Goal: Task Accomplishment & Management: Use online tool/utility

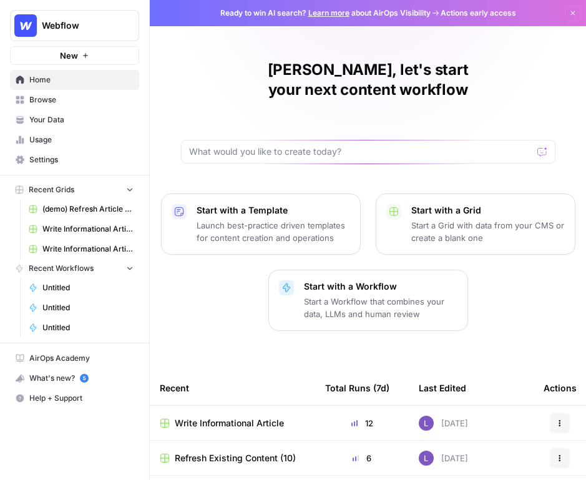
click at [73, 22] on span "Webflow" at bounding box center [80, 25] width 76 height 12
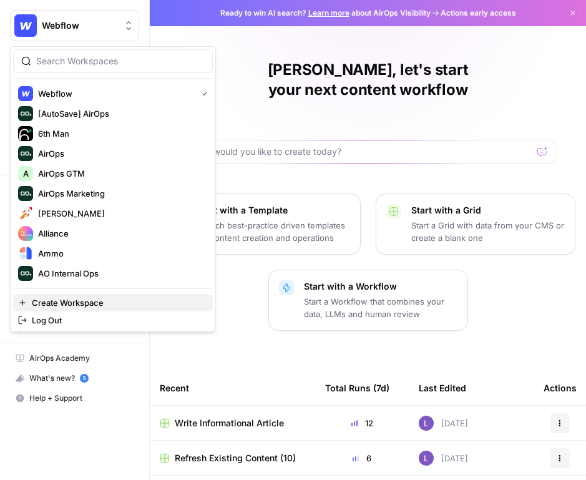
click at [125, 297] on span "Create Workspace" at bounding box center [117, 303] width 171 height 12
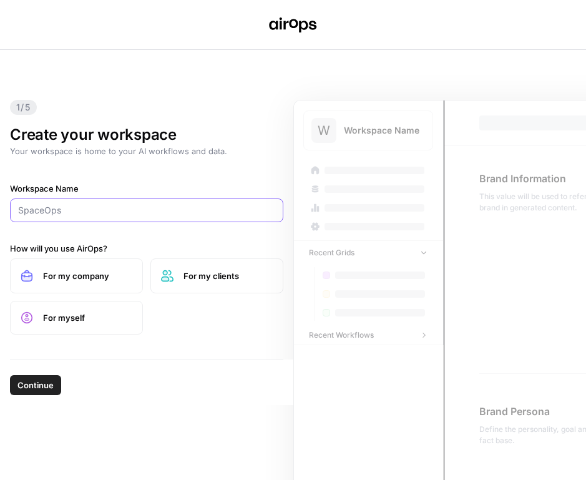
click at [94, 212] on input "Workspace Name" at bounding box center [146, 210] width 257 height 12
type input "Fitnet"
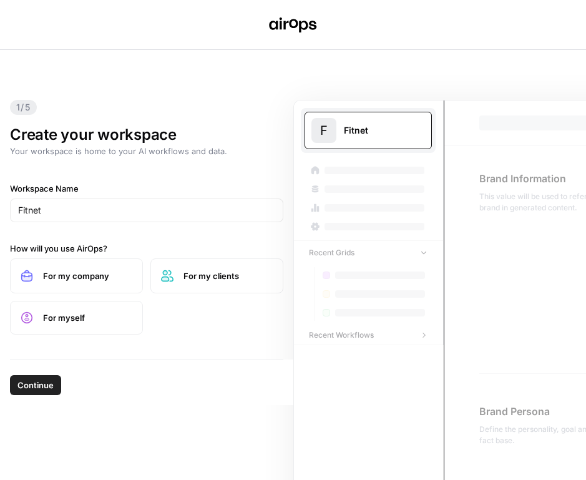
click at [45, 385] on span "Continue" at bounding box center [35, 385] width 36 height 12
click at [74, 280] on span "For my company" at bounding box center [87, 276] width 89 height 12
click at [42, 383] on span "Continue" at bounding box center [35, 385] width 36 height 12
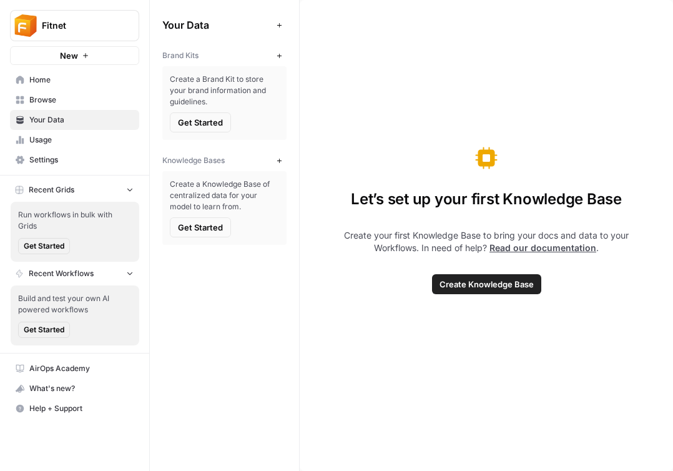
click at [60, 119] on span "Your Data" at bounding box center [81, 119] width 104 height 11
click at [79, 103] on span "Browse" at bounding box center [81, 99] width 104 height 11
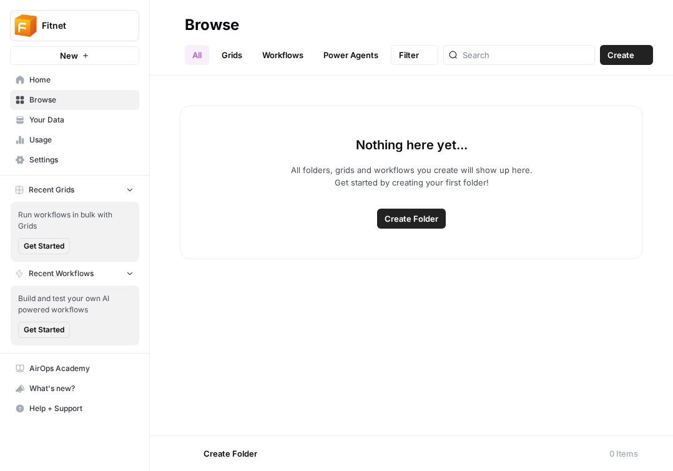
click at [84, 122] on span "Your Data" at bounding box center [81, 119] width 104 height 11
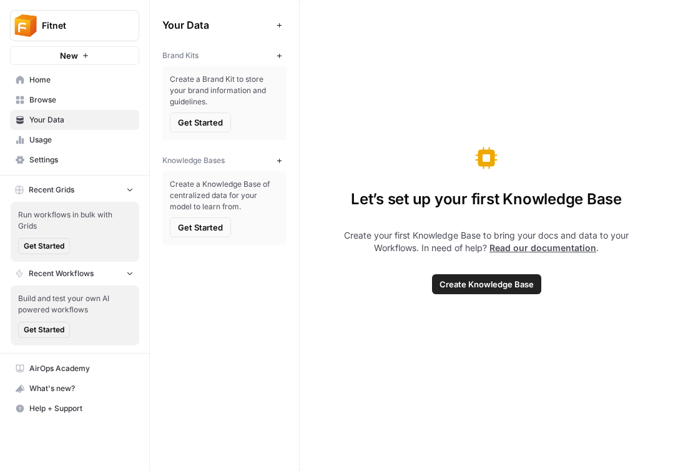
click at [209, 119] on span "Get Started" at bounding box center [200, 122] width 45 height 12
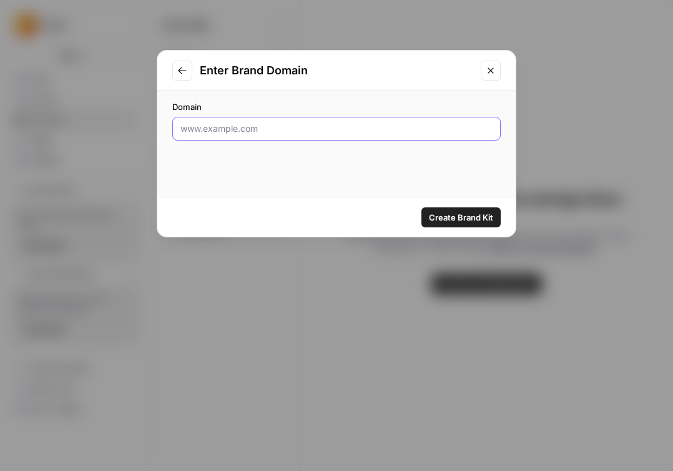
click at [331, 129] on input "Domain" at bounding box center [336, 128] width 312 height 12
paste input "[URL][DOMAIN_NAME]"
type input "[URL][DOMAIN_NAME]"
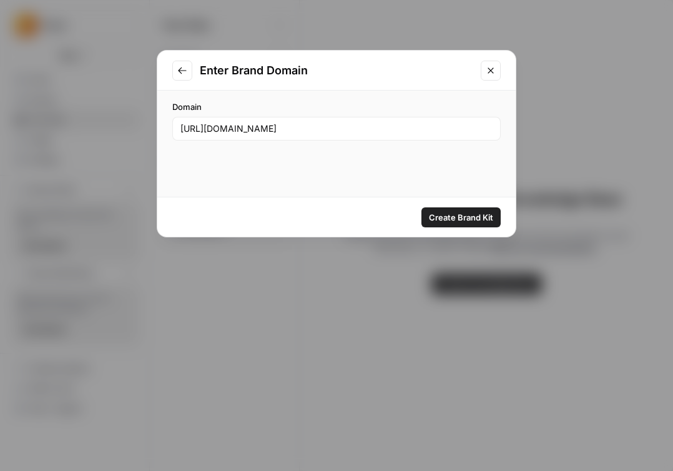
click at [485, 217] on span "Create Brand Kit" at bounding box center [461, 217] width 64 height 12
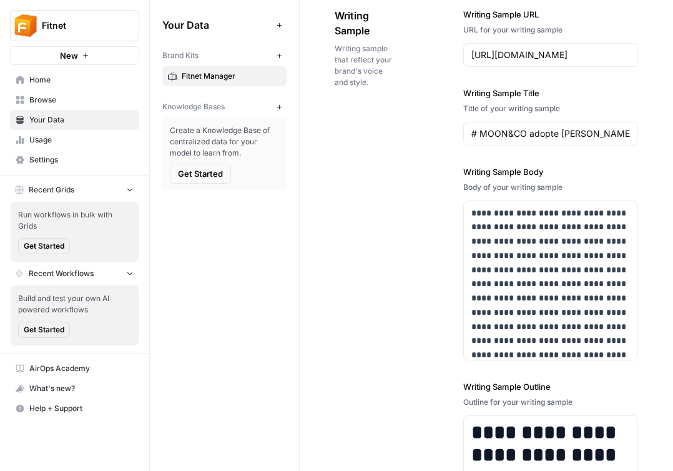
scroll to position [1762, 0]
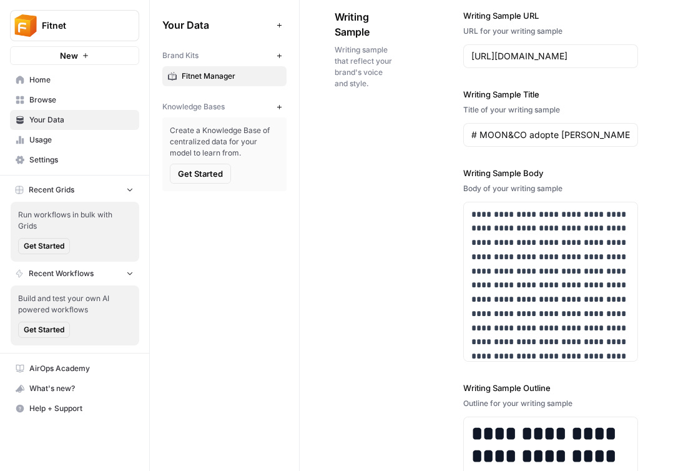
click at [269, 106] on div "Knowledge Bases" at bounding box center [216, 106] width 109 height 11
click at [275, 106] on button "New" at bounding box center [279, 106] width 15 height 15
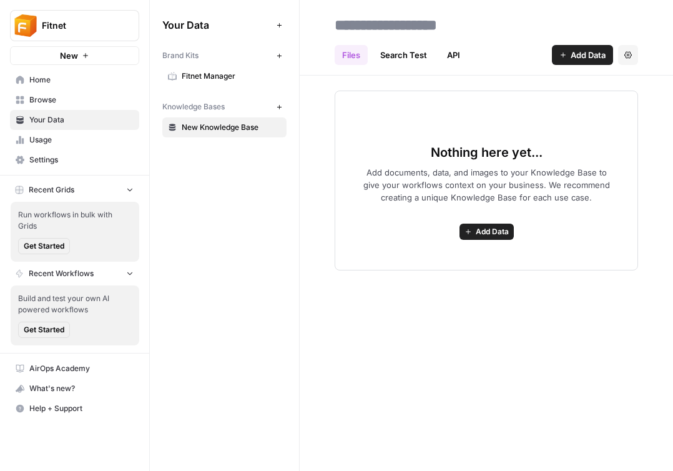
click at [81, 97] on span "Browse" at bounding box center [81, 99] width 104 height 11
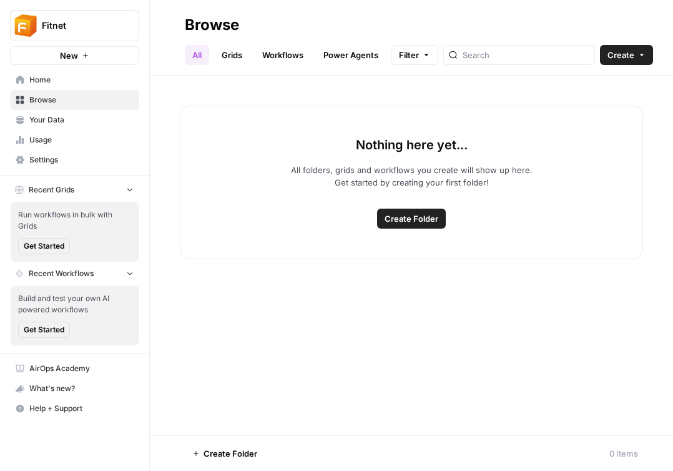
click at [631, 64] on button "Create" at bounding box center [626, 55] width 53 height 20
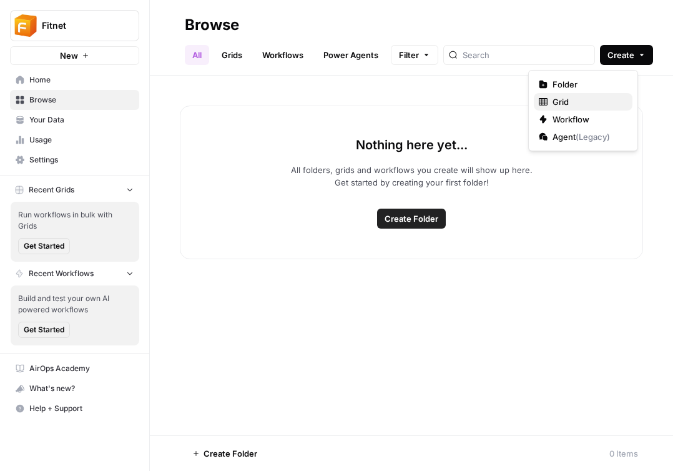
click at [600, 106] on span "Grid" at bounding box center [588, 102] width 70 height 12
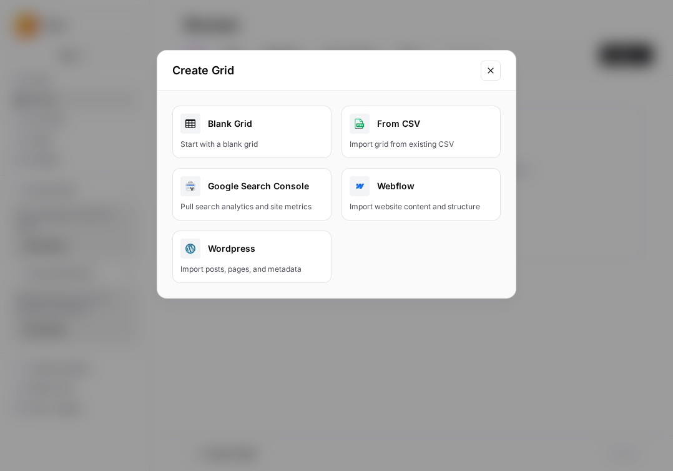
click at [512, 57] on div "Create Grid" at bounding box center [336, 71] width 358 height 40
click at [502, 61] on div "Create Grid" at bounding box center [336, 71] width 358 height 40
click at [490, 69] on icon "Close modal" at bounding box center [491, 71] width 10 height 10
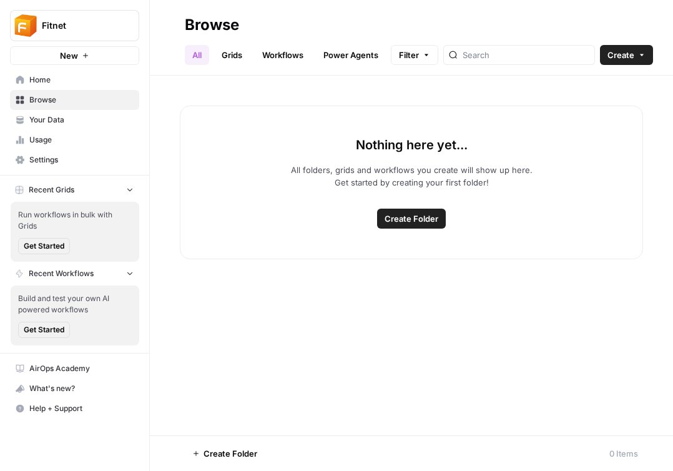
click at [232, 62] on link "Grids" at bounding box center [232, 55] width 36 height 20
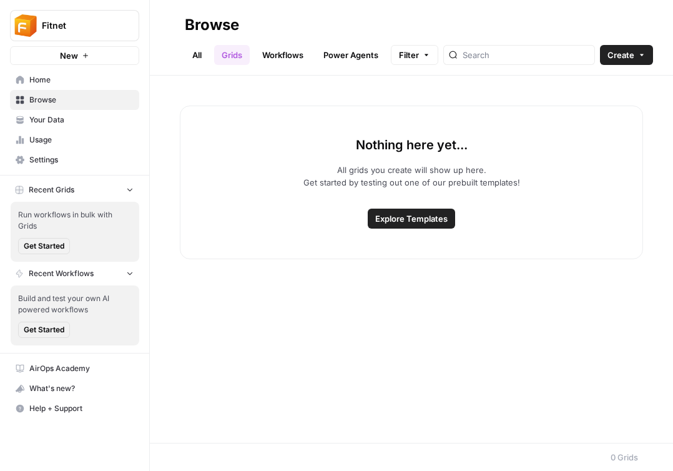
click at [632, 54] on button "Create" at bounding box center [626, 55] width 53 height 20
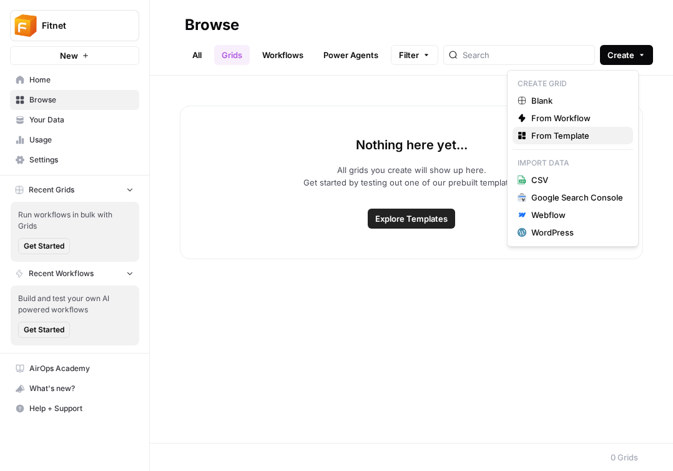
click at [556, 135] on span "From Template" at bounding box center [577, 135] width 92 height 12
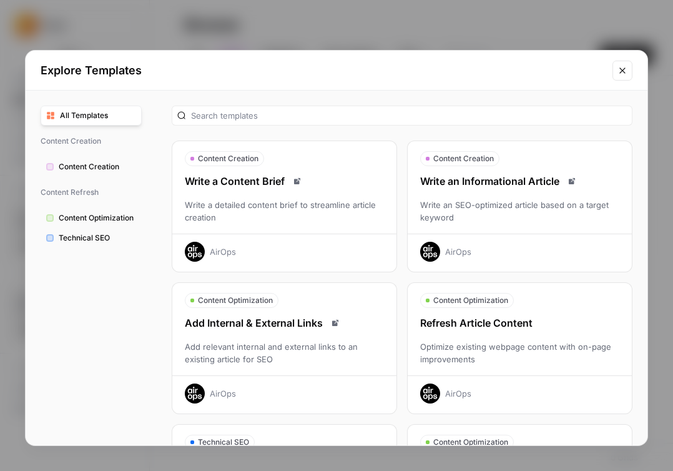
click at [523, 217] on div "Write an SEO-optimized article based on a target keyword" at bounding box center [520, 211] width 224 height 25
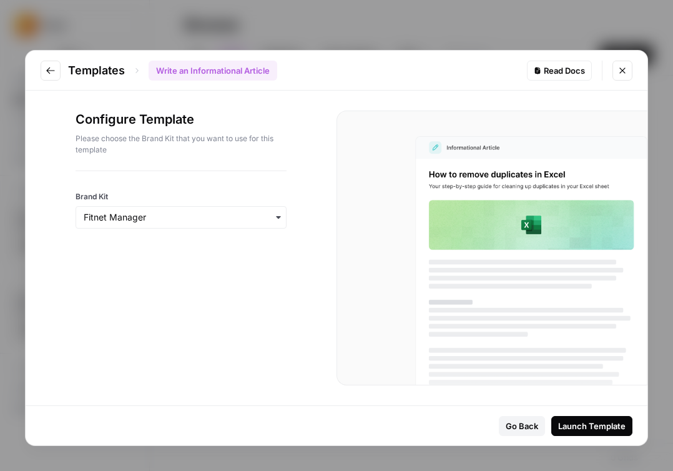
click at [604, 420] on div "Launch Template" at bounding box center [591, 426] width 67 height 12
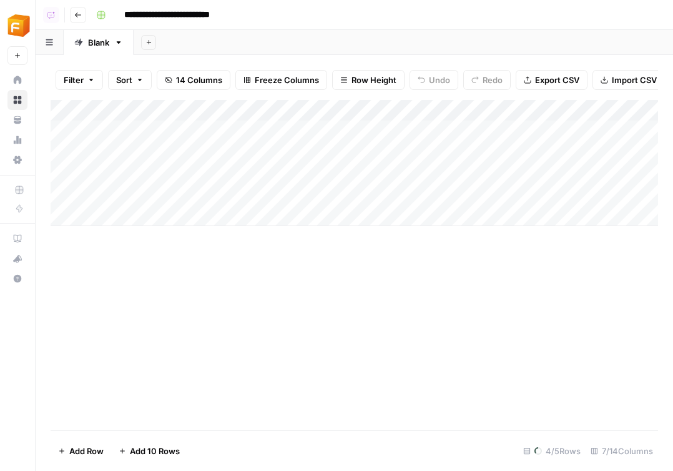
click at [80, 14] on icon "button" at bounding box center [77, 14] width 7 height 7
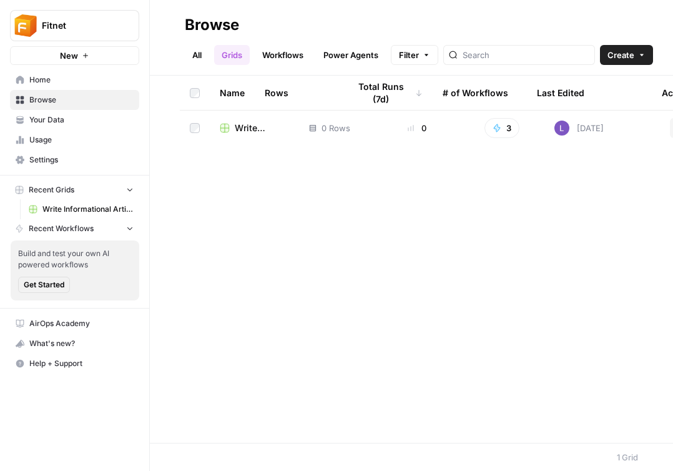
click at [617, 63] on button "Create" at bounding box center [626, 55] width 53 height 20
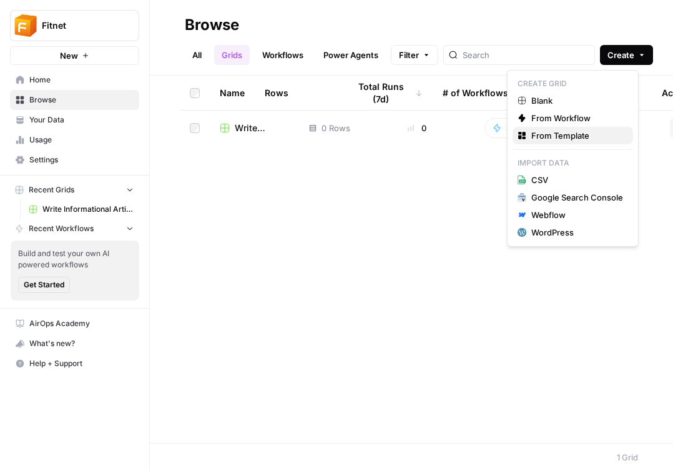
click at [579, 134] on span "From Template" at bounding box center [577, 135] width 92 height 12
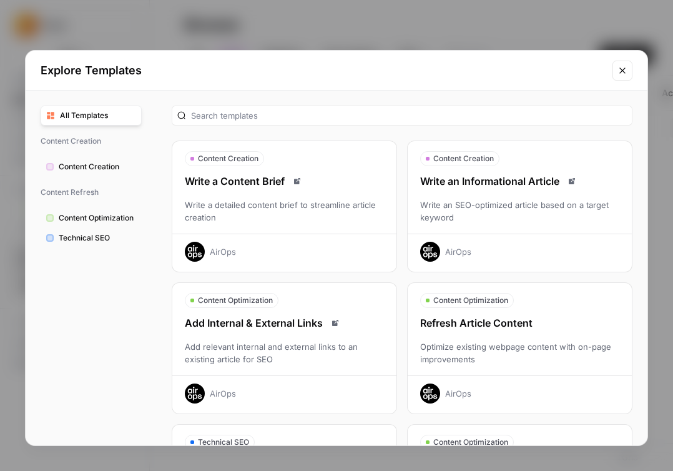
drag, startPoint x: 505, startPoint y: 218, endPoint x: 524, endPoint y: 356, distance: 139.9
click at [524, 356] on div "Optimize existing webpage content with on-page improvements" at bounding box center [520, 352] width 224 height 25
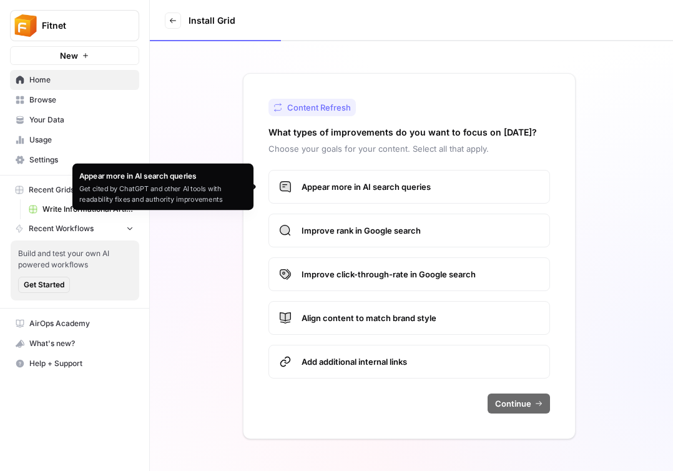
click at [379, 185] on span "Appear more in AI search queries" at bounding box center [421, 186] width 238 height 12
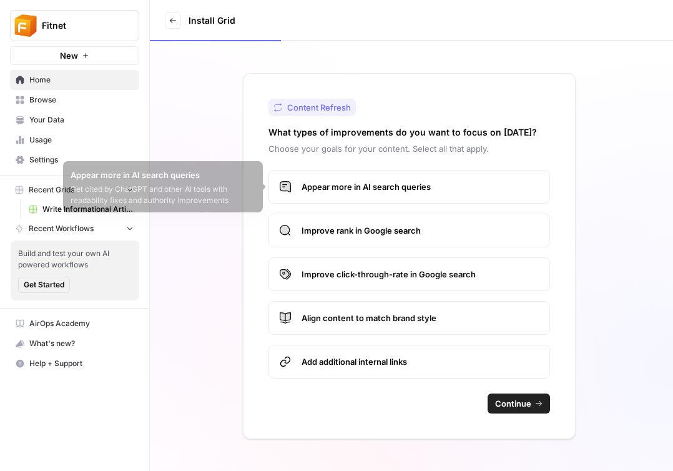
click at [408, 238] on label "Improve rank in Google search" at bounding box center [409, 231] width 282 height 34
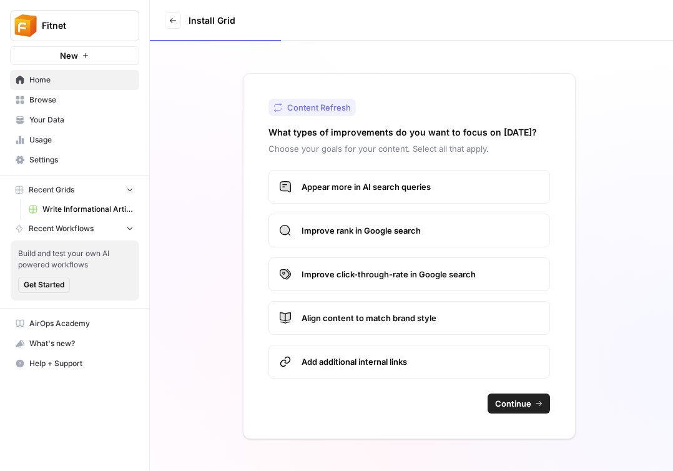
click at [448, 323] on span "Align content to match brand style" at bounding box center [421, 318] width 238 height 12
click at [518, 405] on span "Continue" at bounding box center [513, 403] width 36 height 12
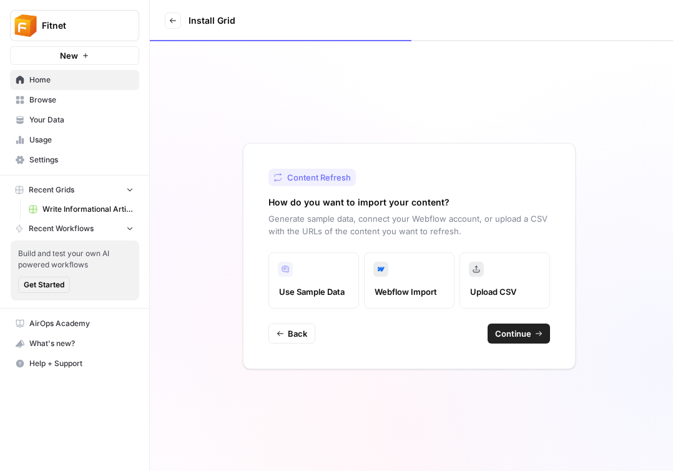
click at [523, 333] on span "Continue" at bounding box center [513, 333] width 36 height 12
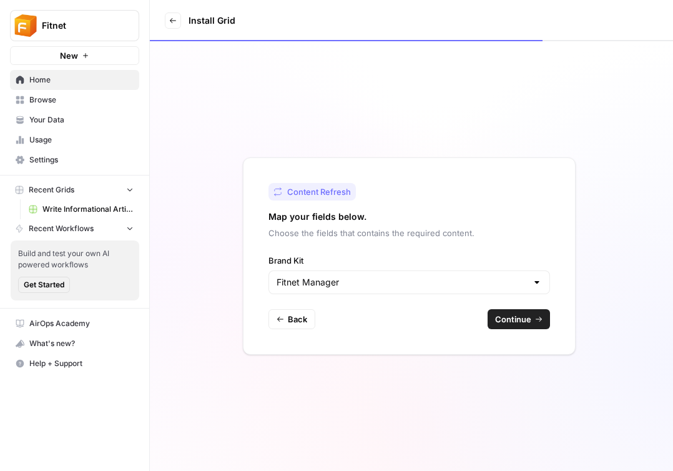
click at [526, 320] on span "Continue" at bounding box center [513, 319] width 36 height 12
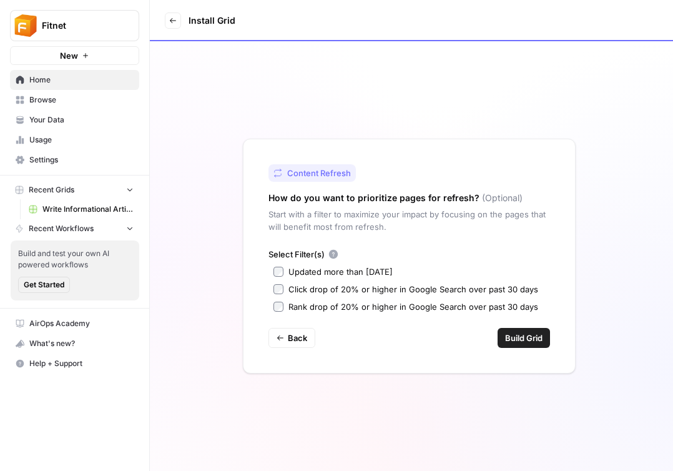
click at [325, 270] on div "Updated more than 90 days ago" at bounding box center [340, 271] width 104 height 12
click at [550, 340] on div "Content Refresh How do you want to prioritize pages for refresh? (Optional) Sta…" at bounding box center [409, 256] width 333 height 235
click at [539, 340] on span "Build Grid" at bounding box center [523, 338] width 37 height 12
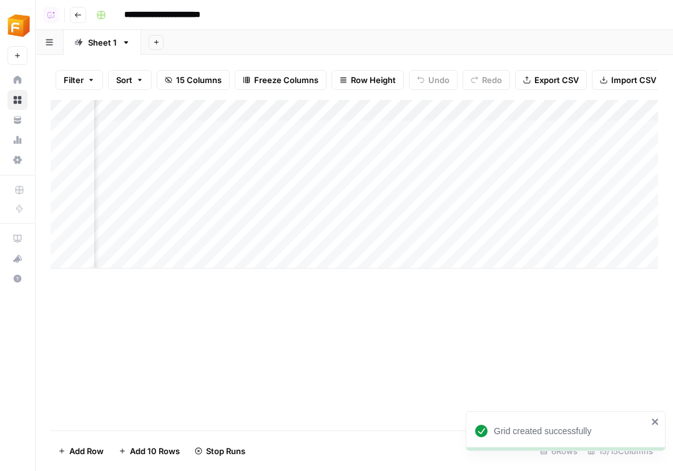
scroll to position [0, 459]
click at [441, 125] on div "Add Column" at bounding box center [354, 184] width 607 height 169
click at [443, 172] on div "Add Column" at bounding box center [354, 184] width 607 height 169
click at [441, 193] on div "Add Column" at bounding box center [354, 184] width 607 height 169
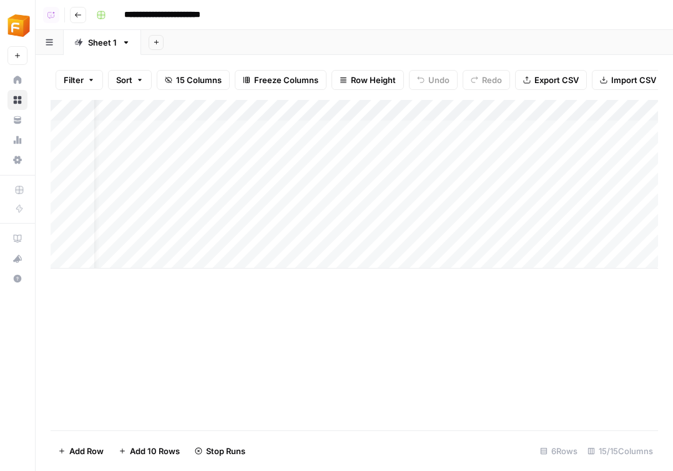
click at [545, 109] on div "Add Column" at bounding box center [354, 184] width 607 height 169
click at [492, 212] on span "Hide Column" at bounding box center [518, 215] width 109 height 12
click at [501, 109] on div "Add Column" at bounding box center [354, 184] width 607 height 169
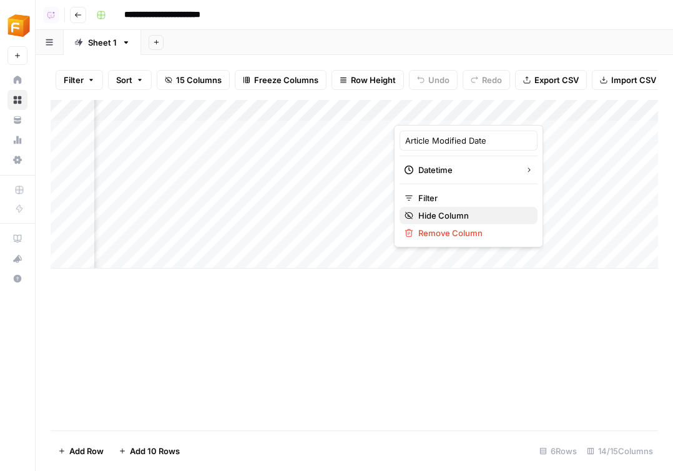
click at [452, 212] on span "Hide Column" at bounding box center [472, 215] width 109 height 12
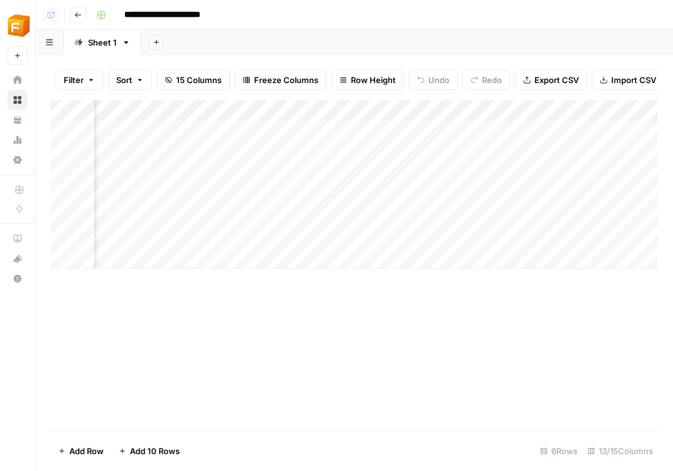
click at [478, 149] on div "Add Column" at bounding box center [354, 184] width 607 height 169
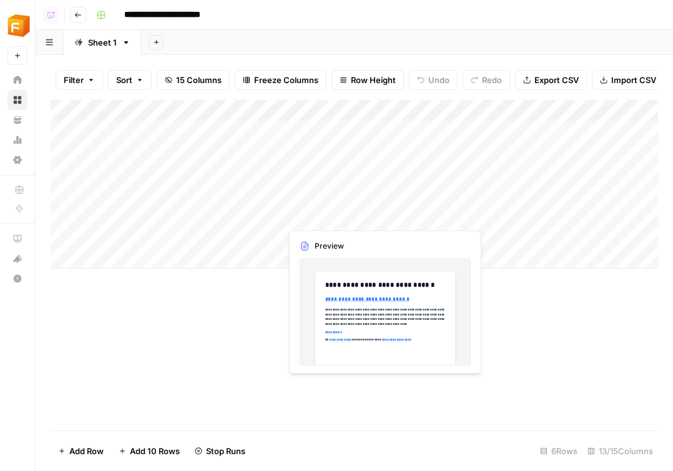
scroll to position [0, 0]
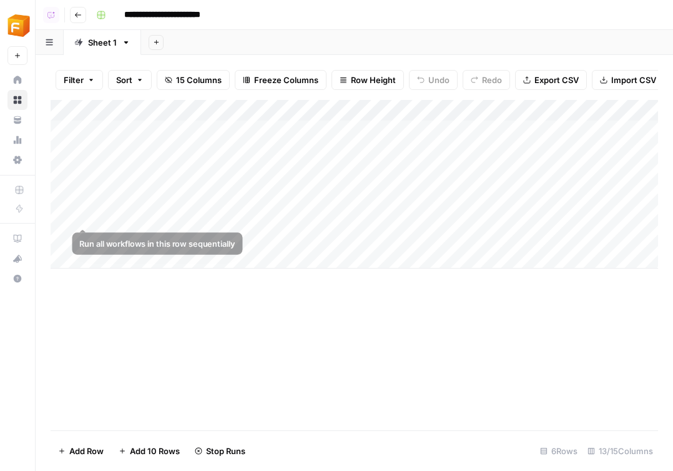
click at [65, 218] on div "Add Column" at bounding box center [354, 184] width 607 height 169
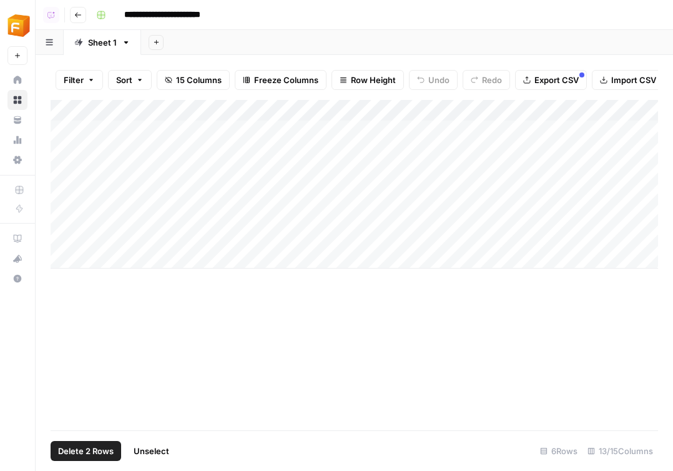
click at [69, 237] on div "Add Column" at bounding box center [354, 184] width 607 height 169
click at [84, 449] on span "Delete 2 Rows" at bounding box center [86, 451] width 56 height 12
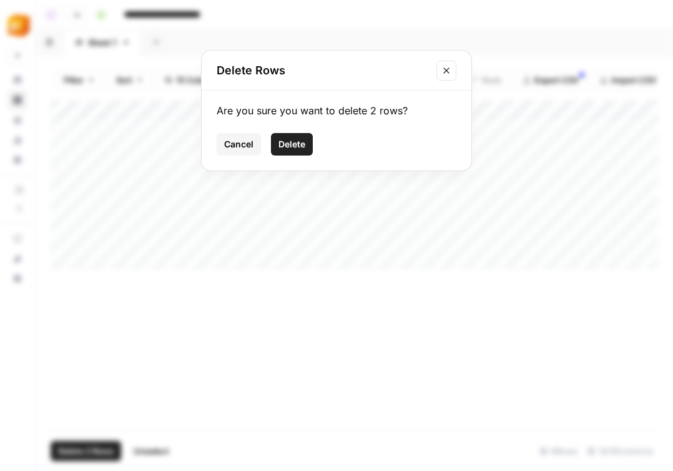
click at [279, 152] on button "Delete" at bounding box center [292, 144] width 42 height 22
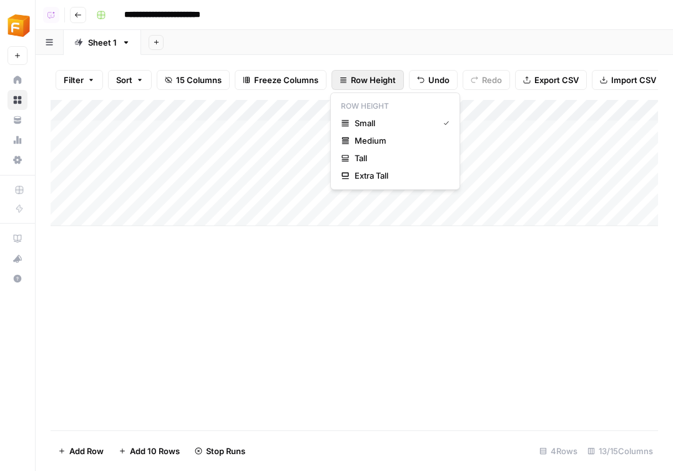
click at [360, 80] on span "Row Height" at bounding box center [373, 80] width 45 height 12
click at [382, 136] on span "Medium" at bounding box center [400, 140] width 90 height 12
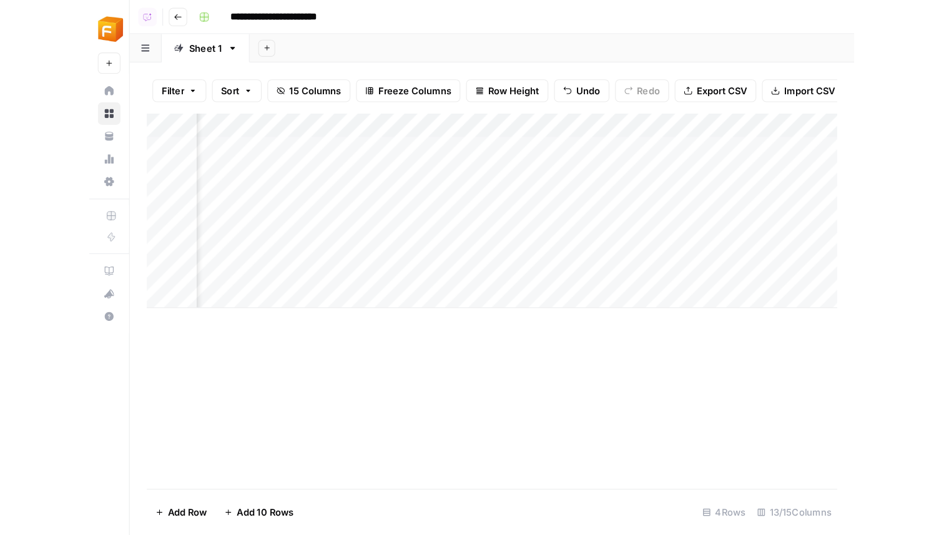
scroll to position [0, 721]
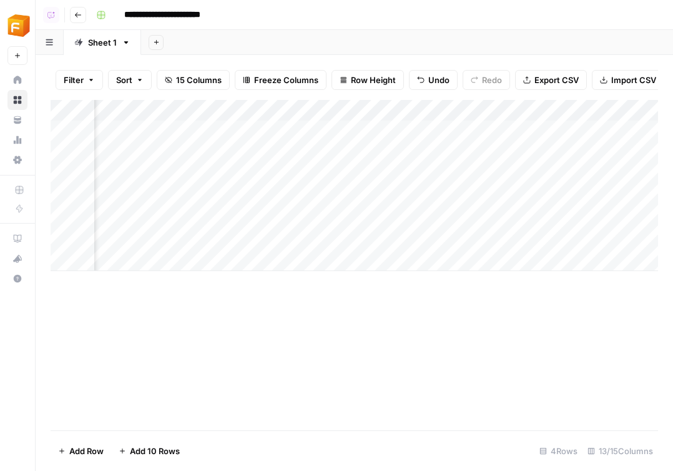
click at [270, 129] on div "Add Column" at bounding box center [354, 185] width 607 height 171
click at [270, 179] on div "Add Column" at bounding box center [354, 185] width 607 height 171
click at [270, 200] on div "Add Column" at bounding box center [354, 185] width 607 height 171
click at [270, 229] on div "Add Column" at bounding box center [354, 185] width 607 height 171
click at [269, 140] on div "Add Column" at bounding box center [354, 185] width 607 height 171
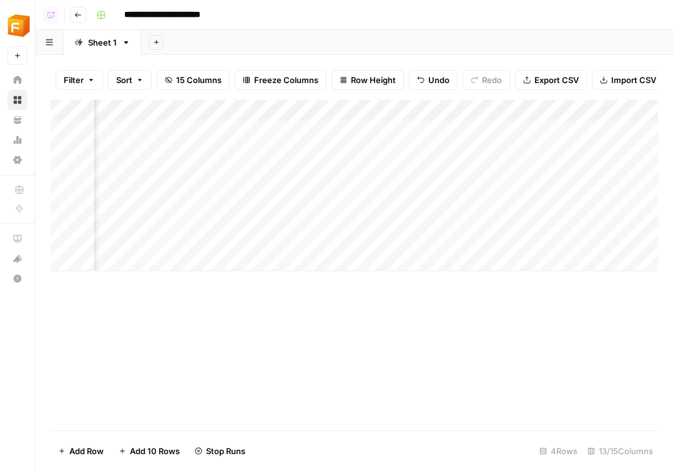
click at [81, 13] on icon "button" at bounding box center [77, 14] width 7 height 7
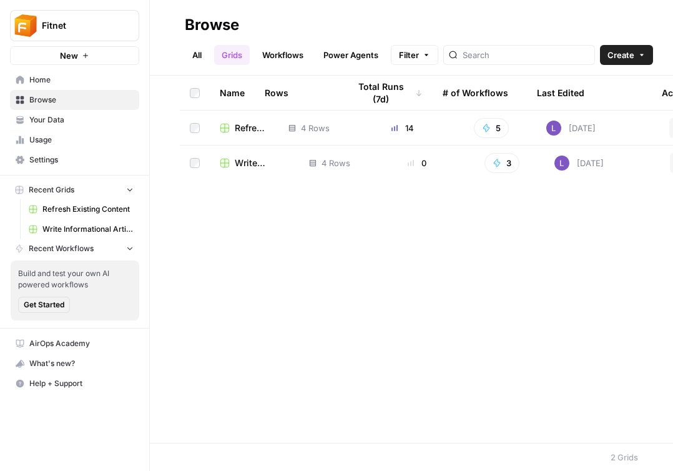
click at [243, 165] on span "Write Informational Article" at bounding box center [262, 163] width 54 height 12
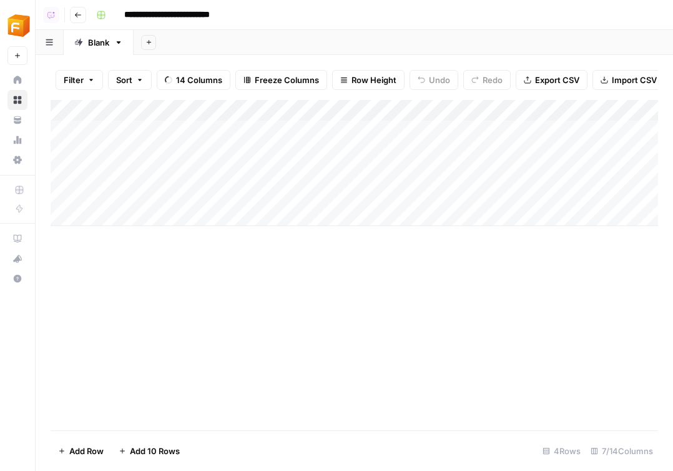
click at [338, 130] on div "Add Column" at bounding box center [354, 163] width 607 height 126
click at [340, 150] on div "Add Column" at bounding box center [354, 163] width 607 height 126
click at [340, 163] on div "Add Column" at bounding box center [354, 163] width 607 height 126
click at [341, 188] on div "Add Column" at bounding box center [354, 163] width 607 height 126
click at [365, 81] on span "Row Height" at bounding box center [373, 80] width 45 height 12
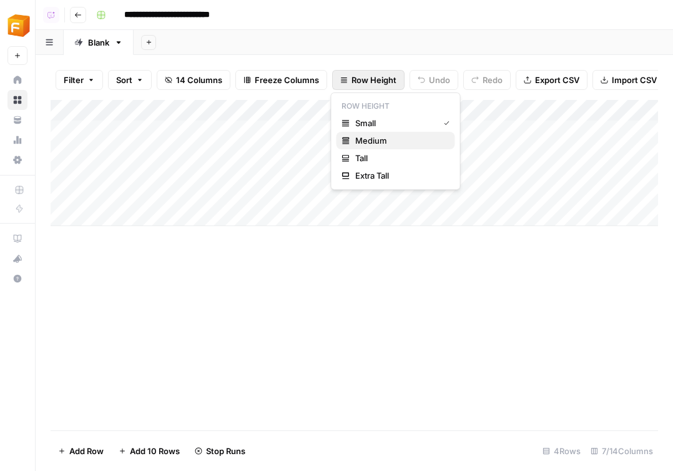
click at [390, 147] on button "Medium" at bounding box center [396, 140] width 119 height 17
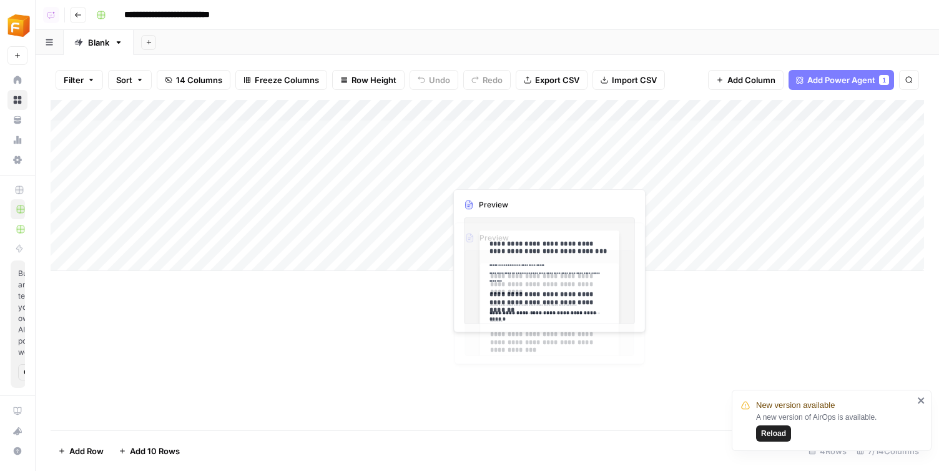
click at [633, 180] on div "Add Column" at bounding box center [487, 185] width 873 height 171
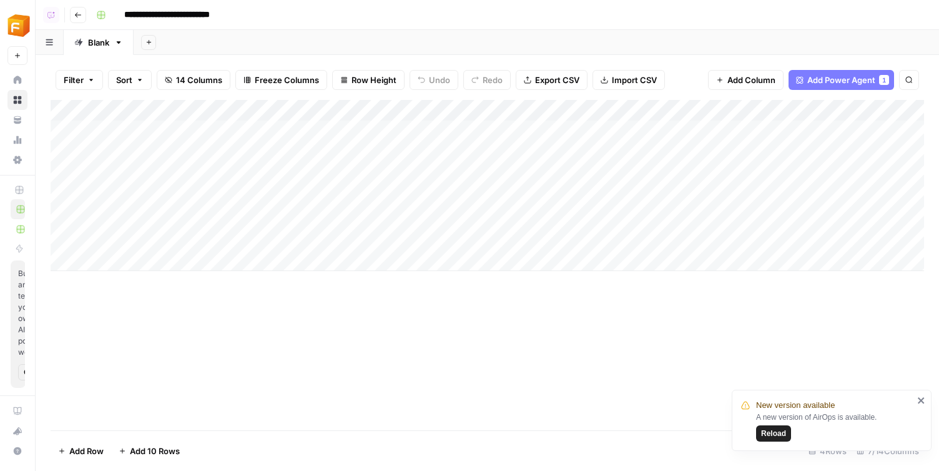
click at [643, 202] on div "Add Column" at bounding box center [487, 185] width 873 height 171
click at [643, 221] on div "Add Column" at bounding box center [487, 185] width 873 height 171
click at [353, 141] on div "Add Column" at bounding box center [487, 185] width 873 height 171
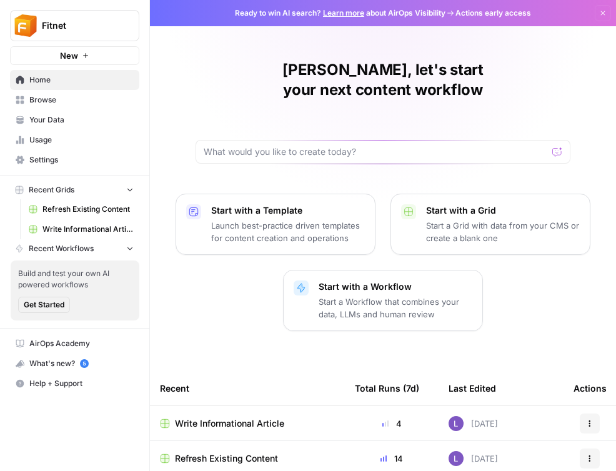
click at [99, 19] on button "Fitnet" at bounding box center [74, 25] width 129 height 31
click at [236, 417] on span "Write Informational Article" at bounding box center [229, 423] width 109 height 12
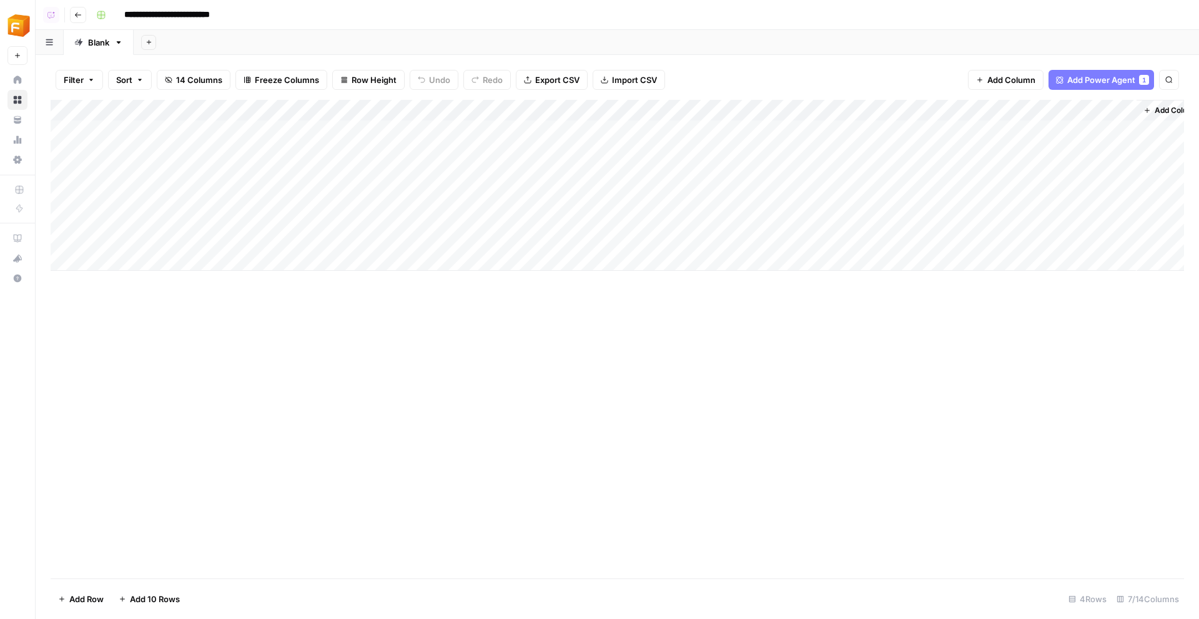
click at [406, 129] on div "Add Column" at bounding box center [617, 185] width 1133 height 171
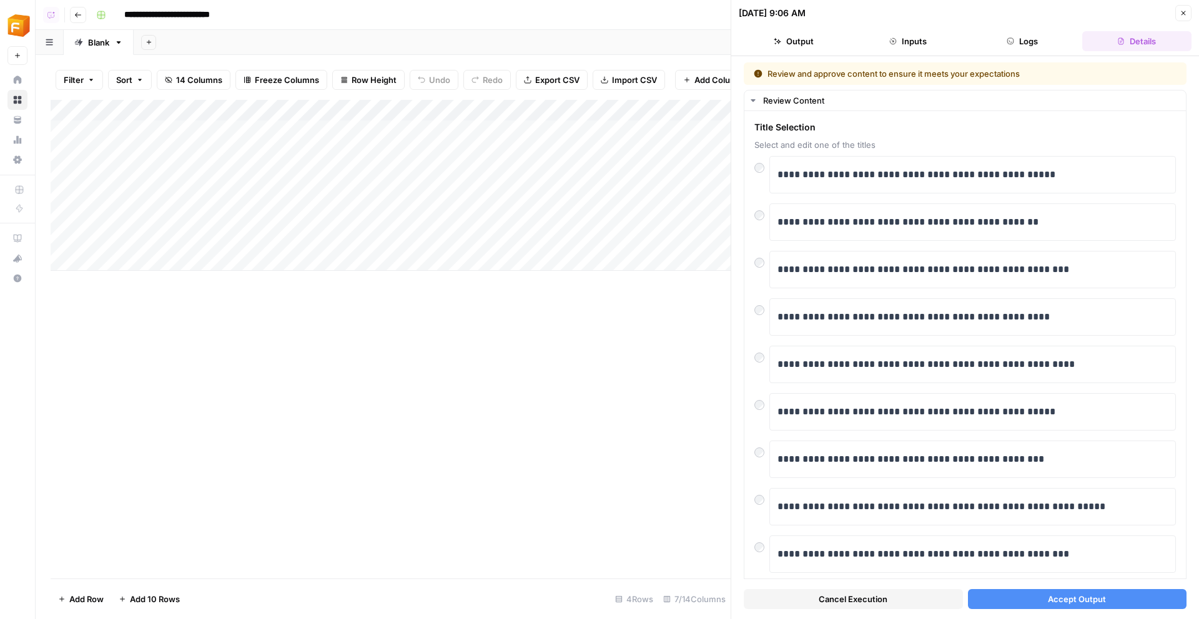
click at [615, 470] on button "Accept Output" at bounding box center [1077, 599] width 219 height 20
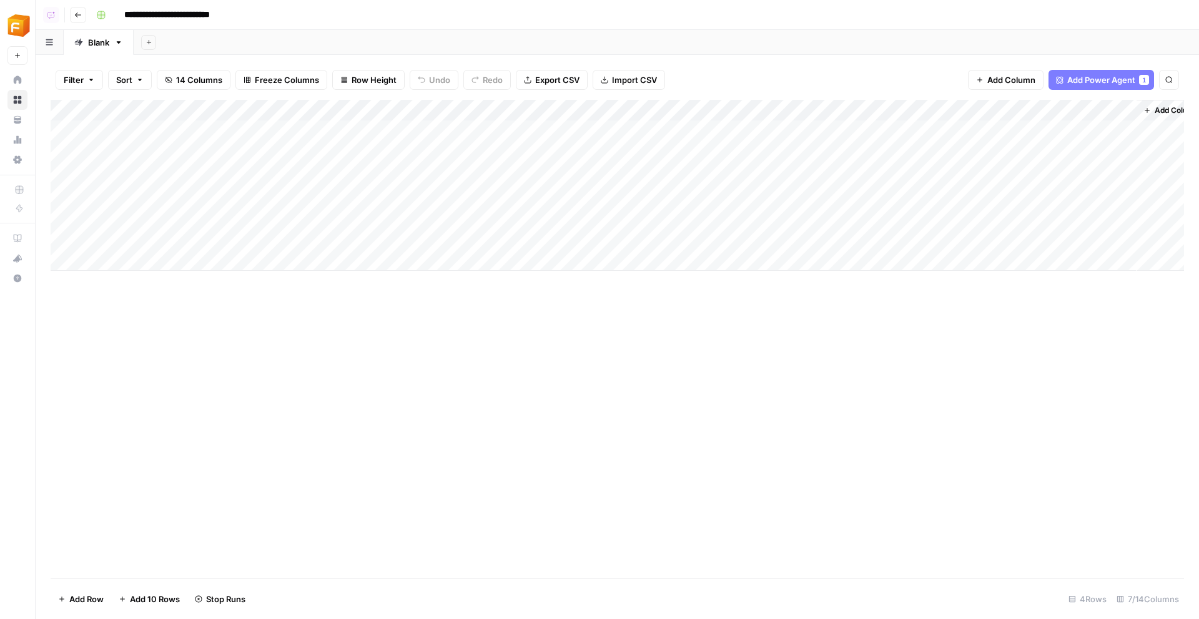
click at [360, 162] on div "Add Column" at bounding box center [617, 185] width 1133 height 171
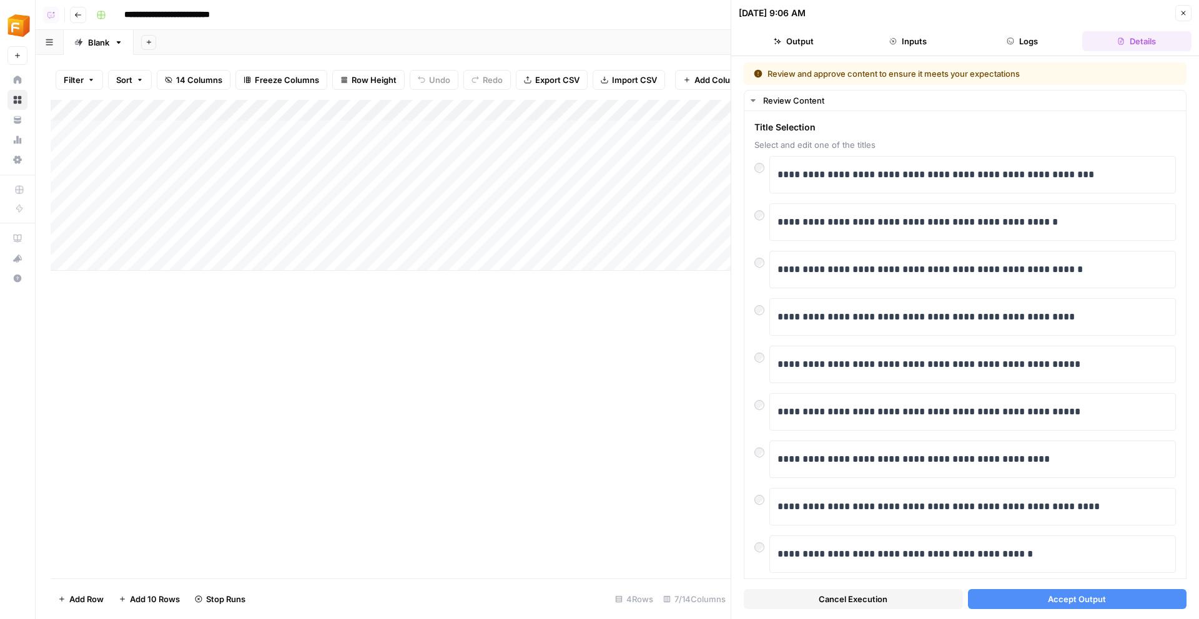
click at [615, 470] on button "Accept Output" at bounding box center [1077, 599] width 219 height 20
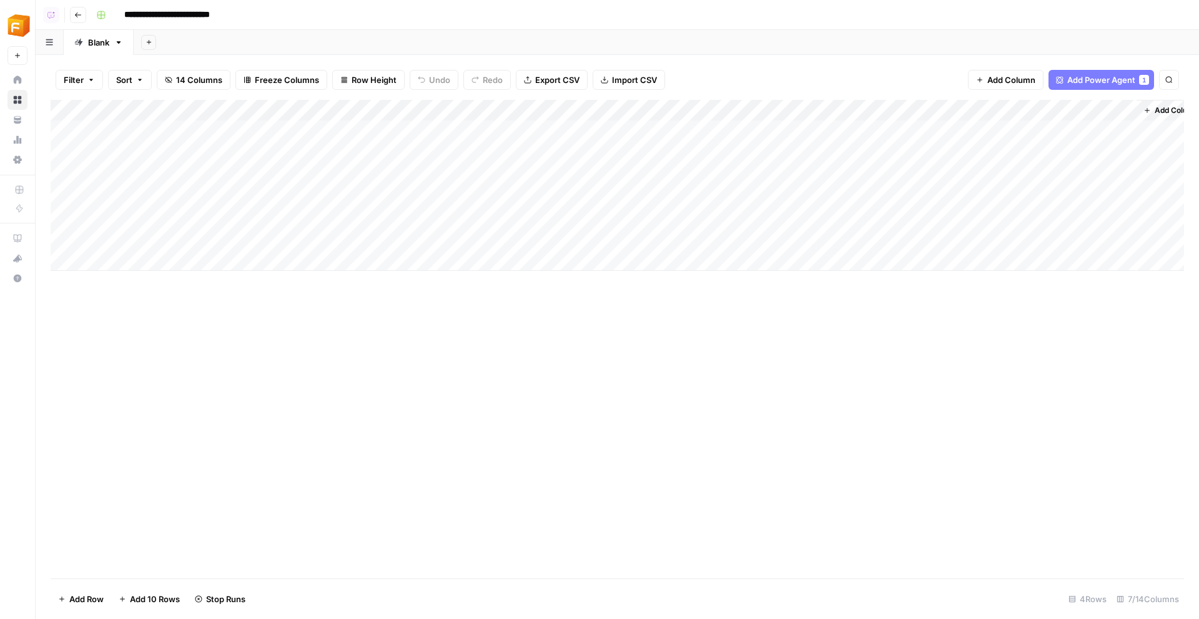
click at [375, 189] on div "Add Column" at bounding box center [617, 185] width 1133 height 171
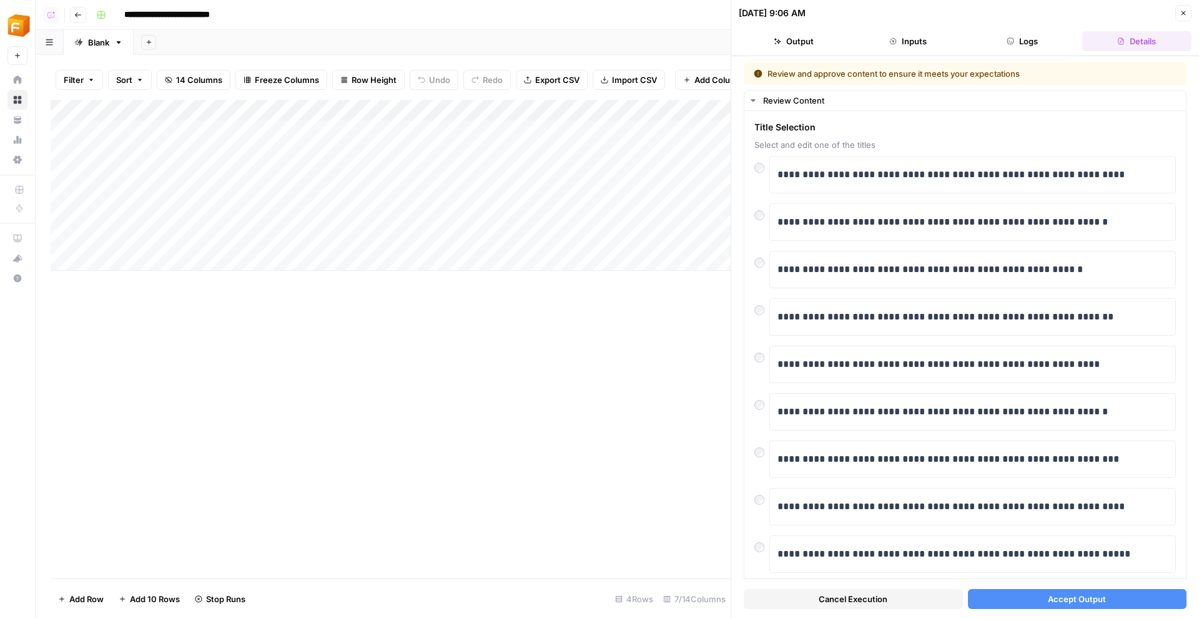
click at [615, 470] on button "Accept Output" at bounding box center [1077, 599] width 219 height 20
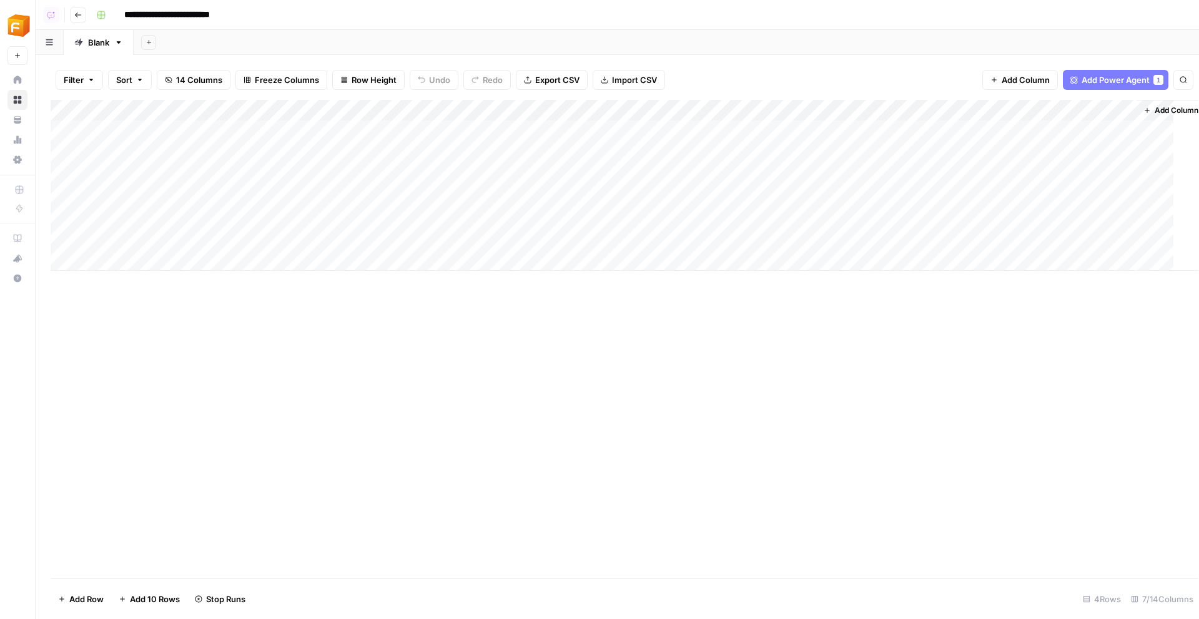
click at [375, 240] on div "Add Column" at bounding box center [624, 185] width 1147 height 171
click at [375, 240] on div "Add Column" at bounding box center [617, 185] width 1133 height 171
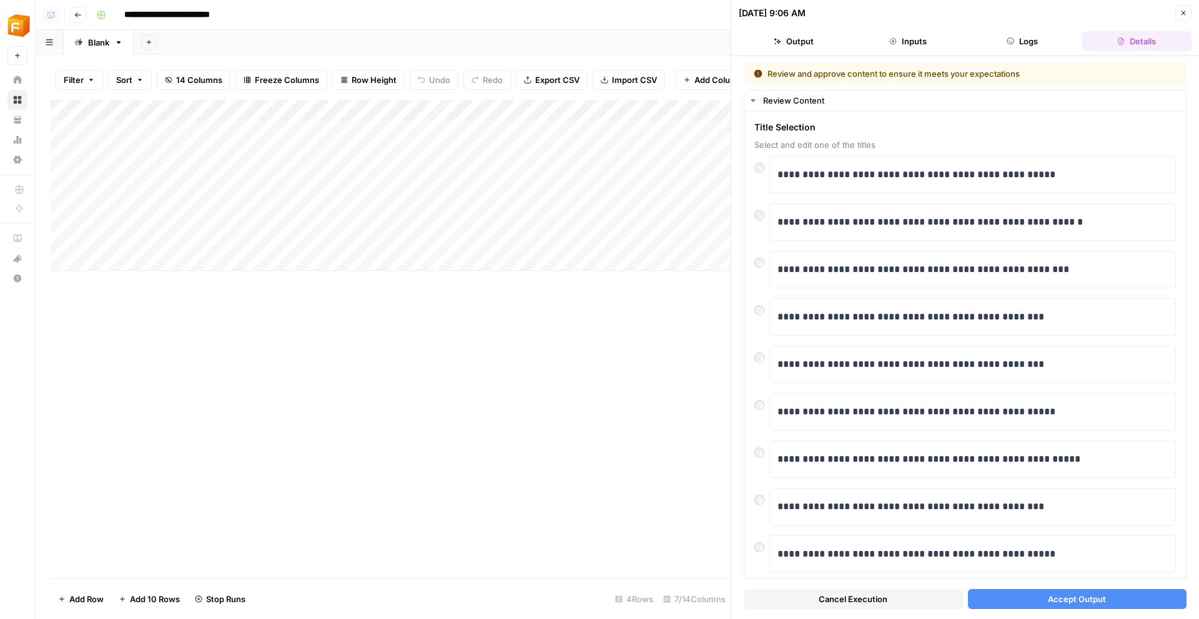
click at [615, 470] on span "Accept Output" at bounding box center [1077, 599] width 58 height 12
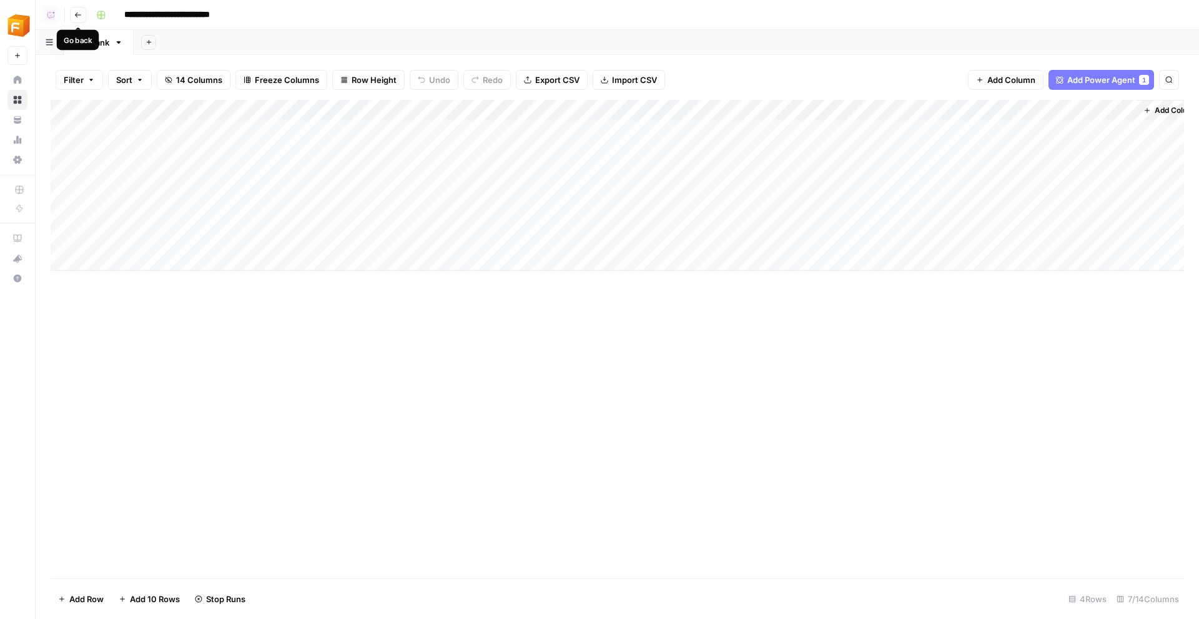
click at [81, 17] on icon "button" at bounding box center [77, 14] width 7 height 7
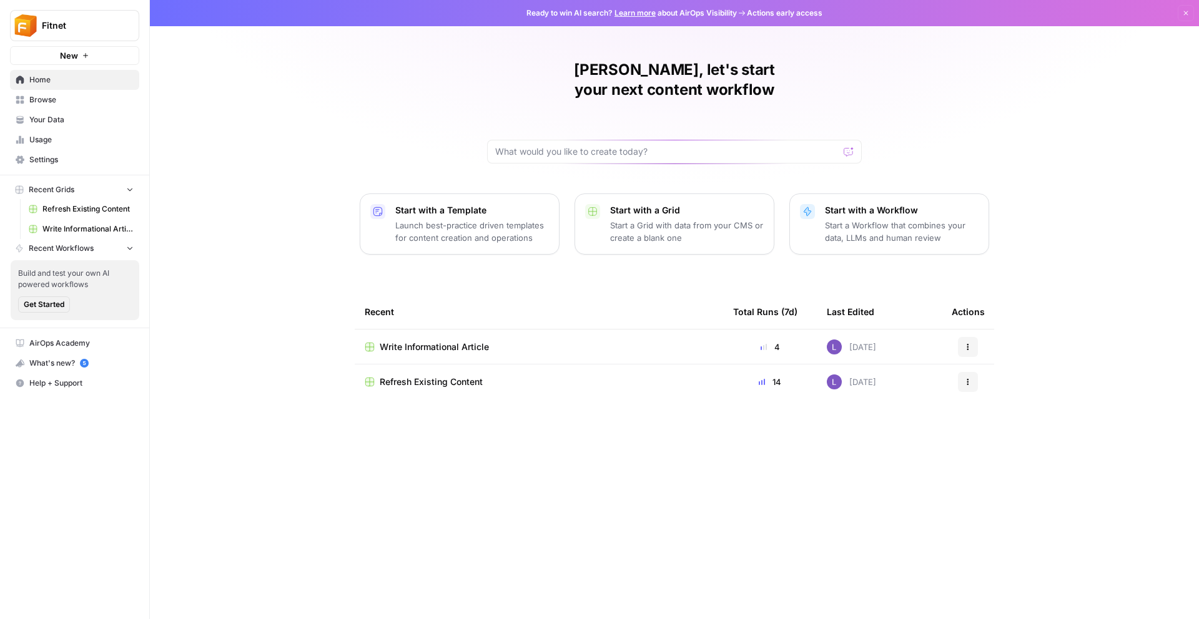
click at [444, 376] on span "Refresh Existing Content" at bounding box center [431, 382] width 103 height 12
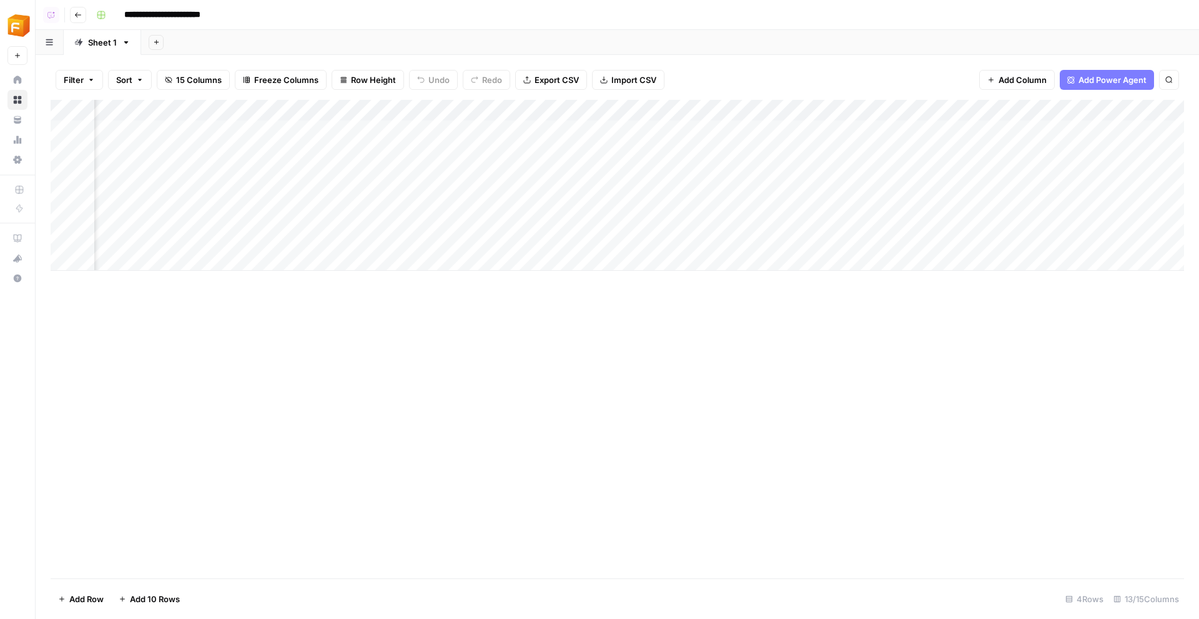
scroll to position [0, 584]
drag, startPoint x: 840, startPoint y: 132, endPoint x: 840, endPoint y: 155, distance: 23.1
click at [615, 132] on div "Add Column" at bounding box center [617, 185] width 1133 height 171
click at [615, 180] on div "Add Column" at bounding box center [617, 185] width 1133 height 171
click at [615, 204] on div "Add Column" at bounding box center [617, 185] width 1133 height 171
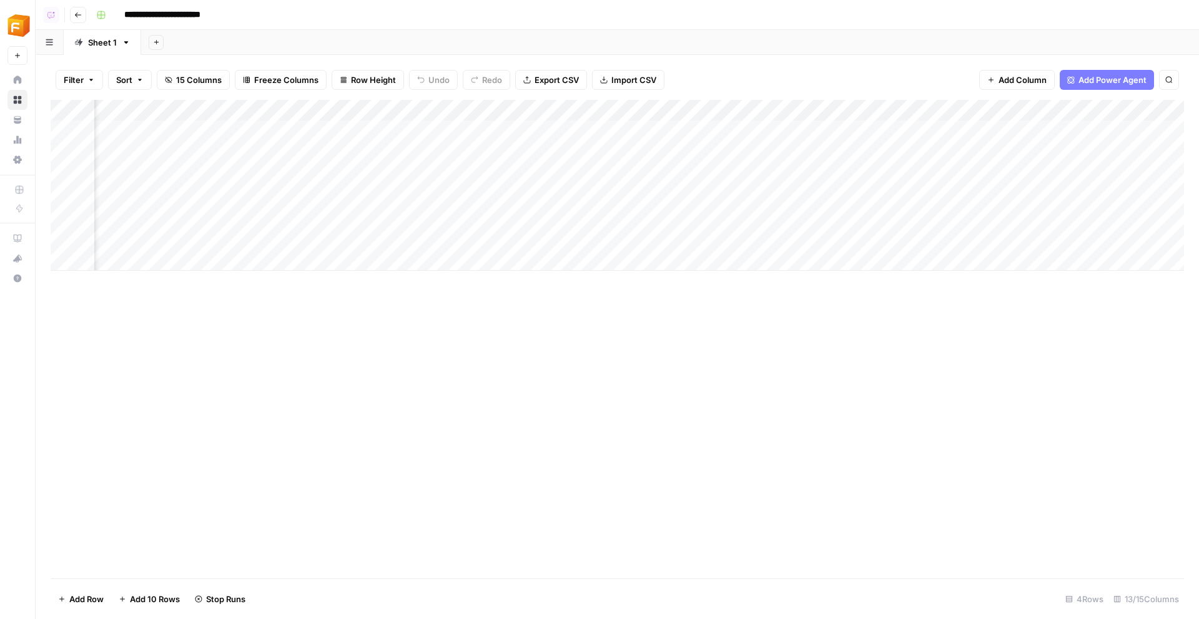
click at [615, 228] on div "Add Column" at bounding box center [617, 185] width 1133 height 171
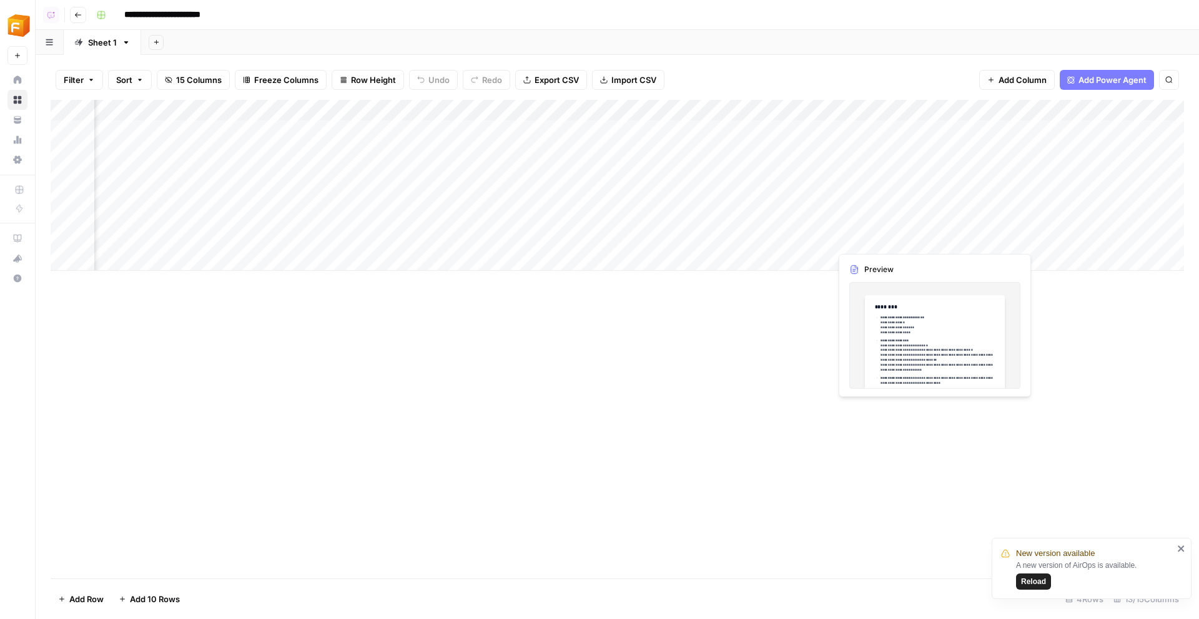
click at [615, 225] on div "Add Column" at bounding box center [617, 185] width 1133 height 171
click at [615, 227] on div "Add Column" at bounding box center [617, 185] width 1133 height 171
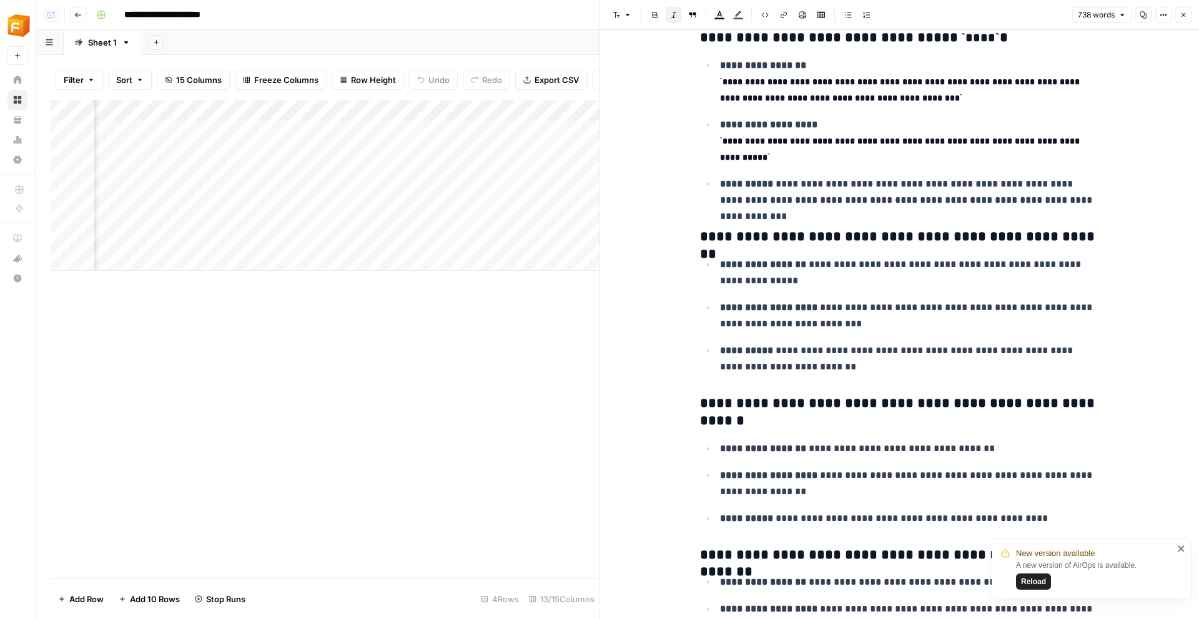
scroll to position [0, 62]
click at [512, 227] on div "Add Column" at bounding box center [325, 185] width 549 height 171
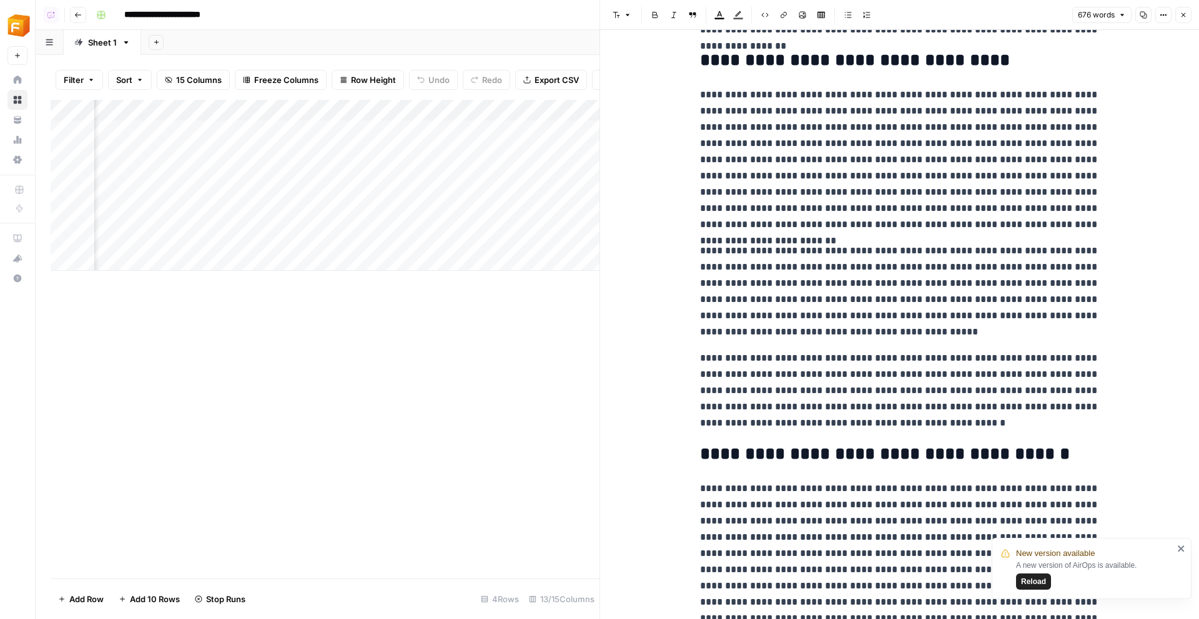
scroll to position [761, 0]
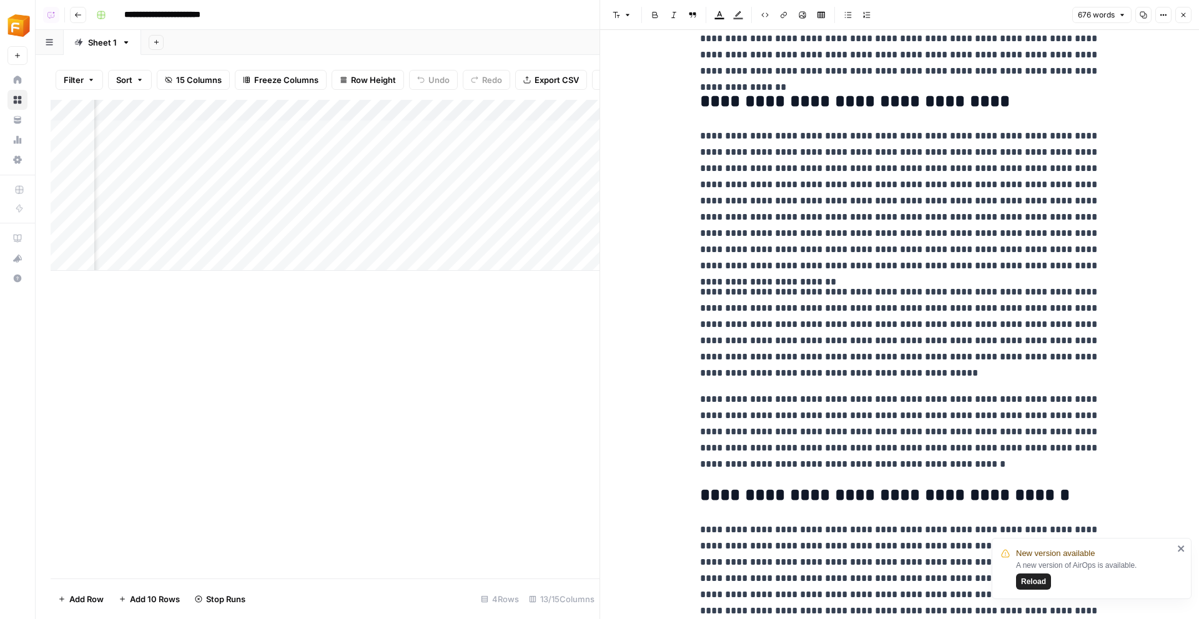
click at [615, 9] on button "Close" at bounding box center [1183, 15] width 16 height 16
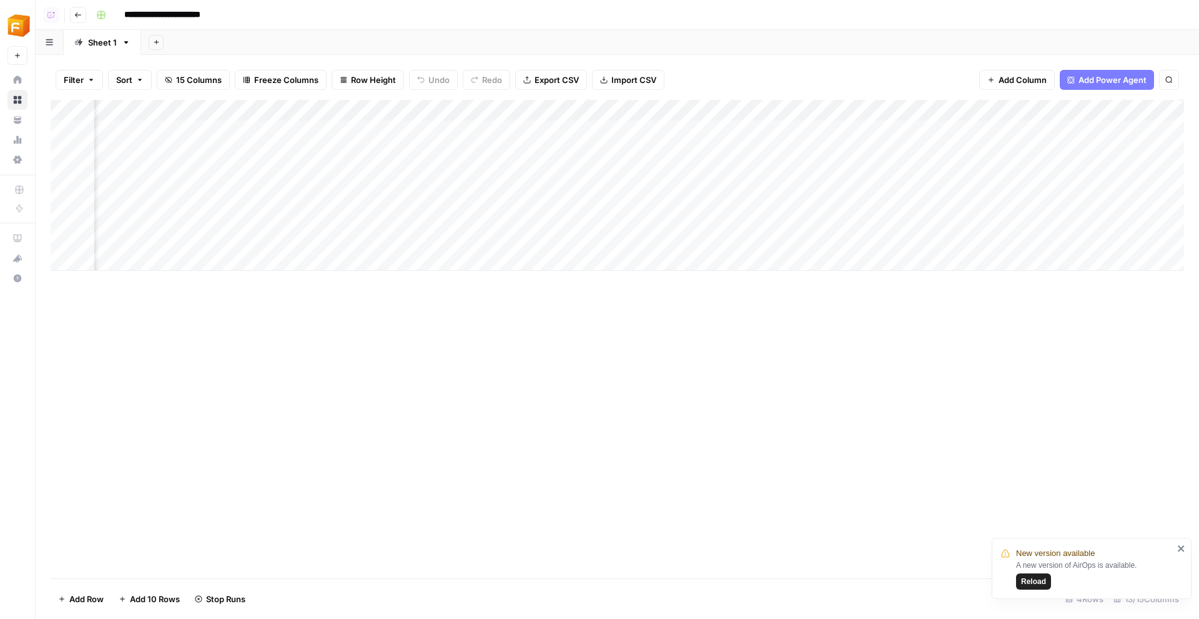
scroll to position [0, 835]
click at [600, 197] on div "Add Column" at bounding box center [617, 185] width 1133 height 171
click at [559, 164] on div "Add Column" at bounding box center [617, 185] width 1133 height 171
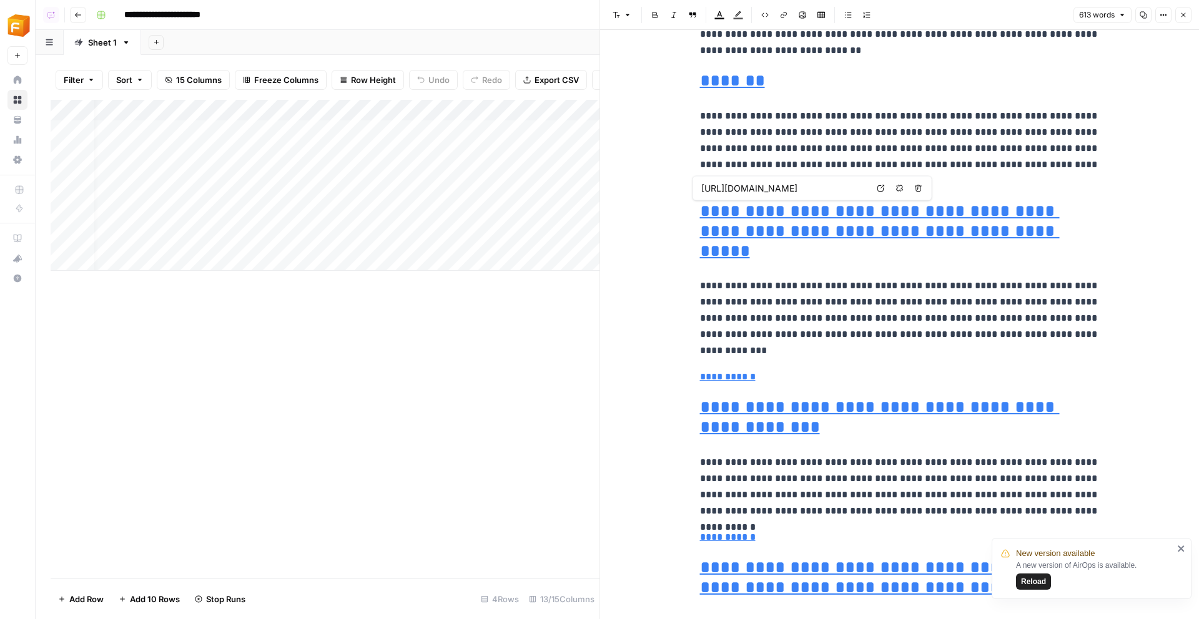
scroll to position [1089, 0]
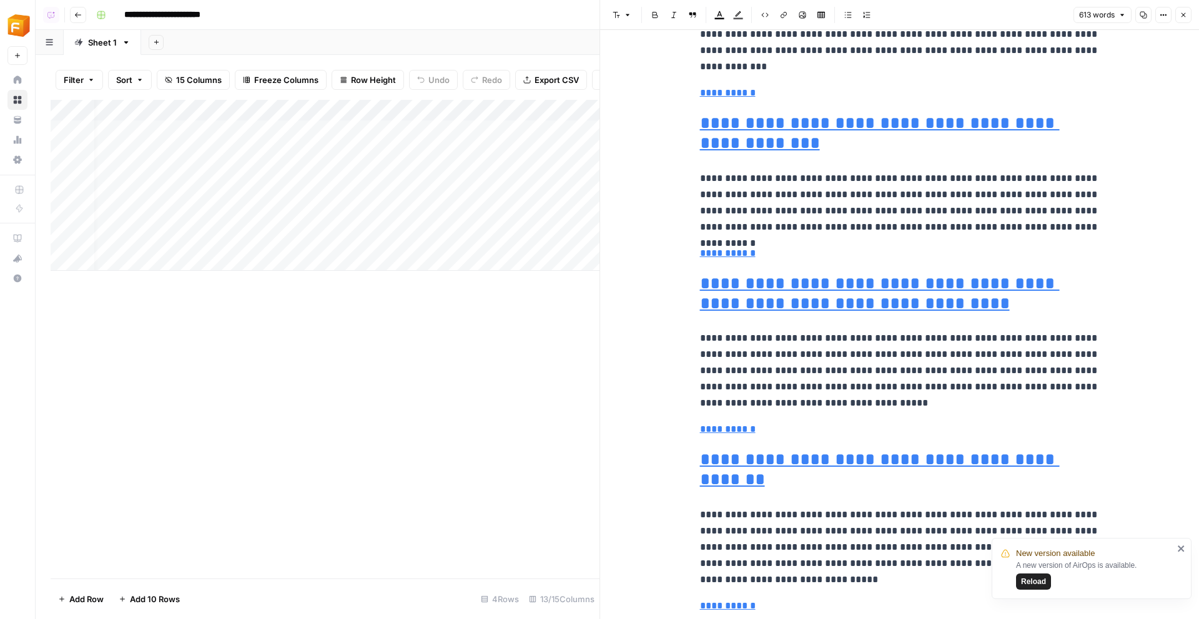
click at [561, 129] on div "Add Column" at bounding box center [325, 185] width 549 height 171
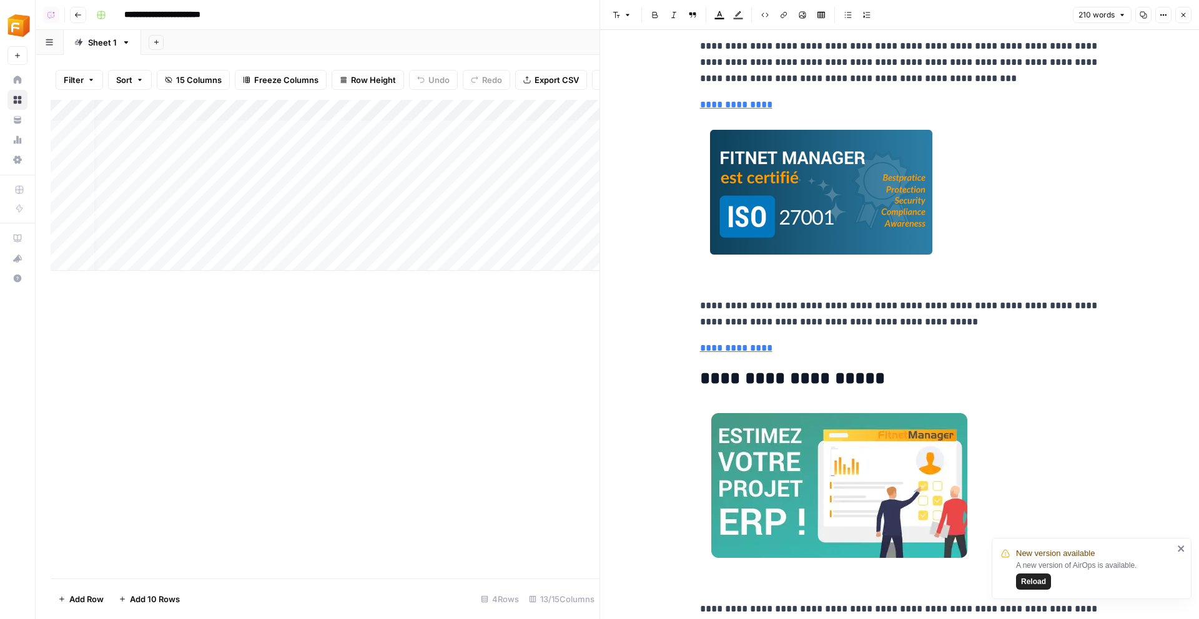
scroll to position [903, 0]
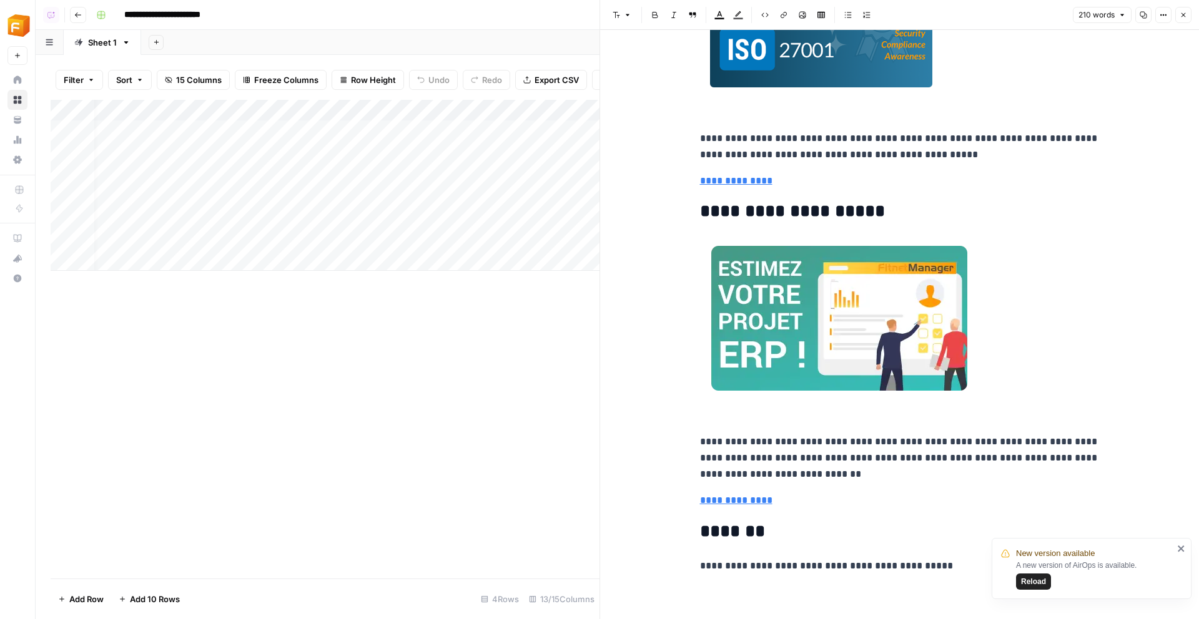
click at [559, 223] on div "Add Column" at bounding box center [325, 185] width 549 height 171
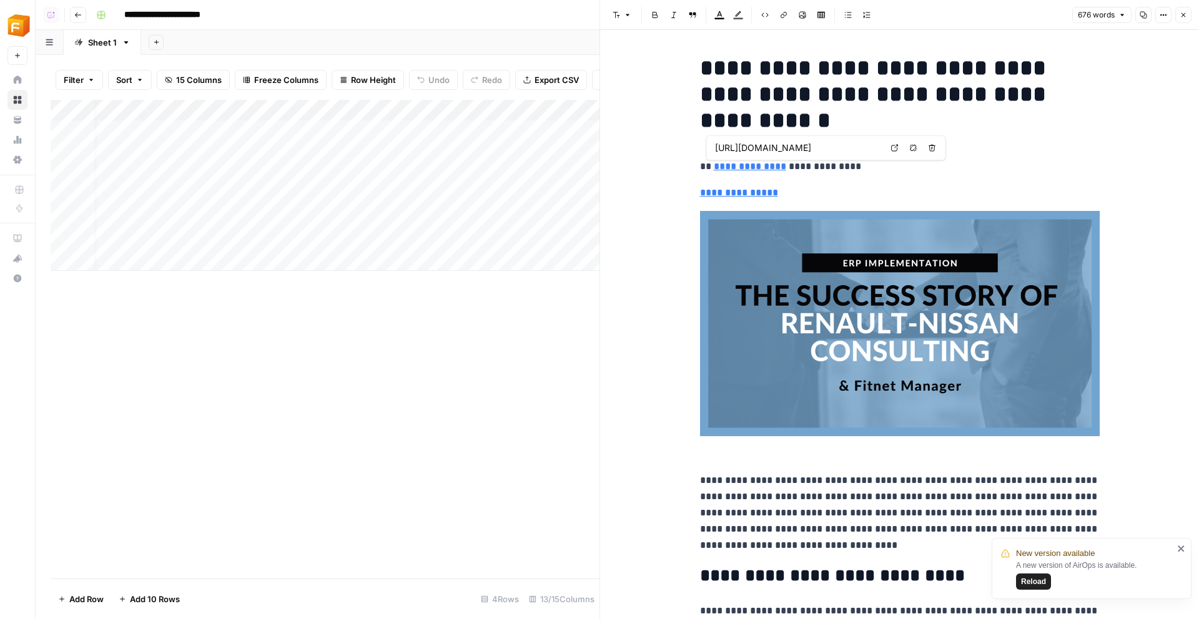
type input "https://fitnetmanager.com/success-stories/"
click at [615, 14] on header "Font style Bold Italic Block quote Text color Highlight color Code block Link I…" at bounding box center [899, 15] width 599 height 30
click at [615, 12] on icon "button" at bounding box center [1182, 14] width 7 height 7
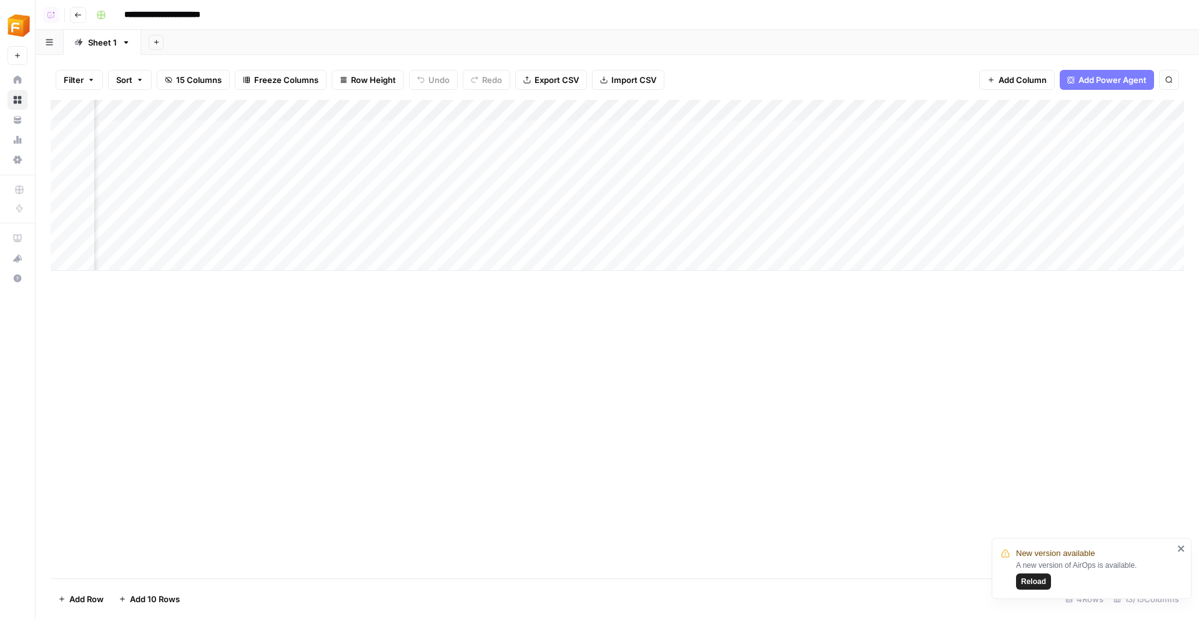
scroll to position [0, 322]
click at [554, 191] on div "Add Column" at bounding box center [617, 185] width 1133 height 171
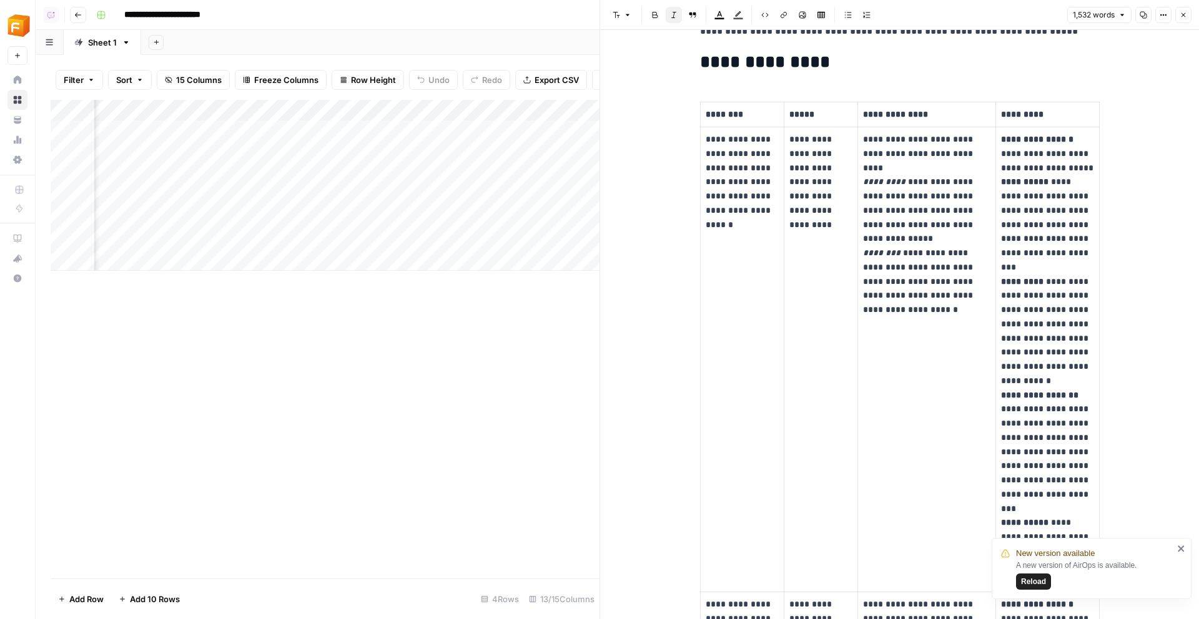
scroll to position [526, 0]
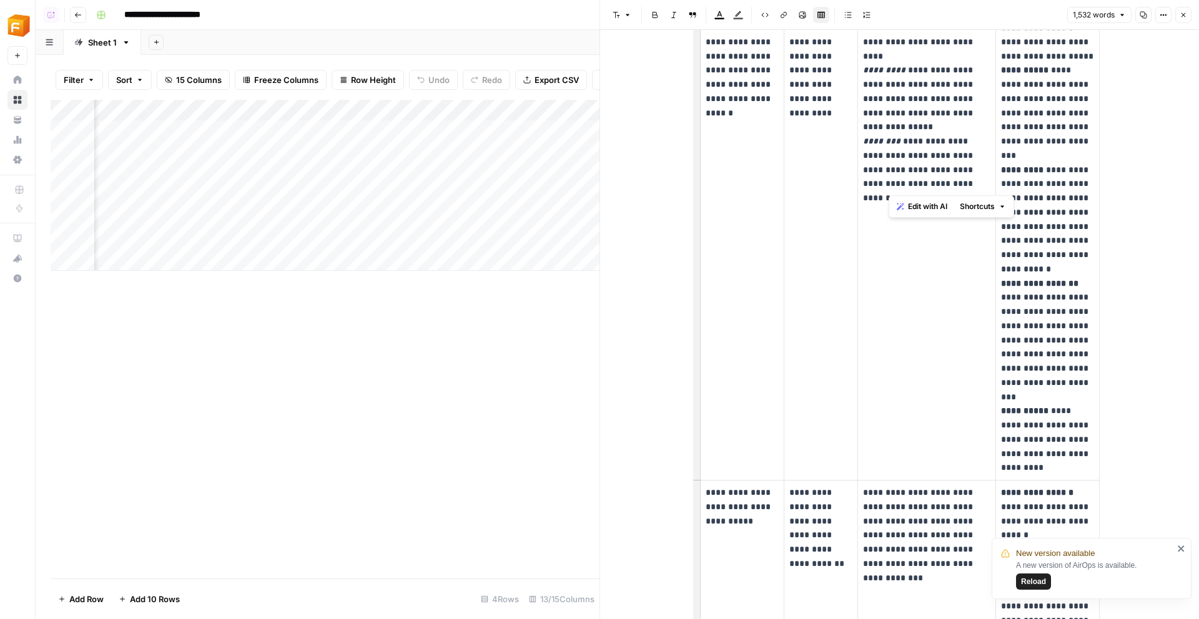
drag, startPoint x: 889, startPoint y: 187, endPoint x: 902, endPoint y: 127, distance: 60.7
click at [615, 127] on p "**********" at bounding box center [926, 106] width 127 height 170
copy p "**********"
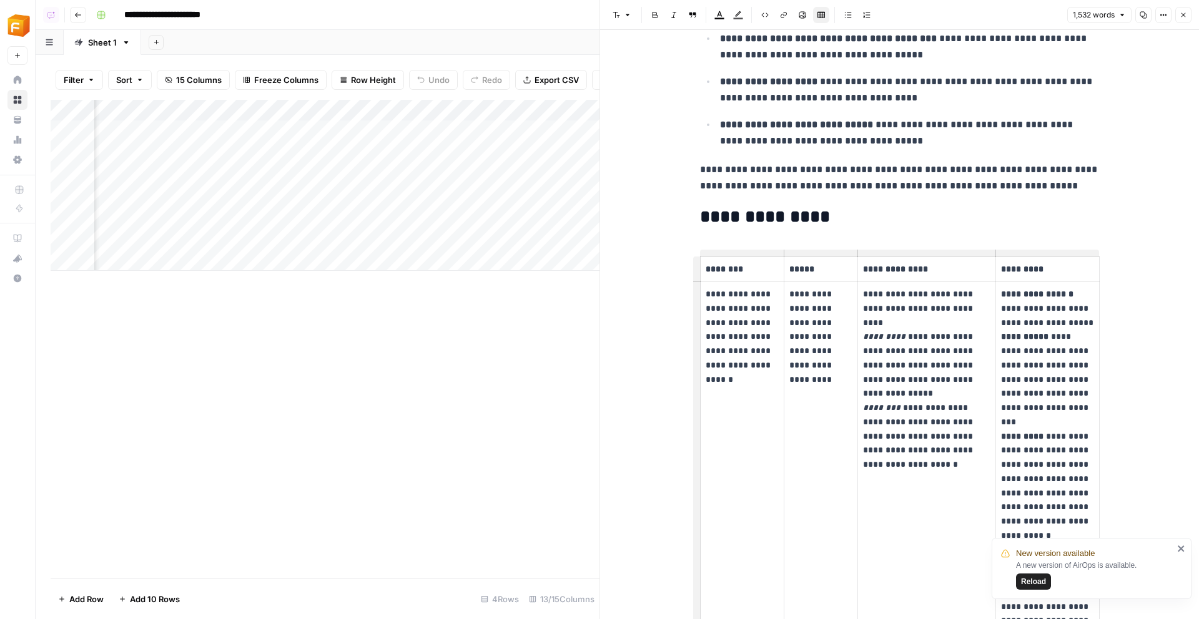
scroll to position [0, 0]
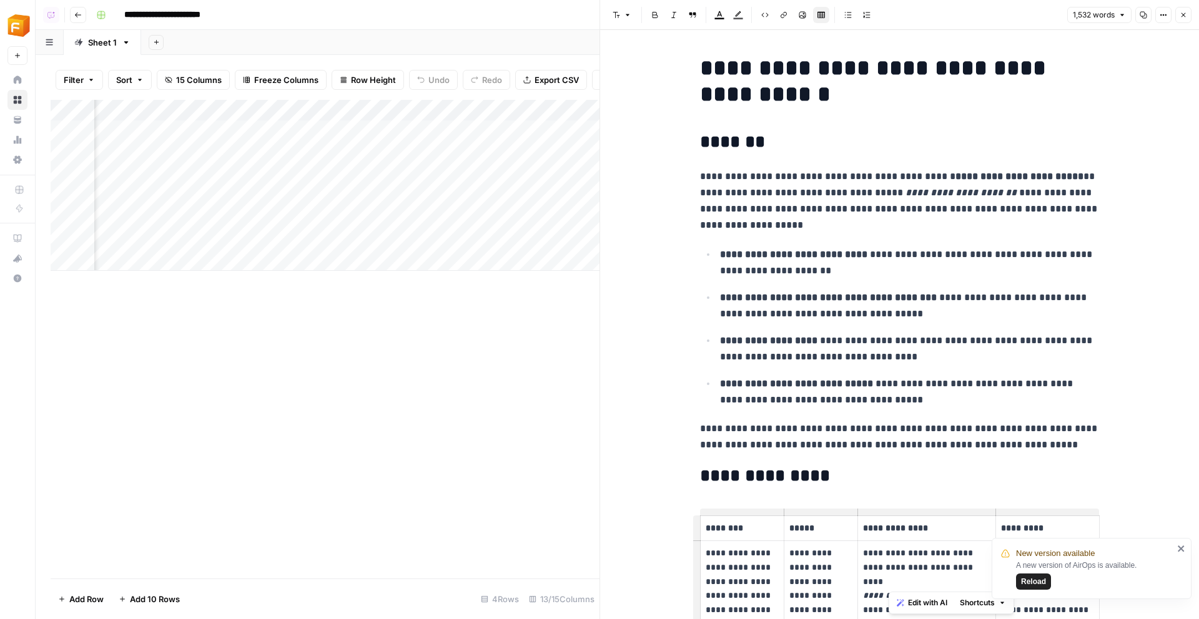
click at [615, 10] on button "Close" at bounding box center [1183, 15] width 16 height 16
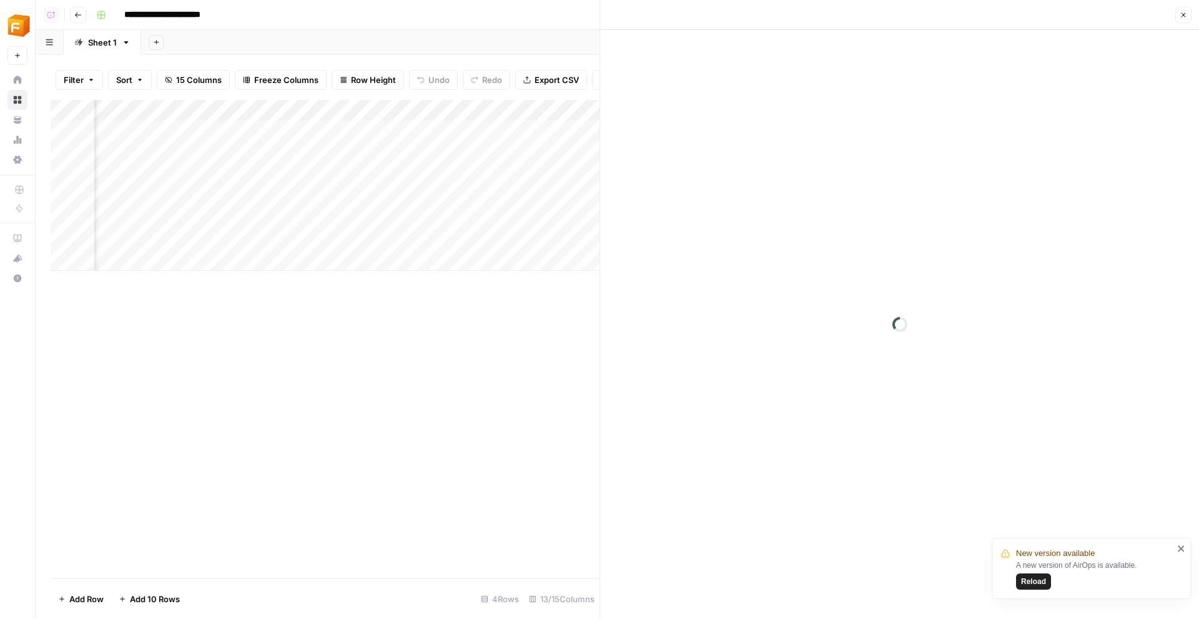
click at [615, 10] on div "Close" at bounding box center [899, 15] width 584 height 16
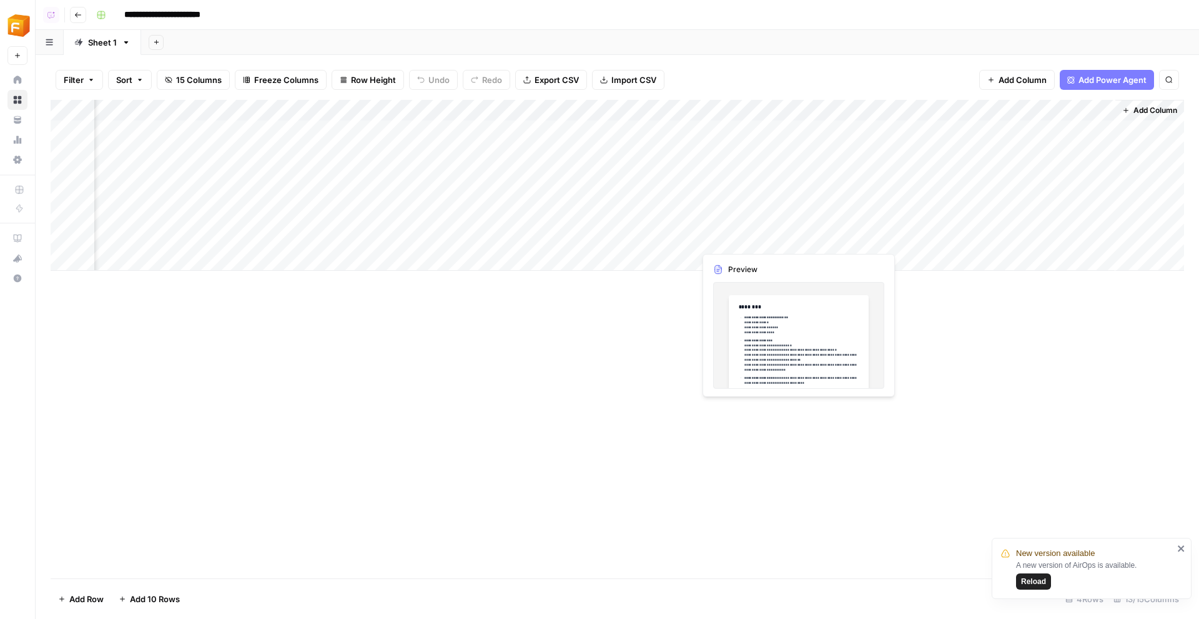
click at [615, 228] on div "Add Column" at bounding box center [617, 185] width 1133 height 171
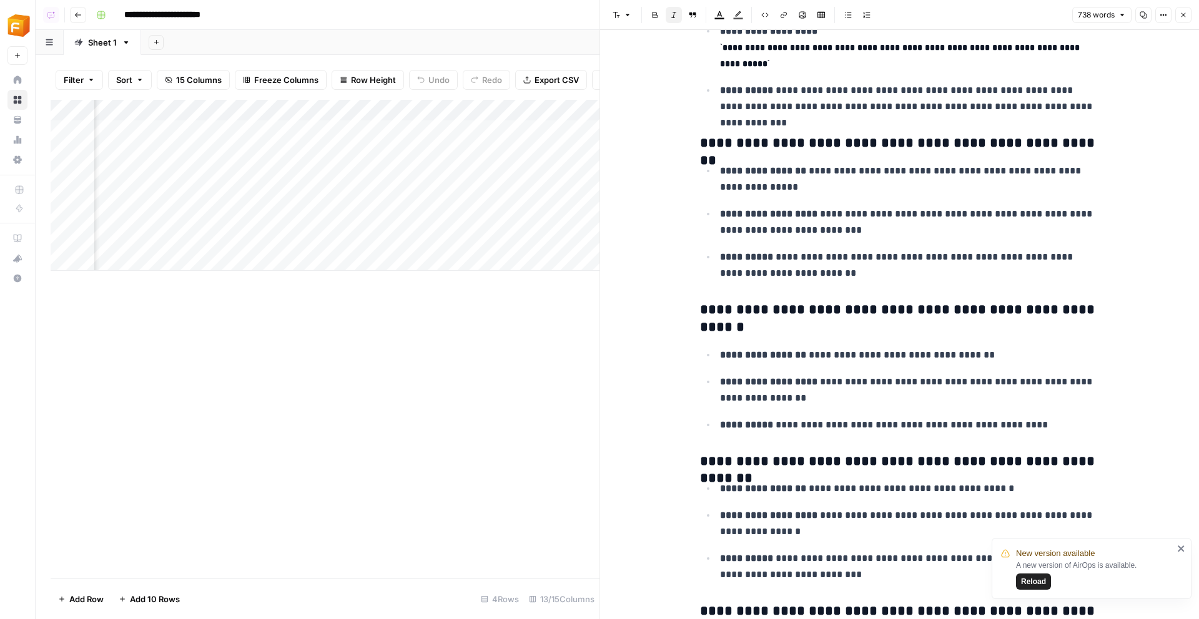
scroll to position [1337, 0]
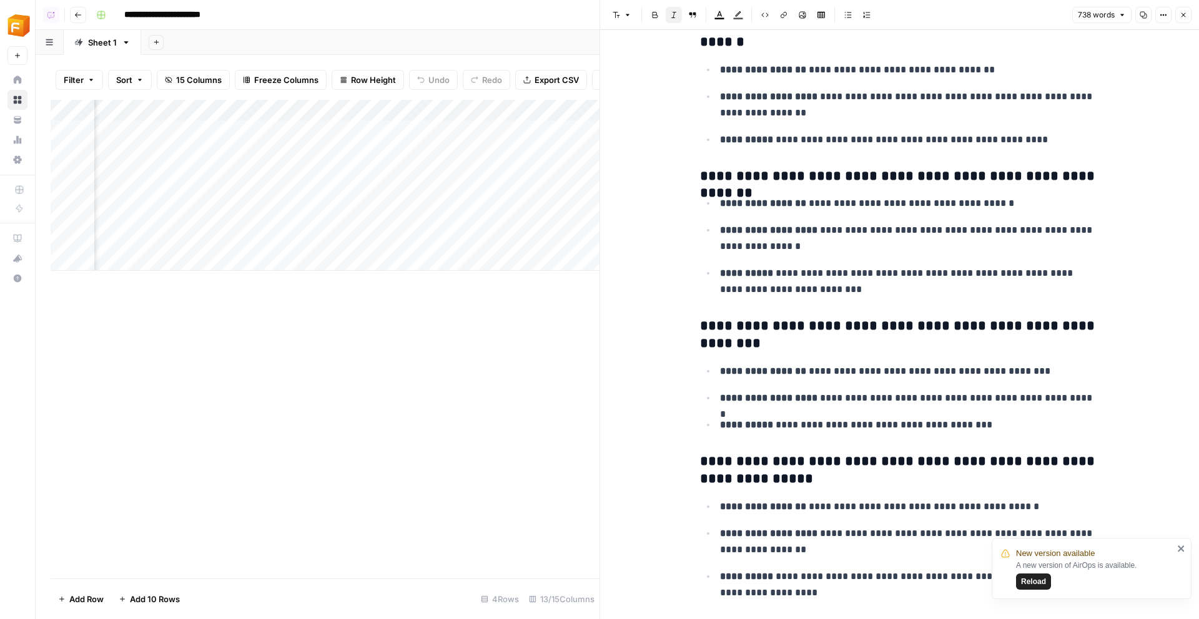
click at [615, 16] on icon "button" at bounding box center [1182, 14] width 7 height 7
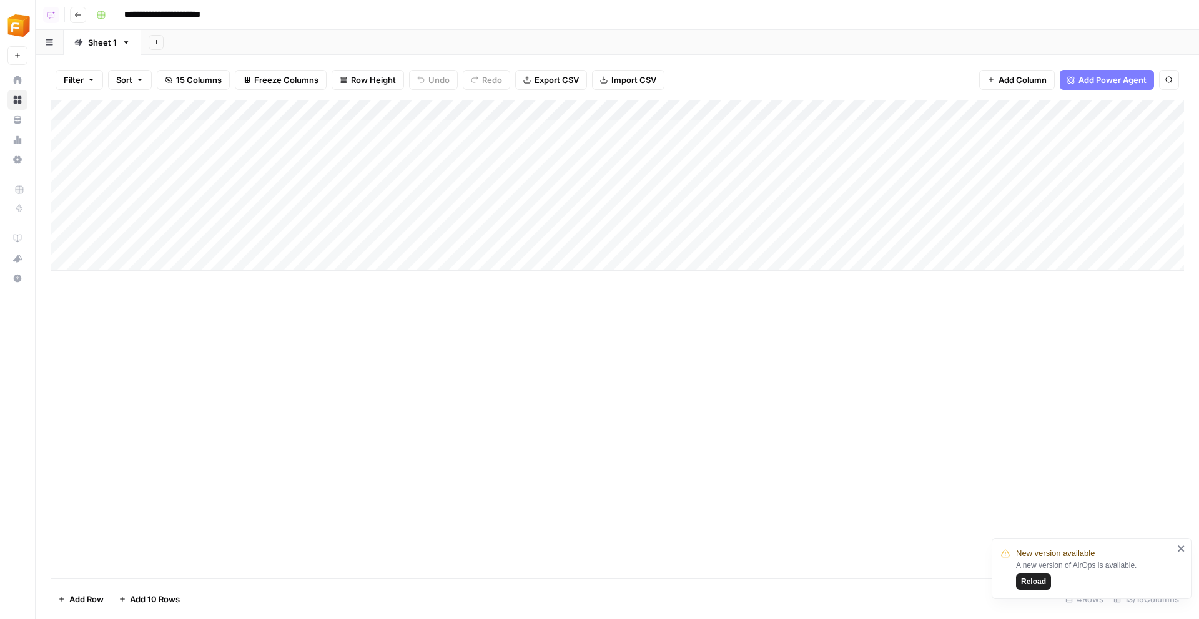
click at [11, 81] on link "Home" at bounding box center [17, 80] width 20 height 20
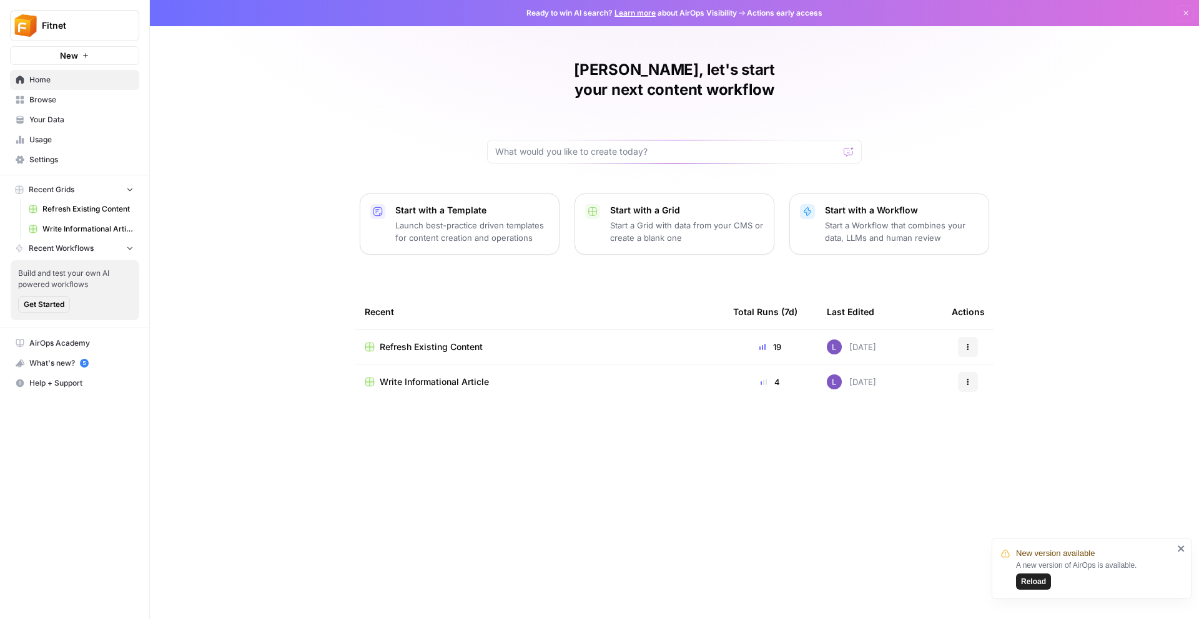
click at [57, 124] on span "Your Data" at bounding box center [81, 119] width 104 height 11
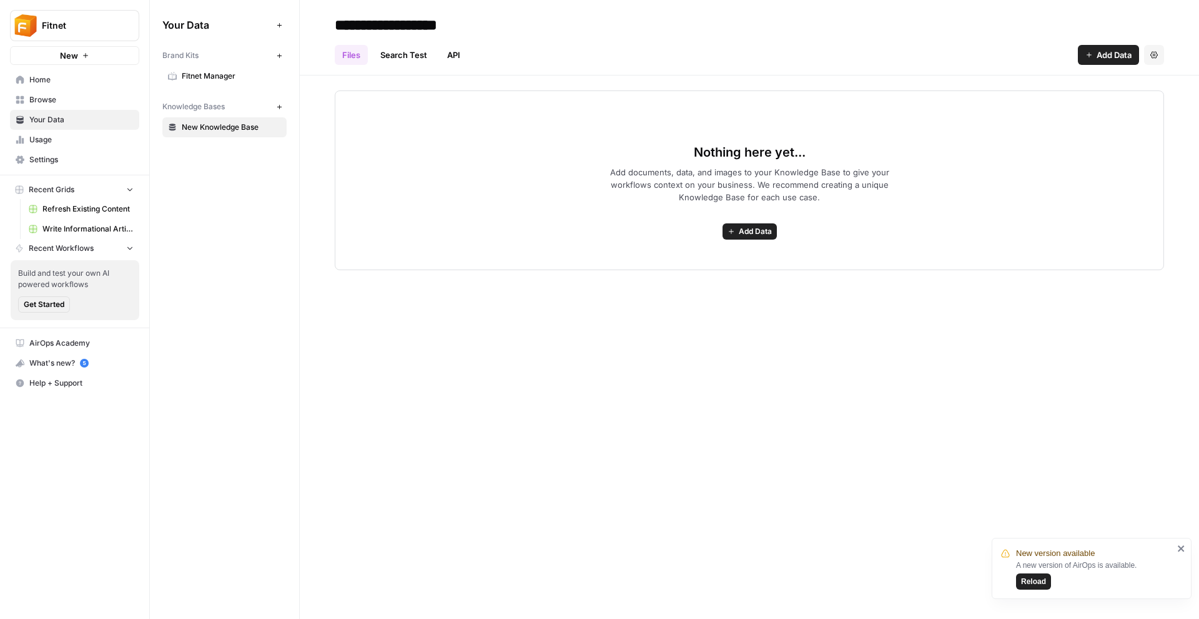
click at [174, 77] on icon at bounding box center [172, 76] width 9 height 9
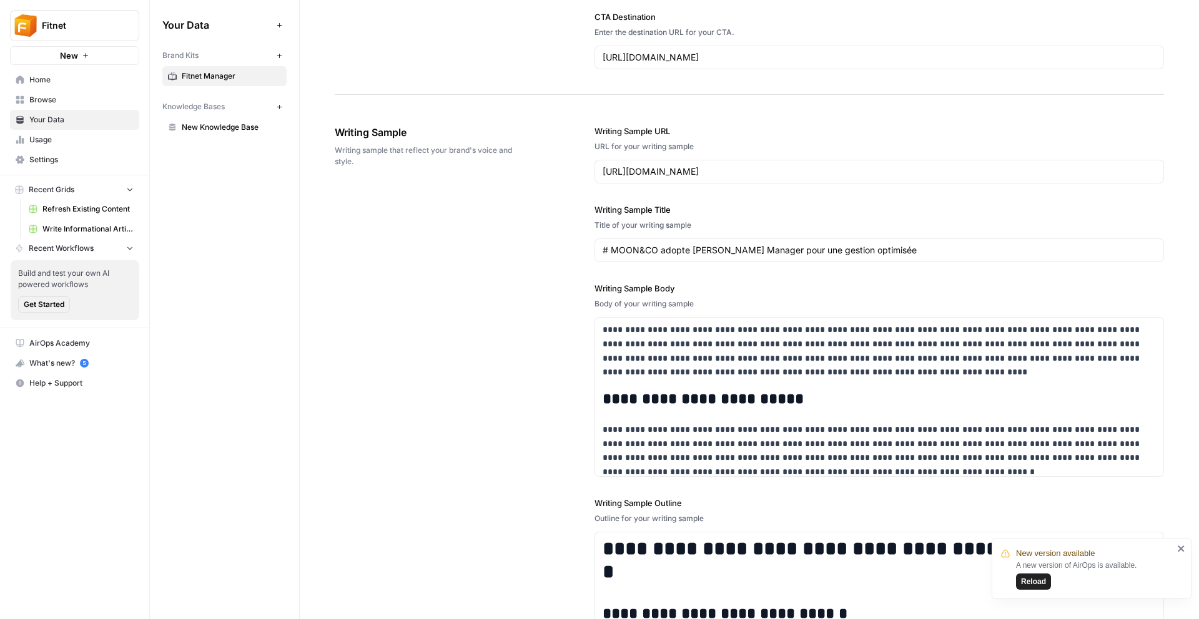
scroll to position [719, 0]
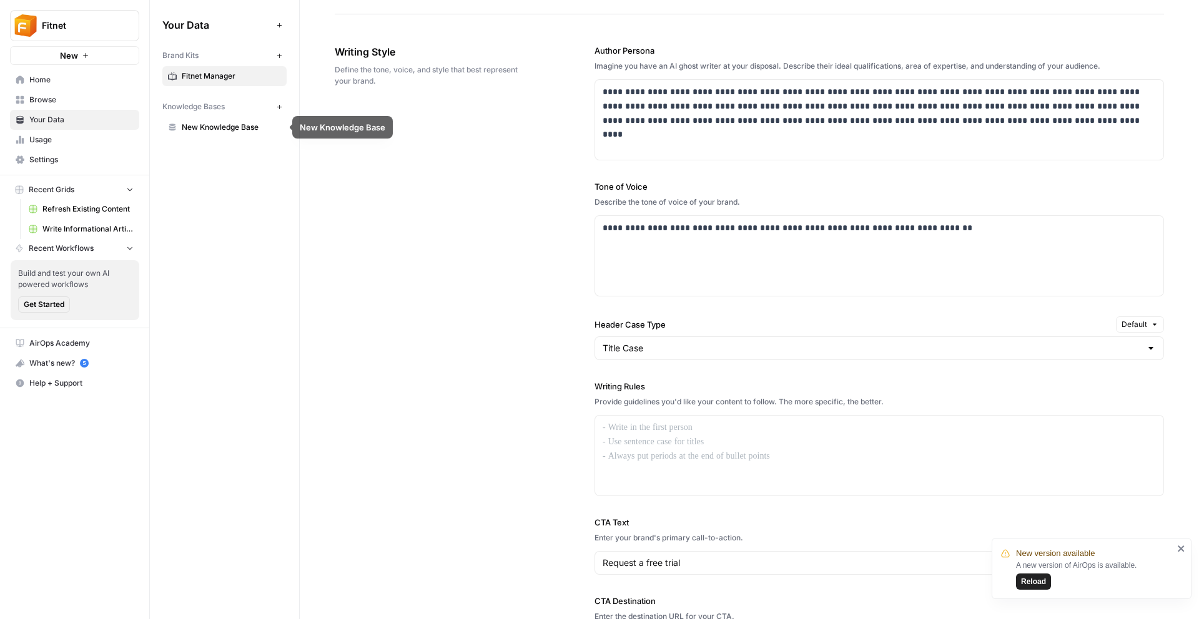
click at [49, 77] on span "Home" at bounding box center [81, 79] width 104 height 11
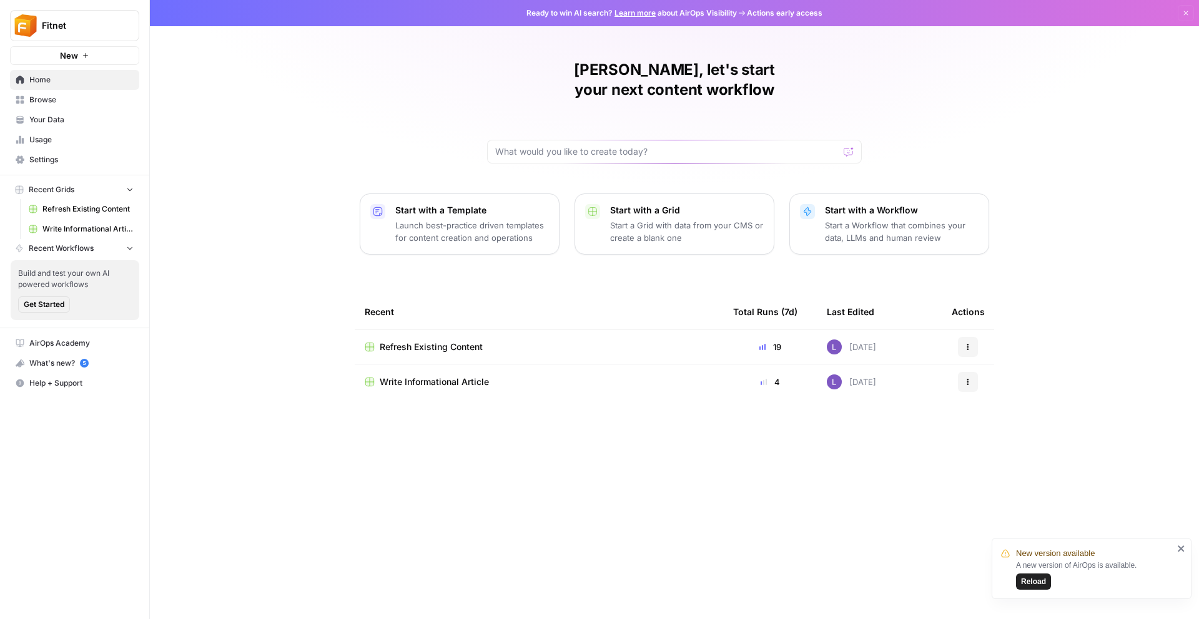
click at [453, 376] on span "Write Informational Article" at bounding box center [434, 382] width 109 height 12
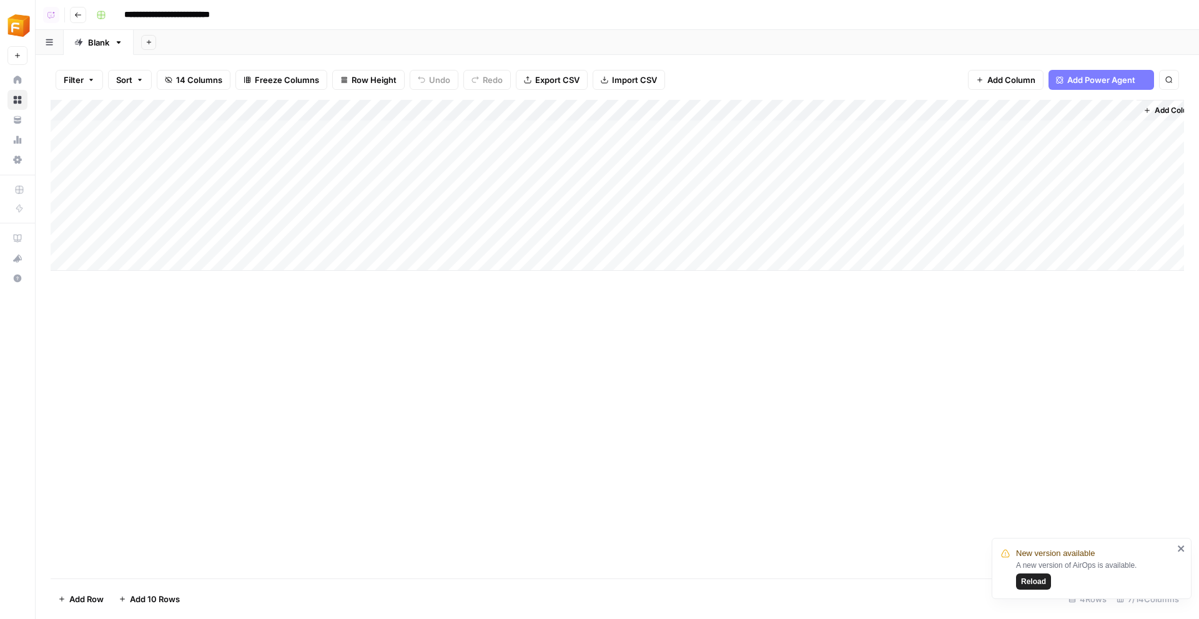
scroll to position [0, 22]
click at [523, 133] on div "Add Column" at bounding box center [617, 185] width 1133 height 171
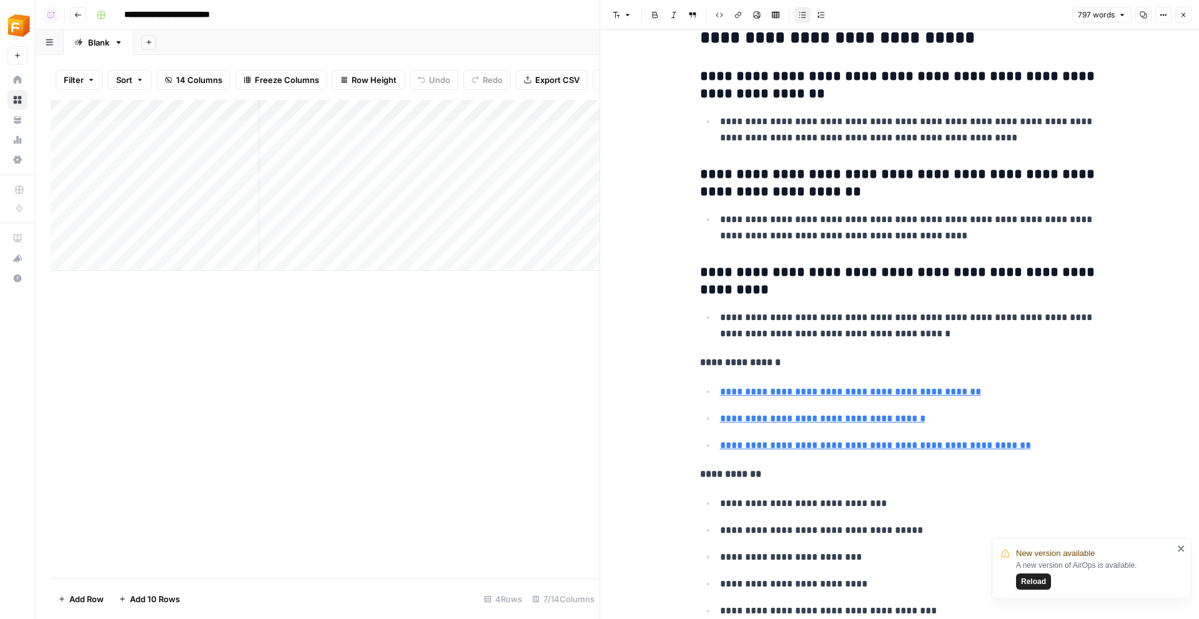
scroll to position [2621, 0]
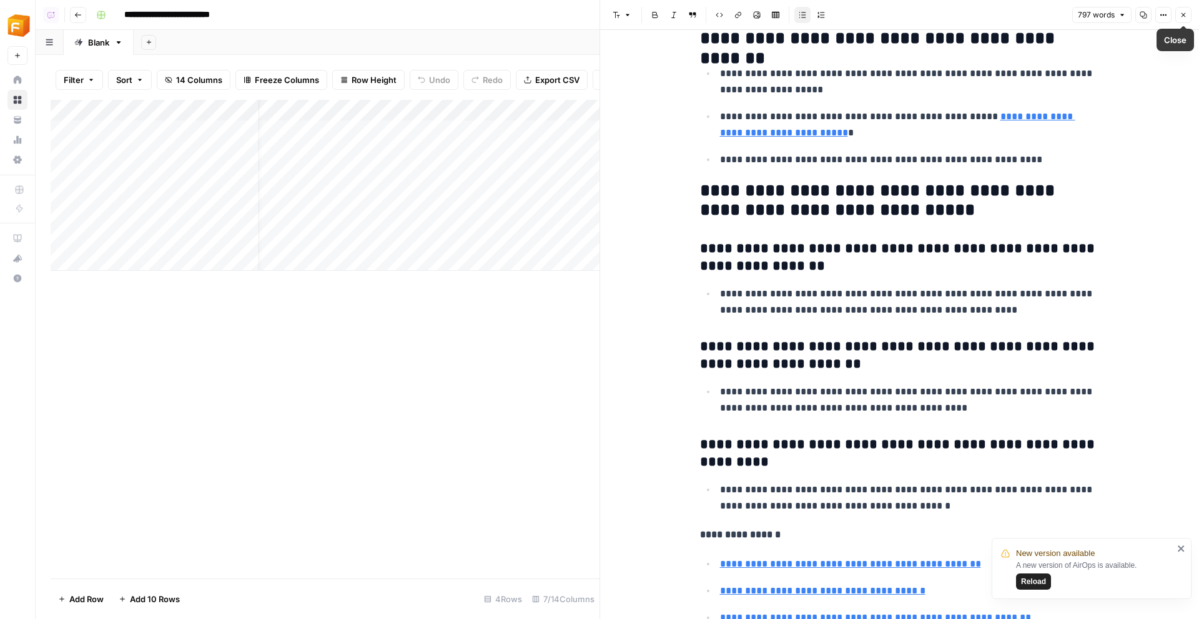
click at [615, 12] on header "Font style Bold Italic Block quote Code block Link Image Insert Table Bulleted …" at bounding box center [899, 15] width 599 height 30
click at [615, 12] on icon "button" at bounding box center [1182, 14] width 7 height 7
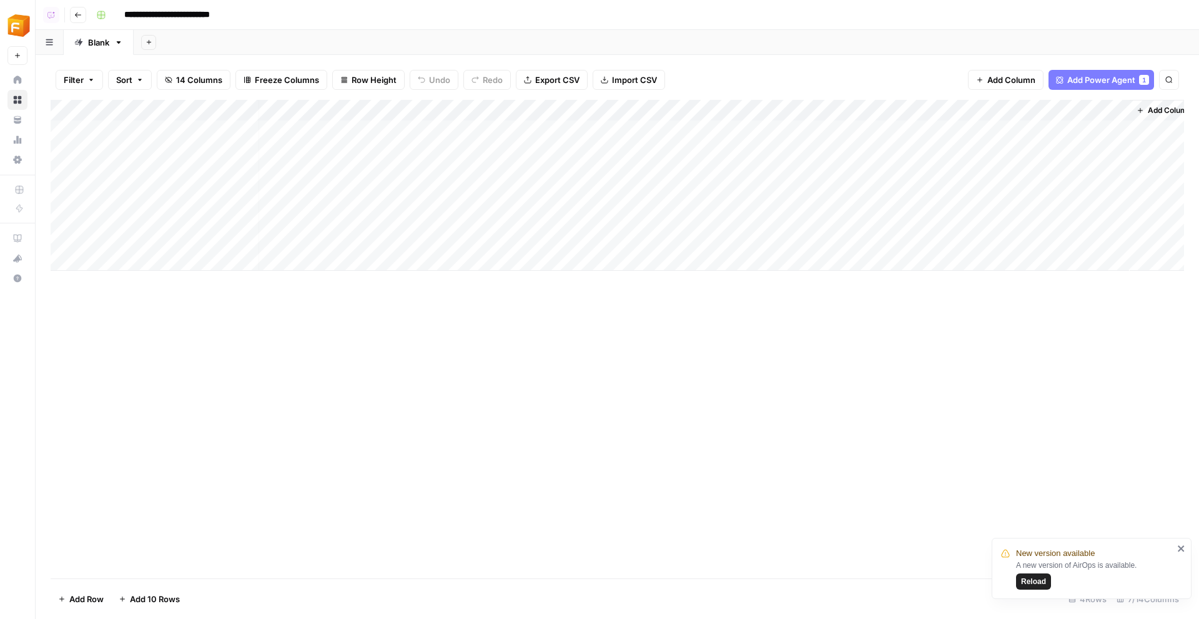
scroll to position [0, 21]
click at [615, 142] on div "Add Column" at bounding box center [617, 185] width 1133 height 171
click at [615, 171] on div "Add Column" at bounding box center [617, 185] width 1133 height 171
click at [615, 192] on div "Add Column" at bounding box center [617, 185] width 1133 height 171
click at [615, 216] on div "Add Column" at bounding box center [617, 185] width 1133 height 171
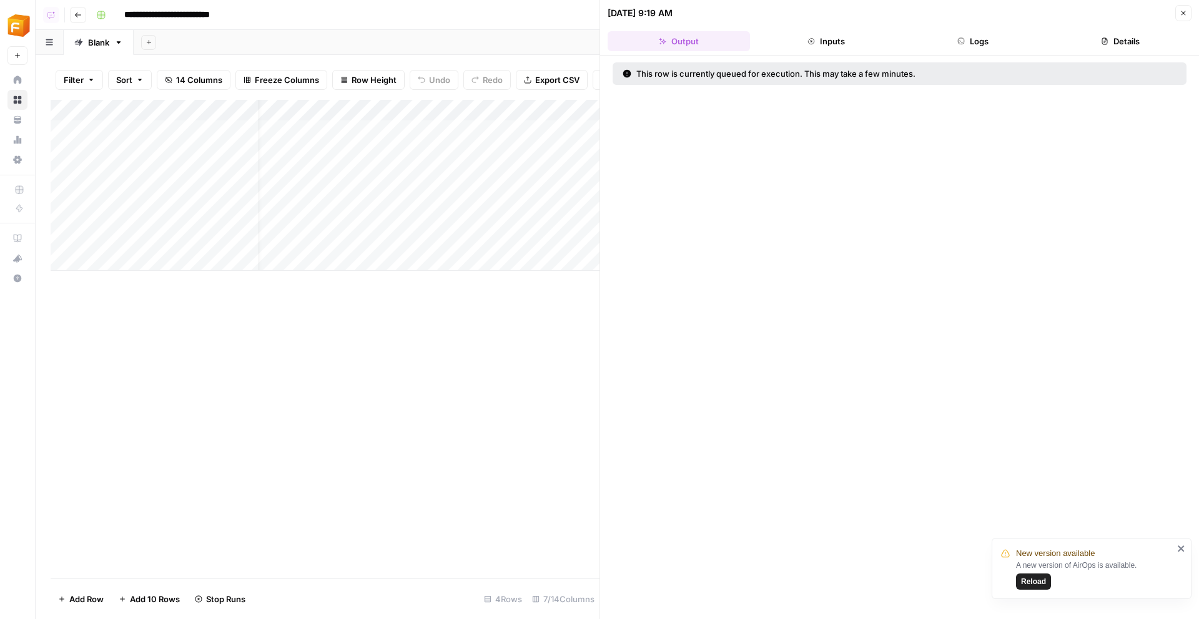
click at [588, 140] on div "Add Column" at bounding box center [325, 185] width 549 height 171
click at [582, 234] on div "Add Column" at bounding box center [325, 185] width 549 height 171
click at [615, 10] on icon "button" at bounding box center [1182, 12] width 7 height 7
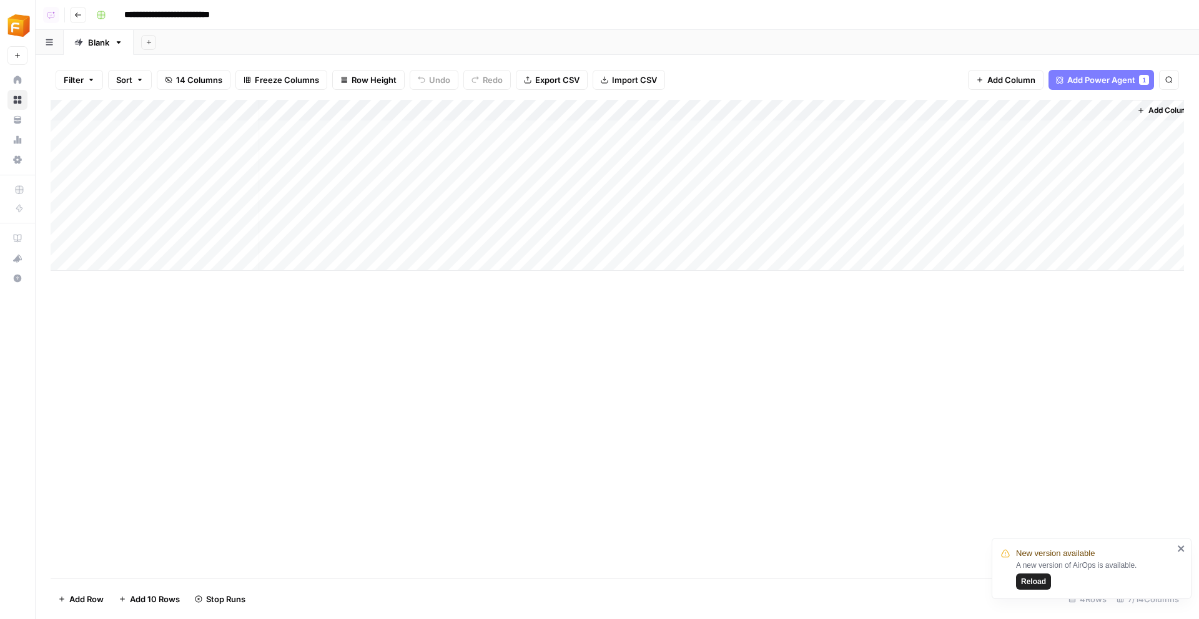
scroll to position [0, 7]
click at [83, 22] on header "**********" at bounding box center [617, 15] width 1163 height 30
click at [615, 130] on div "Add Column" at bounding box center [617, 185] width 1133 height 171
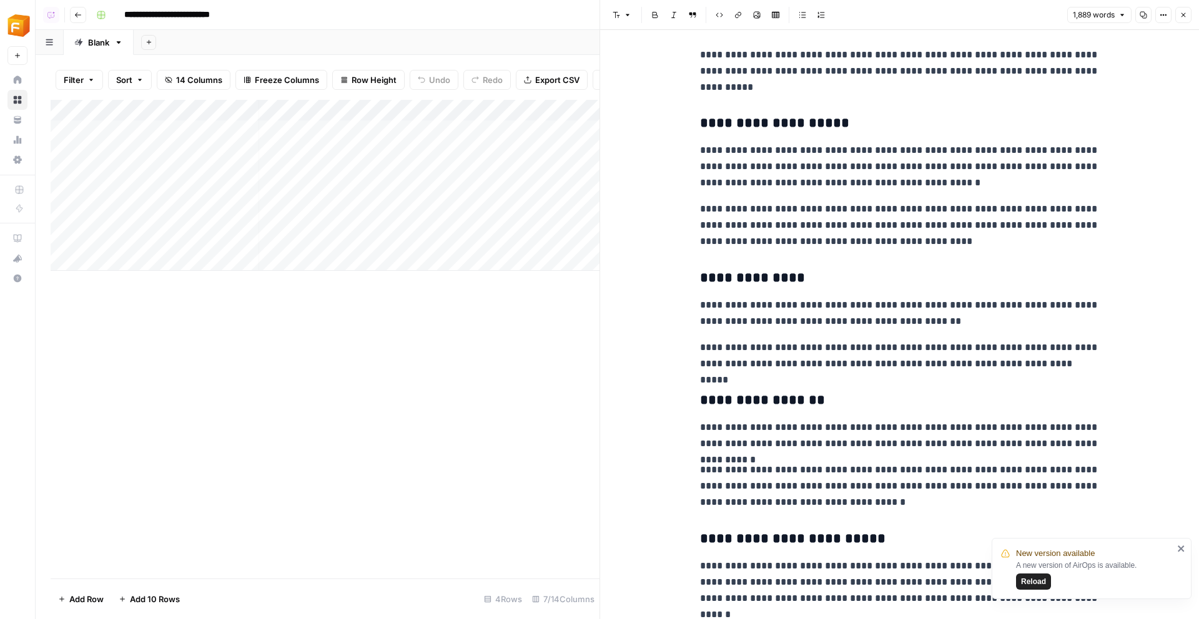
scroll to position [2607, 0]
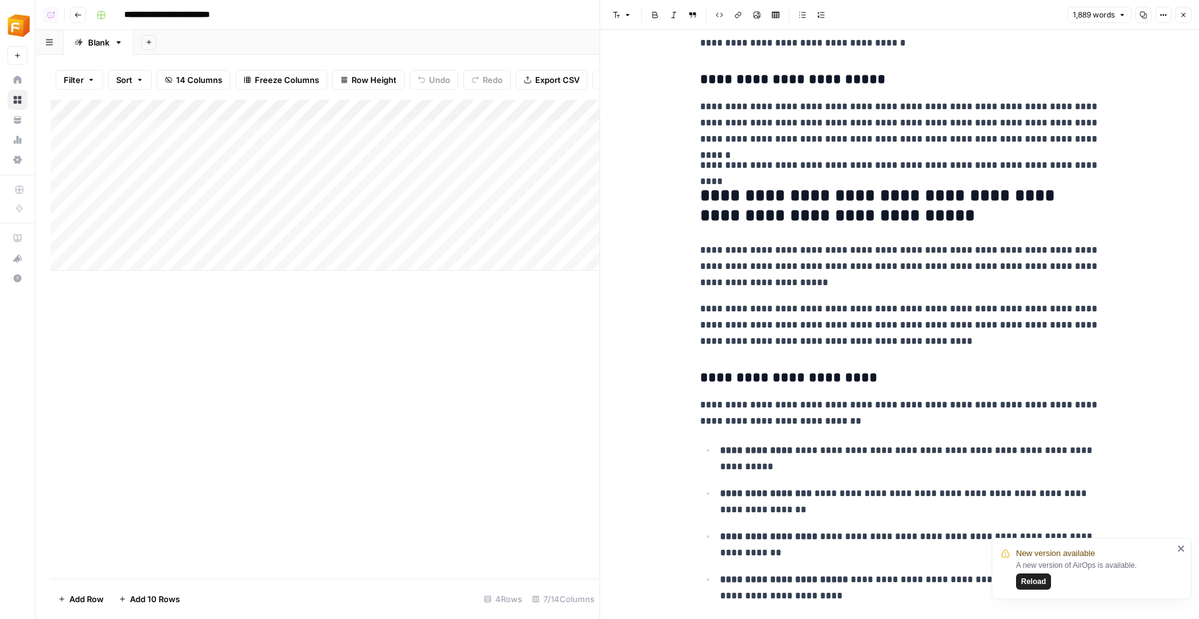
click at [615, 13] on icon "button" at bounding box center [1182, 14] width 7 height 7
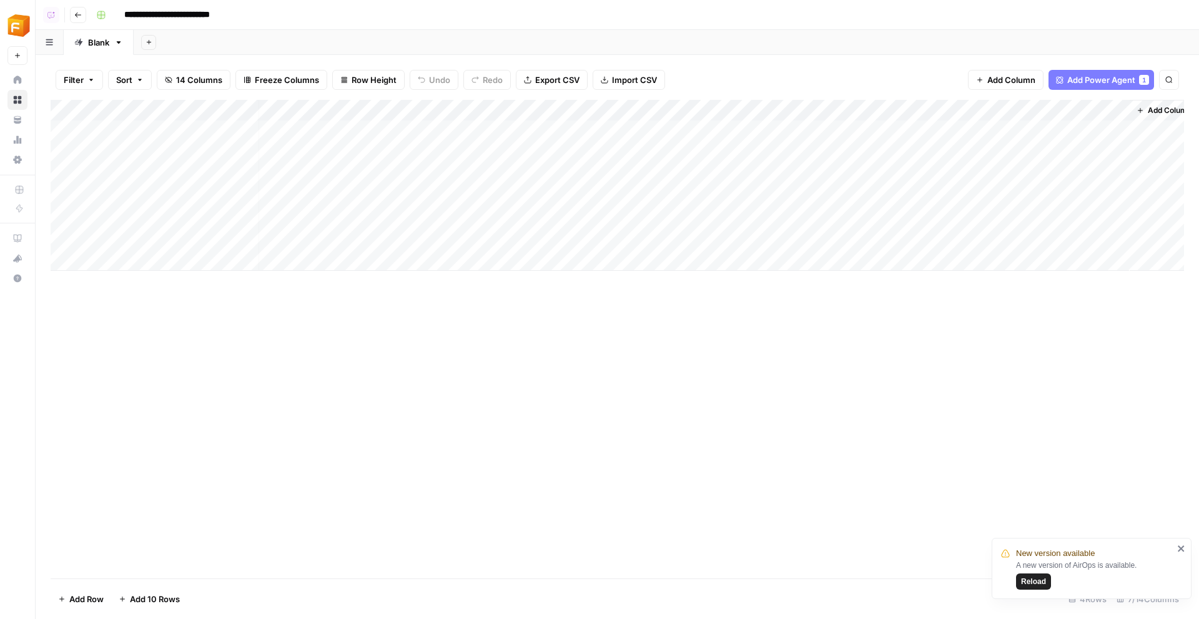
click at [615, 111] on div "Add Column" at bounding box center [617, 185] width 1133 height 171
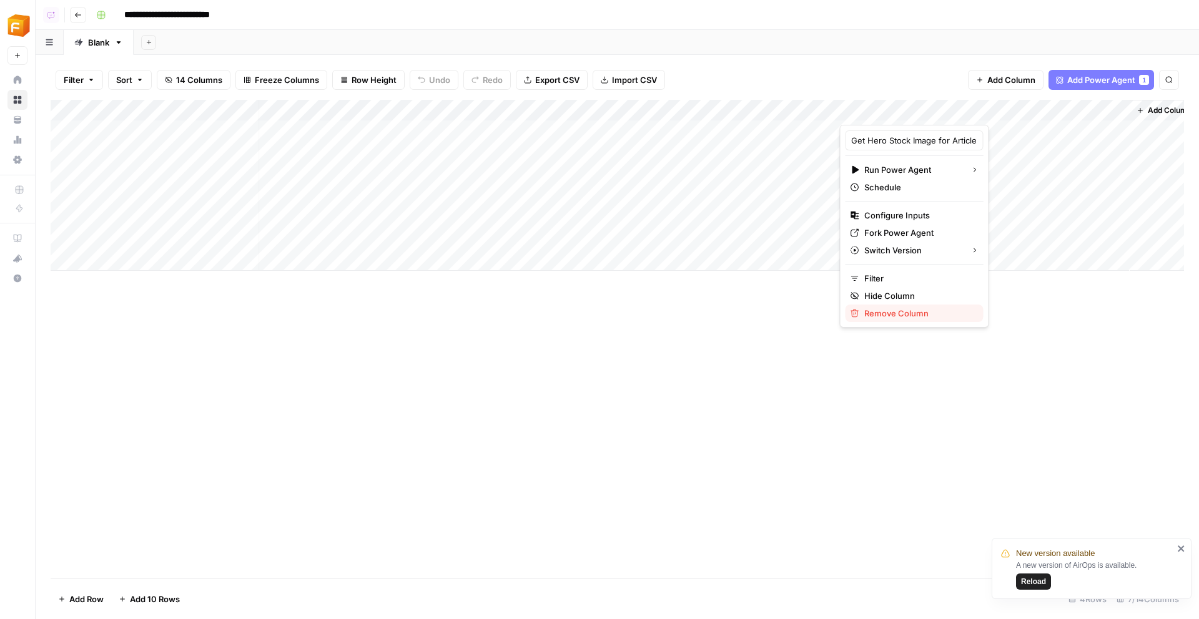
click at [615, 317] on span "Remove Column" at bounding box center [918, 313] width 109 height 12
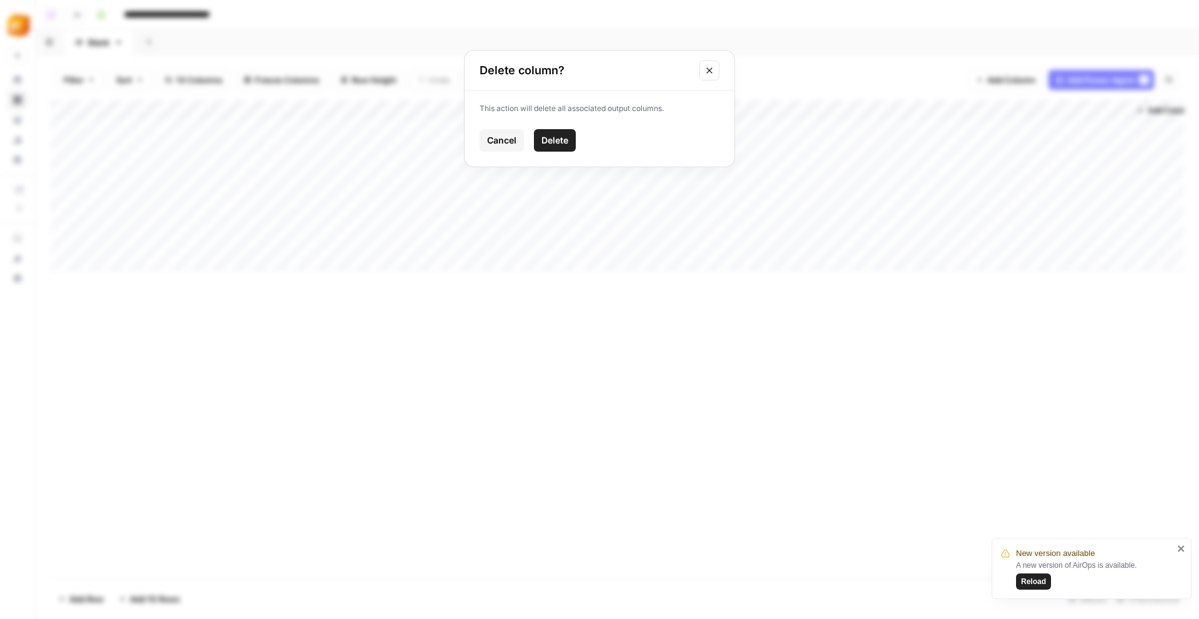
click at [565, 147] on button "Delete" at bounding box center [555, 140] width 42 height 22
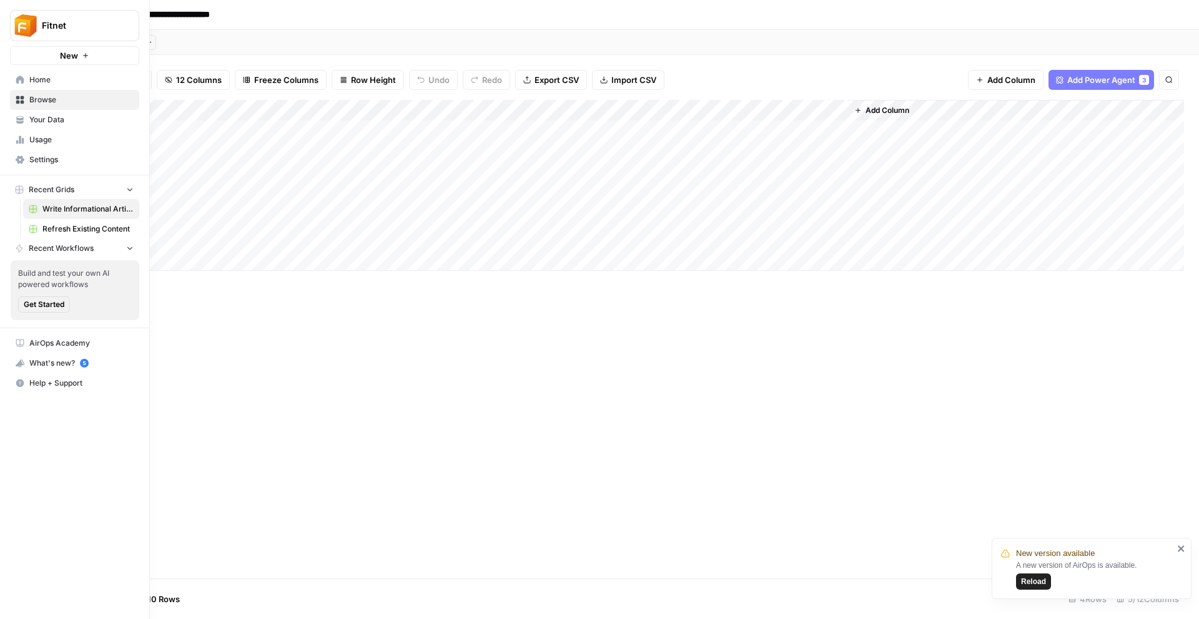
click at [24, 76] on icon at bounding box center [20, 80] width 9 height 9
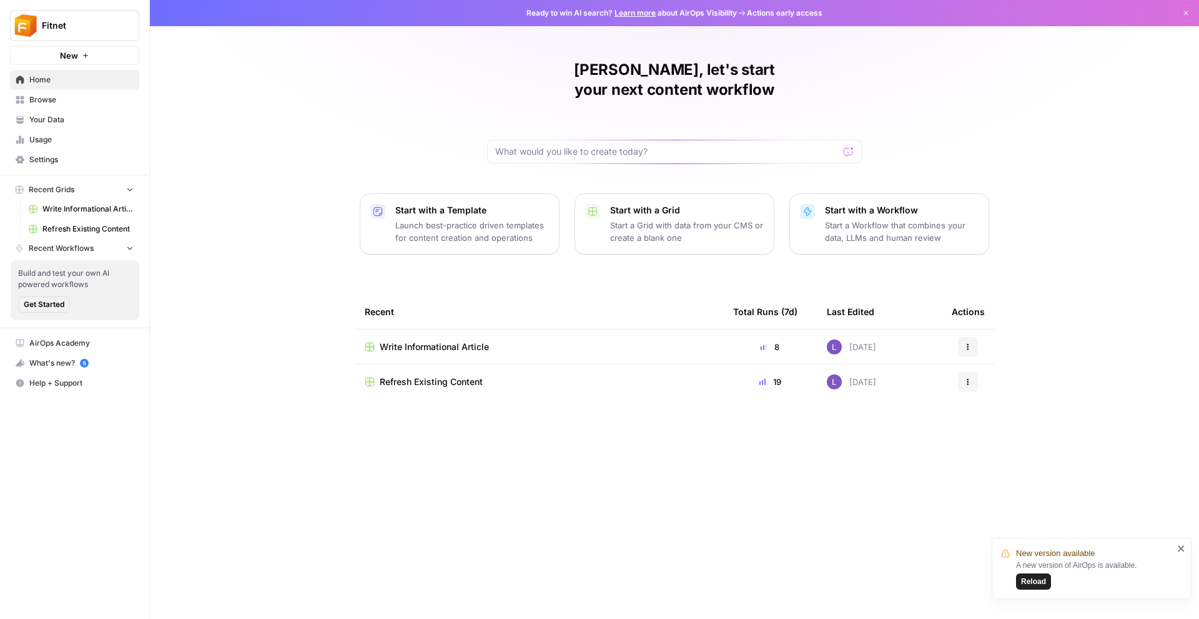
click at [459, 376] on span "Refresh Existing Content" at bounding box center [431, 382] width 103 height 12
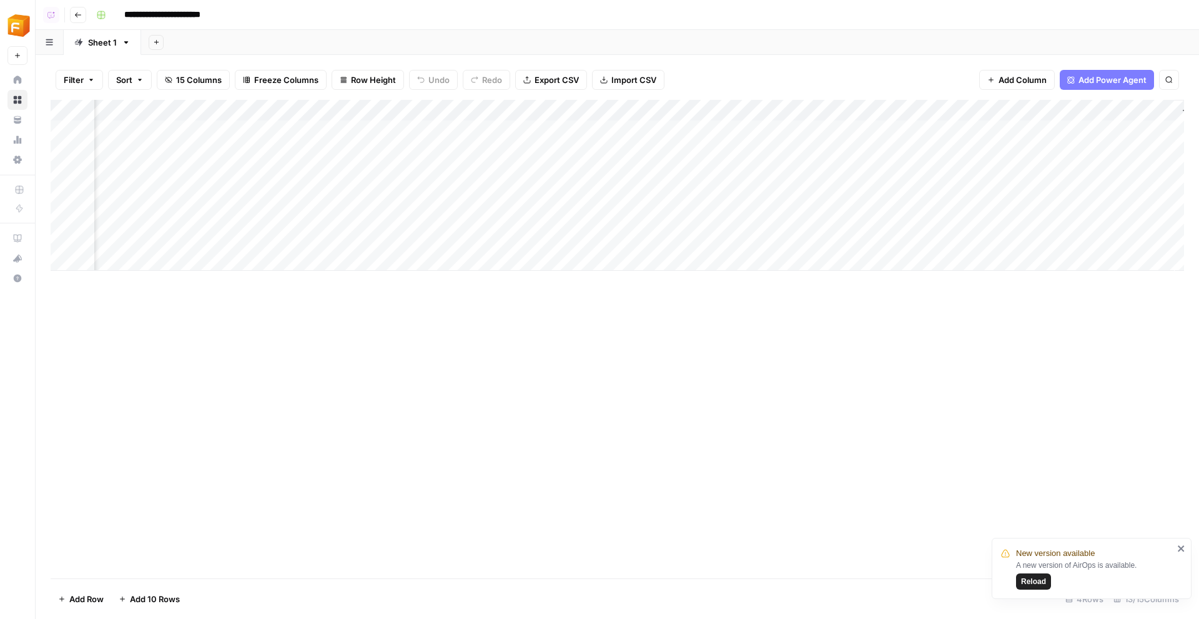
scroll to position [0, 835]
click at [615, 200] on div "Add Column" at bounding box center [617, 185] width 1133 height 171
click at [615, 165] on div "Add Column" at bounding box center [617, 185] width 1133 height 171
click at [615, 139] on div "Add Column" at bounding box center [617, 185] width 1133 height 171
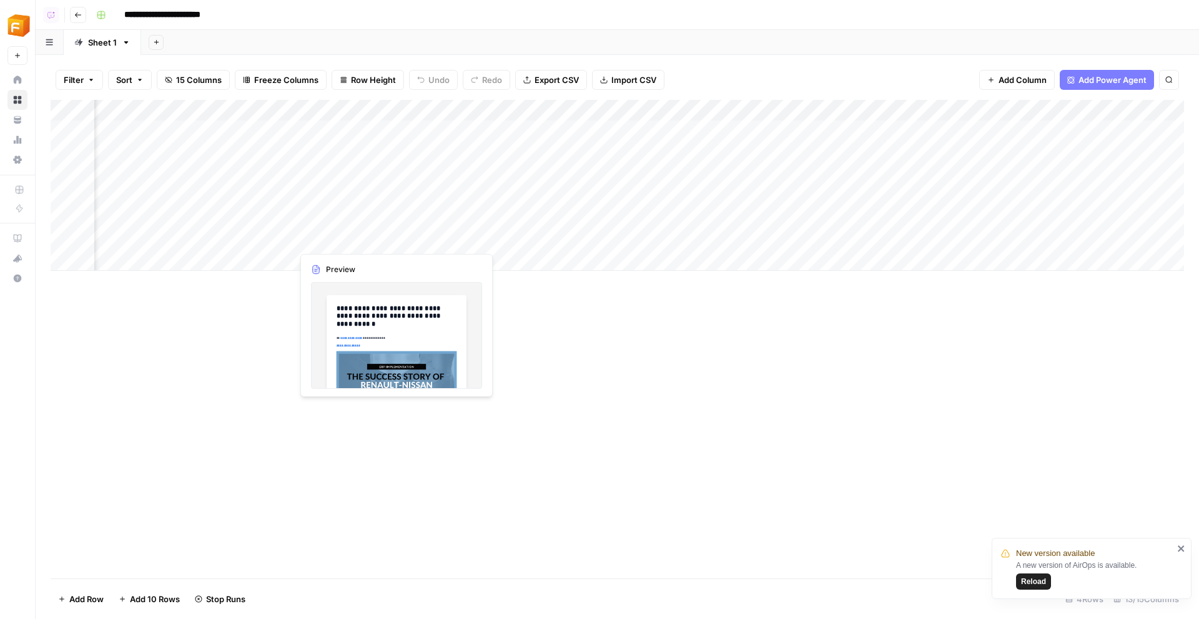
scroll to position [0, 0]
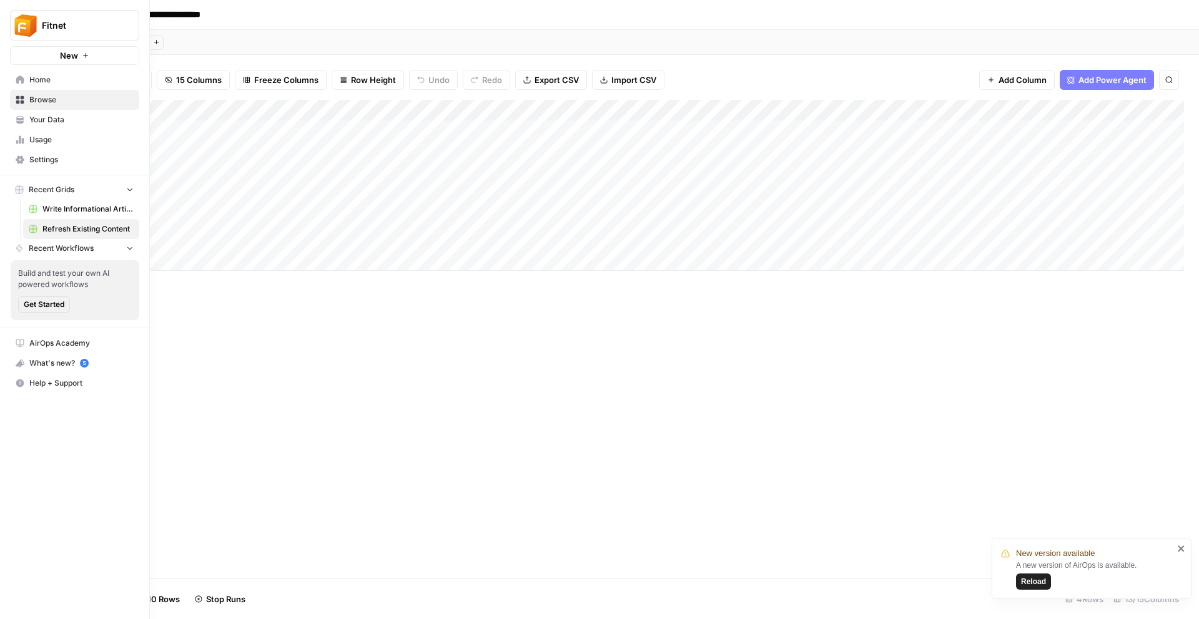
click at [24, 75] on link "Home" at bounding box center [74, 80] width 129 height 20
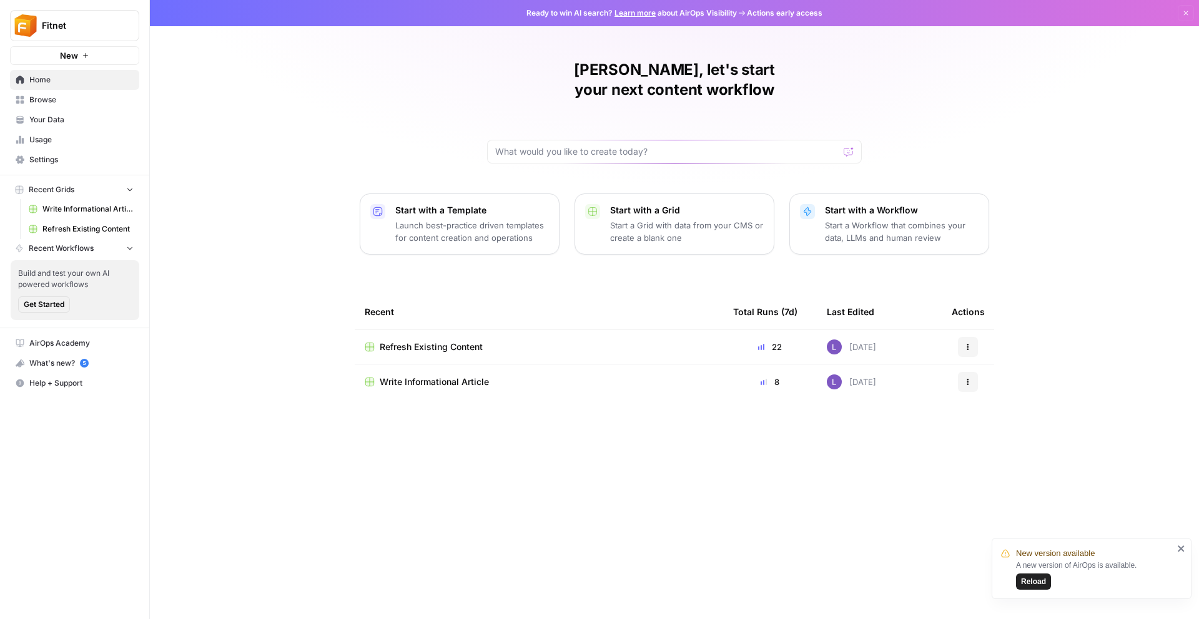
click at [449, 376] on span "Write Informational Article" at bounding box center [434, 382] width 109 height 12
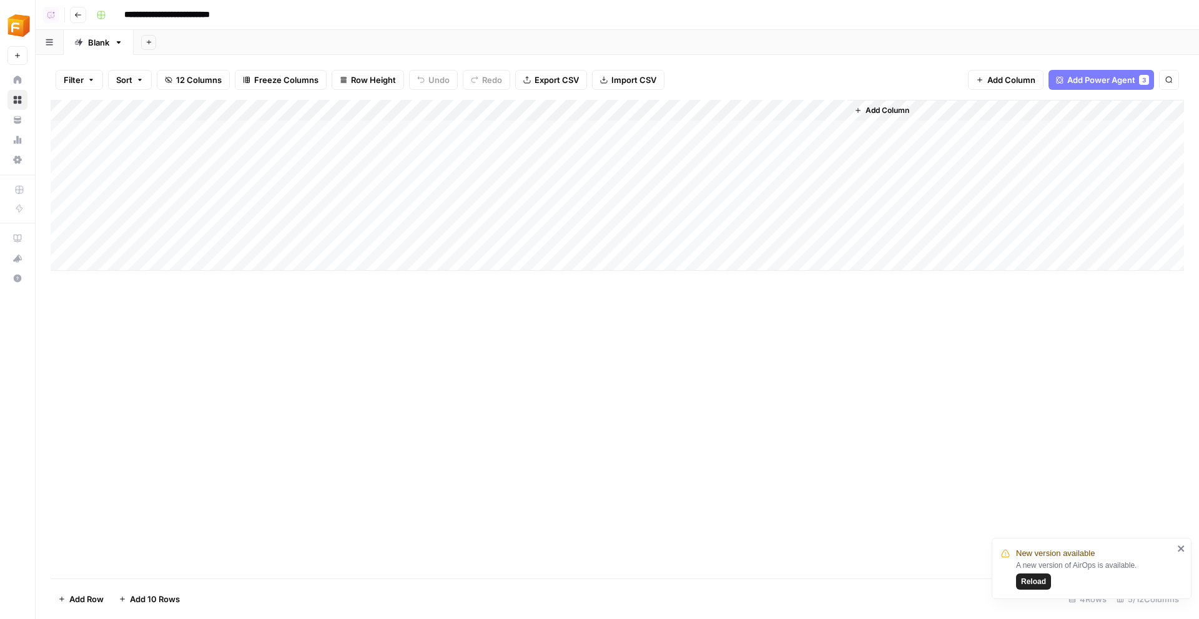
click at [615, 229] on div "Add Column" at bounding box center [617, 185] width 1133 height 171
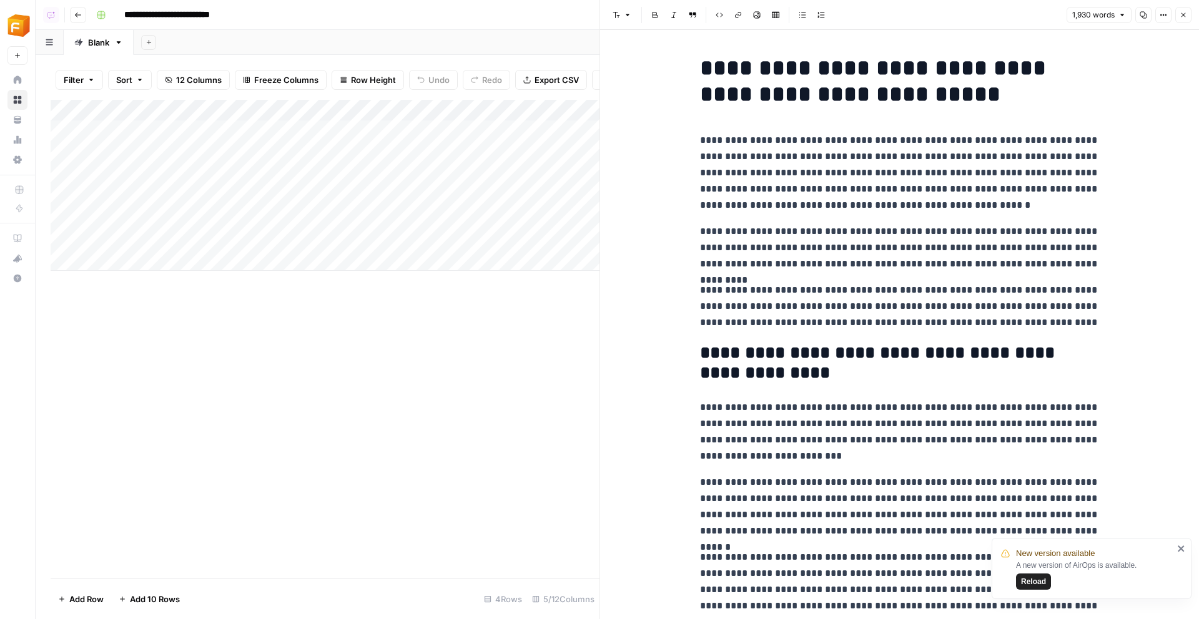
click at [615, 14] on icon "button" at bounding box center [1182, 14] width 7 height 7
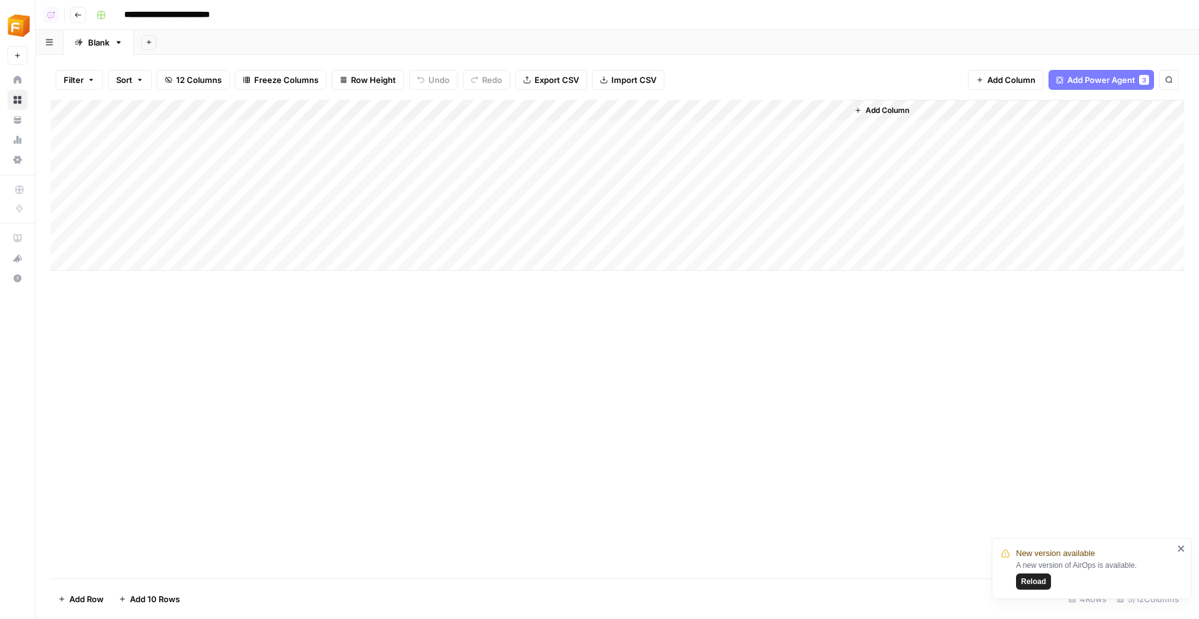
click at [84, 11] on button "Go back" at bounding box center [78, 15] width 16 height 16
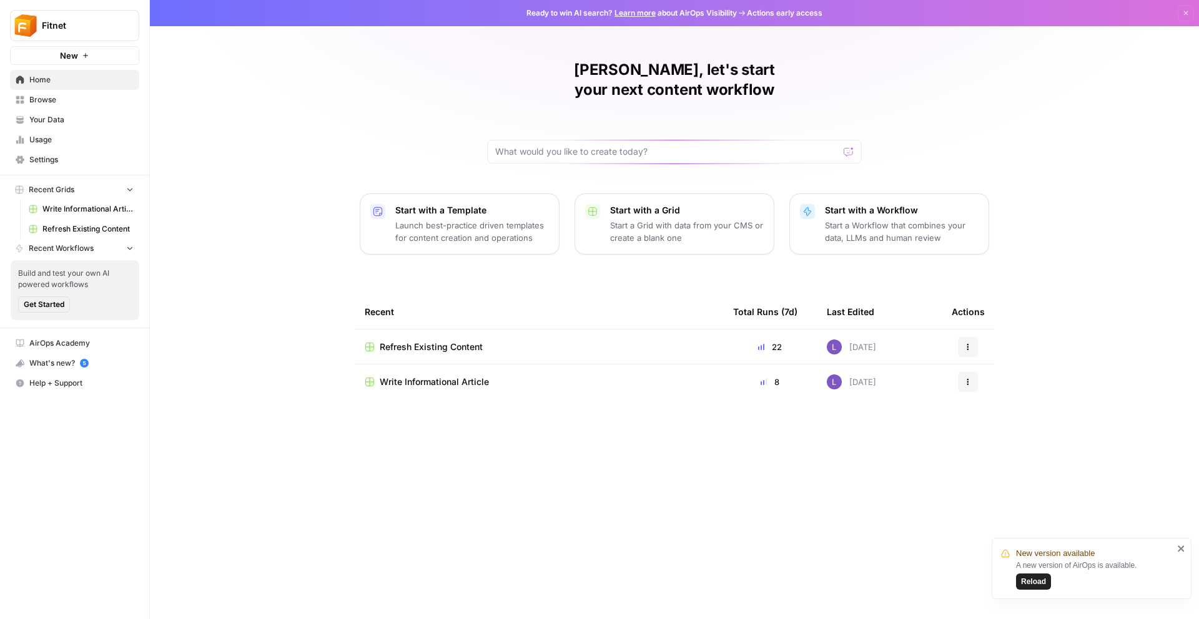
click at [79, 110] on link "Your Data" at bounding box center [74, 120] width 129 height 20
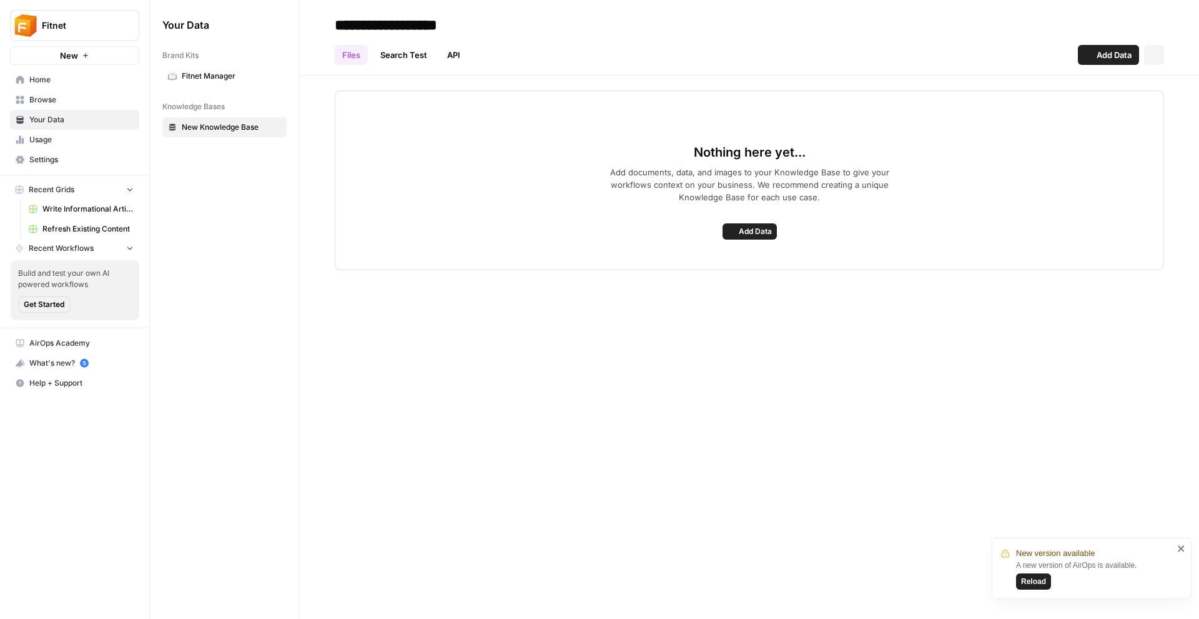
click at [81, 94] on span "Browse" at bounding box center [81, 99] width 104 height 11
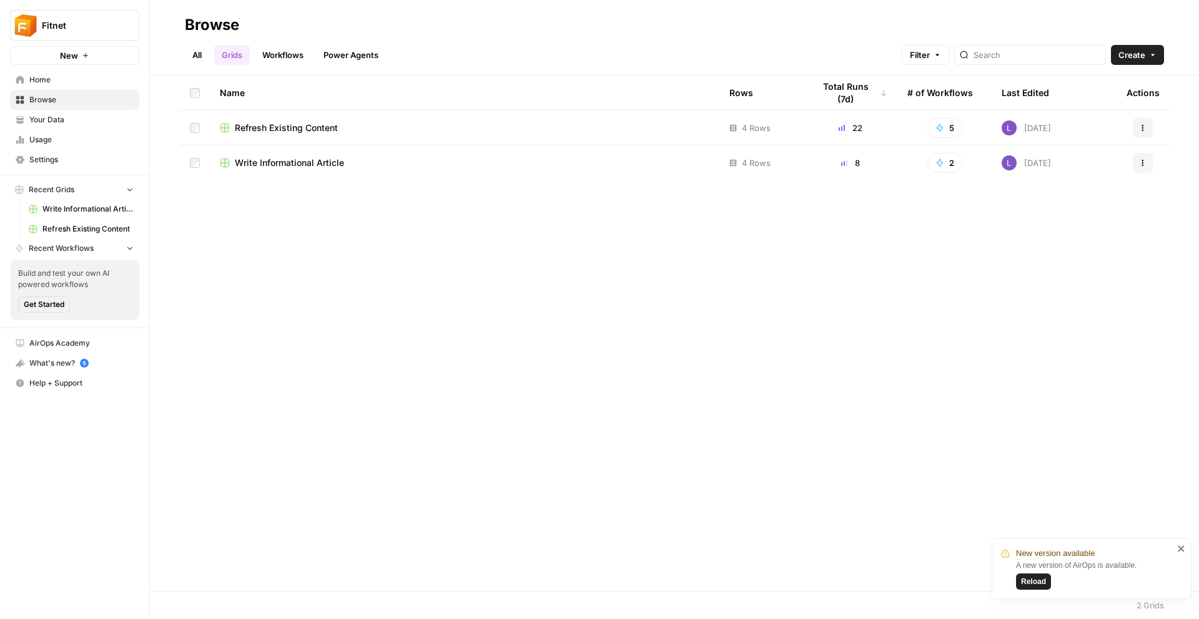
click at [63, 144] on span "Usage" at bounding box center [81, 139] width 104 height 11
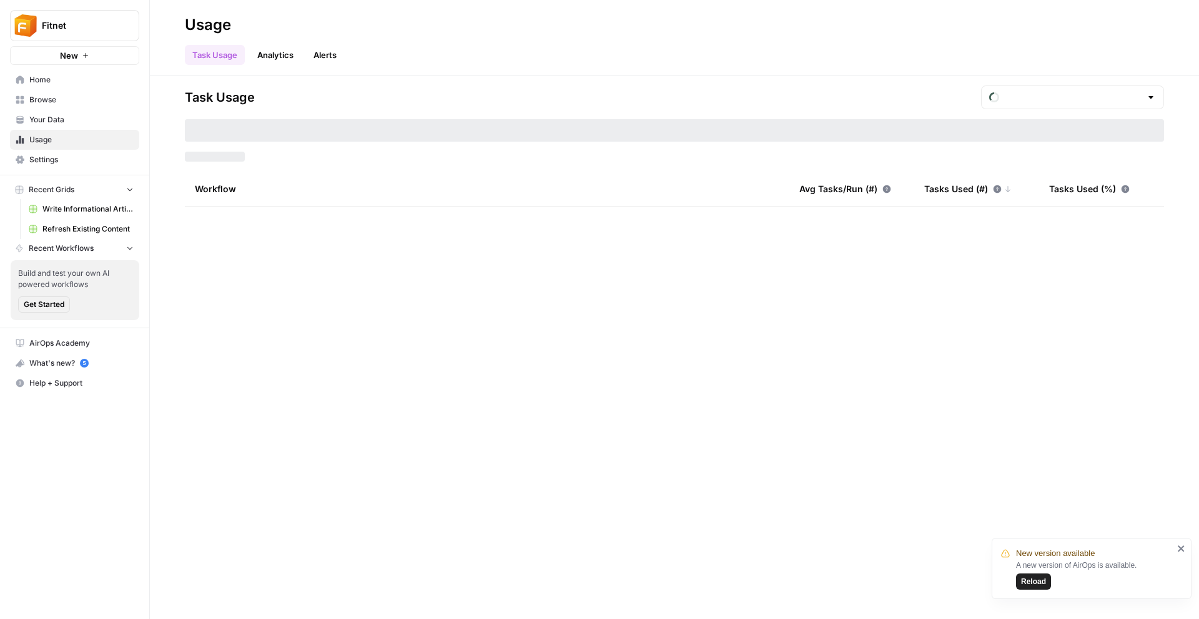
type input "August Tasks"
click at [74, 124] on span "Your Data" at bounding box center [81, 119] width 104 height 11
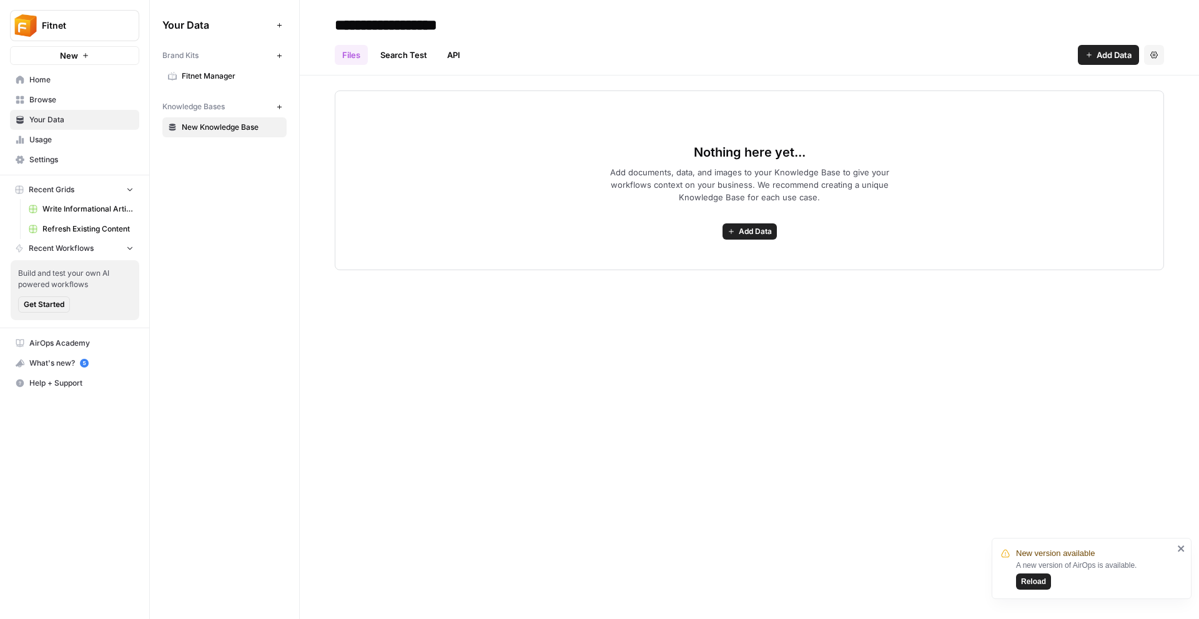
click at [615, 53] on span "Add Data" at bounding box center [1113, 55] width 35 height 12
click at [615, 104] on span "Web Scrape" at bounding box center [1067, 102] width 114 height 12
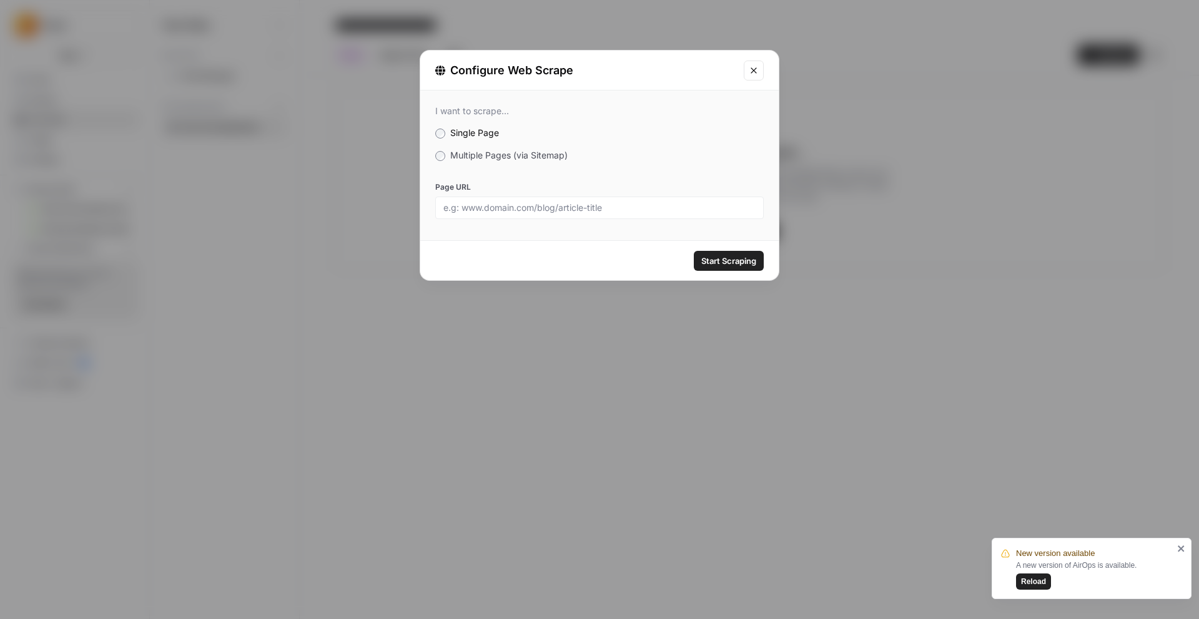
click at [512, 166] on div "I want to scrape... Single Page Multiple Pages (via Sitemap) Page URL" at bounding box center [599, 163] width 358 height 144
click at [505, 152] on span "Multiple Pages (via Sitemap)" at bounding box center [508, 155] width 117 height 11
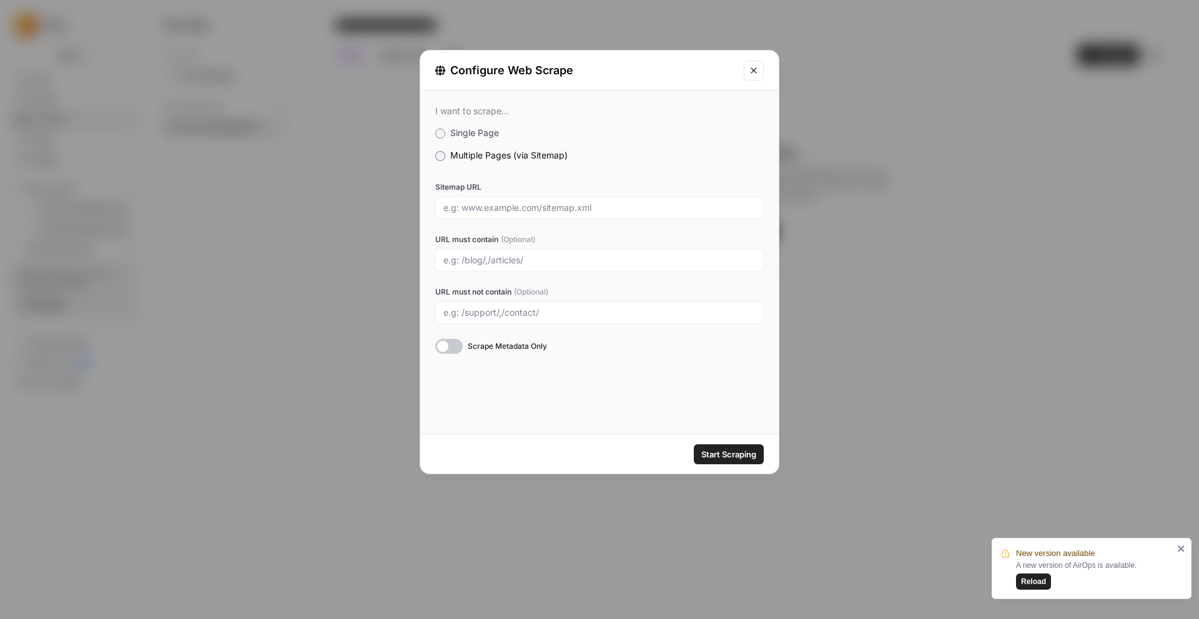
click at [508, 214] on div at bounding box center [599, 208] width 328 height 22
click at [541, 212] on input "Sitemap URL" at bounding box center [599, 207] width 312 height 11
paste input "https://fitnetmanager.com/sitemap_index.xml"
type input "https://fitnetmanager.com/sitemap_index.xml"
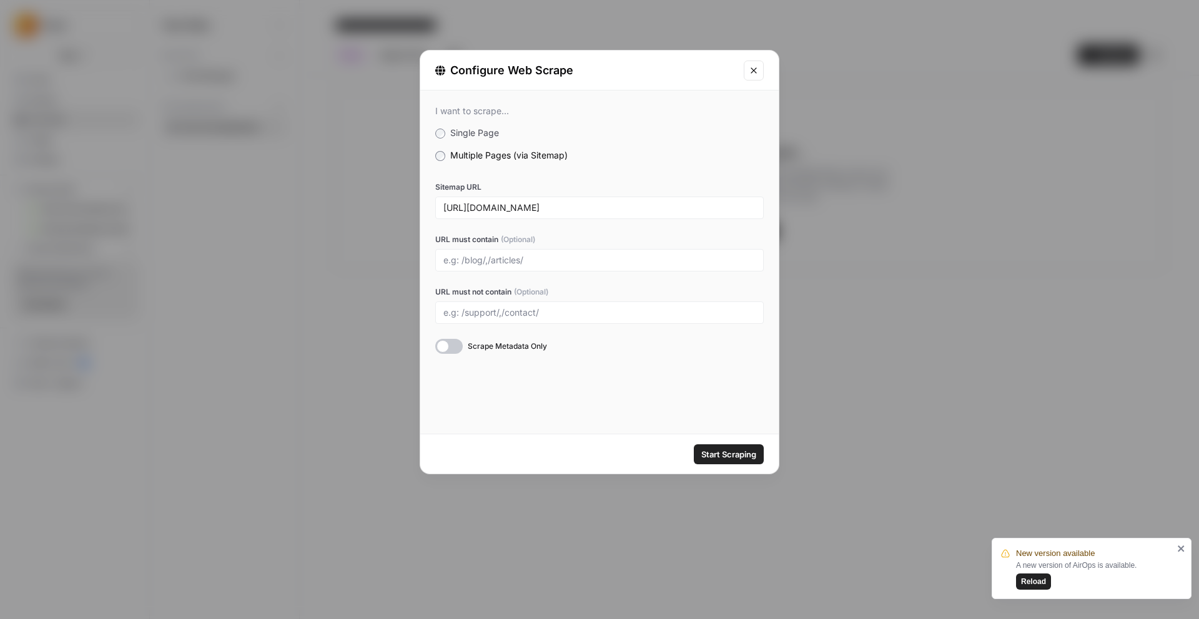
click at [615, 451] on span "Start Scraping" at bounding box center [728, 454] width 55 height 12
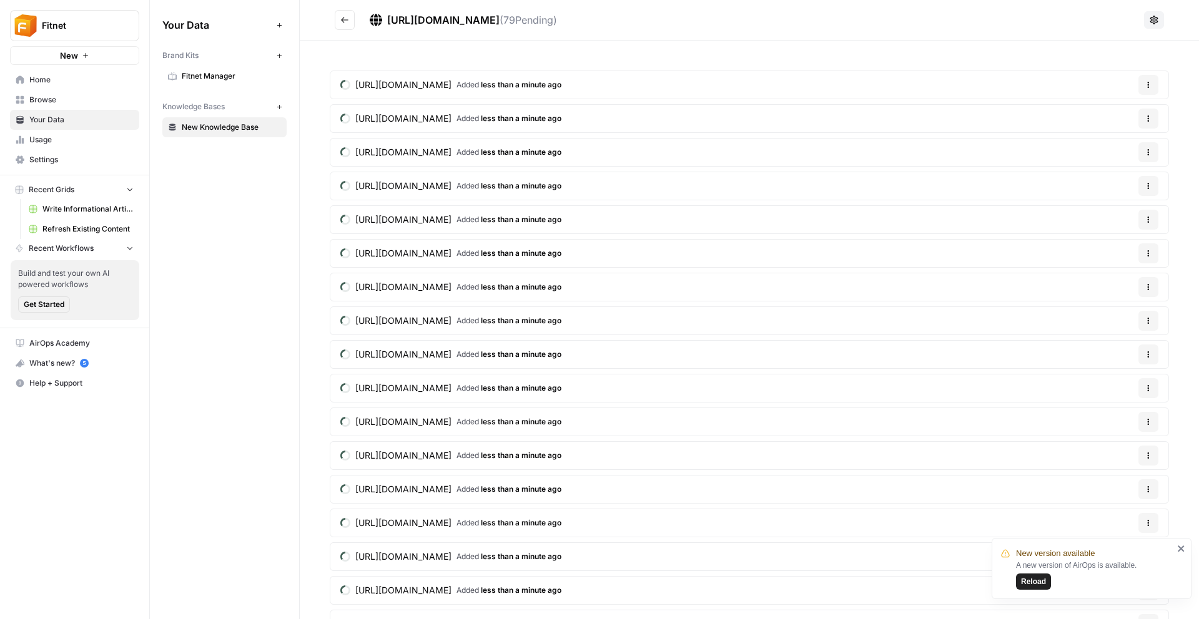
click at [347, 27] on button "Go back" at bounding box center [345, 20] width 20 height 20
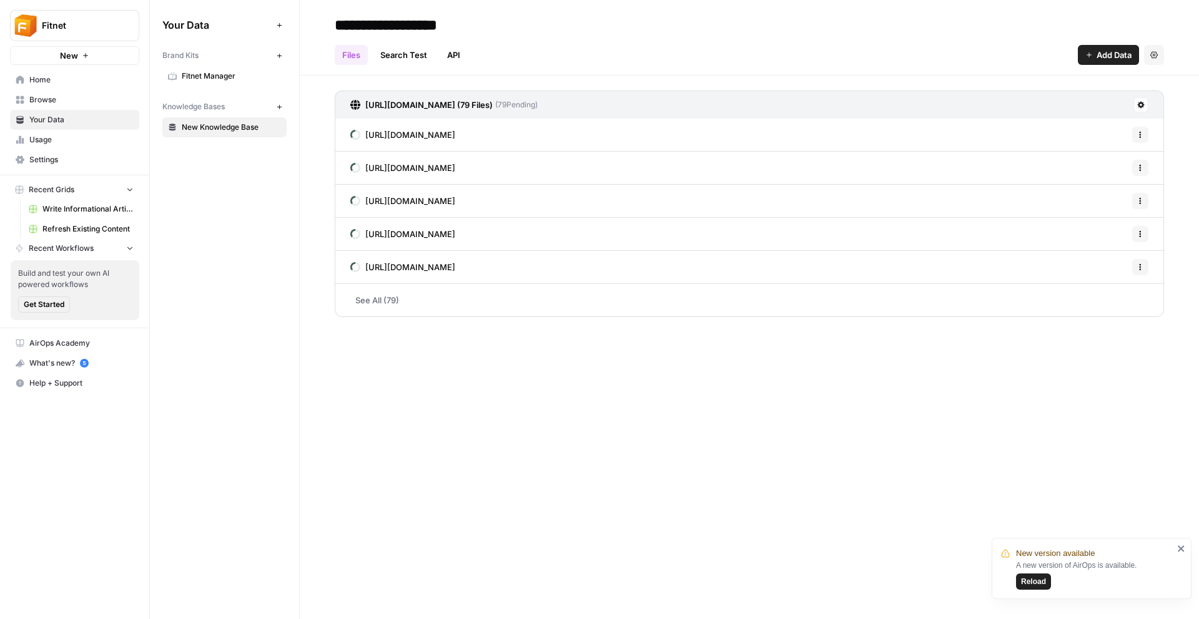
click at [421, 23] on input "**********" at bounding box center [430, 24] width 200 height 25
type input "*******"
click at [83, 94] on span "Browse" at bounding box center [81, 99] width 104 height 11
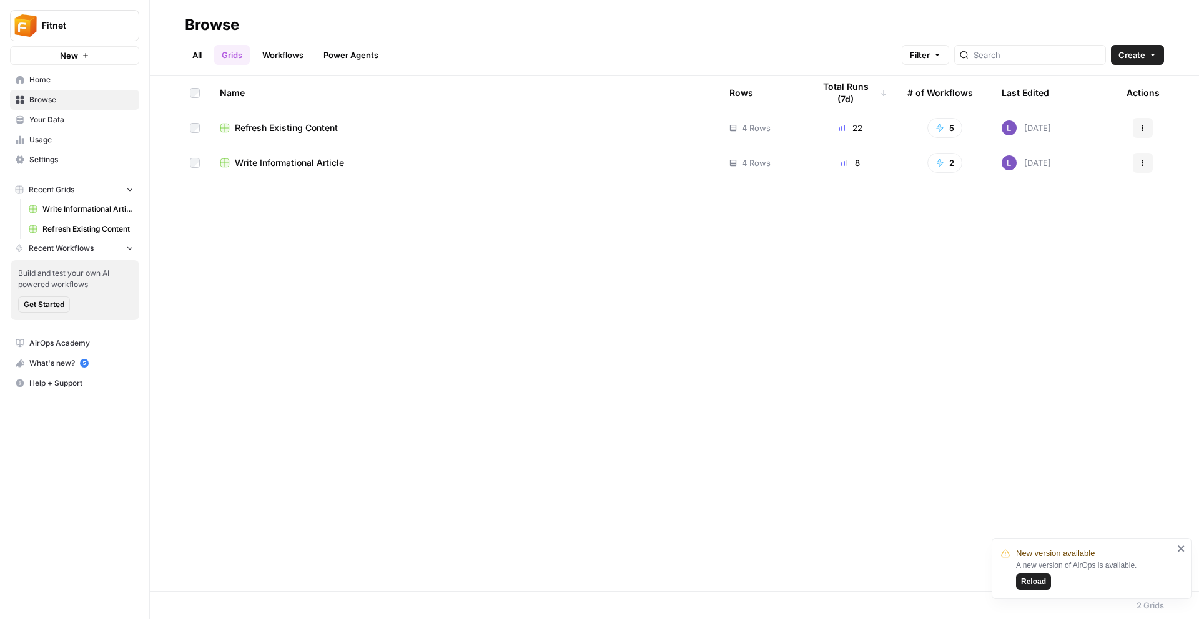
click at [283, 158] on span "Write Informational Article" at bounding box center [289, 163] width 109 height 12
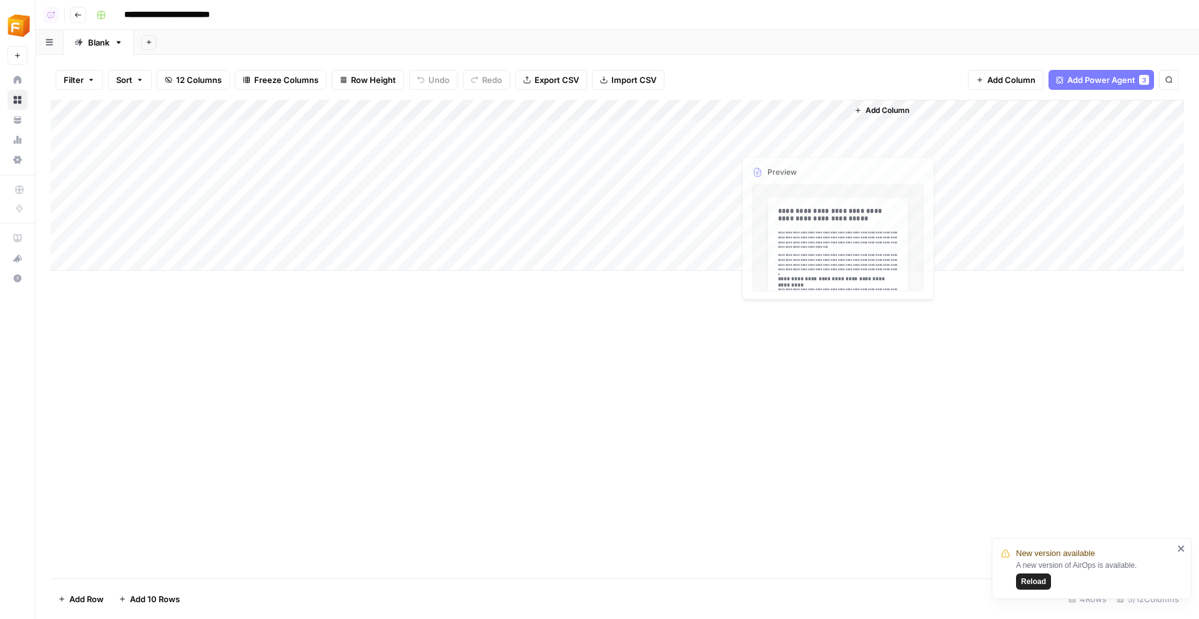
click at [615, 116] on button "Add Column" at bounding box center [881, 110] width 65 height 16
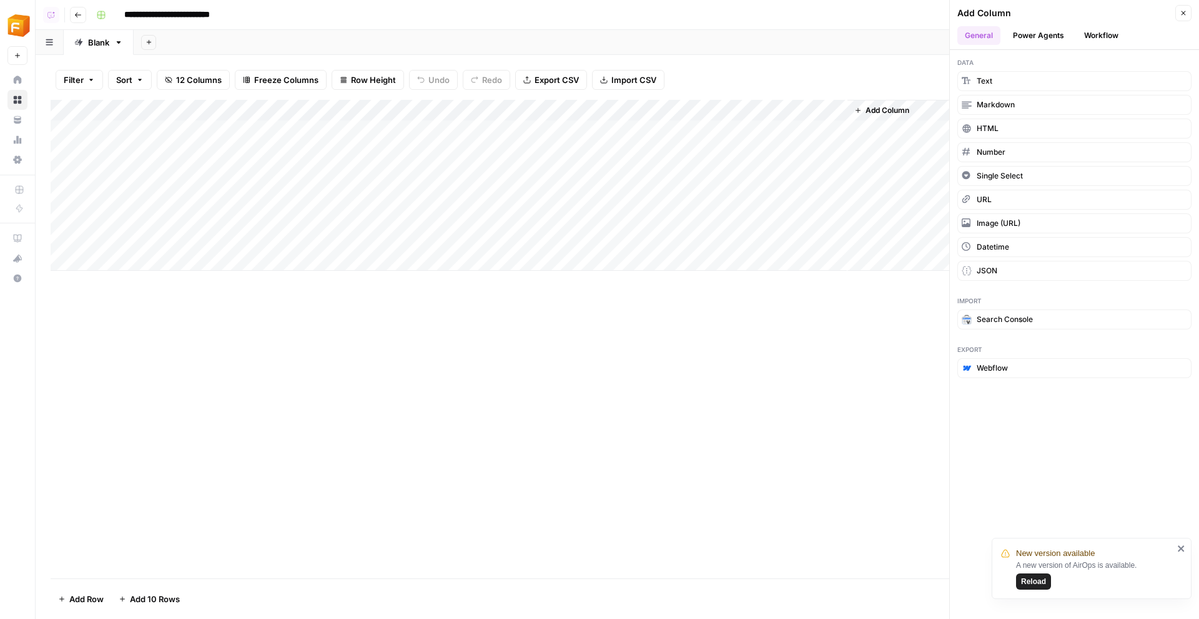
click at [615, 36] on button "Power Agents" at bounding box center [1038, 35] width 66 height 19
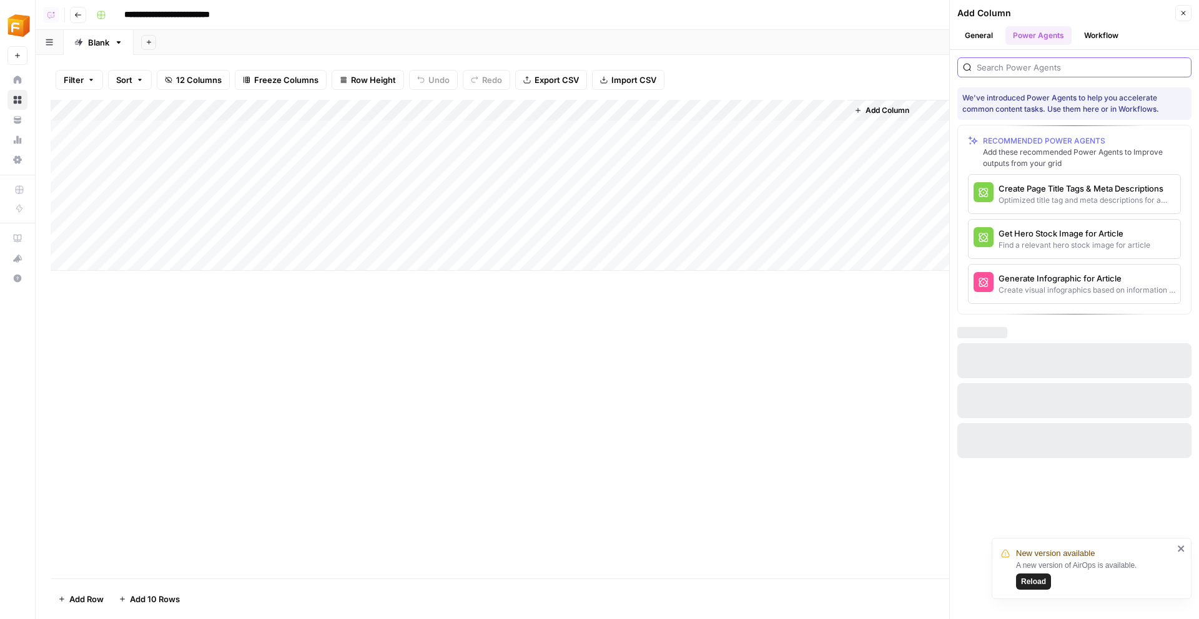
click at [615, 61] on input "search" at bounding box center [1080, 67] width 209 height 12
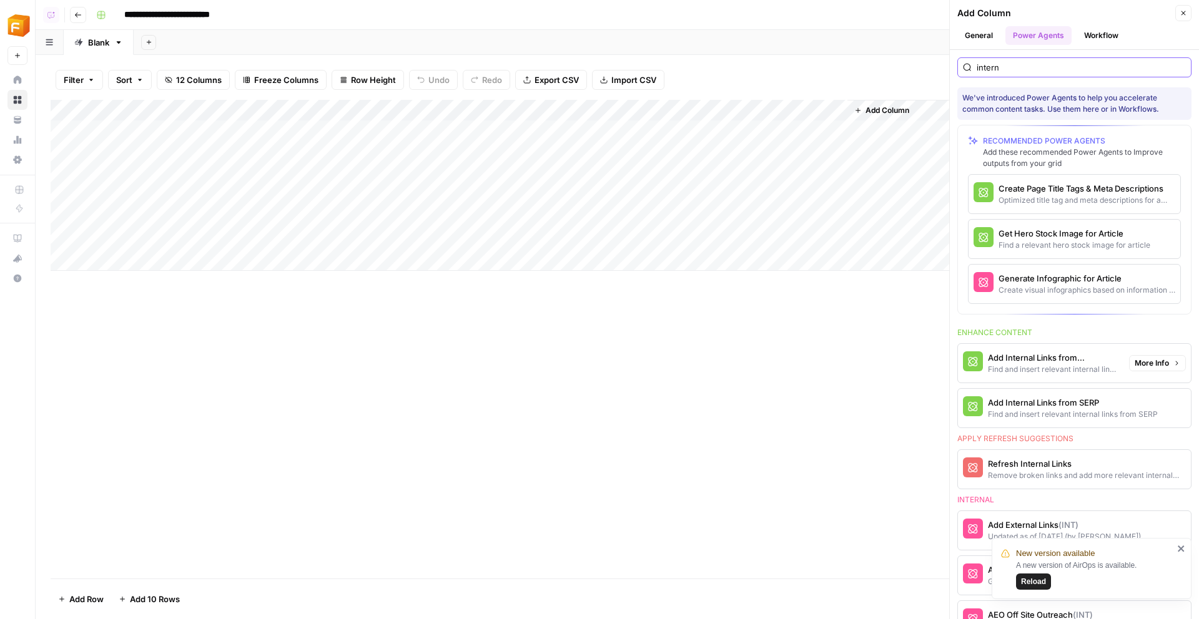
type input "intern"
click at [615, 366] on div "Find and insert relevant internal links from sitemap" at bounding box center [1053, 369] width 131 height 11
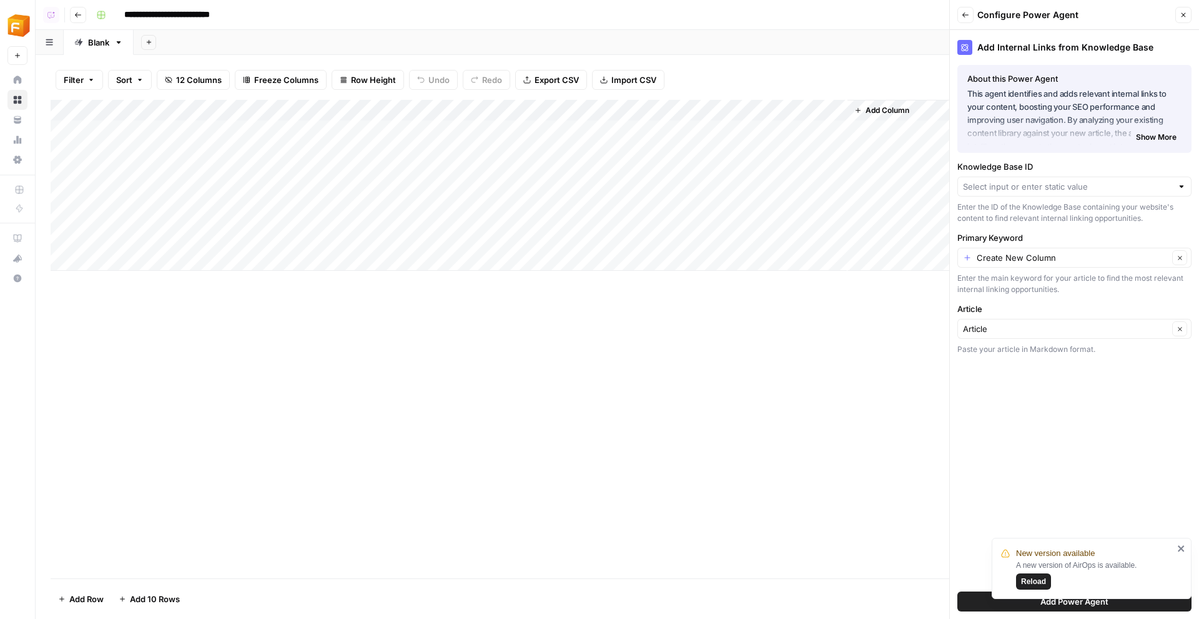
click at [615, 175] on div "Knowledge Base ID Enter the ID of the Knowledge Base containing your website's …" at bounding box center [1074, 192] width 234 height 64
click at [615, 187] on input "Knowledge Base ID" at bounding box center [1067, 186] width 209 height 12
click at [615, 219] on span "Sitemap" at bounding box center [1072, 216] width 208 height 12
type input "Sitemap"
click at [615, 252] on input "Primary Keyword" at bounding box center [1072, 258] width 192 height 12
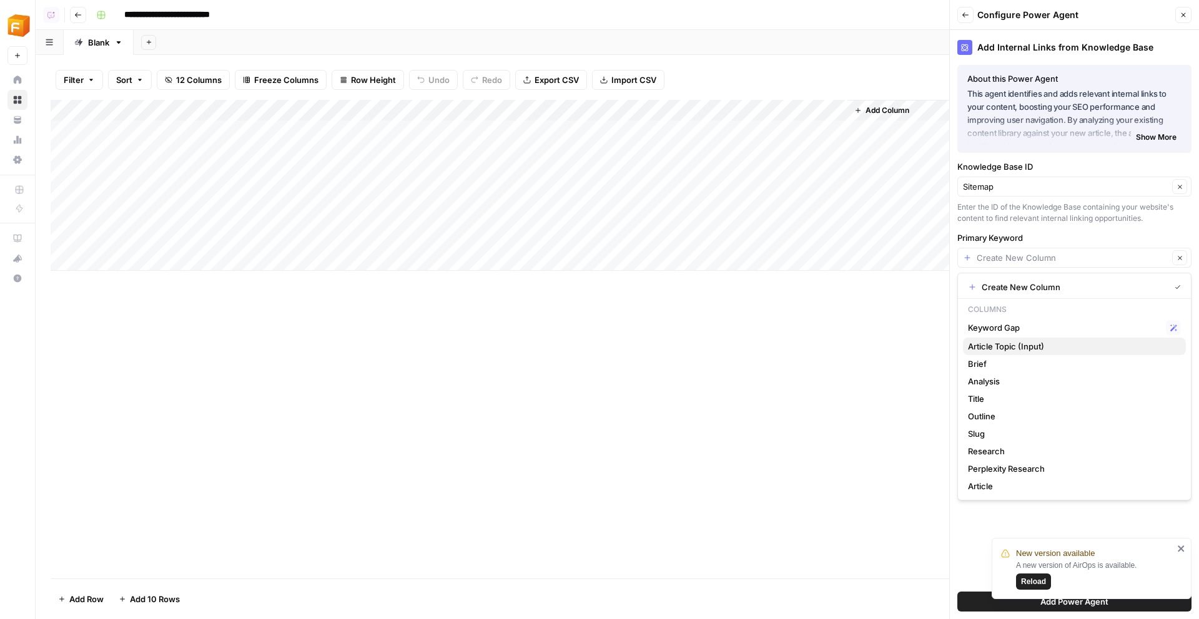
click at [615, 345] on span "Article Topic (Input)" at bounding box center [1072, 346] width 208 height 12
type input "Article Topic (Input)"
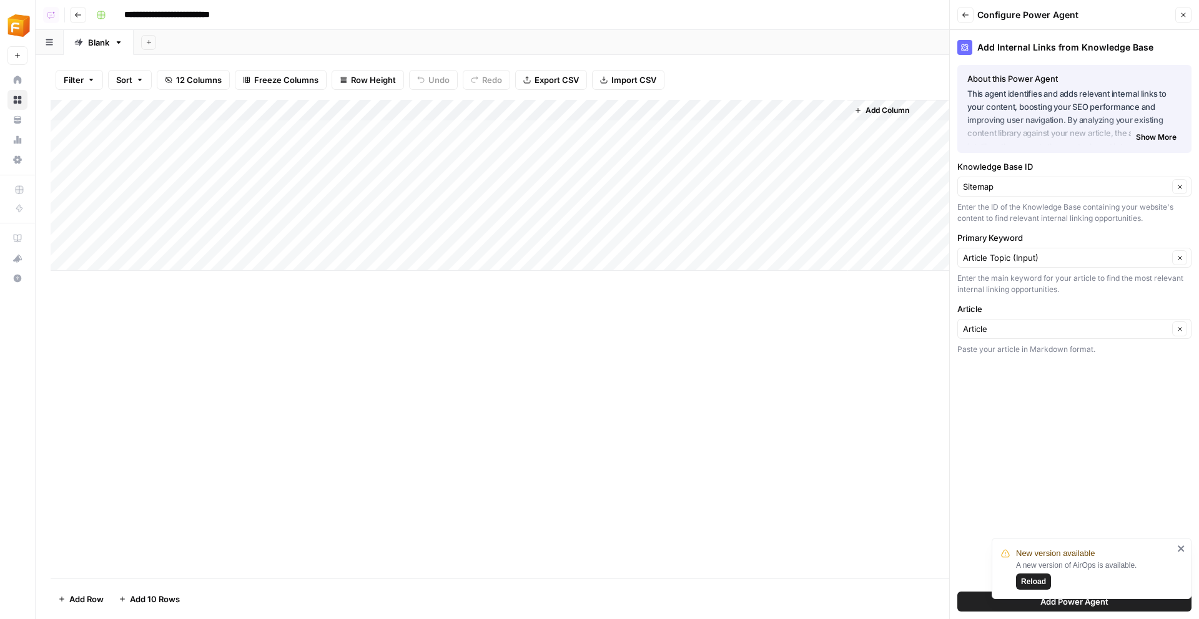
click at [615, 470] on button "Add Power Agent" at bounding box center [1074, 602] width 234 height 20
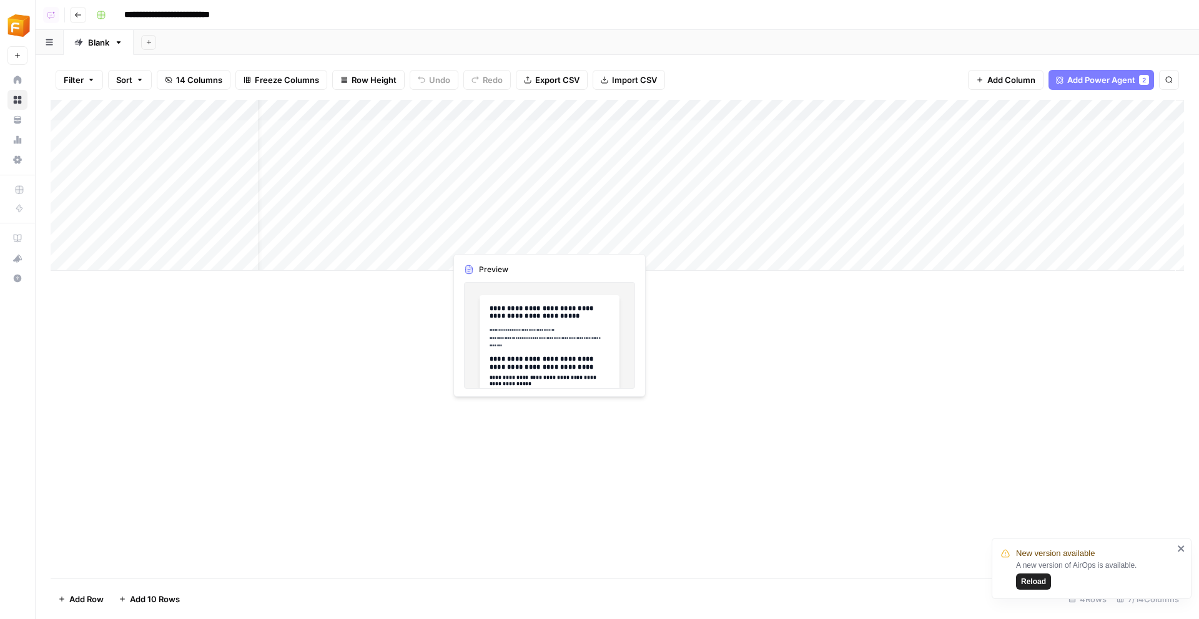
scroll to position [0, 61]
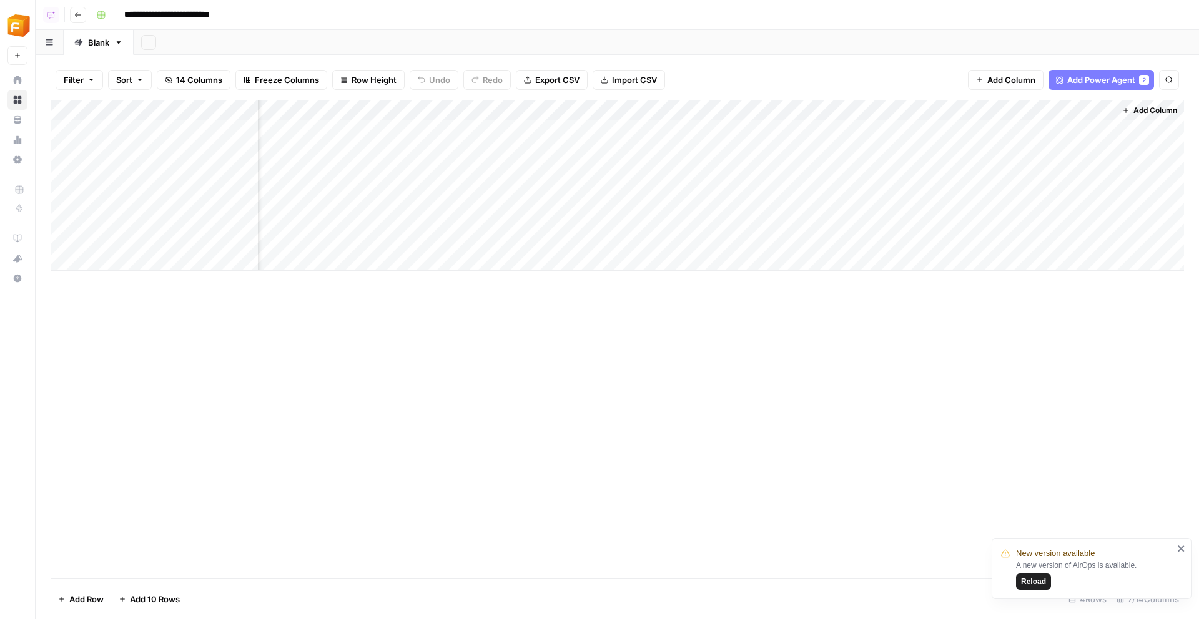
click at [72, 21] on button "Go back" at bounding box center [78, 15] width 16 height 16
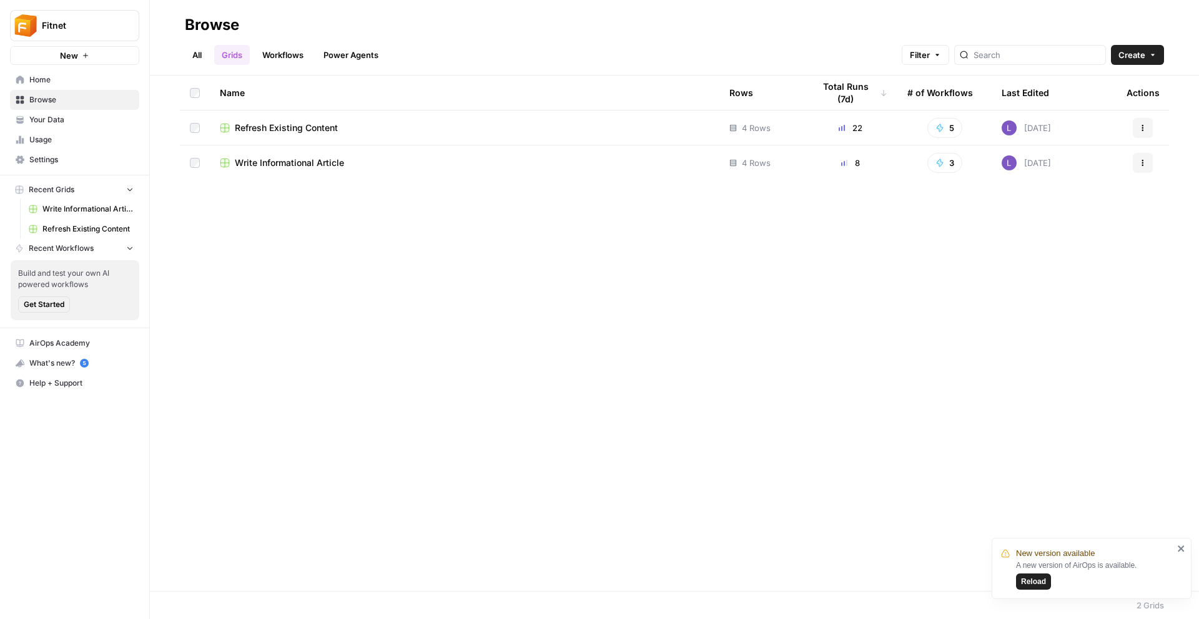
click at [295, 129] on span "Refresh Existing Content" at bounding box center [286, 128] width 103 height 12
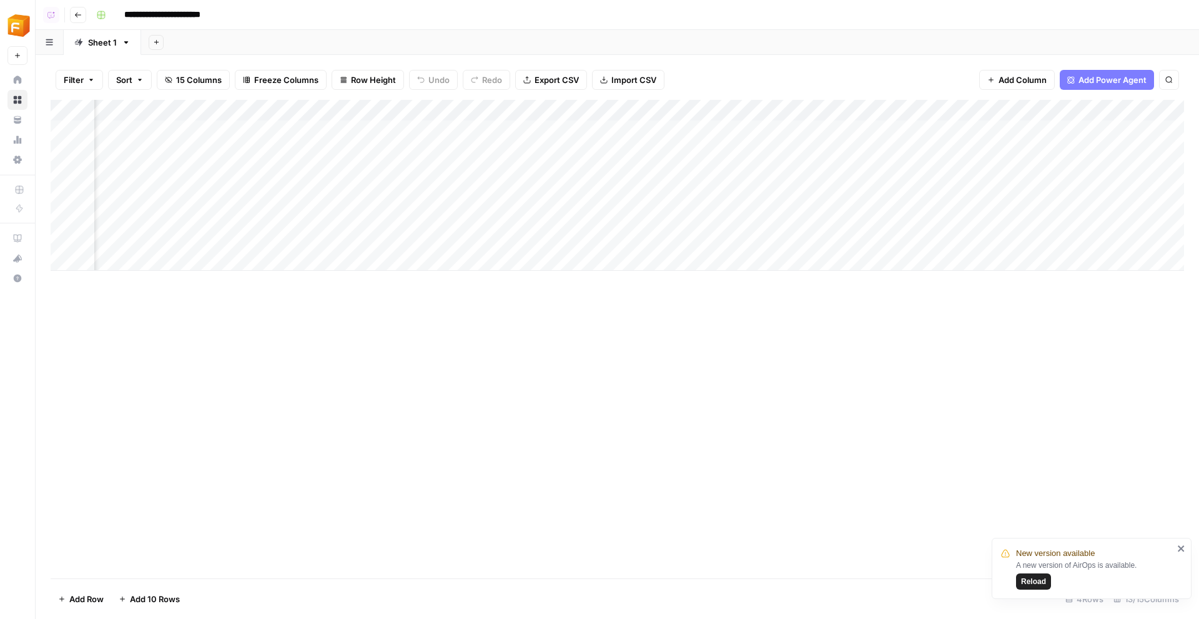
scroll to position [0, 835]
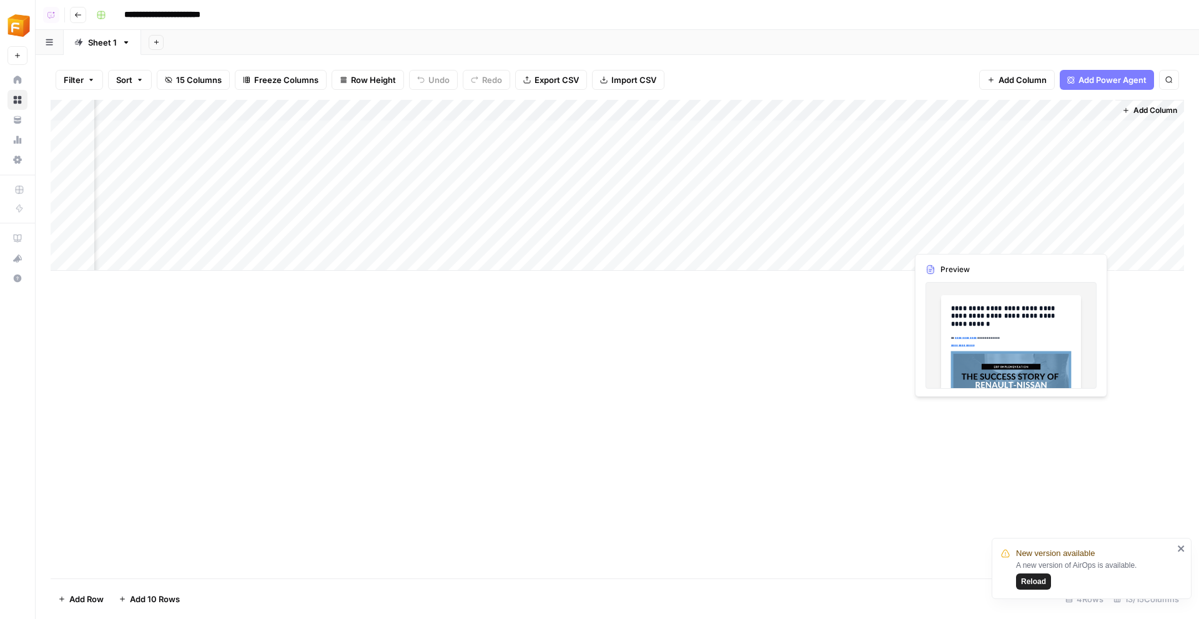
click at [615, 230] on div "Add Column" at bounding box center [617, 185] width 1133 height 171
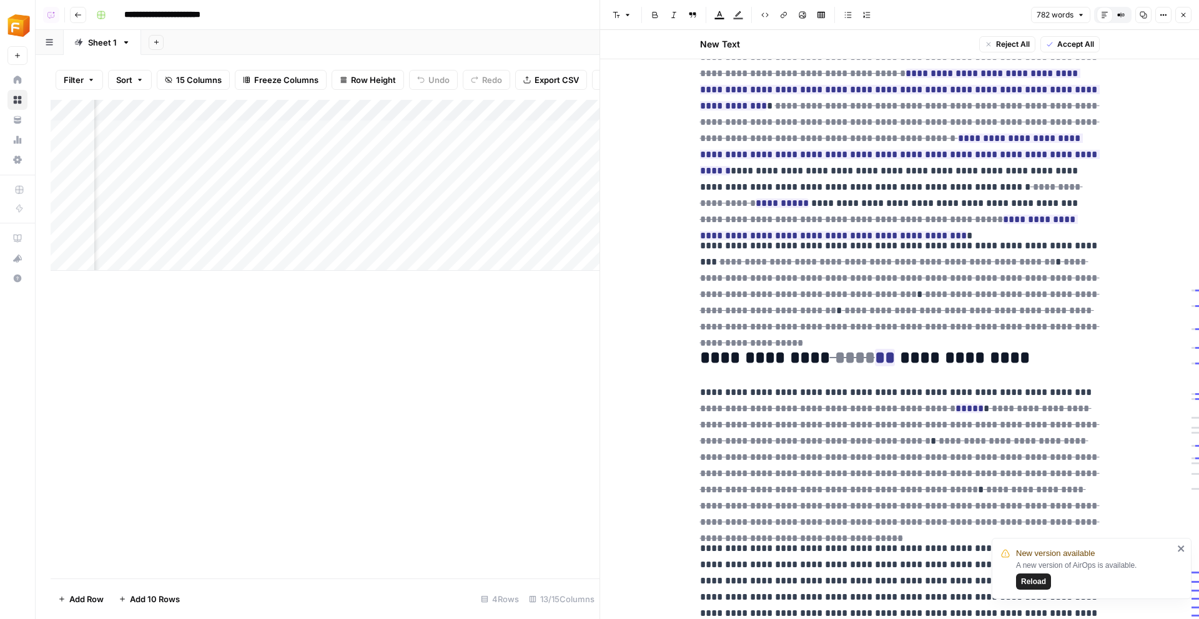
scroll to position [644, 0]
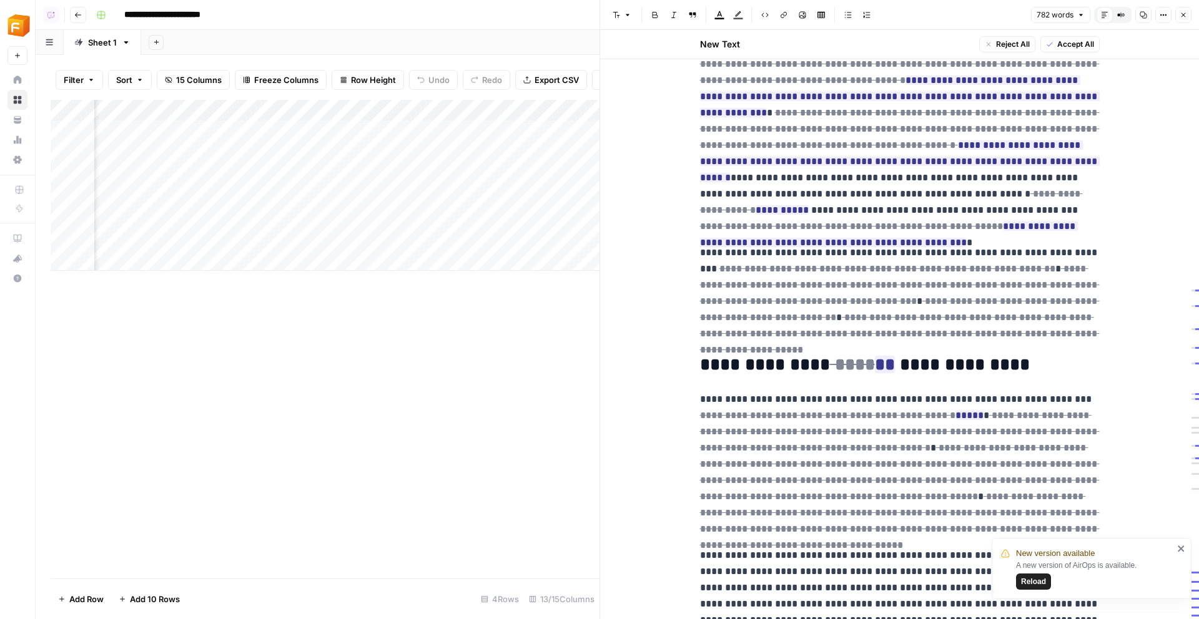
click at [615, 16] on icon "button" at bounding box center [1182, 14] width 7 height 7
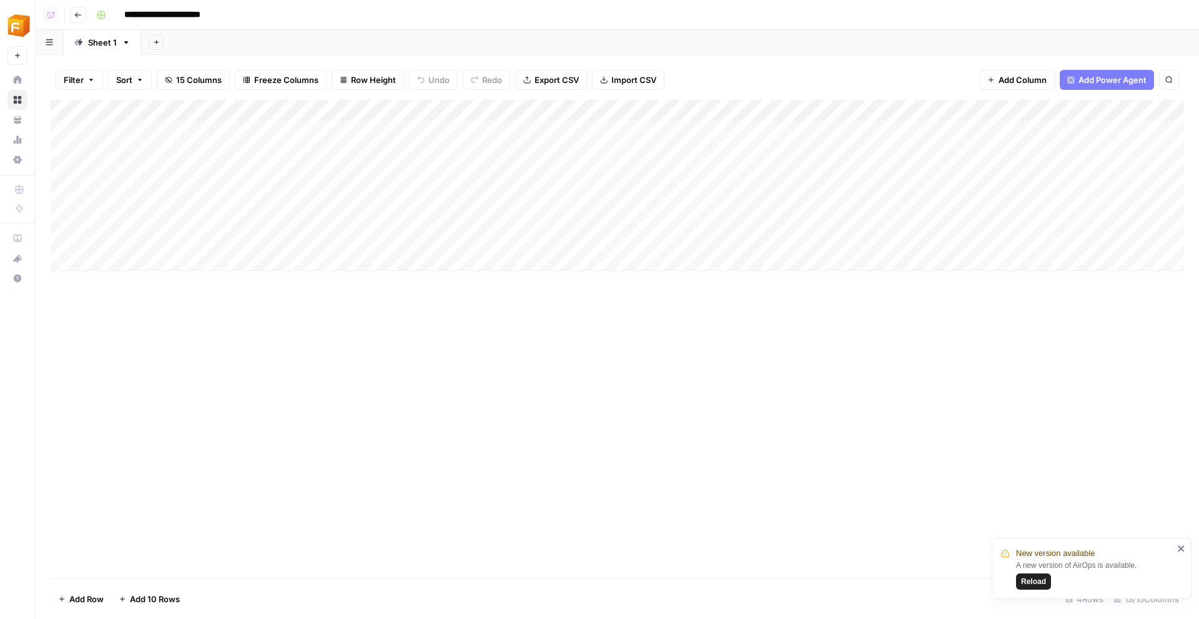
drag, startPoint x: 51, startPoint y: 232, endPoint x: 56, endPoint y: 119, distance: 113.1
click at [56, 119] on div "Add Column" at bounding box center [617, 185] width 1133 height 171
click at [573, 130] on div "Add Column" at bounding box center [617, 185] width 1133 height 171
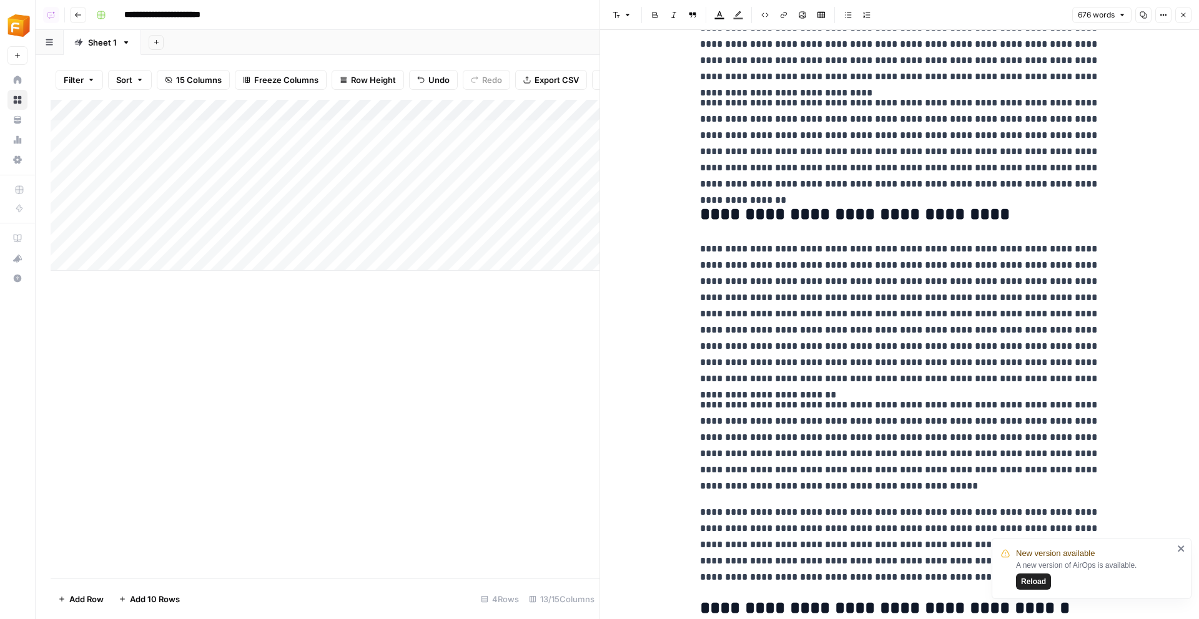
scroll to position [897, 0]
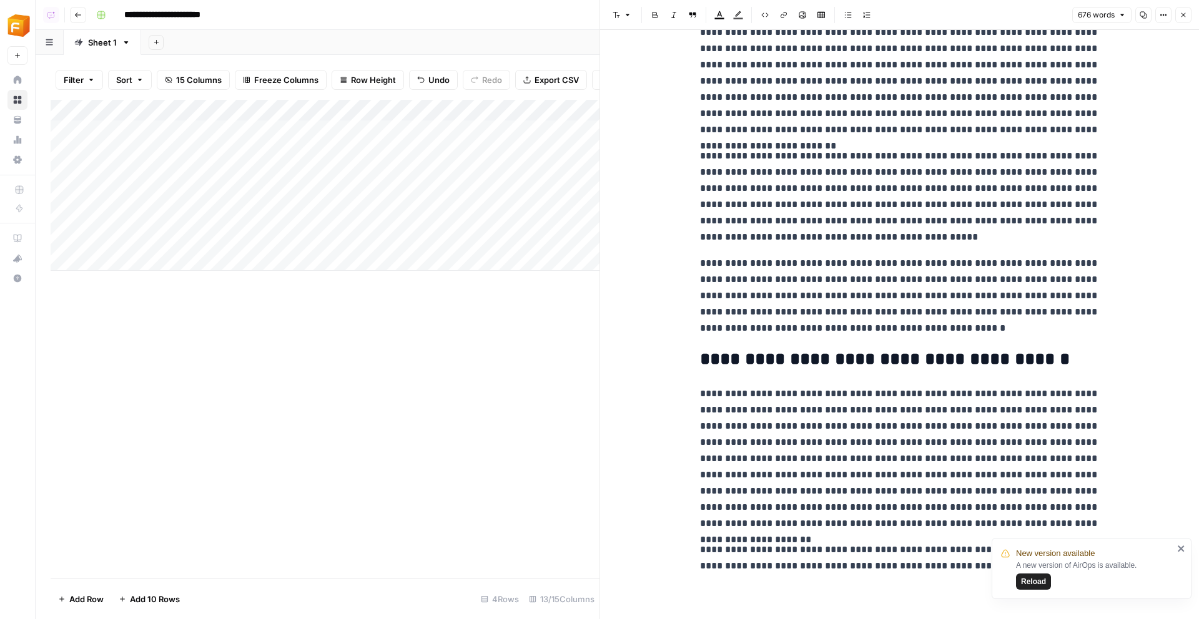
click at [144, 139] on div "Add Column" at bounding box center [325, 185] width 549 height 171
click at [144, 139] on input "**********" at bounding box center [199, 134] width 200 height 15
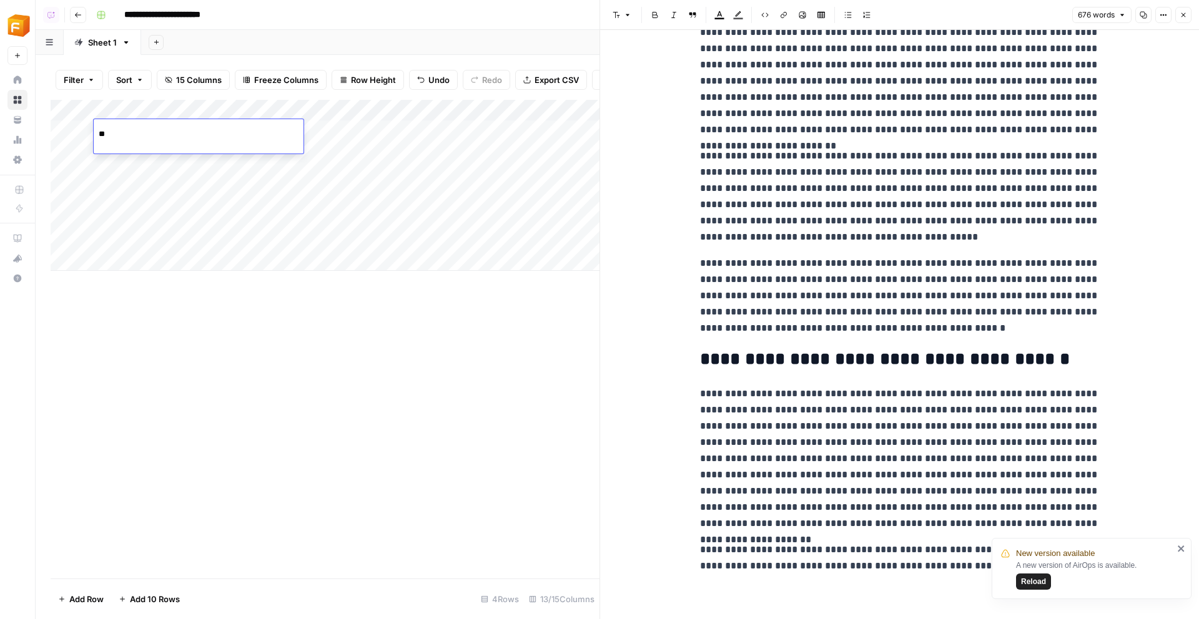
type input "**********"
click at [300, 308] on div "Add Column" at bounding box center [325, 339] width 549 height 479
click at [84, 9] on button "Go back" at bounding box center [78, 15] width 16 height 16
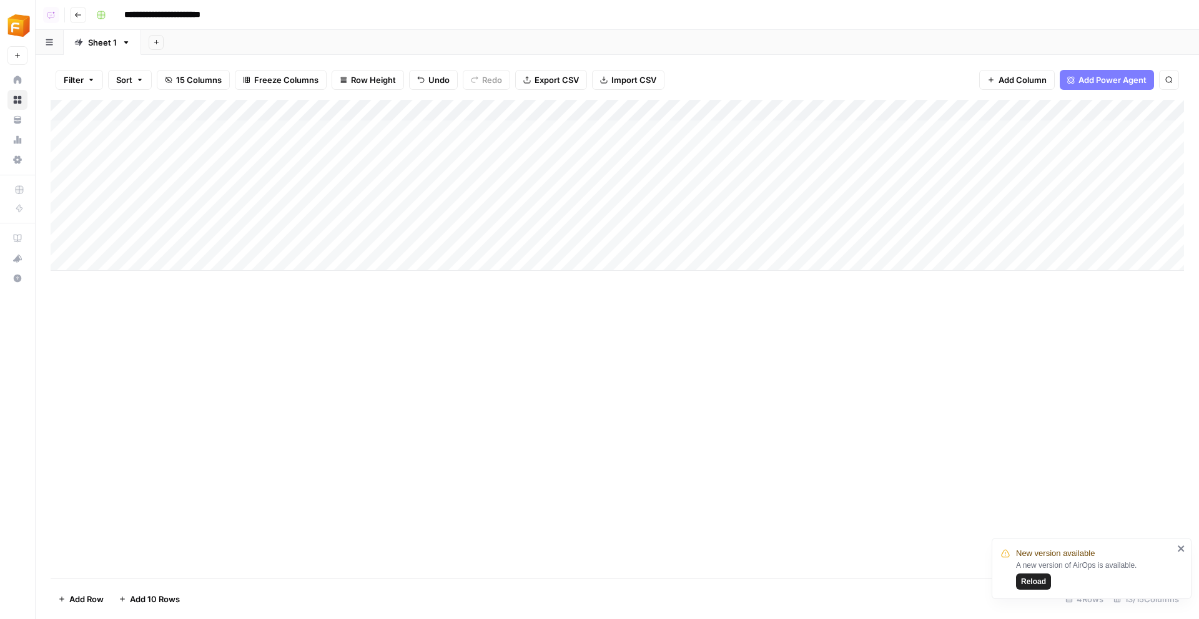
click at [81, 10] on button "Go back" at bounding box center [78, 15] width 16 height 16
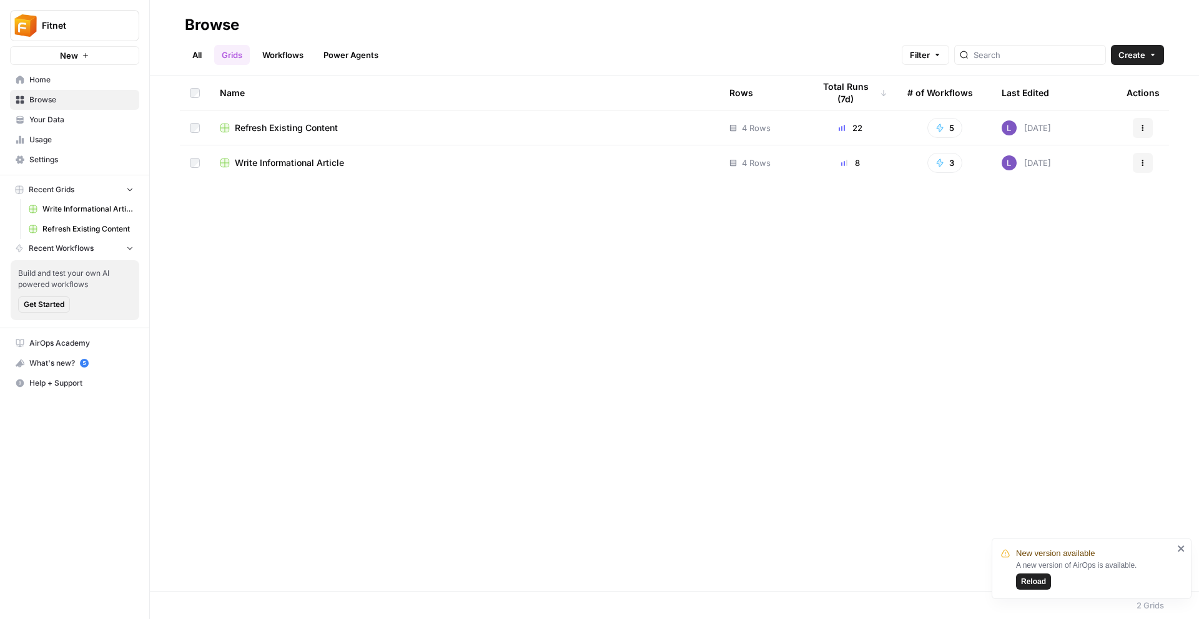
click at [283, 162] on span "Write Informational Article" at bounding box center [289, 163] width 109 height 12
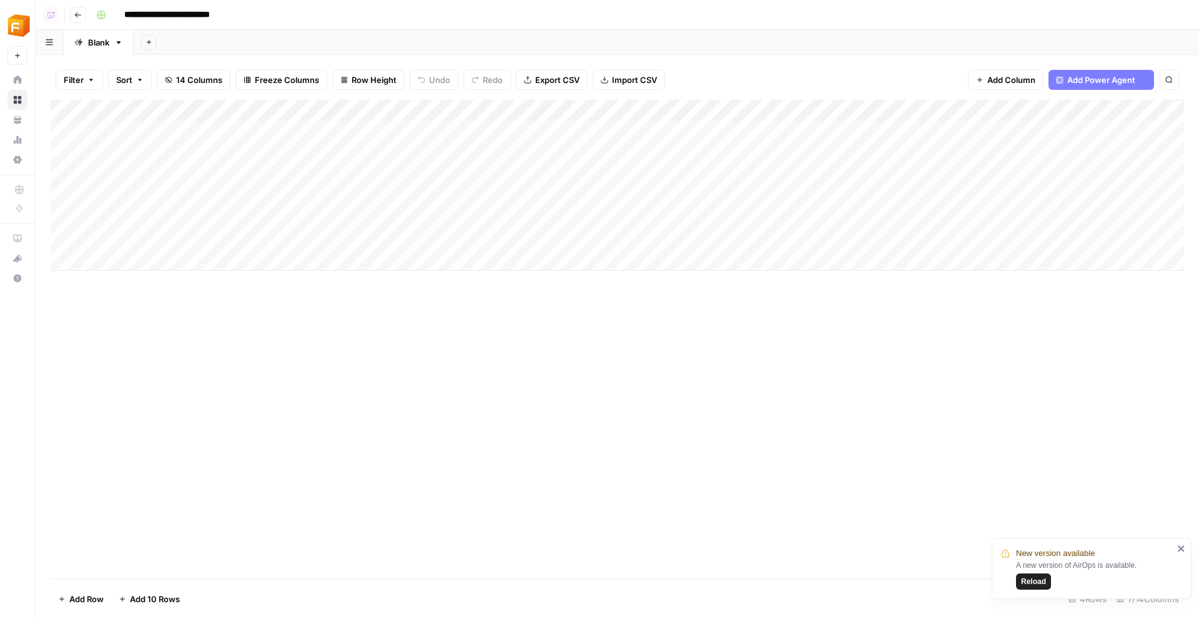
scroll to position [0, 61]
click at [615, 133] on div "Add Column" at bounding box center [617, 185] width 1133 height 171
click at [615, 175] on div "Add Column" at bounding box center [617, 185] width 1133 height 171
click at [9, 81] on link "Home" at bounding box center [17, 80] width 20 height 20
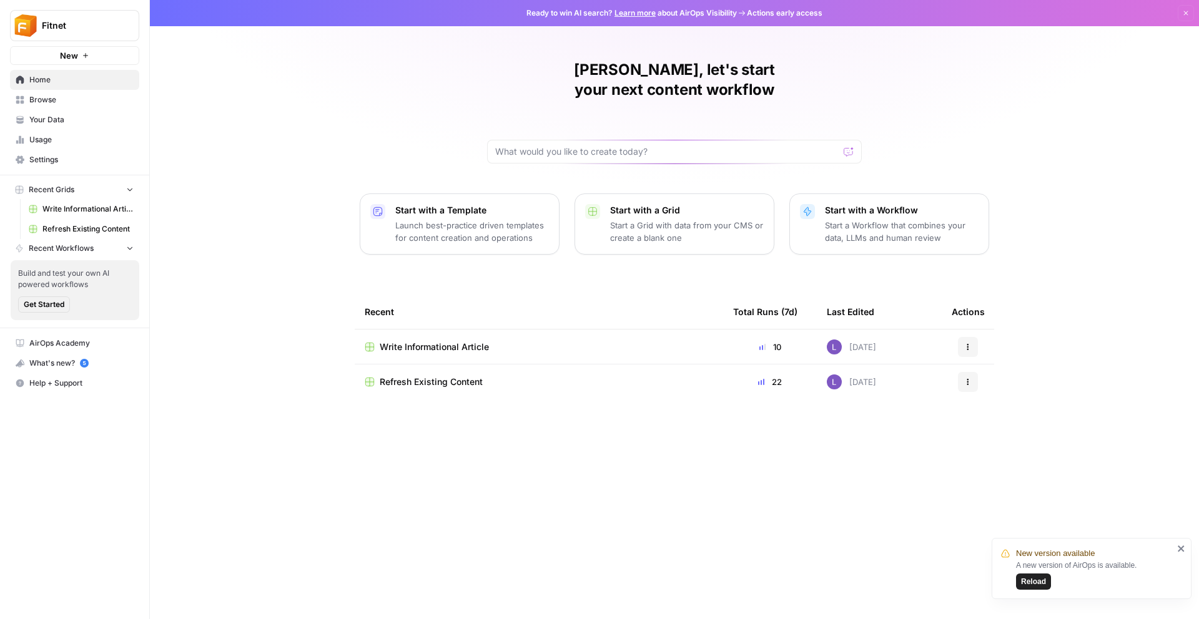
click at [86, 142] on span "Usage" at bounding box center [81, 139] width 104 height 11
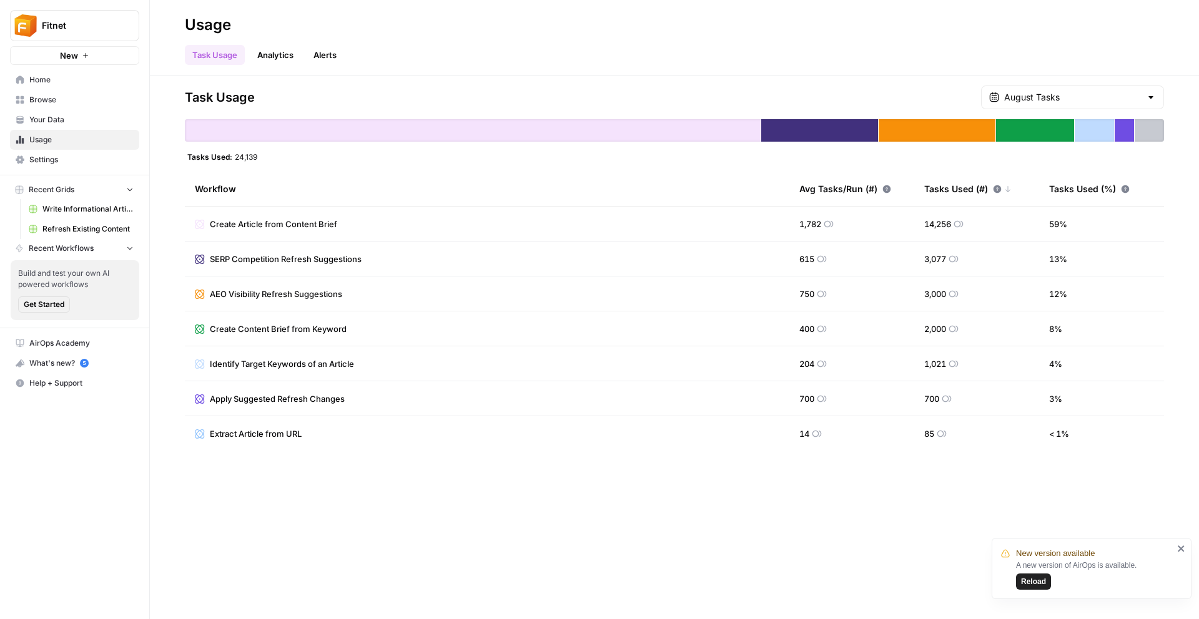
click at [87, 121] on span "Your Data" at bounding box center [81, 119] width 104 height 11
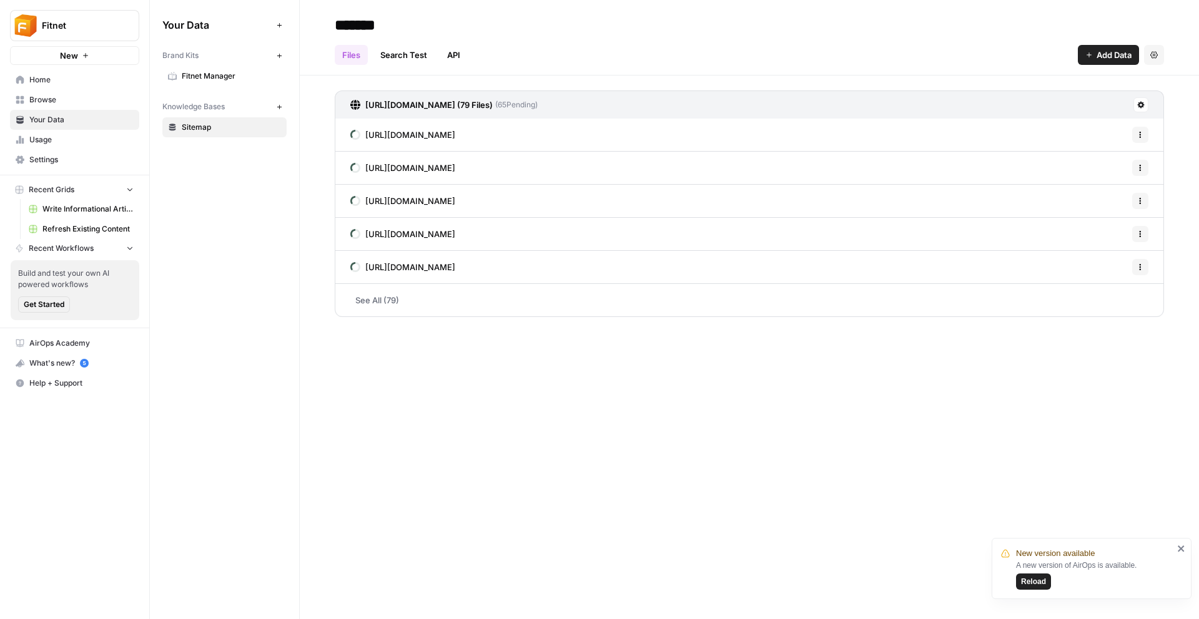
click at [410, 284] on link "See All (79)" at bounding box center [749, 300] width 829 height 32
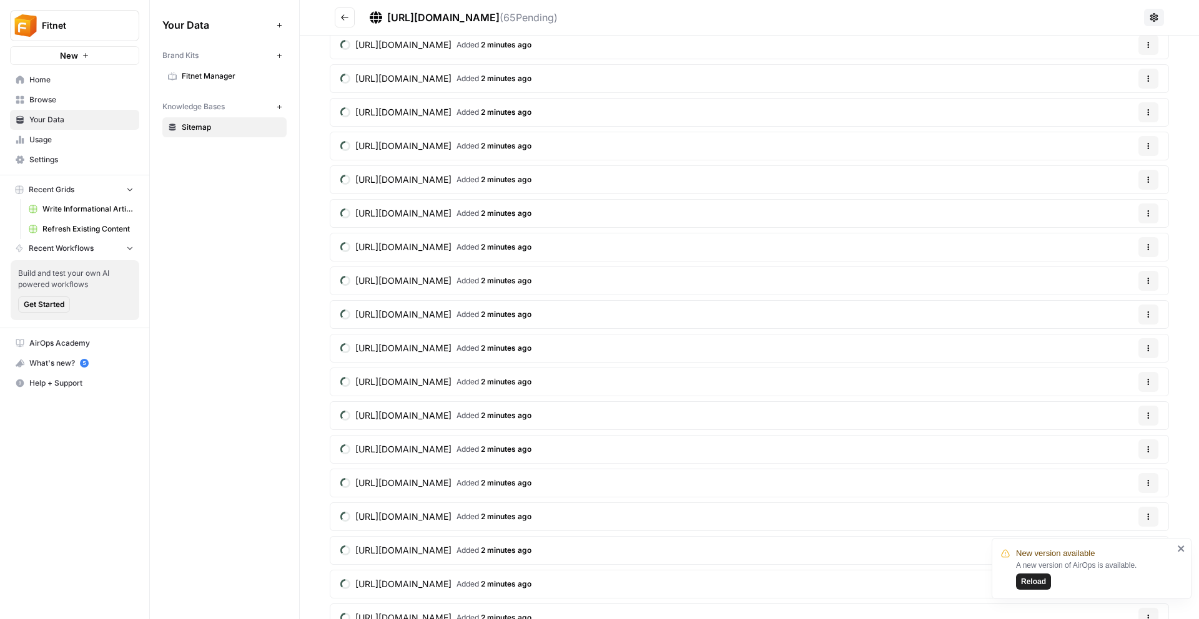
scroll to position [882, 0]
click at [346, 16] on icon "Go back" at bounding box center [344, 17] width 9 height 9
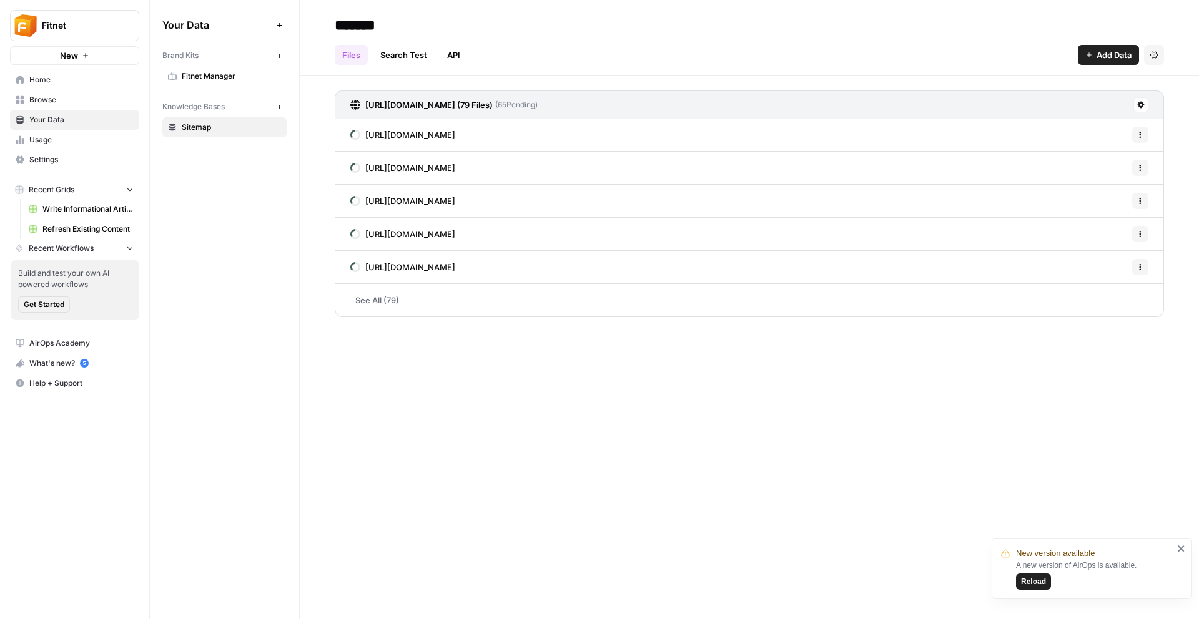
click at [227, 74] on span "Fitnet Manager" at bounding box center [231, 76] width 99 height 11
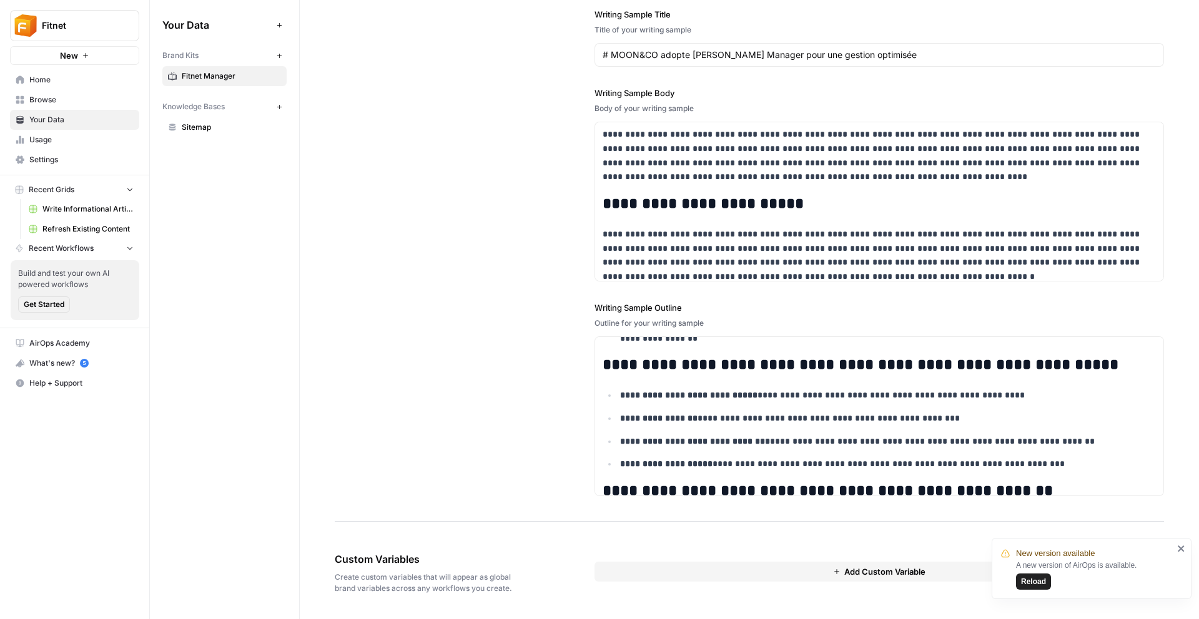
scroll to position [748, 0]
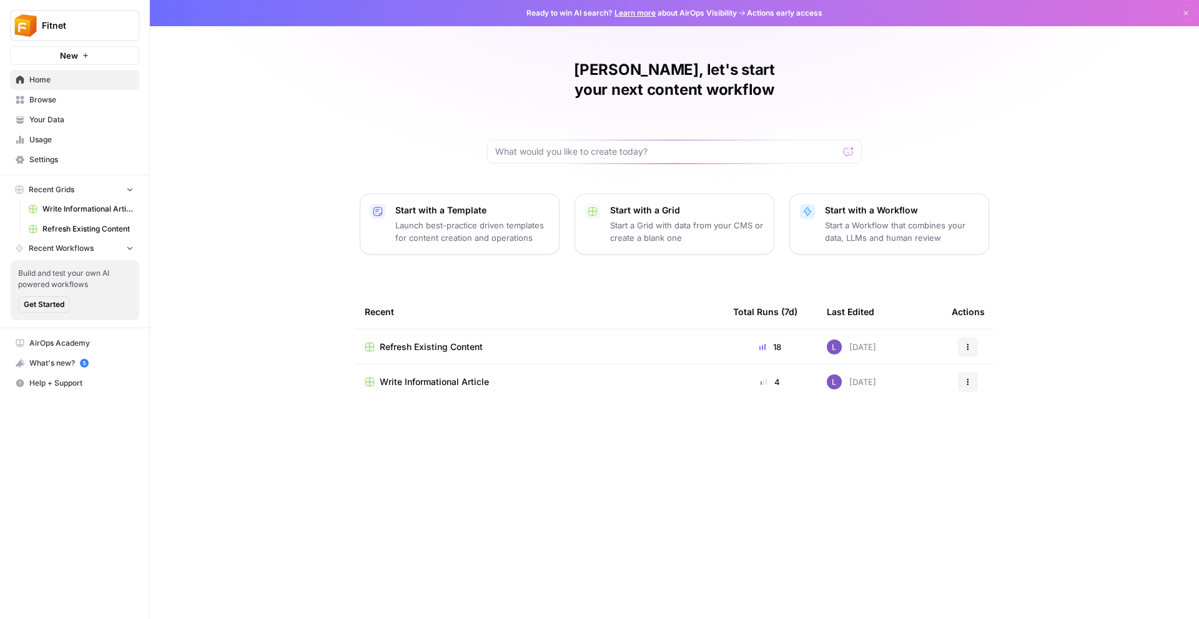
click at [84, 20] on span "Fitnet" at bounding box center [80, 25] width 76 height 12
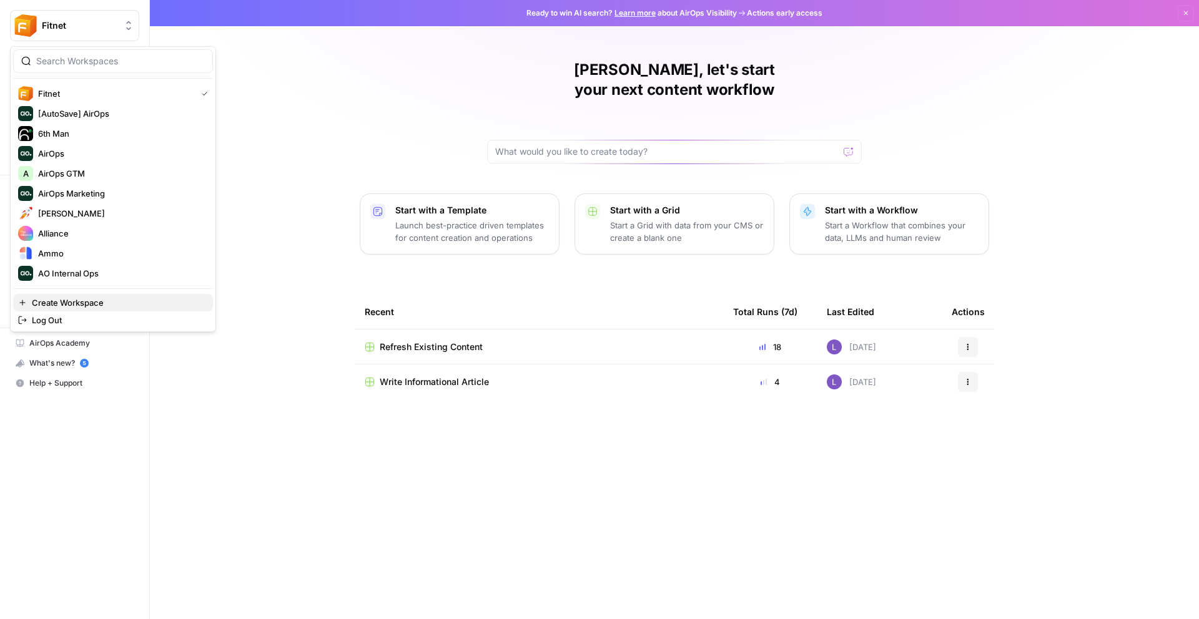
click at [92, 307] on span "Create Workspace" at bounding box center [117, 303] width 171 height 12
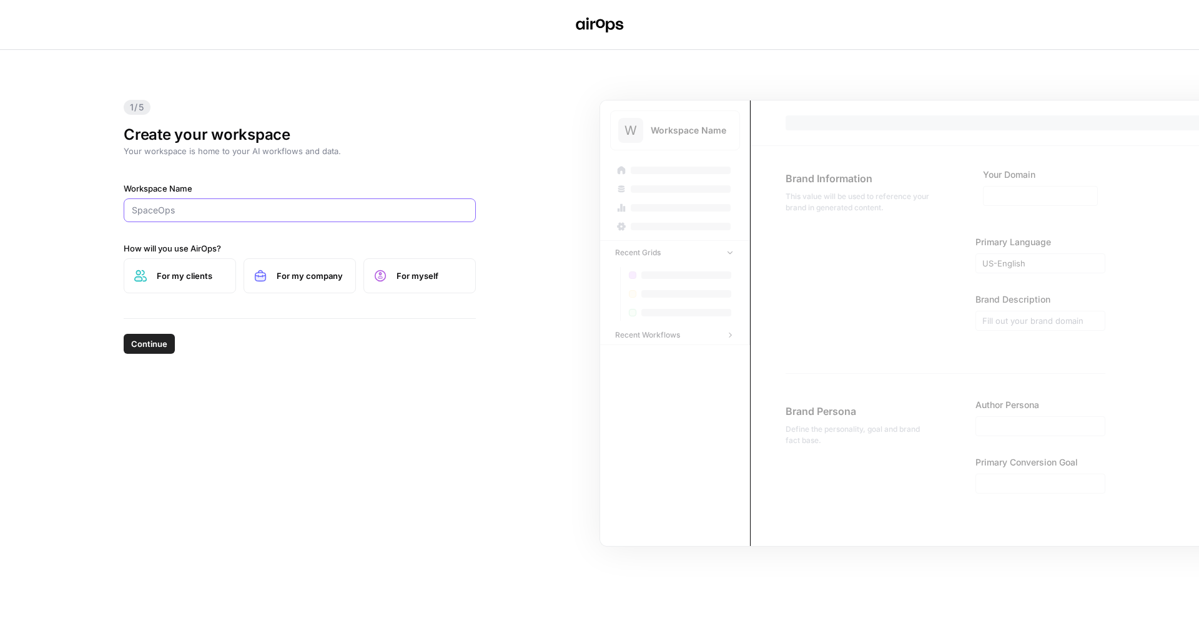
click at [205, 205] on input "Workspace Name" at bounding box center [300, 210] width 336 height 12
type input "Domain Money"
click at [297, 272] on span "For my company" at bounding box center [311, 276] width 69 height 12
click at [165, 342] on span "Continue" at bounding box center [149, 344] width 36 height 12
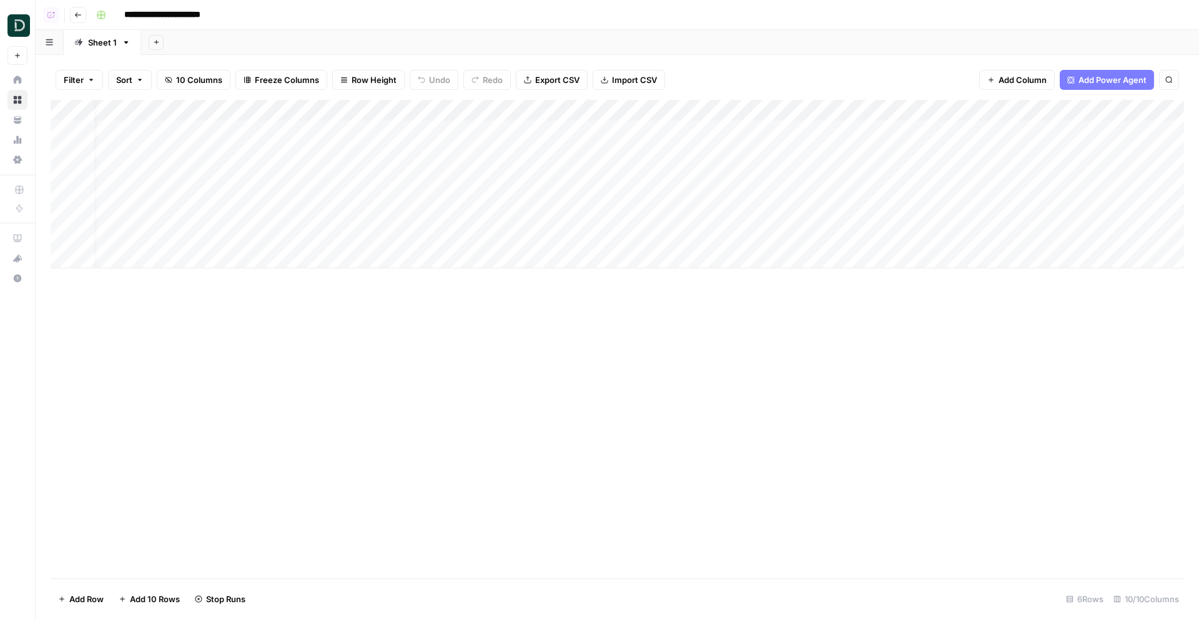
scroll to position [0, 307]
click at [84, 42] on div "Sheet 1" at bounding box center [95, 42] width 42 height 12
click at [84, 42] on div "*******" at bounding box center [96, 42] width 44 height 19
type input "*"
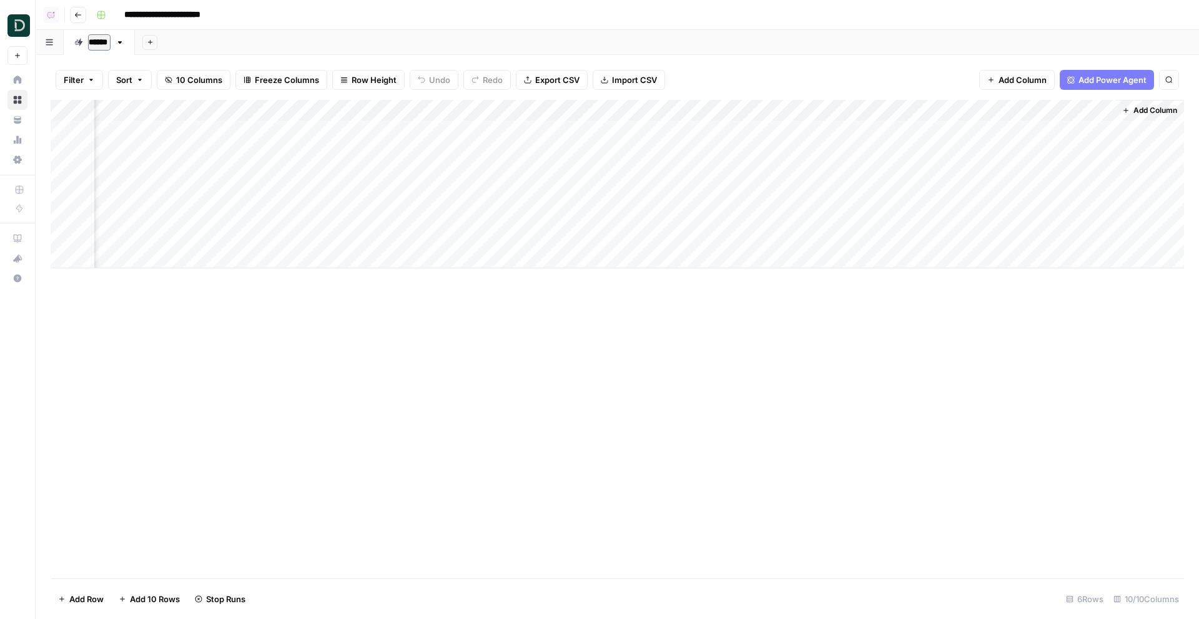
type input "*******"
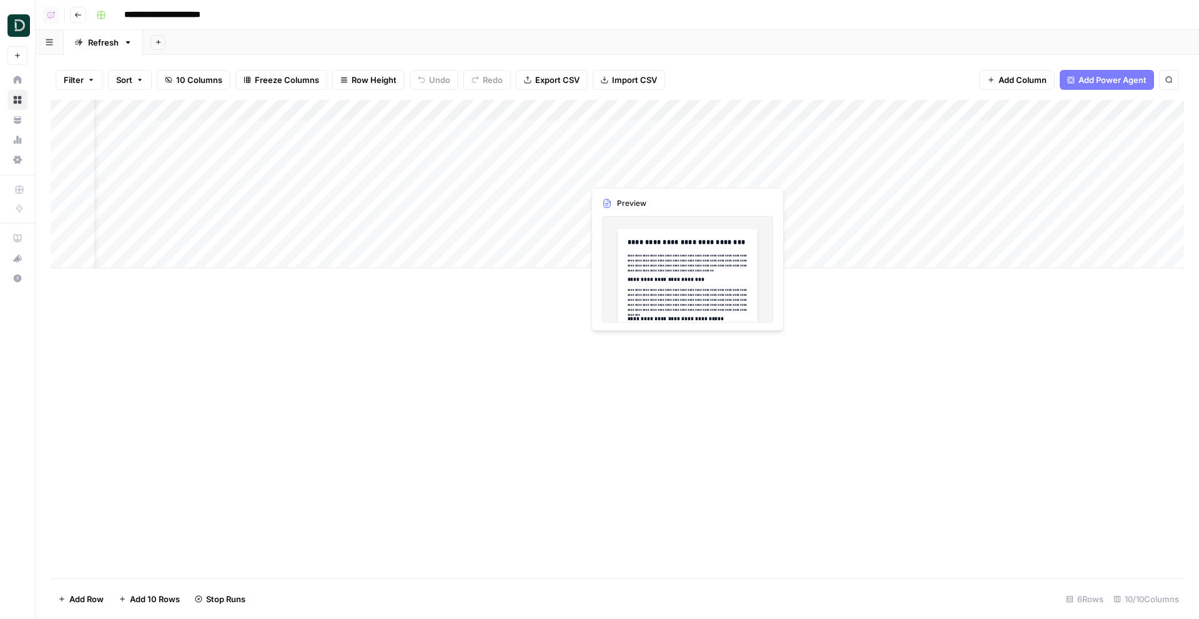
scroll to position [0, 59]
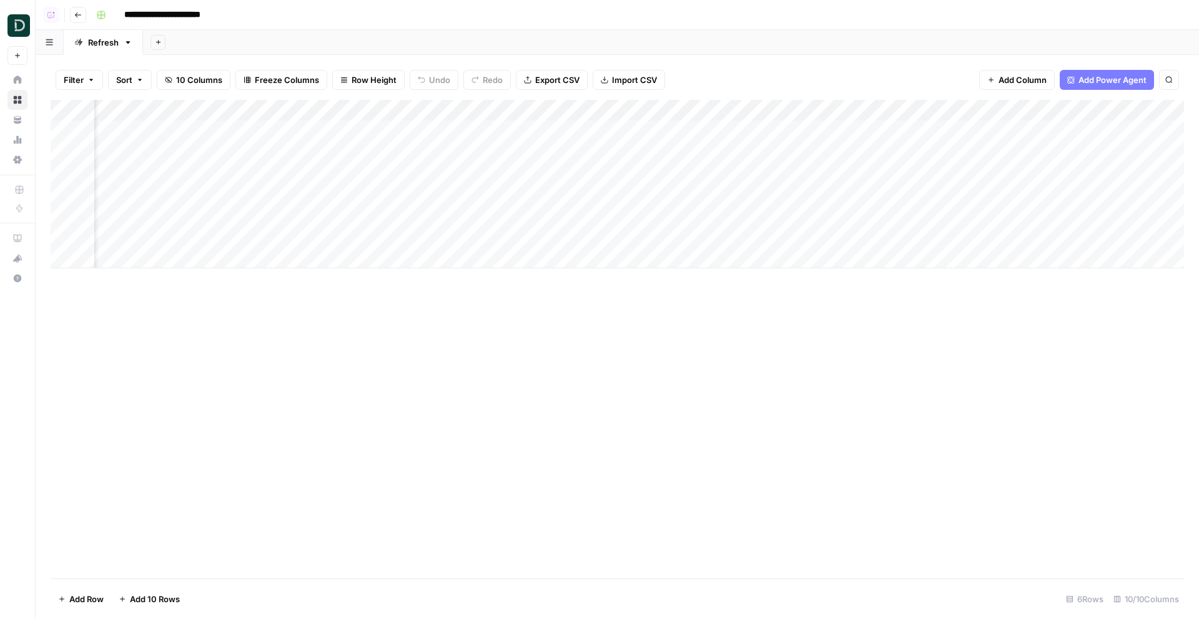
click at [799, 139] on div "Add Column" at bounding box center [617, 184] width 1133 height 169
click at [802, 150] on div "Add Column" at bounding box center [617, 184] width 1133 height 169
click at [805, 160] on div "Add Column" at bounding box center [617, 184] width 1133 height 169
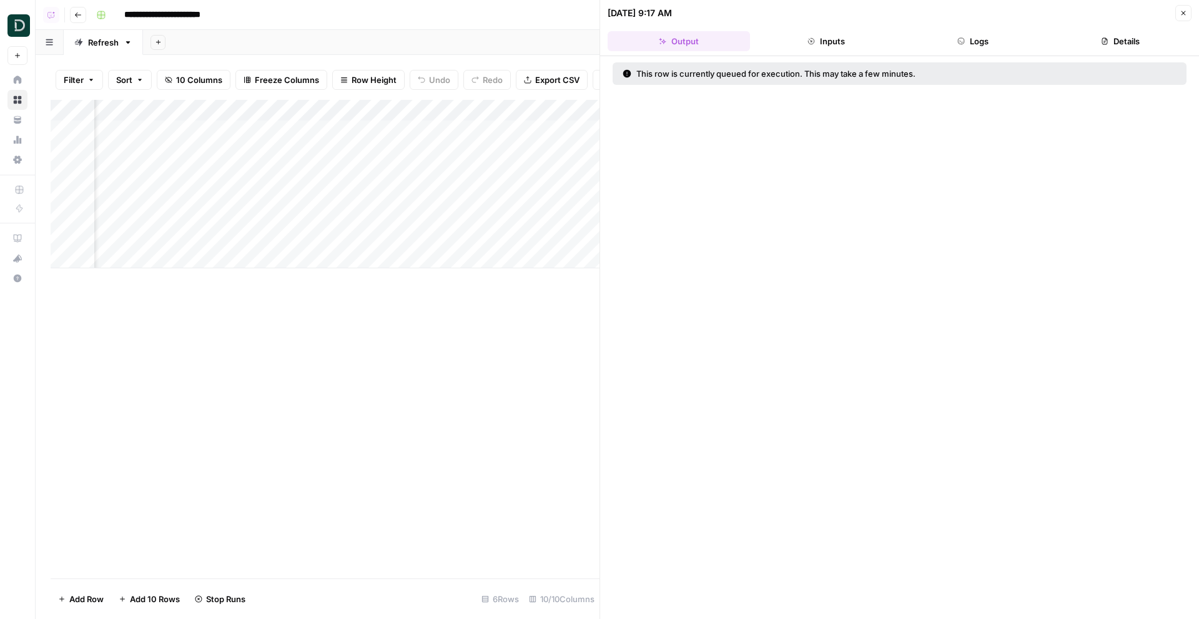
click at [1186, 11] on icon "button" at bounding box center [1182, 12] width 7 height 7
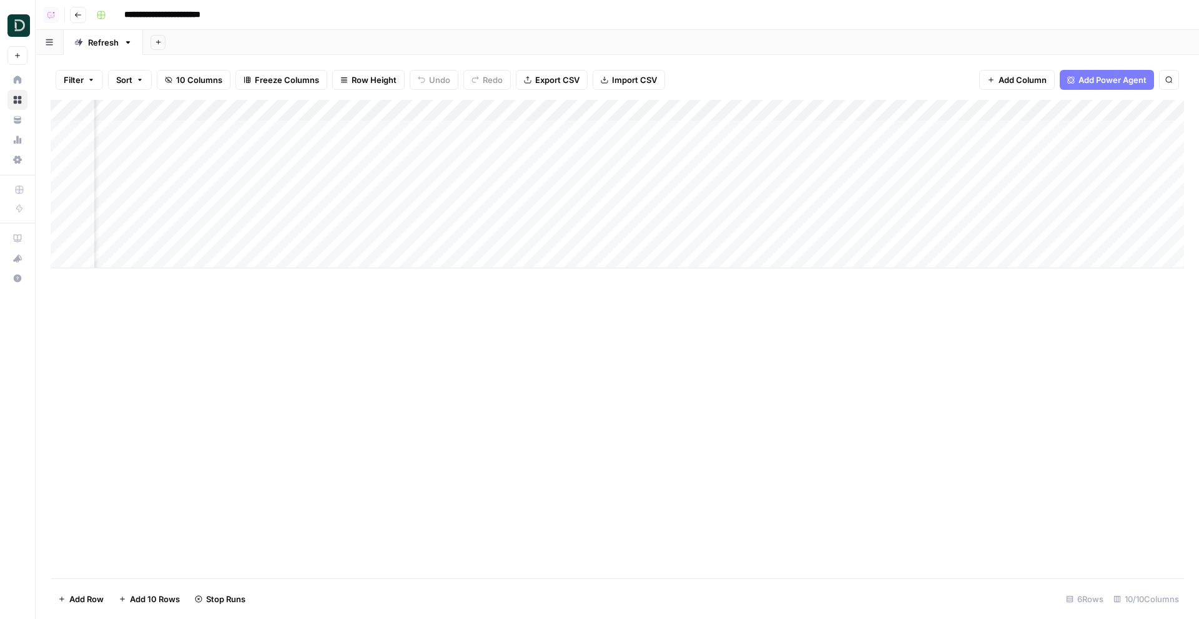
click at [887, 174] on div "Add Column" at bounding box center [617, 184] width 1133 height 169
click at [739, 110] on div "Add Column" at bounding box center [617, 184] width 1133 height 169
click at [690, 212] on span "Hide Column" at bounding box center [716, 215] width 109 height 12
click at [382, 77] on span "Row Height" at bounding box center [373, 80] width 45 height 12
click at [385, 140] on span "Medium" at bounding box center [400, 140] width 90 height 12
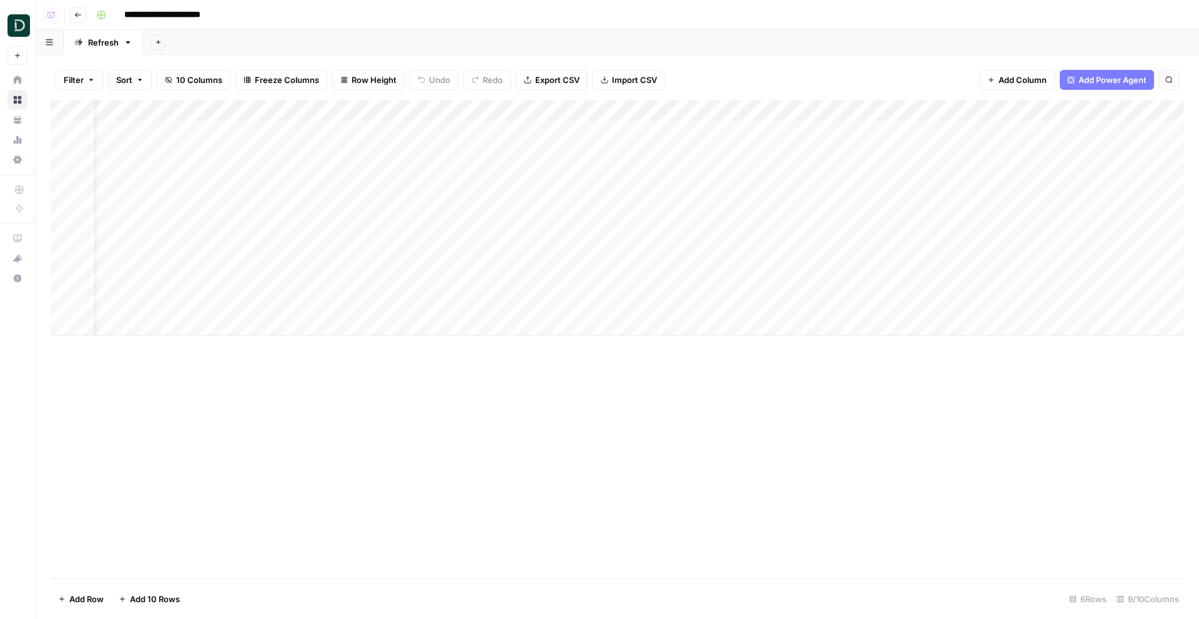
scroll to position [0, 194]
click at [590, 242] on div "Add Column" at bounding box center [617, 218] width 1133 height 236
click at [496, 193] on div "Add Column" at bounding box center [617, 218] width 1133 height 236
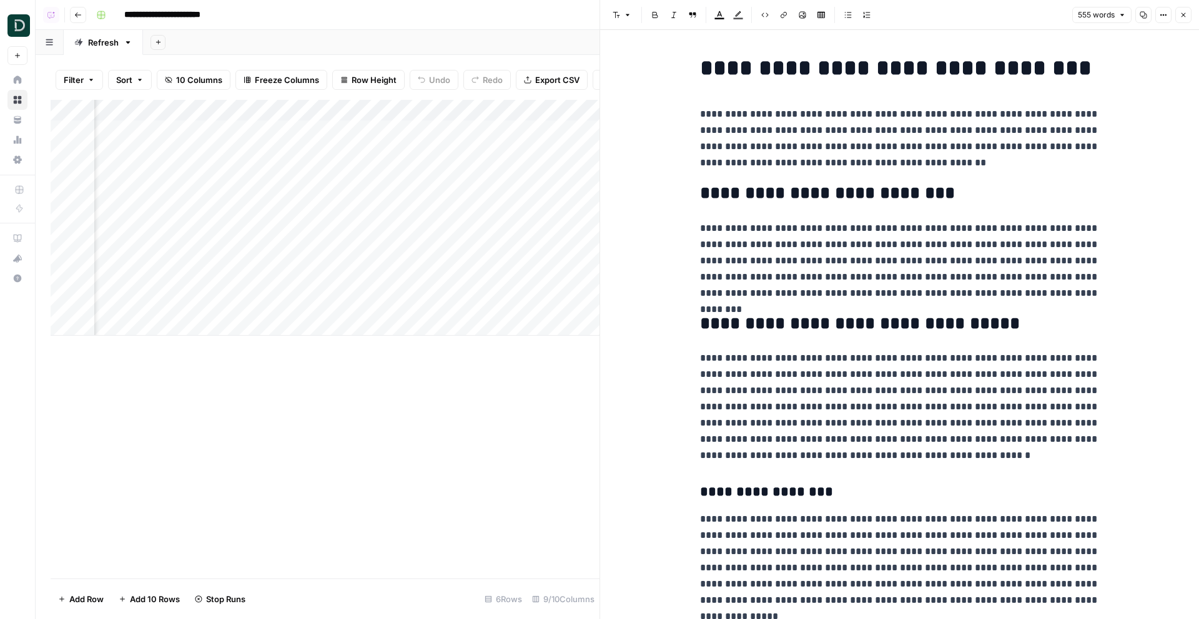
click at [1188, 11] on button "Close" at bounding box center [1183, 15] width 16 height 16
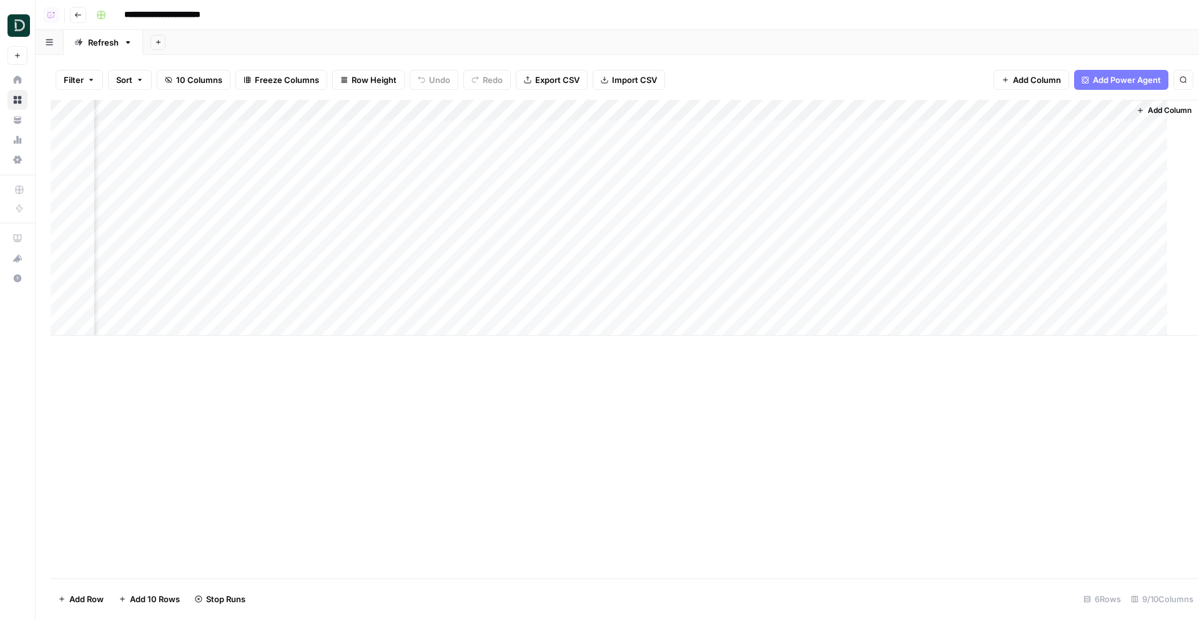
scroll to position [0, 179]
click at [503, 130] on div "Add Column" at bounding box center [617, 218] width 1133 height 236
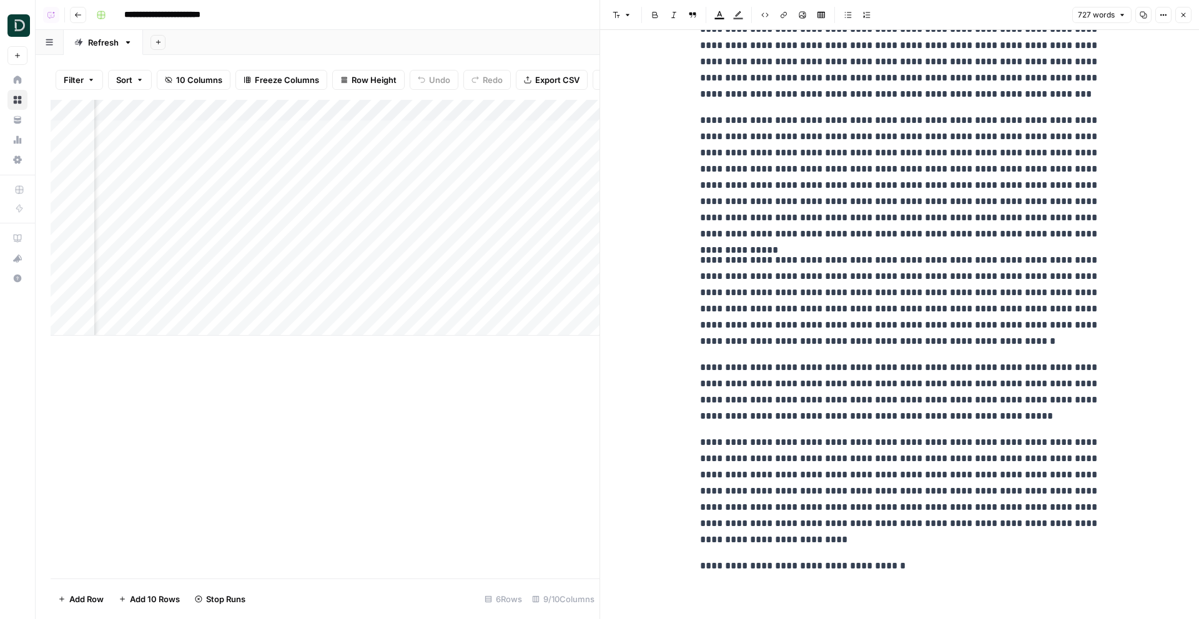
scroll to position [0, 204]
click at [483, 164] on div "Add Column" at bounding box center [325, 218] width 549 height 236
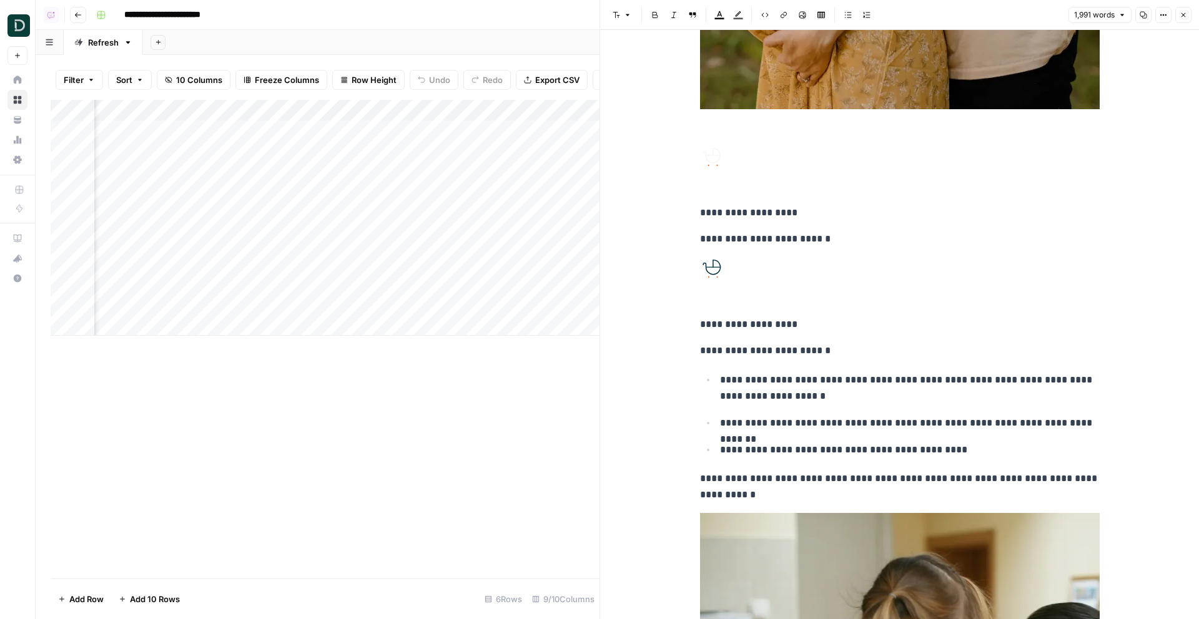
scroll to position [6627, 0]
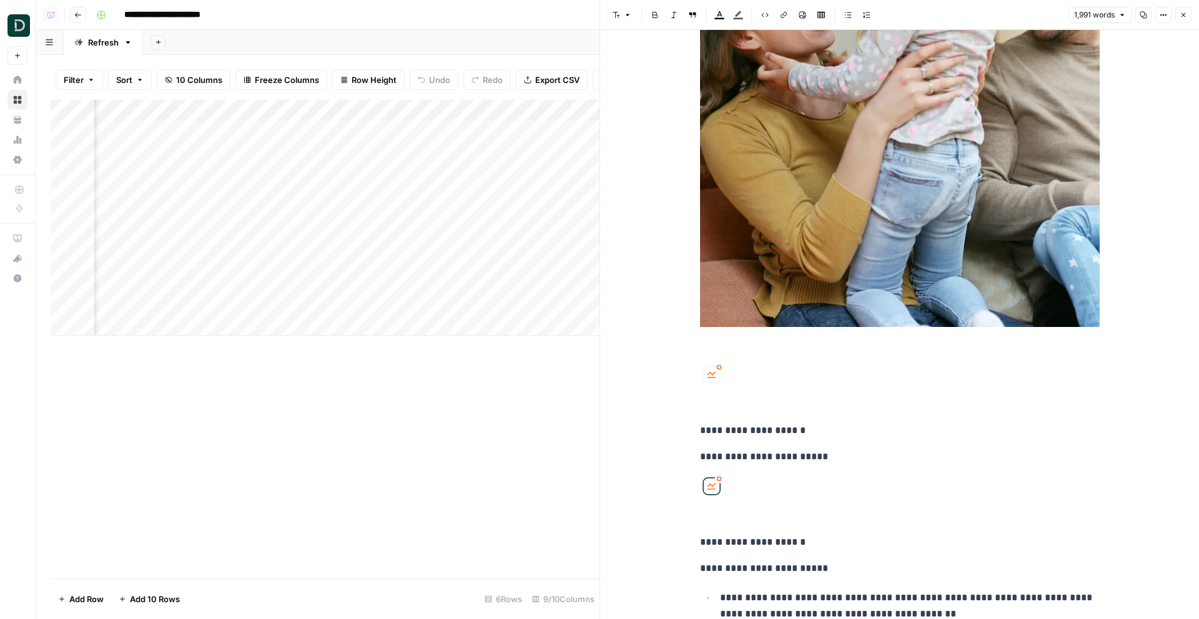
click at [484, 262] on div "Add Column" at bounding box center [325, 218] width 549 height 236
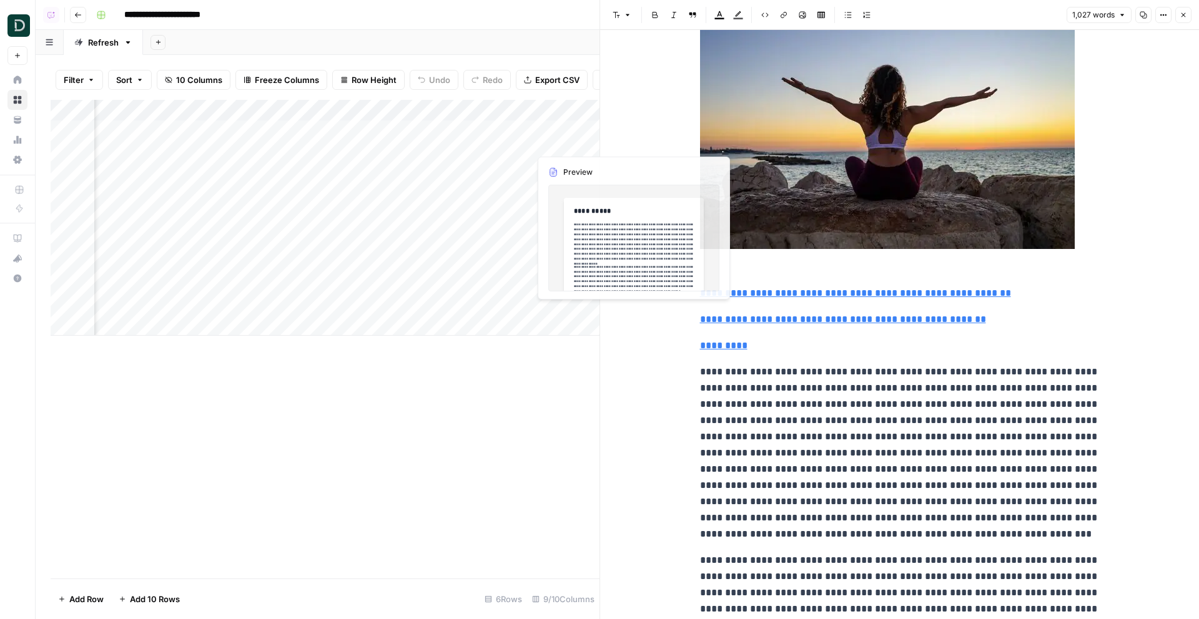
scroll to position [0, 108]
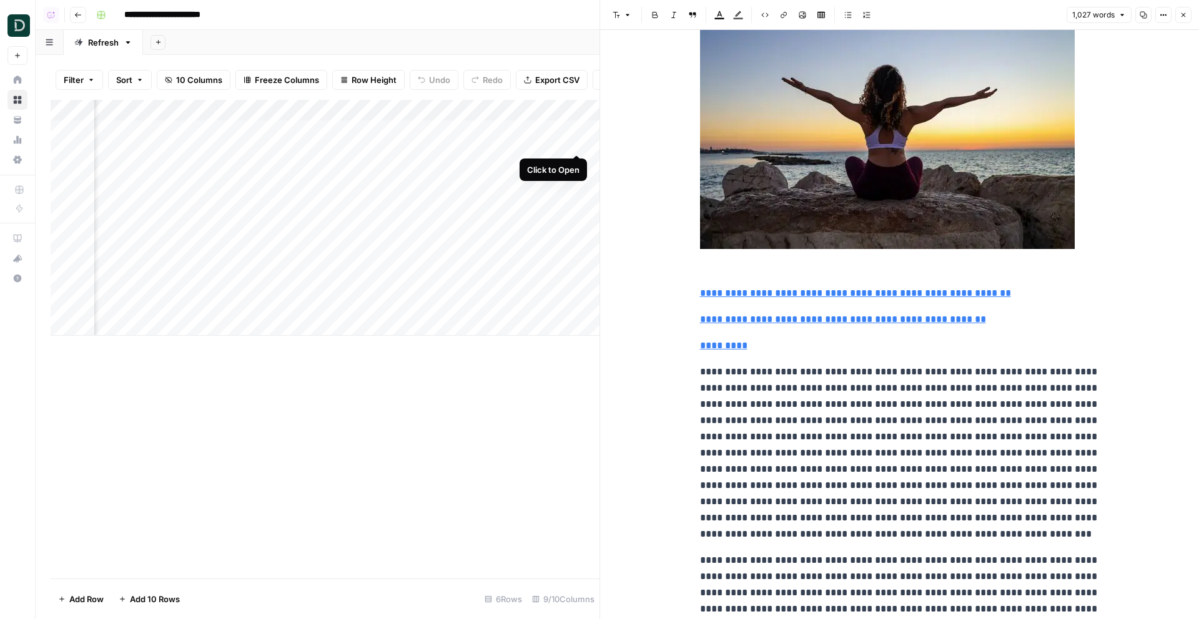
click at [579, 129] on div "Add Column" at bounding box center [325, 218] width 549 height 236
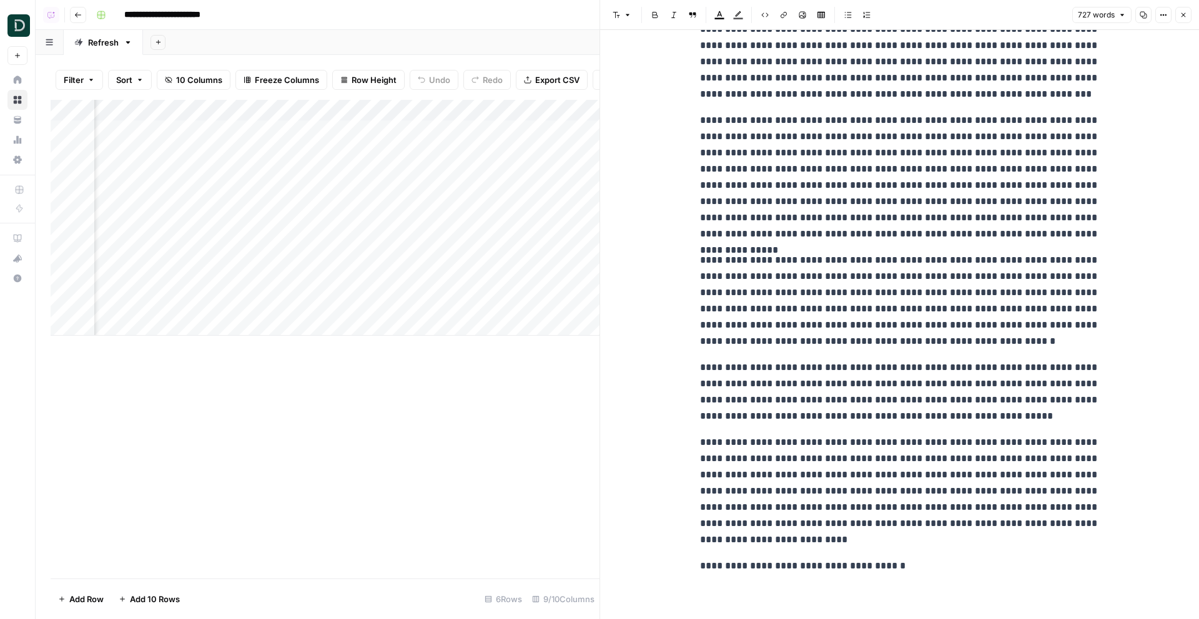
scroll to position [0, 132]
click at [516, 170] on div "Add Column" at bounding box center [325, 218] width 549 height 236
click at [551, 167] on div "Add Column" at bounding box center [325, 218] width 549 height 236
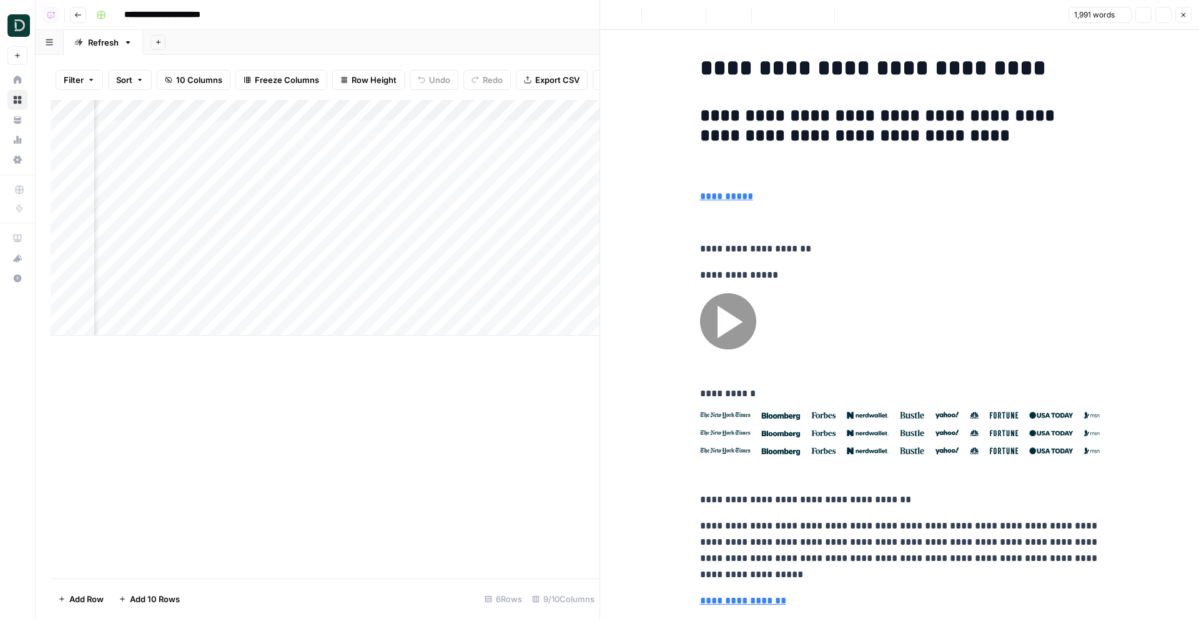
click at [554, 157] on div "Add Column" at bounding box center [325, 218] width 549 height 236
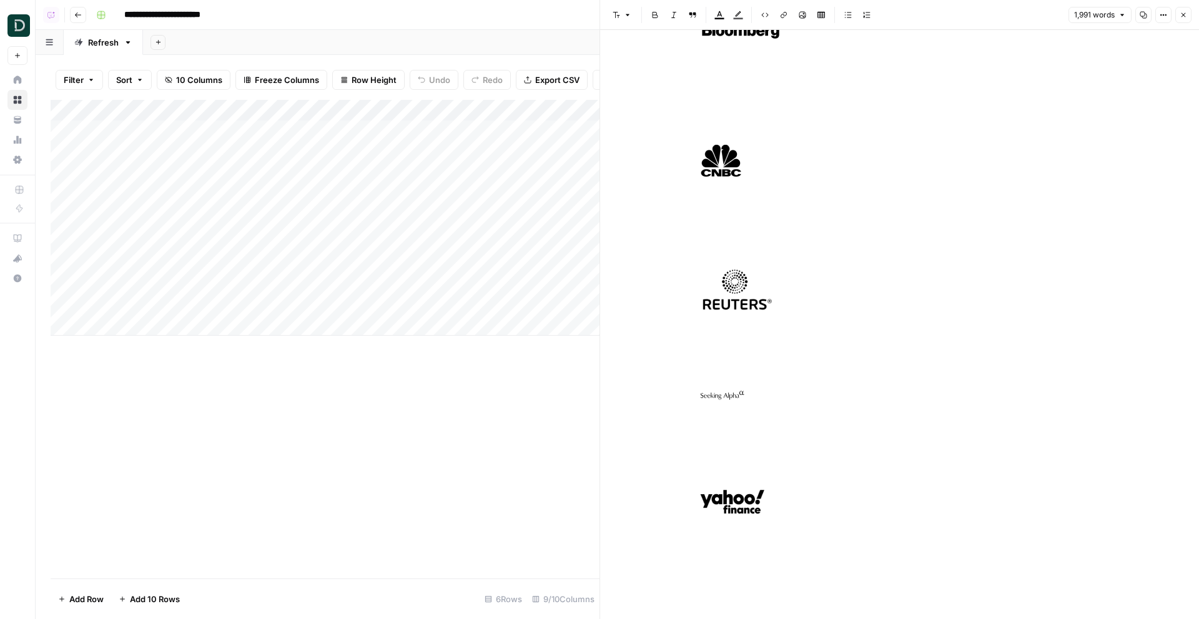
click at [142, 174] on div "Add Column" at bounding box center [325, 218] width 549 height 236
click at [237, 169] on input "**********" at bounding box center [199, 166] width 200 height 15
drag, startPoint x: 237, startPoint y: 169, endPoint x: 96, endPoint y: 169, distance: 141.1
click at [96, 169] on div "**********" at bounding box center [199, 165] width 210 height 21
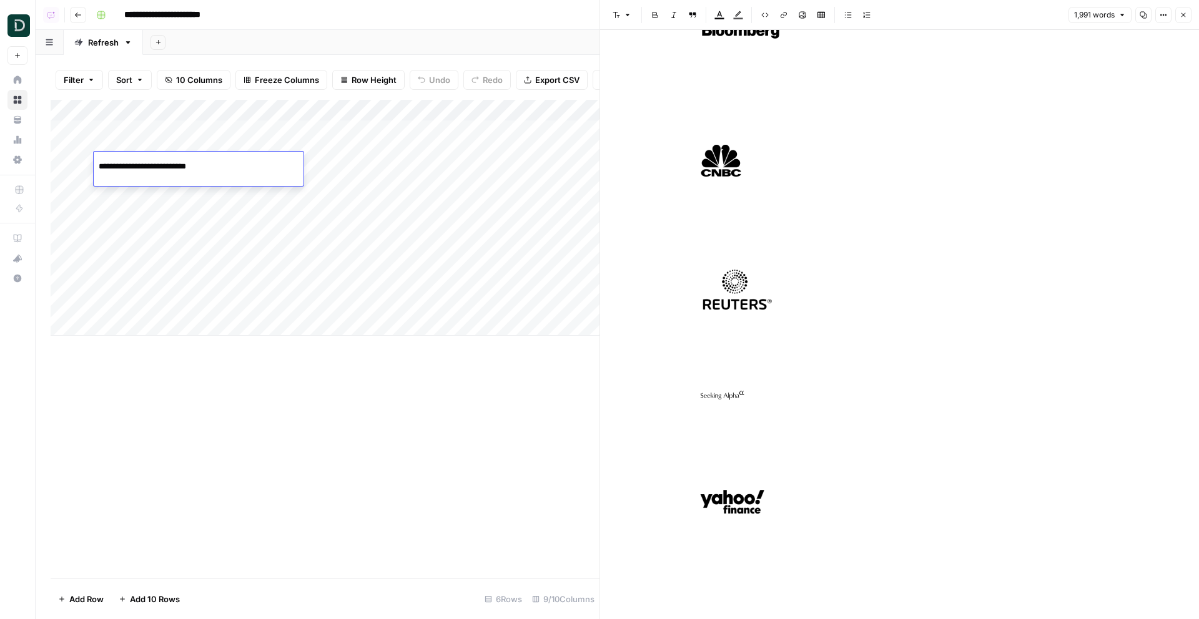
paste input "**********"
type input "**********"
click at [337, 157] on div "Add Column" at bounding box center [325, 218] width 549 height 236
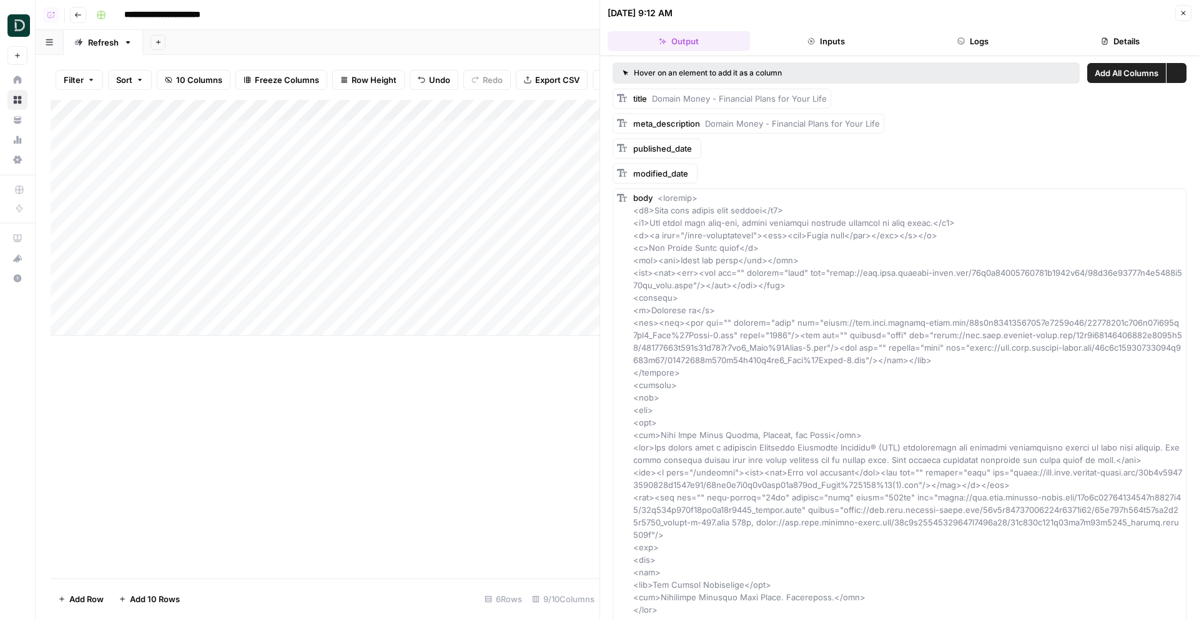
click at [348, 157] on div "Add Column" at bounding box center [325, 218] width 549 height 236
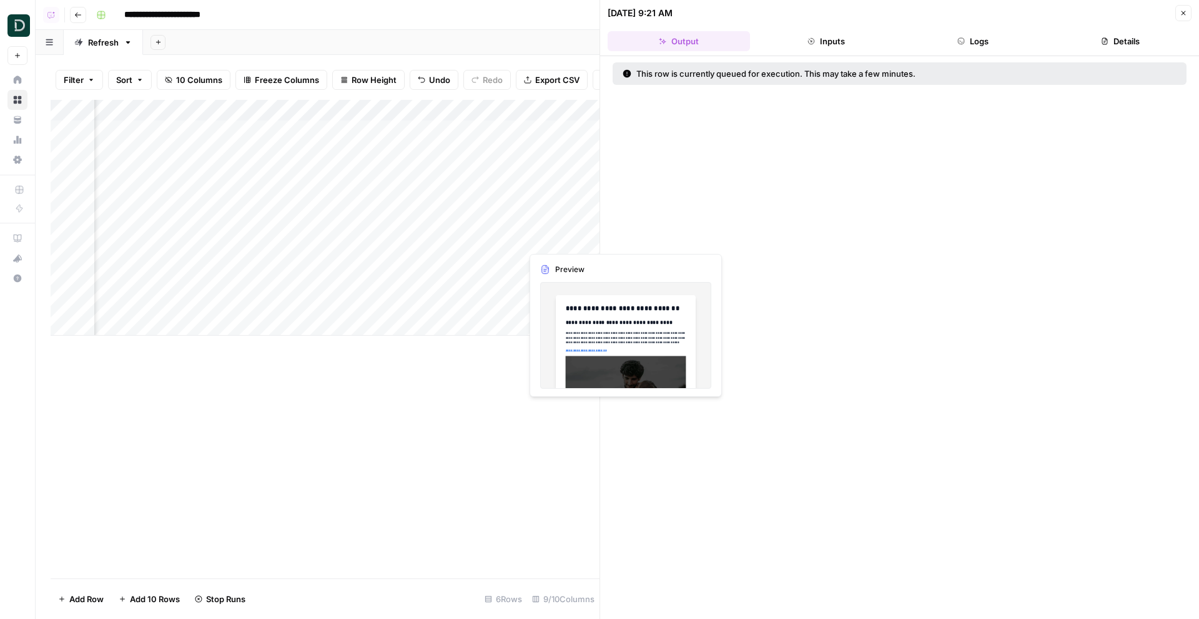
scroll to position [0, 109]
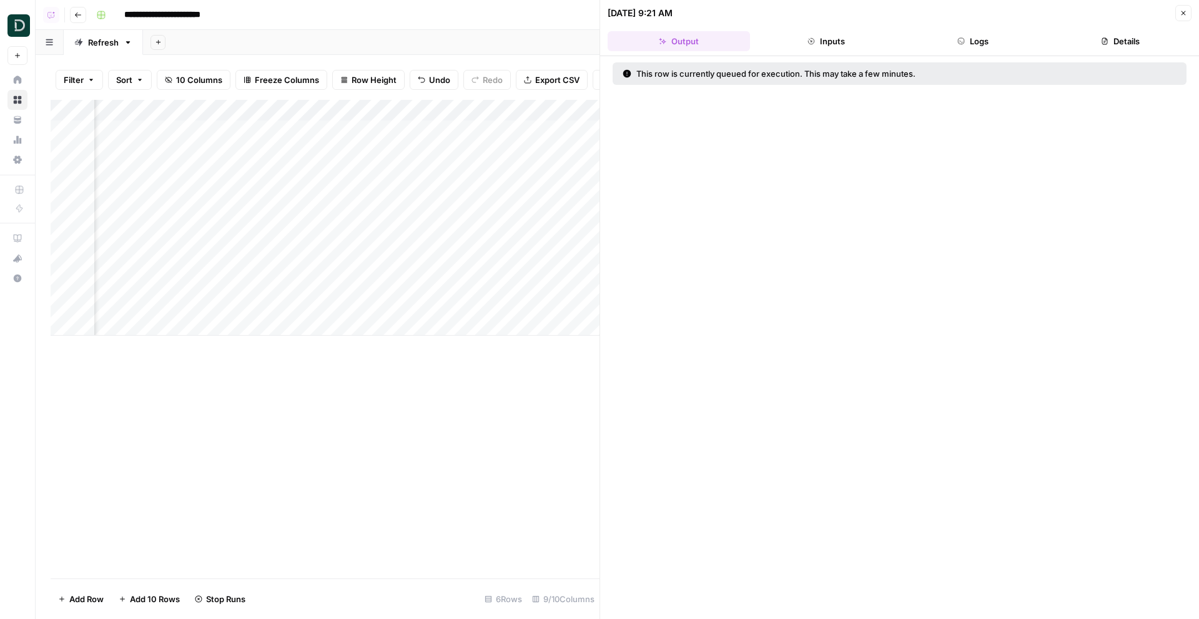
click at [571, 226] on div "Add Column" at bounding box center [325, 218] width 549 height 236
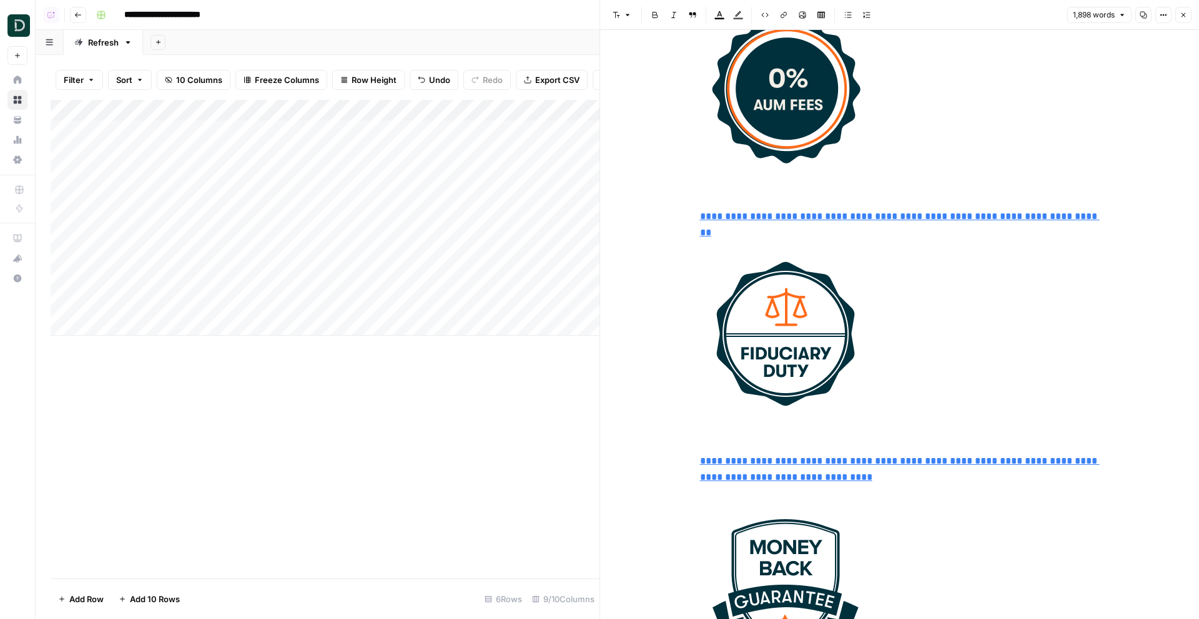
click at [164, 227] on div "Add Column" at bounding box center [325, 218] width 549 height 236
click at [164, 227] on input "**********" at bounding box center [199, 231] width 200 height 15
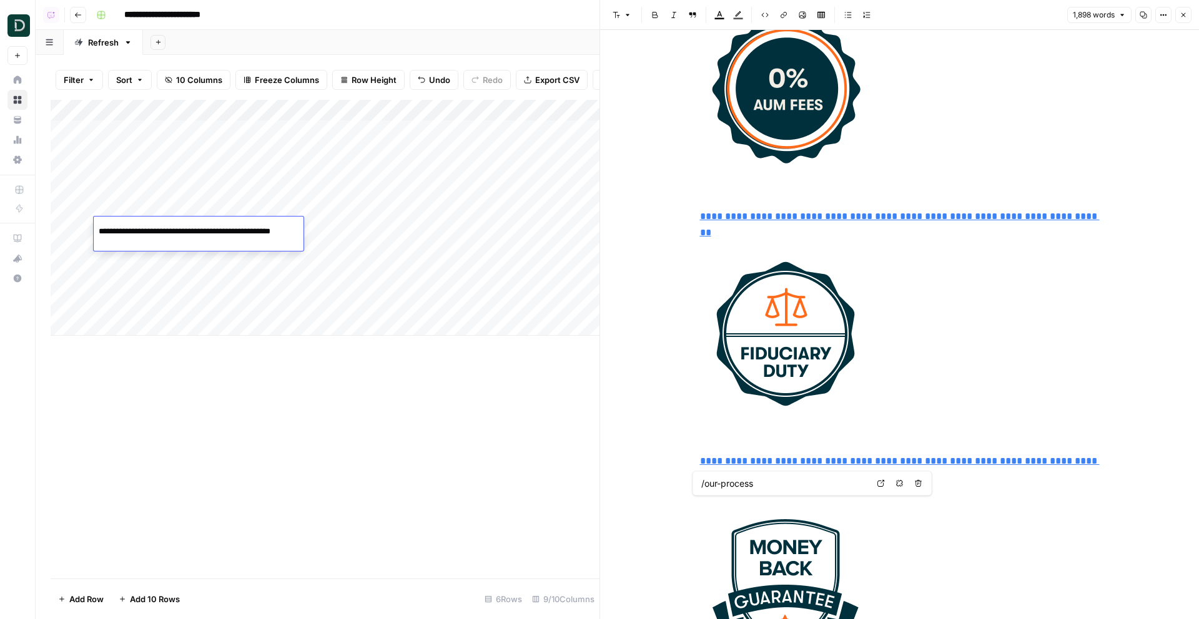
click at [172, 232] on input "**********" at bounding box center [199, 231] width 200 height 15
paste input "**********"
type input "**********"
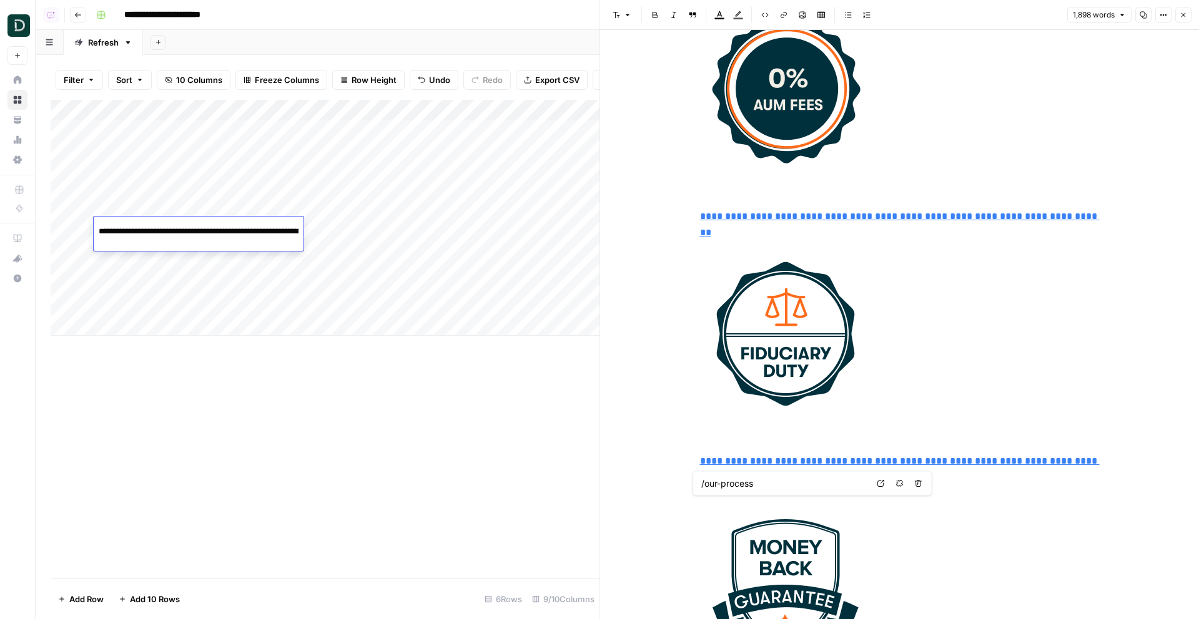
scroll to position [0, 165]
click at [322, 234] on div "Add Column" at bounding box center [325, 218] width 549 height 236
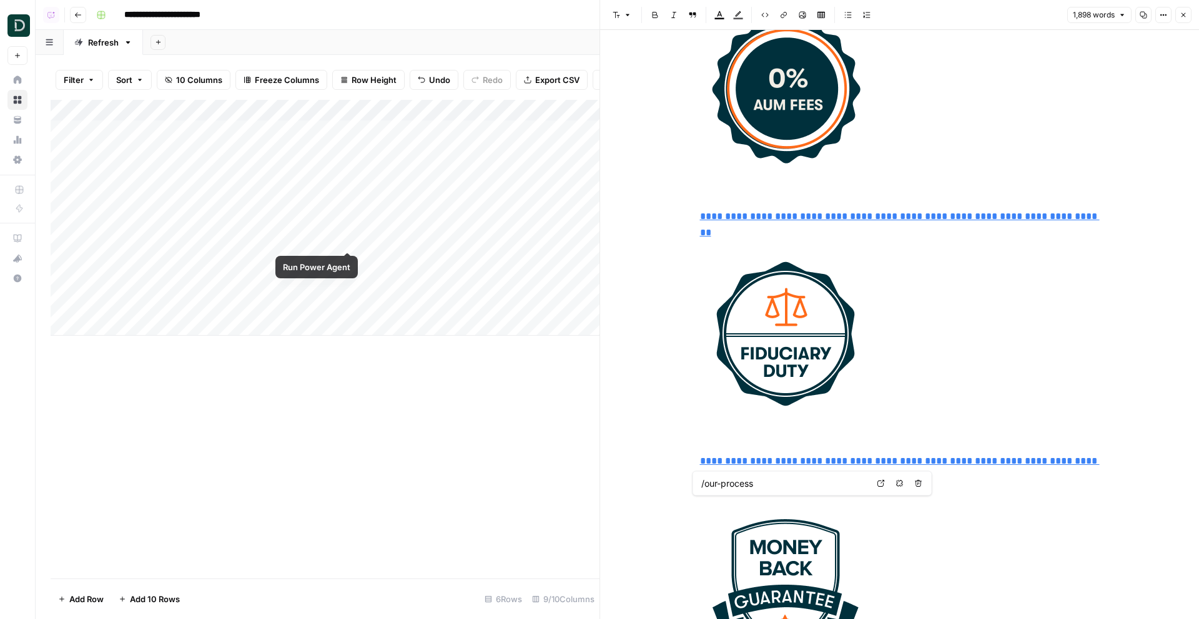
click at [355, 225] on div "Add Column" at bounding box center [325, 218] width 549 height 236
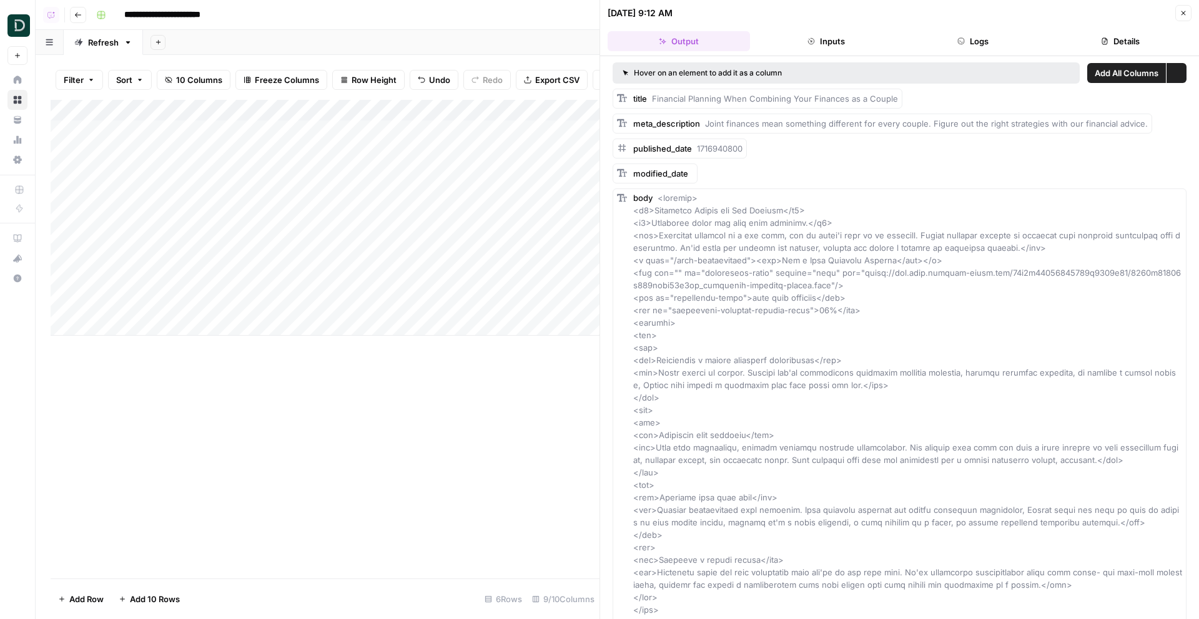
click at [345, 229] on div at bounding box center [283, 234] width 154 height 34
click at [349, 228] on div at bounding box center [283, 234] width 154 height 34
click at [227, 229] on div at bounding box center [283, 234] width 154 height 34
click at [262, 193] on div "Add Column" at bounding box center [325, 218] width 549 height 236
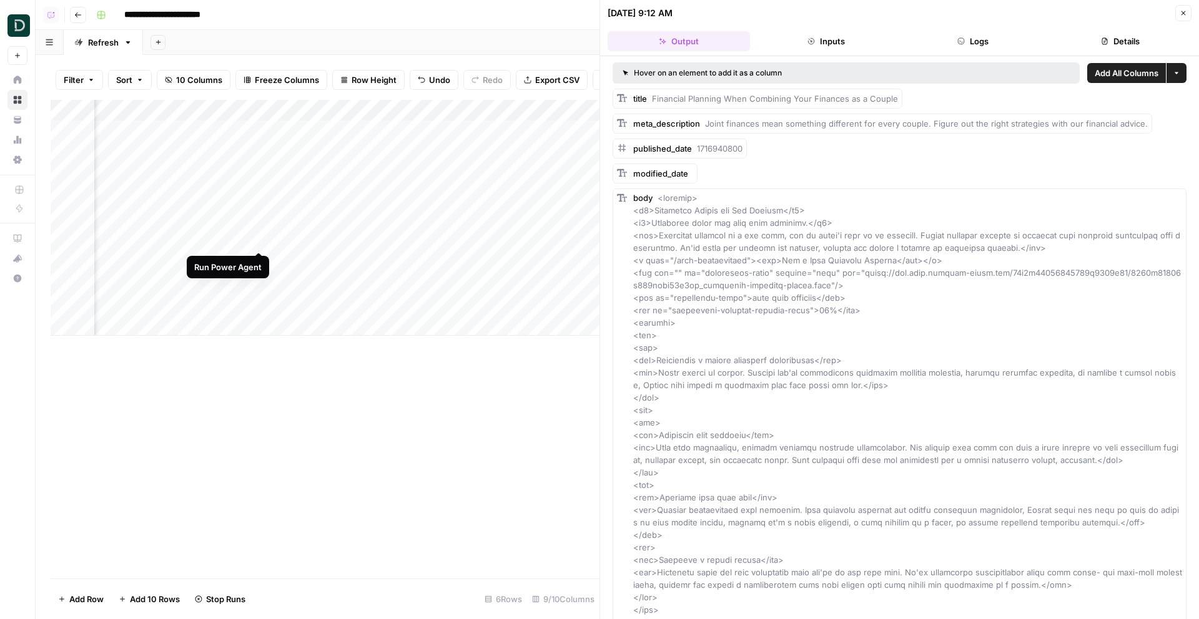
click at [263, 224] on div "Add Column" at bounding box center [325, 218] width 549 height 236
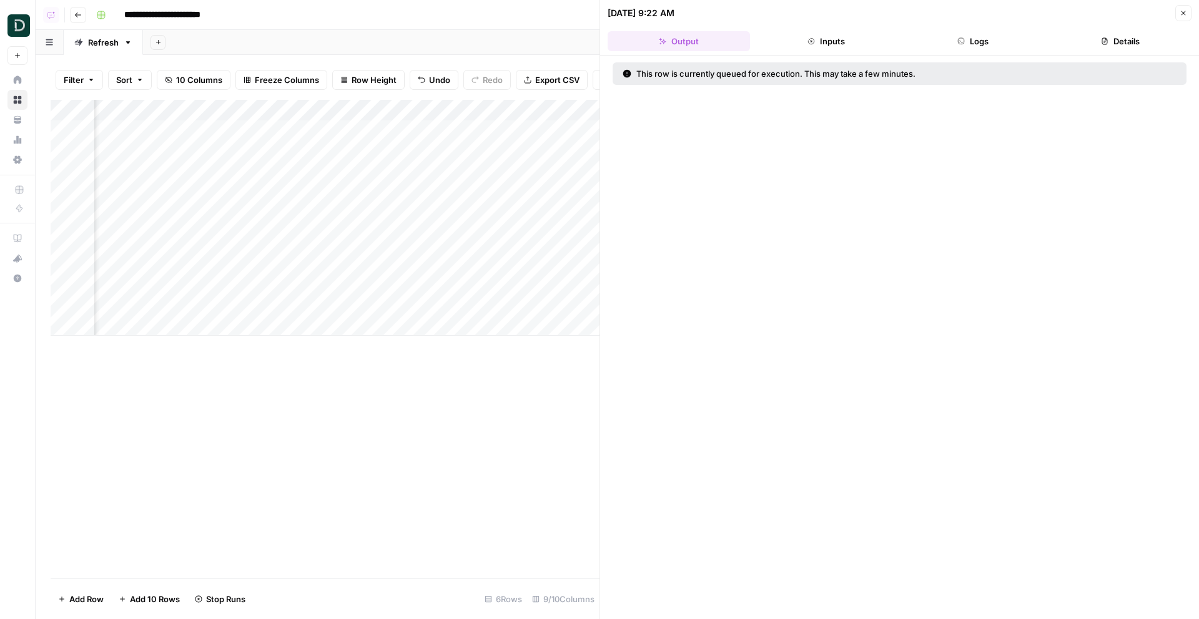
scroll to position [0, 309]
click at [300, 169] on div "Add Column" at bounding box center [325, 218] width 549 height 236
click at [373, 164] on div "Add Column" at bounding box center [325, 218] width 549 height 236
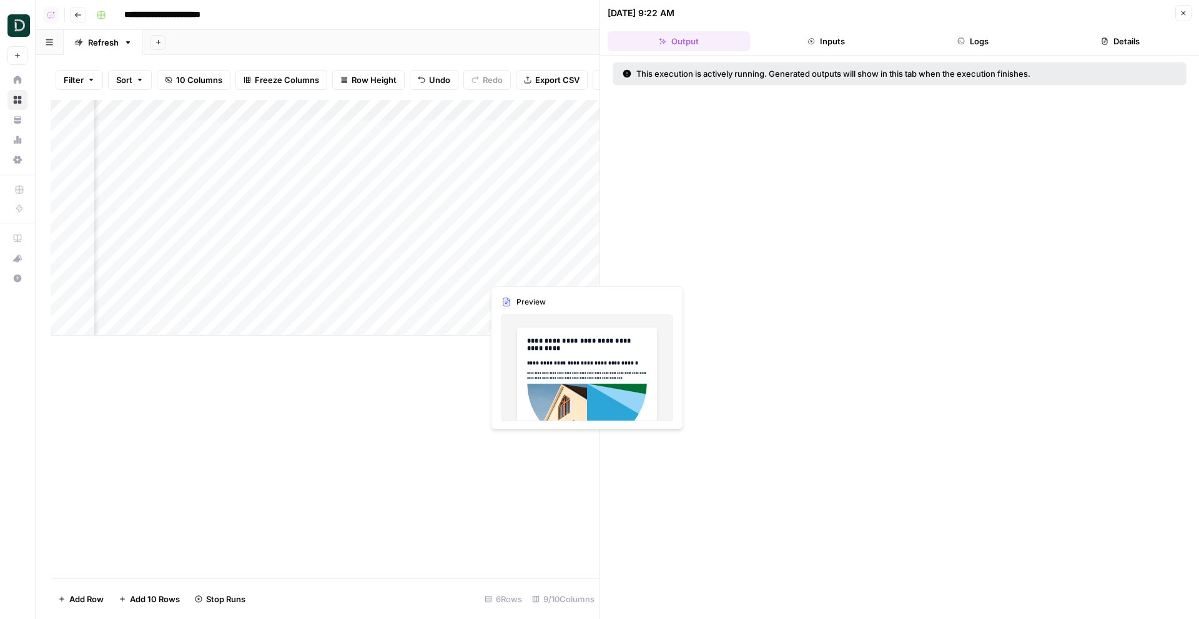
click at [572, 264] on div "Add Column" at bounding box center [325, 218] width 549 height 236
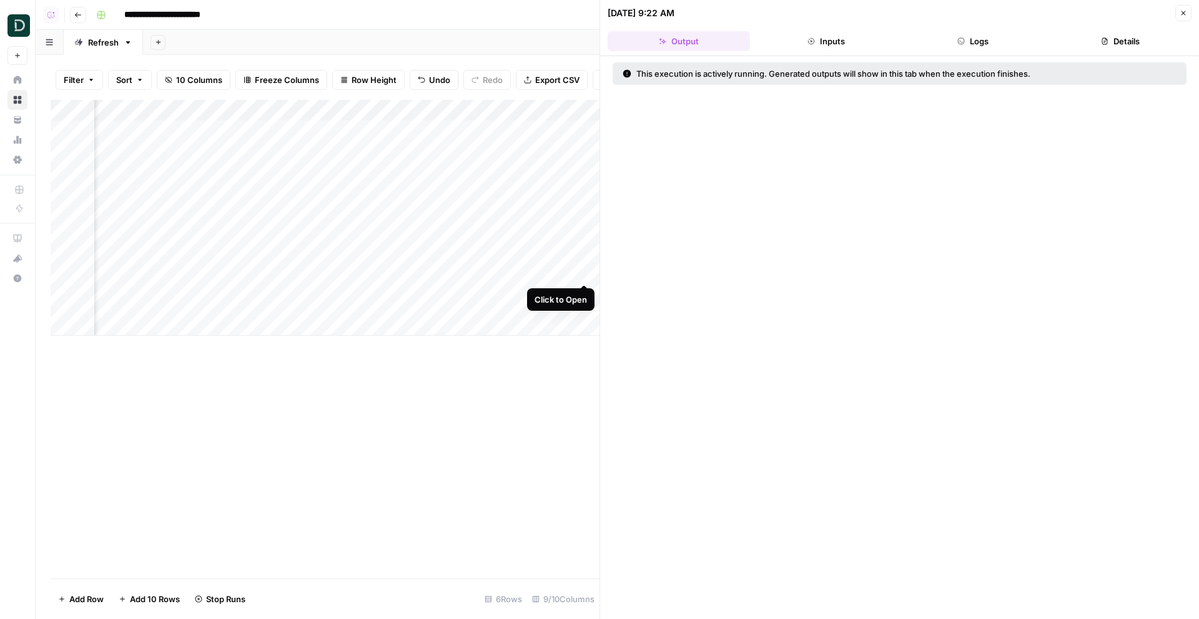
click at [582, 258] on div "Add Column" at bounding box center [325, 218] width 549 height 236
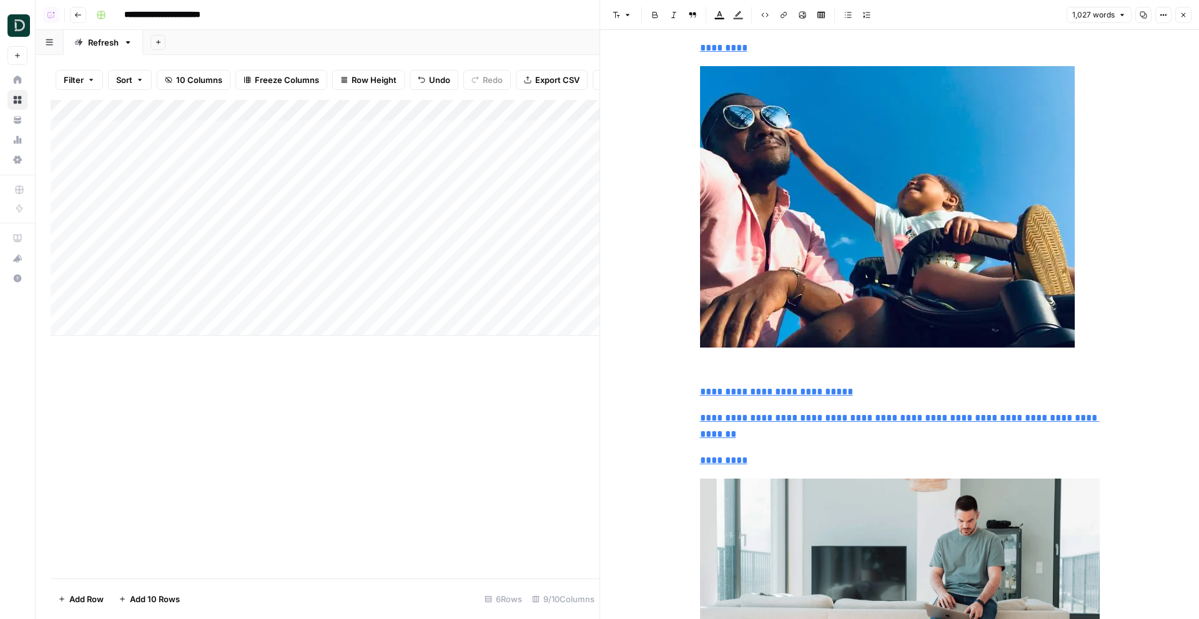
click at [166, 270] on div "Add Column" at bounding box center [325, 218] width 549 height 236
click at [166, 270] on div "**********" at bounding box center [199, 263] width 210 height 21
click at [159, 242] on div "Add Column" at bounding box center [325, 218] width 549 height 236
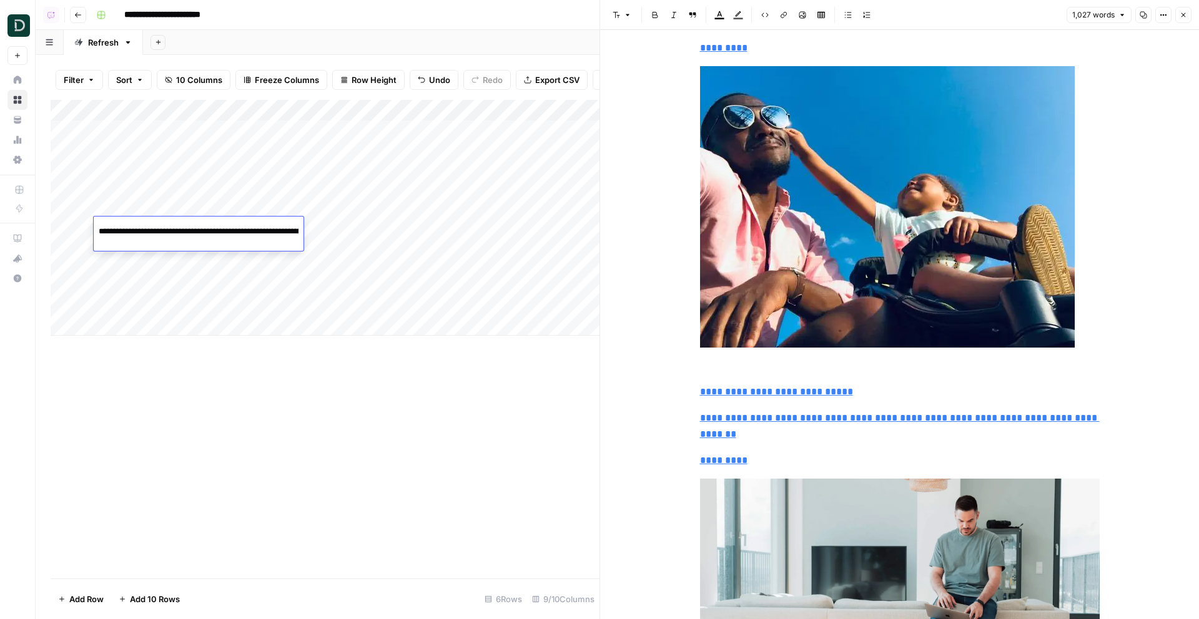
click at [159, 242] on div "**********" at bounding box center [199, 234] width 210 height 34
click at [160, 214] on div "Add Column" at bounding box center [325, 218] width 549 height 236
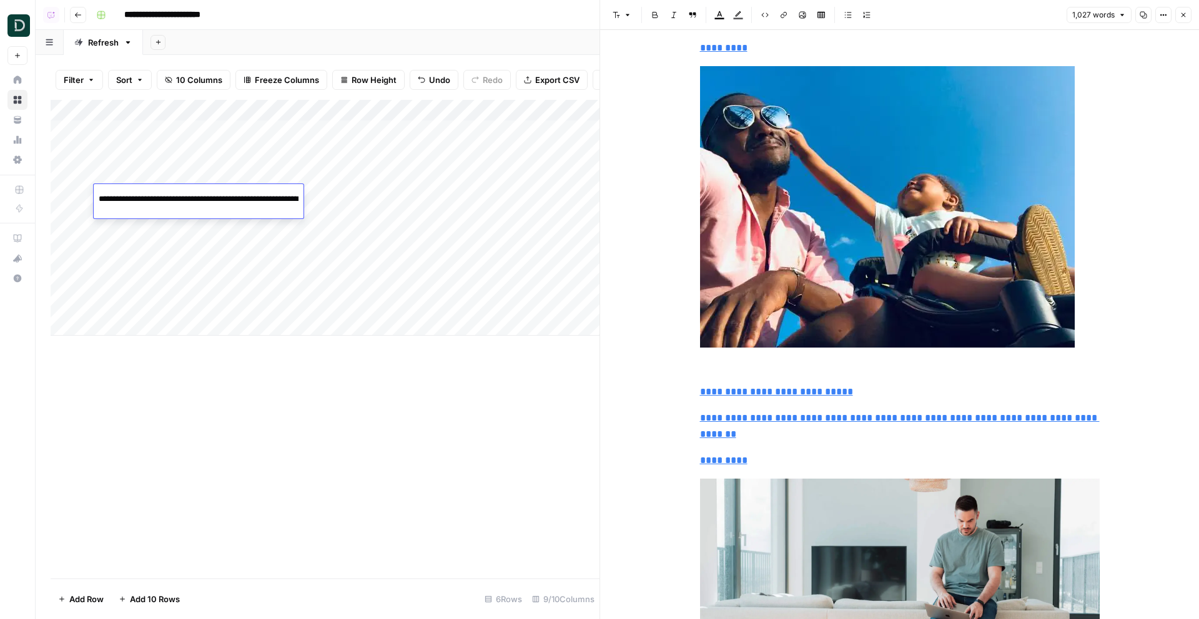
click at [160, 214] on div "**********" at bounding box center [199, 201] width 210 height 34
click at [145, 264] on div "Add Column" at bounding box center [325, 218] width 549 height 236
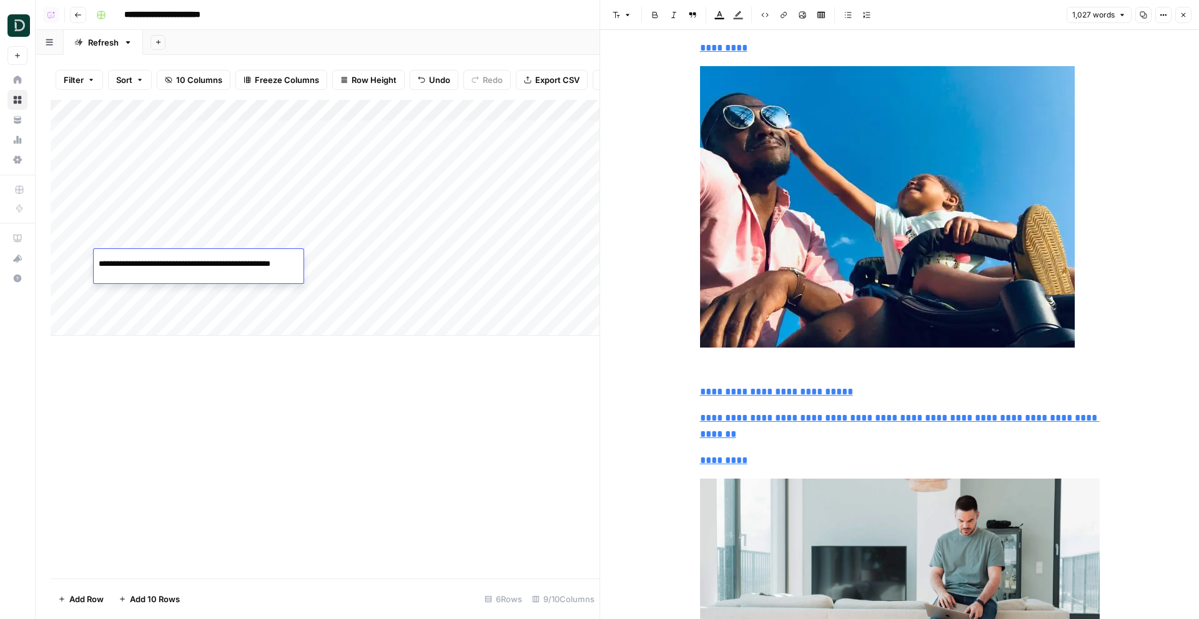
scroll to position [0, 34]
click at [172, 259] on input "**********" at bounding box center [199, 264] width 200 height 15
type input "**********"
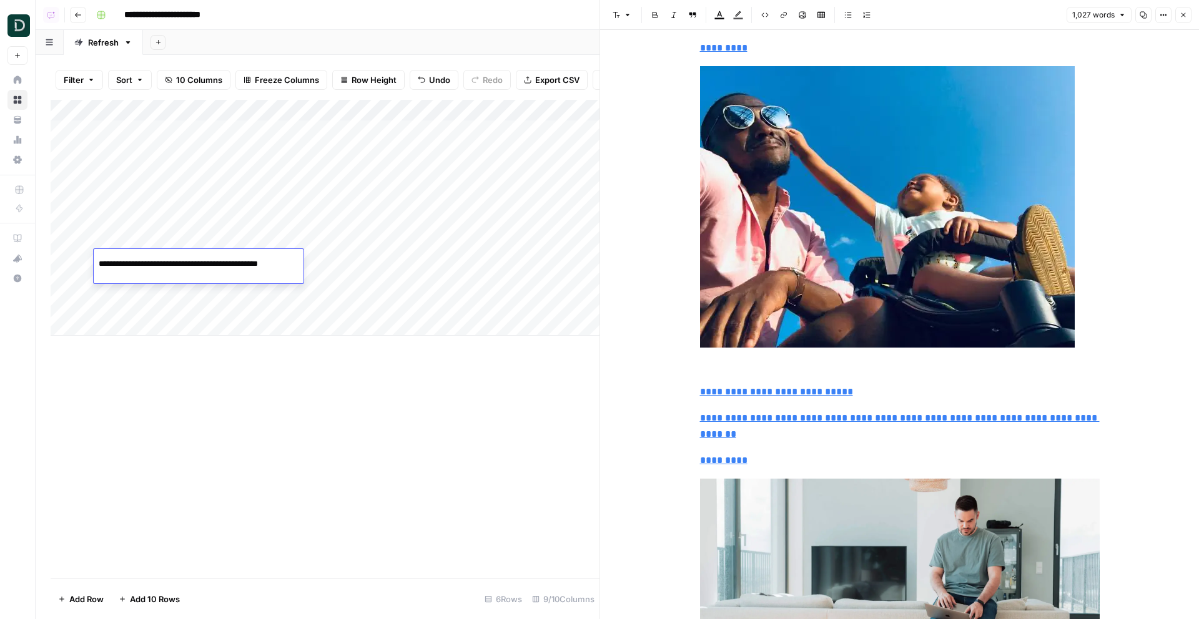
scroll to position [0, 20]
click at [343, 267] on div "Add Column" at bounding box center [325, 218] width 549 height 236
click at [346, 262] on div "Add Column" at bounding box center [325, 218] width 549 height 236
click at [493, 197] on div "Add Column" at bounding box center [325, 218] width 549 height 236
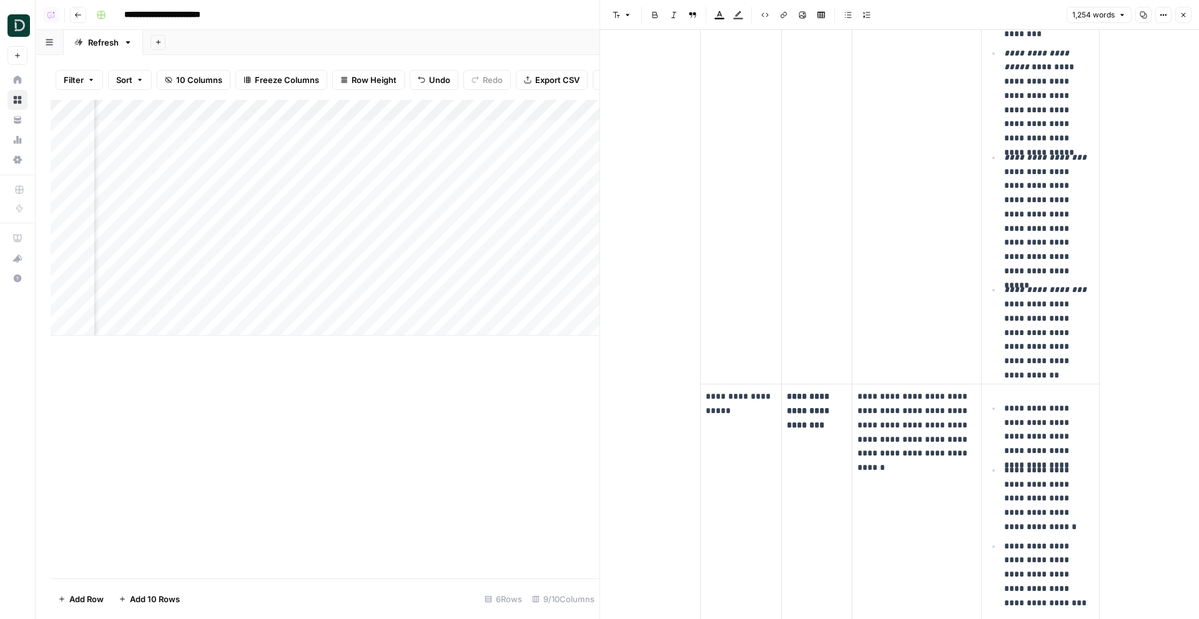
scroll to position [1237, 0]
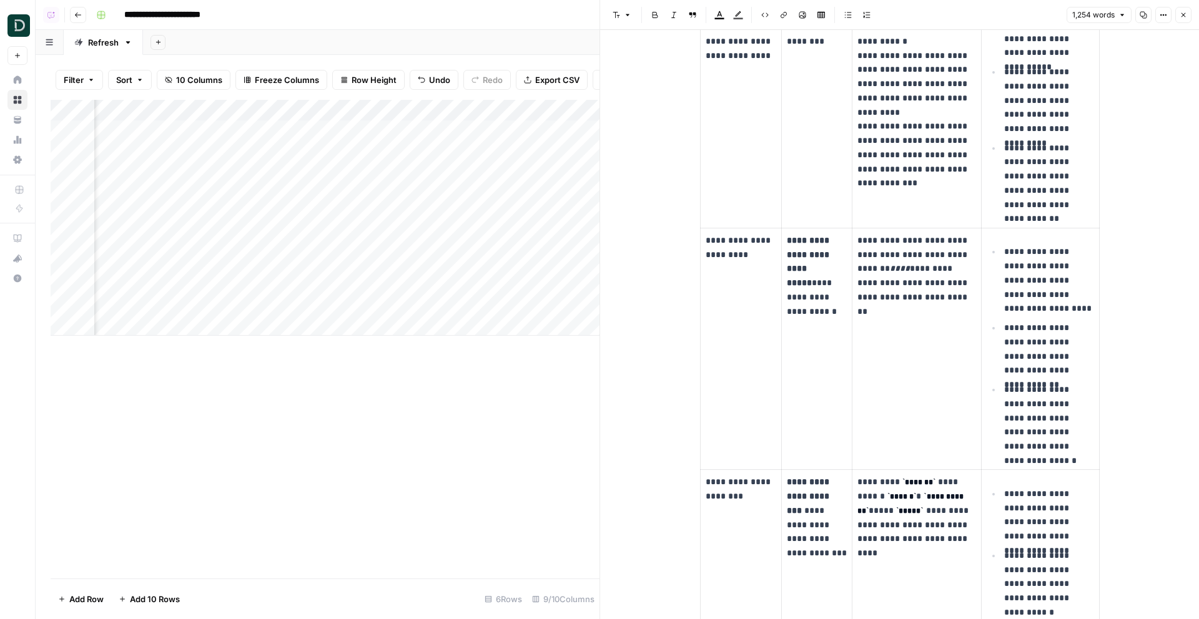
click at [1185, 10] on button "Close" at bounding box center [1183, 15] width 16 height 16
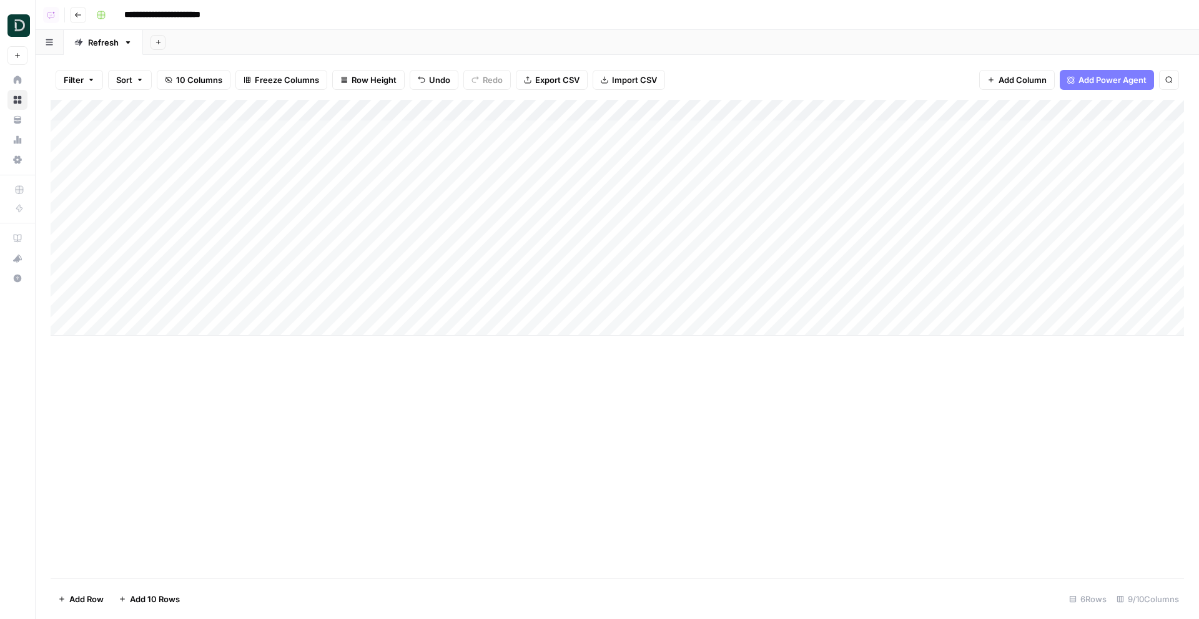
click at [688, 290] on div "Add Column" at bounding box center [617, 218] width 1133 height 236
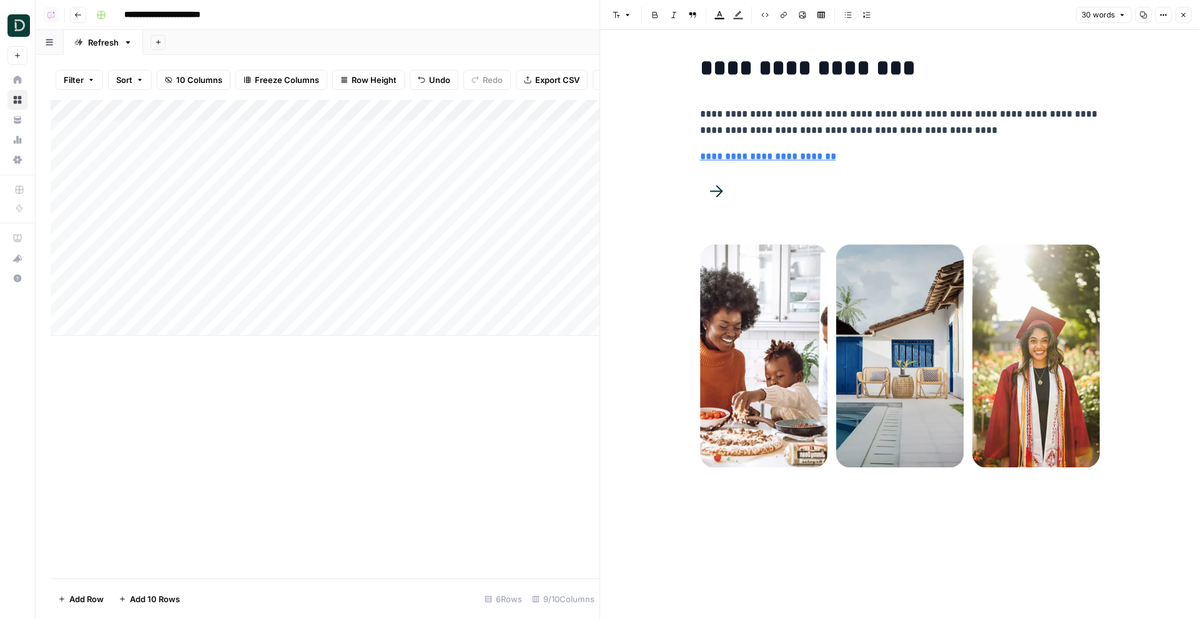
click at [129, 298] on div "Add Column" at bounding box center [325, 218] width 549 height 236
click at [129, 298] on input "**********" at bounding box center [199, 296] width 200 height 15
type input "**********"
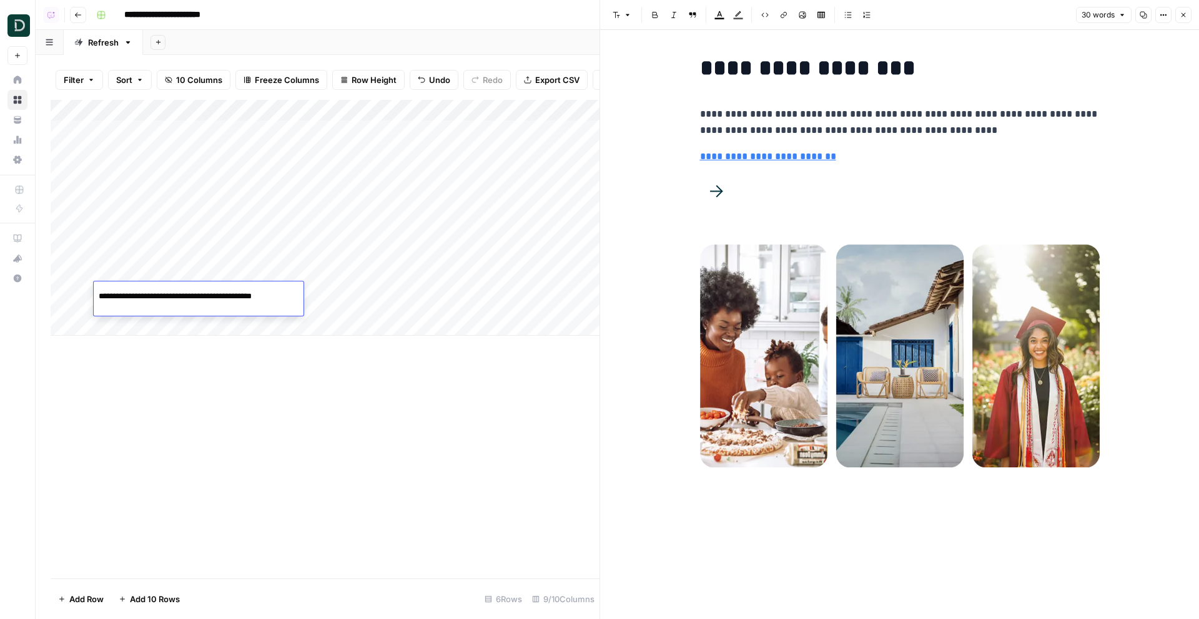
click at [317, 415] on div "Add Column" at bounding box center [325, 339] width 549 height 479
click at [350, 293] on div "Add Column" at bounding box center [325, 218] width 549 height 236
drag, startPoint x: 53, startPoint y: 135, endPoint x: 54, endPoint y: 305, distance: 169.8
click at [54, 305] on div "Add Column" at bounding box center [325, 218] width 549 height 236
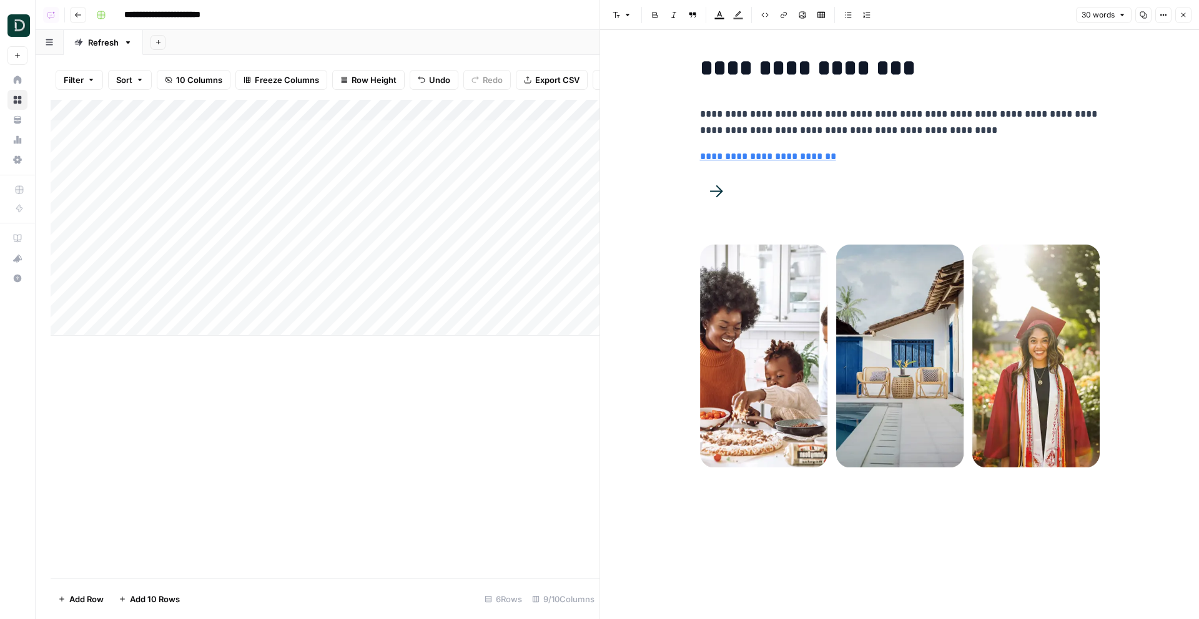
click at [363, 482] on div "Add Column" at bounding box center [325, 339] width 549 height 479
click at [549, 294] on div "Add Column" at bounding box center [325, 218] width 549 height 236
click at [331, 262] on div "Add Column" at bounding box center [325, 218] width 549 height 236
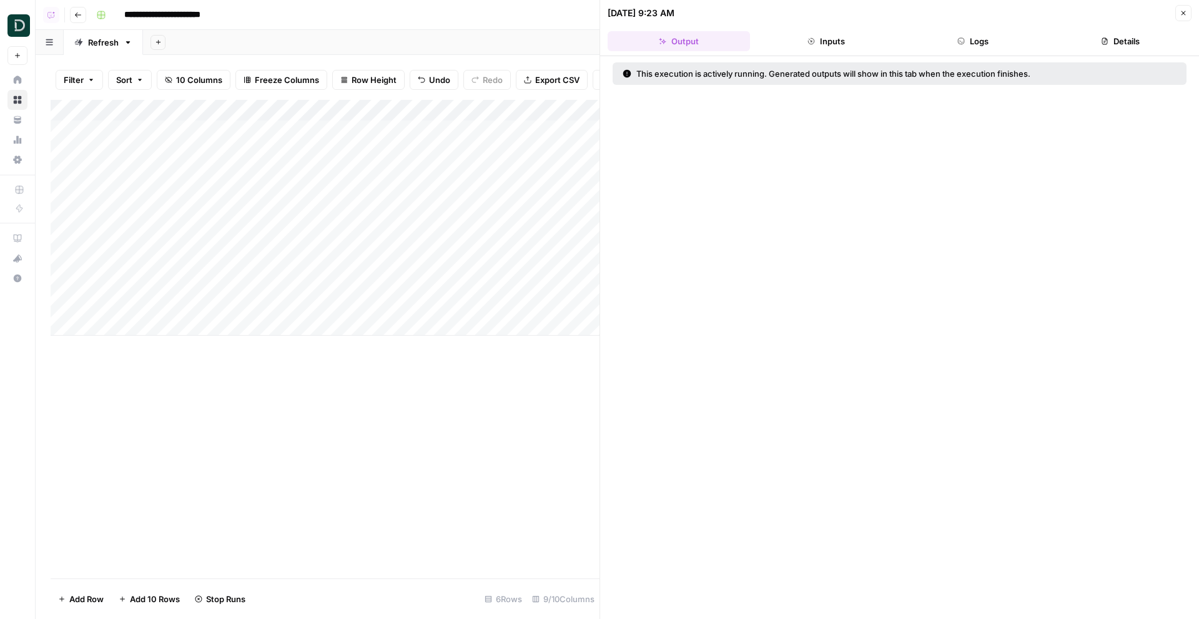
click at [971, 49] on button "Logs" at bounding box center [973, 41] width 142 height 20
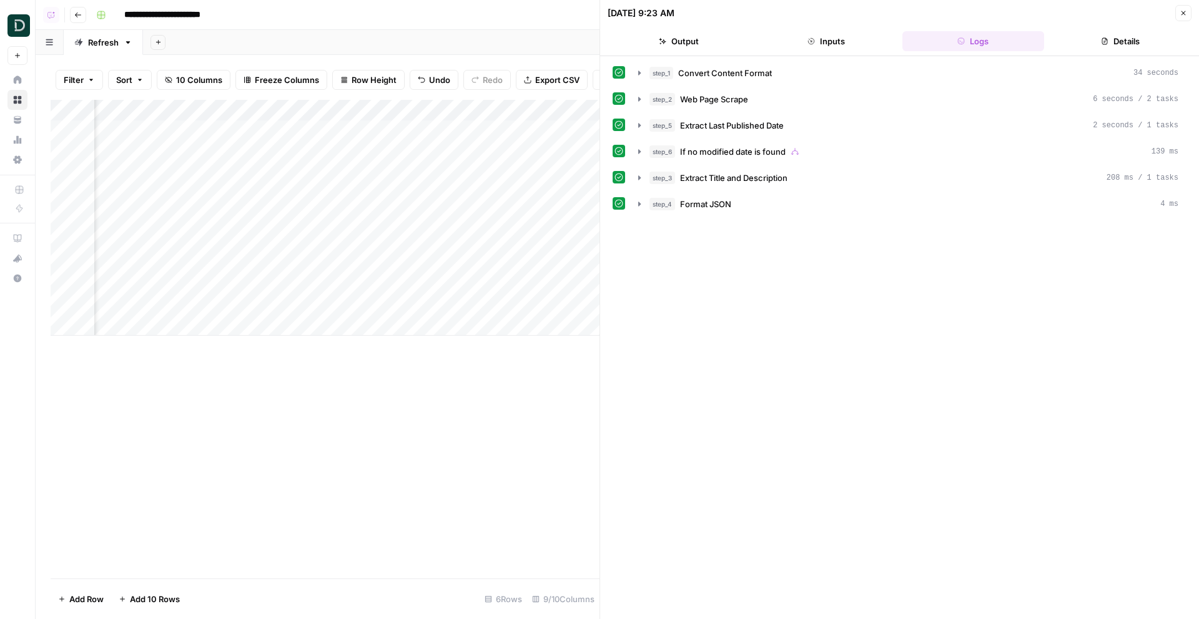
scroll to position [0, 534]
click at [257, 225] on div "Add Column" at bounding box center [325, 218] width 549 height 236
click at [255, 262] on div "Add Column" at bounding box center [325, 218] width 549 height 236
click at [508, 156] on div "Add Column" at bounding box center [325, 218] width 549 height 236
click at [530, 200] on div "Add Column" at bounding box center [325, 218] width 549 height 236
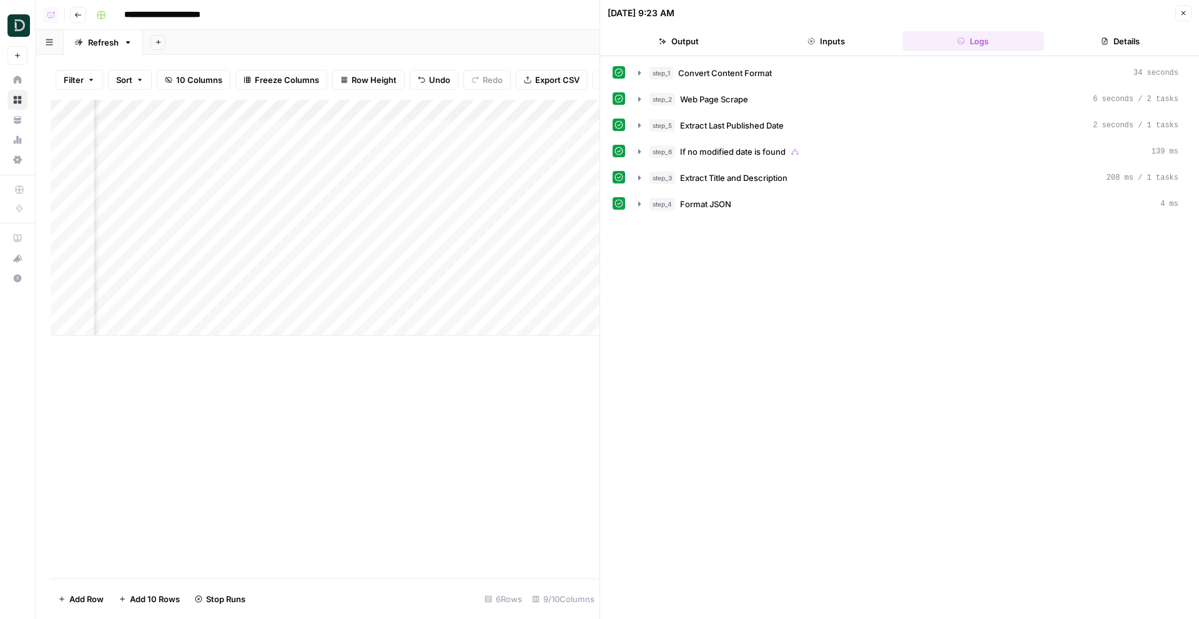
click at [1182, 1] on header "08/28/25 at 9:23 AM Close Output Inputs Logs Details" at bounding box center [899, 28] width 599 height 56
click at [1182, 3] on header "08/28/25 at 9:23 AM Close Output Inputs Logs Details" at bounding box center [899, 28] width 599 height 56
click at [1184, 11] on icon "button" at bounding box center [1183, 13] width 4 height 4
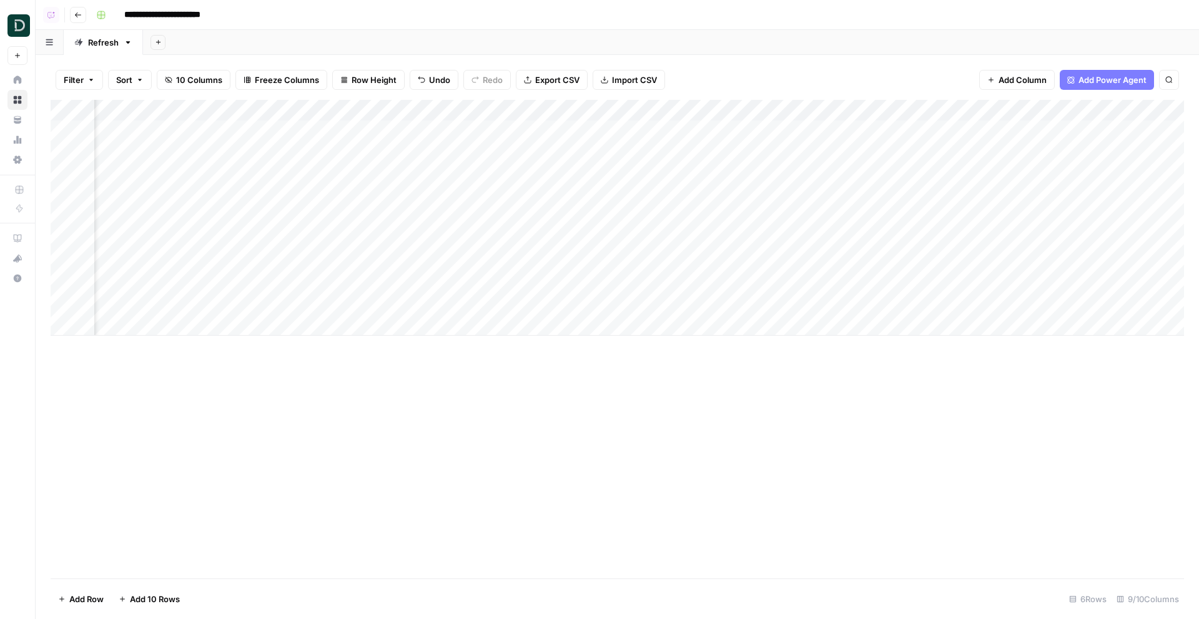
scroll to position [0, 194]
click at [972, 194] on div "Add Column" at bounding box center [617, 218] width 1133 height 236
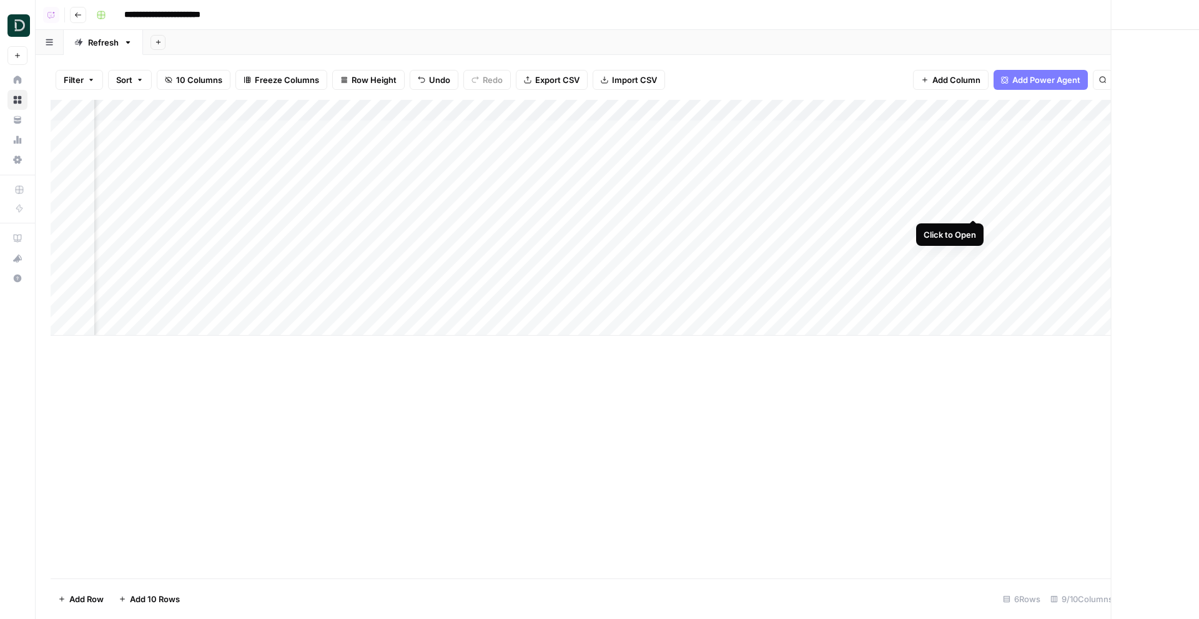
scroll to position [0, 188]
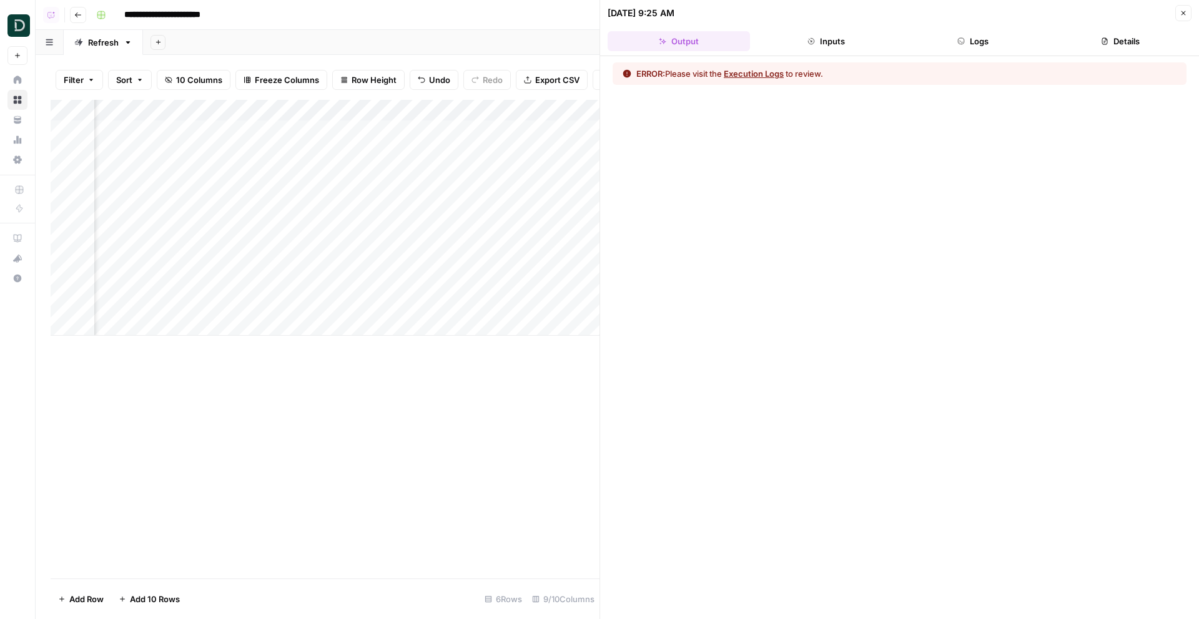
click at [753, 74] on button "Execution Logs" at bounding box center [754, 73] width 60 height 12
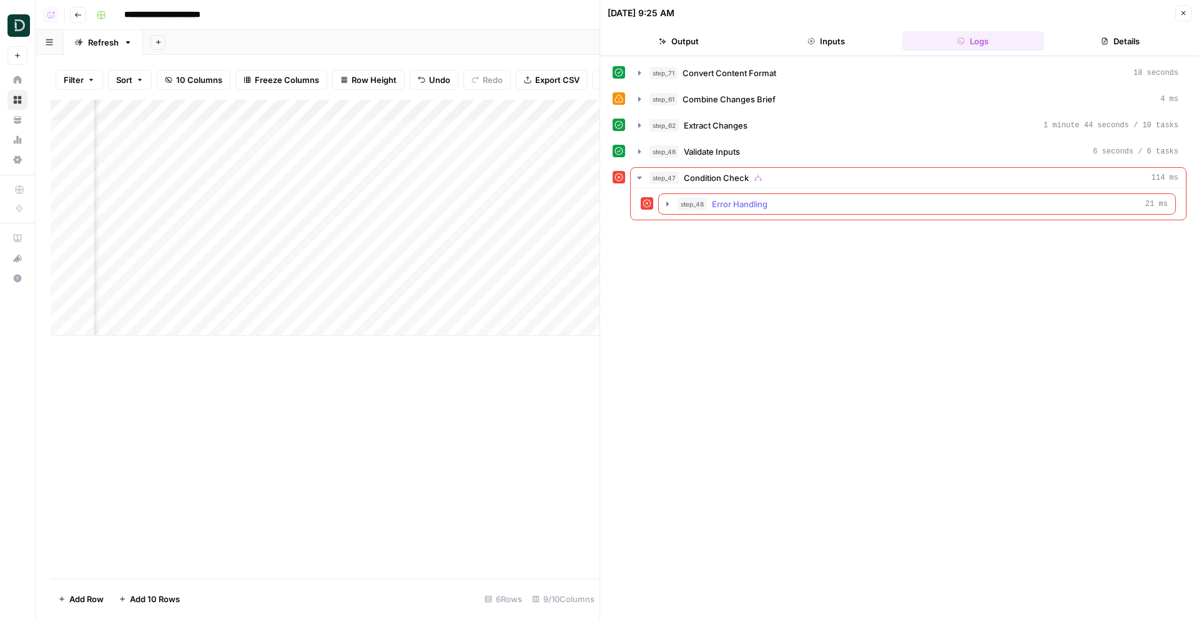
click at [802, 205] on div "step_48 Error Handling 21 ms" at bounding box center [922, 204] width 490 height 12
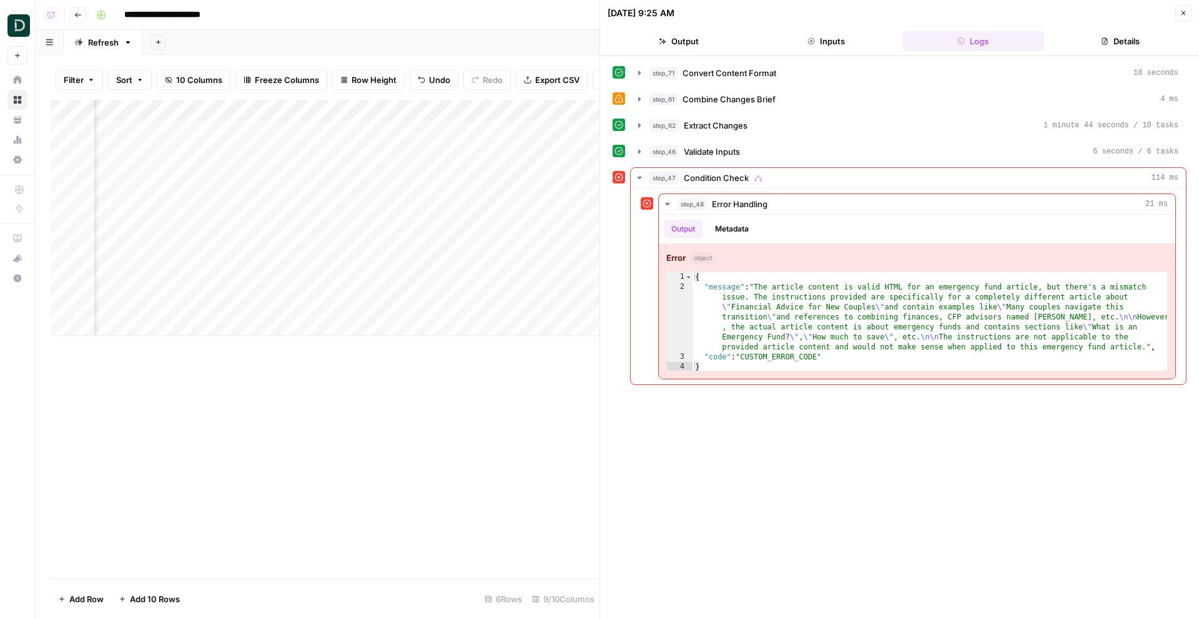
click at [1178, 14] on button "Close" at bounding box center [1183, 13] width 16 height 16
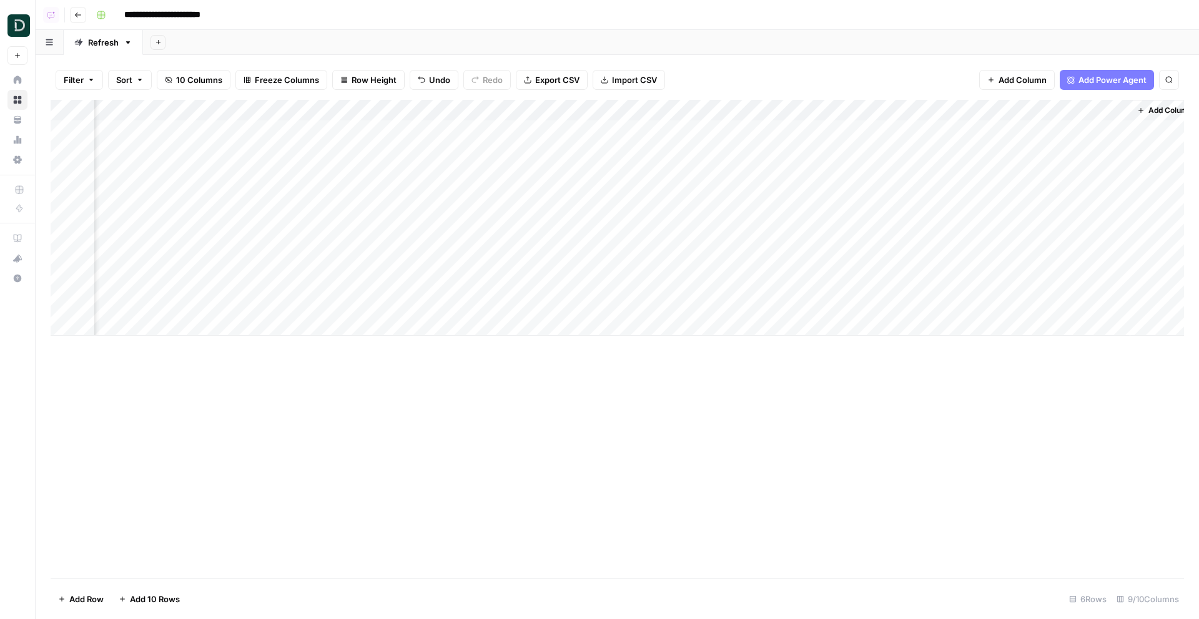
scroll to position [0, 179]
click at [699, 194] on div "Add Column" at bounding box center [617, 218] width 1133 height 236
click at [811, 227] on div "Add Column" at bounding box center [617, 218] width 1133 height 236
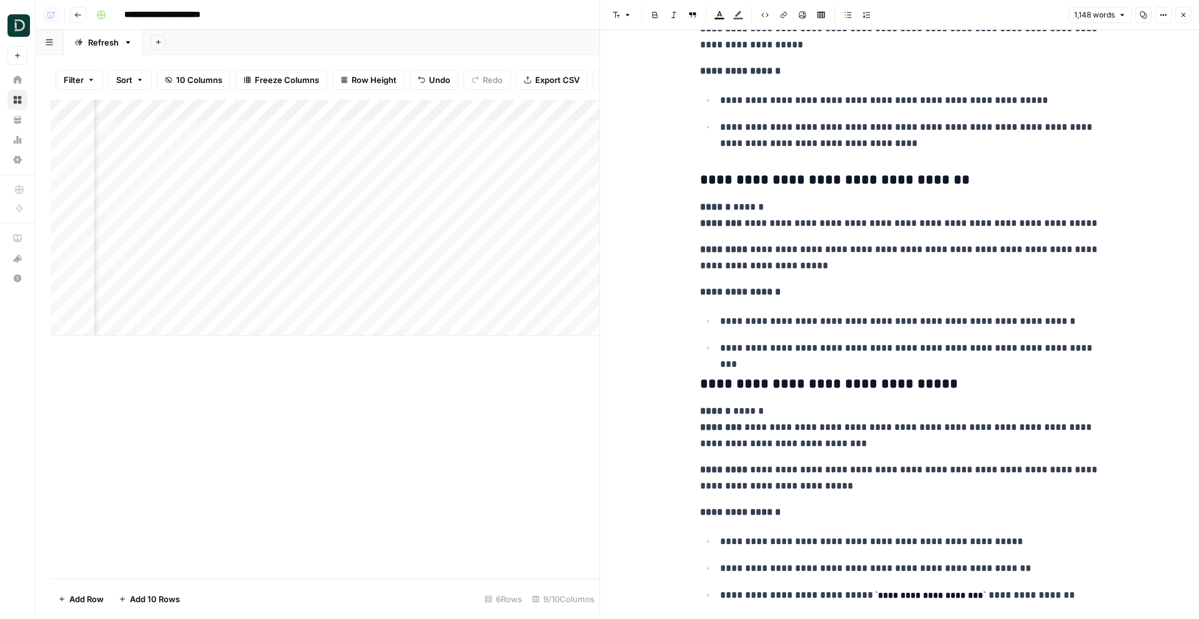
scroll to position [0, 594]
click at [468, 229] on div "Add Column" at bounding box center [325, 218] width 549 height 236
click at [393, 259] on div "Add Column" at bounding box center [325, 218] width 549 height 236
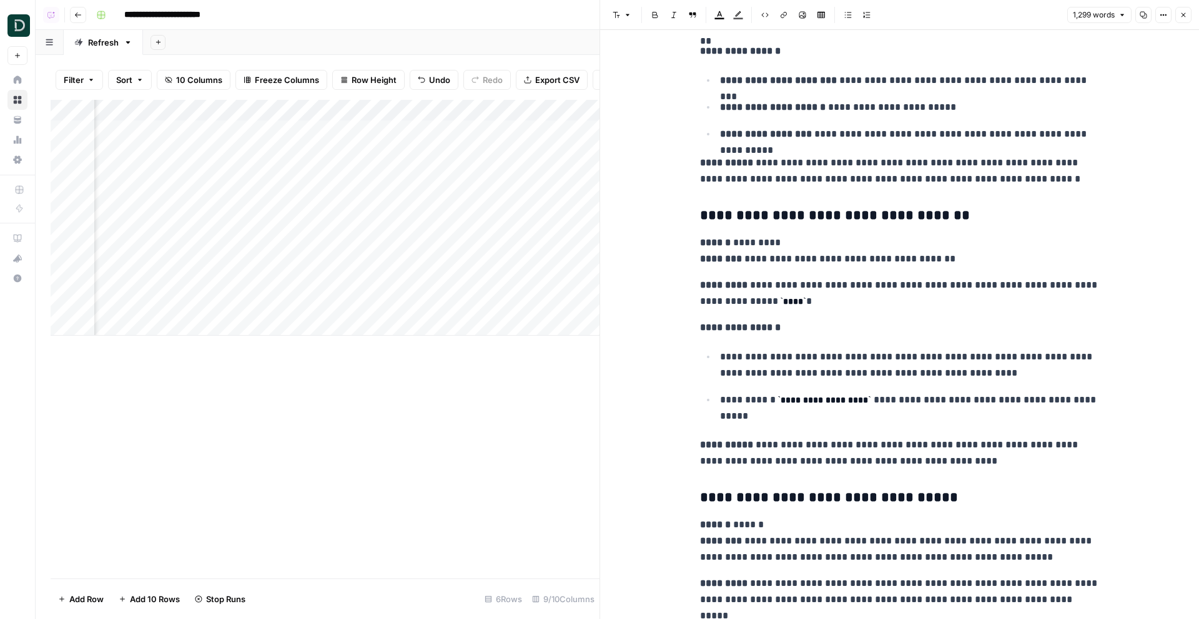
scroll to position [3117, 0]
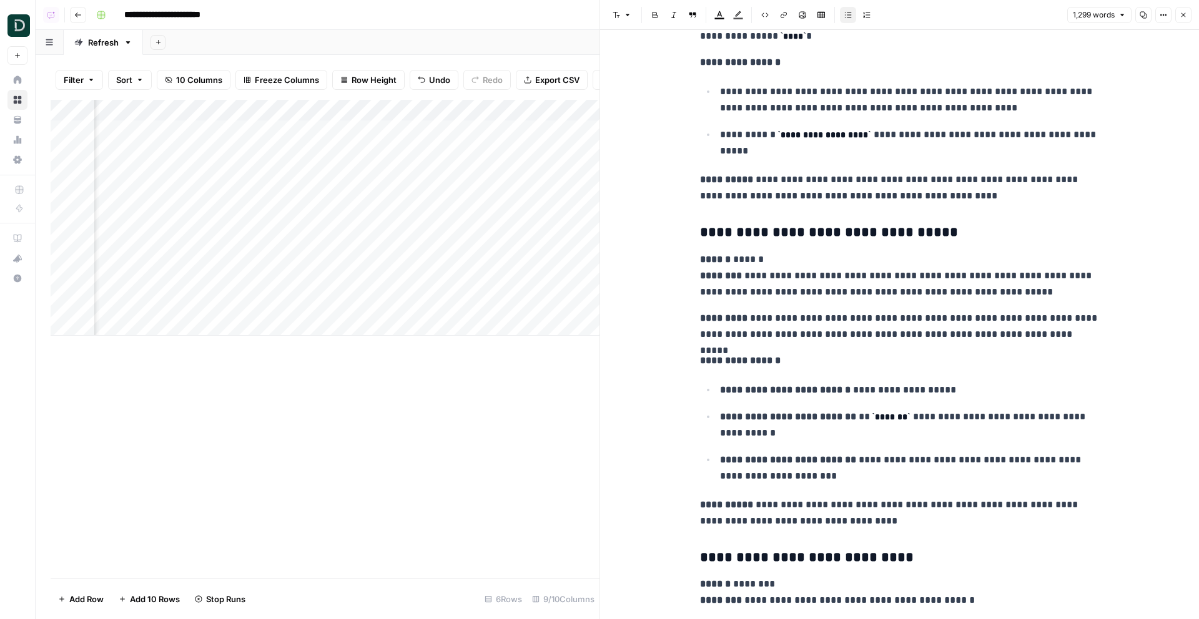
click at [900, 413] on code "*******" at bounding box center [891, 417] width 38 height 9
click at [281, 194] on div "Add Column" at bounding box center [325, 218] width 549 height 236
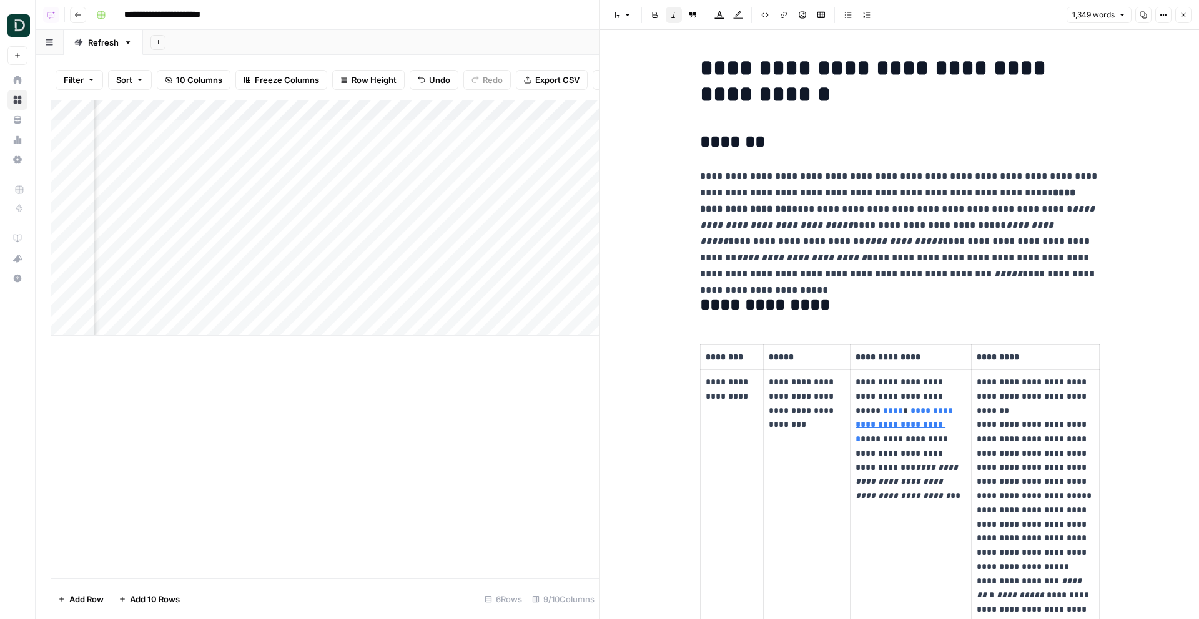
scroll to position [0, 602]
click at [277, 195] on div "Add Column" at bounding box center [325, 218] width 549 height 236
click at [504, 162] on div "Add Column" at bounding box center [325, 218] width 549 height 236
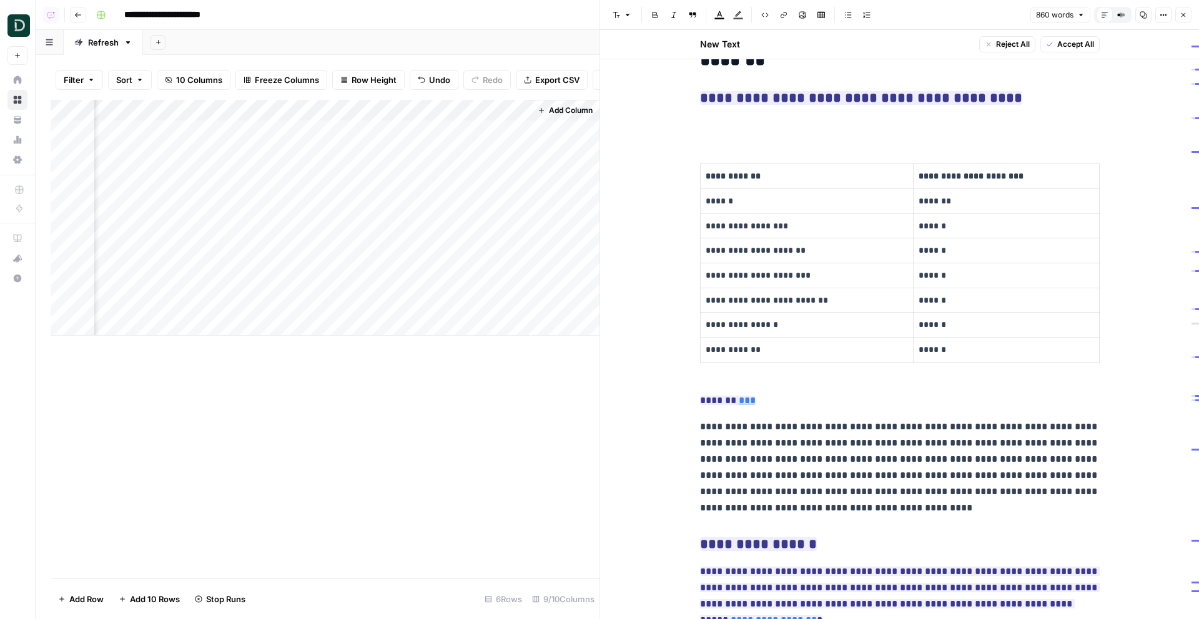
scroll to position [1385, 0]
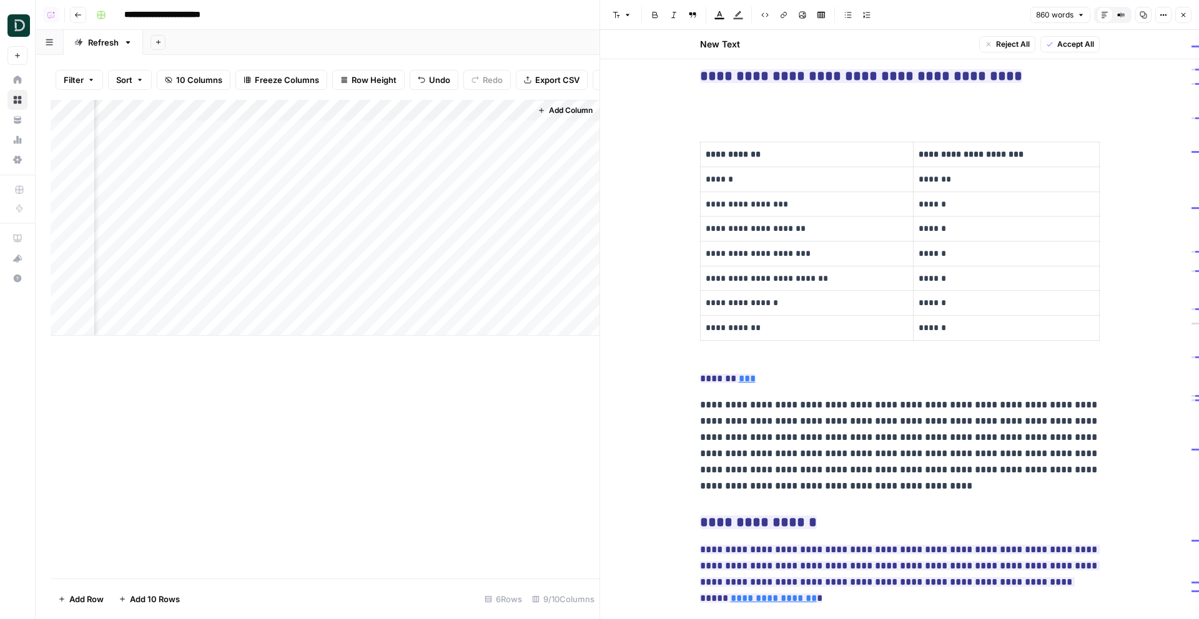
click at [1184, 17] on icon "button" at bounding box center [1182, 14] width 7 height 7
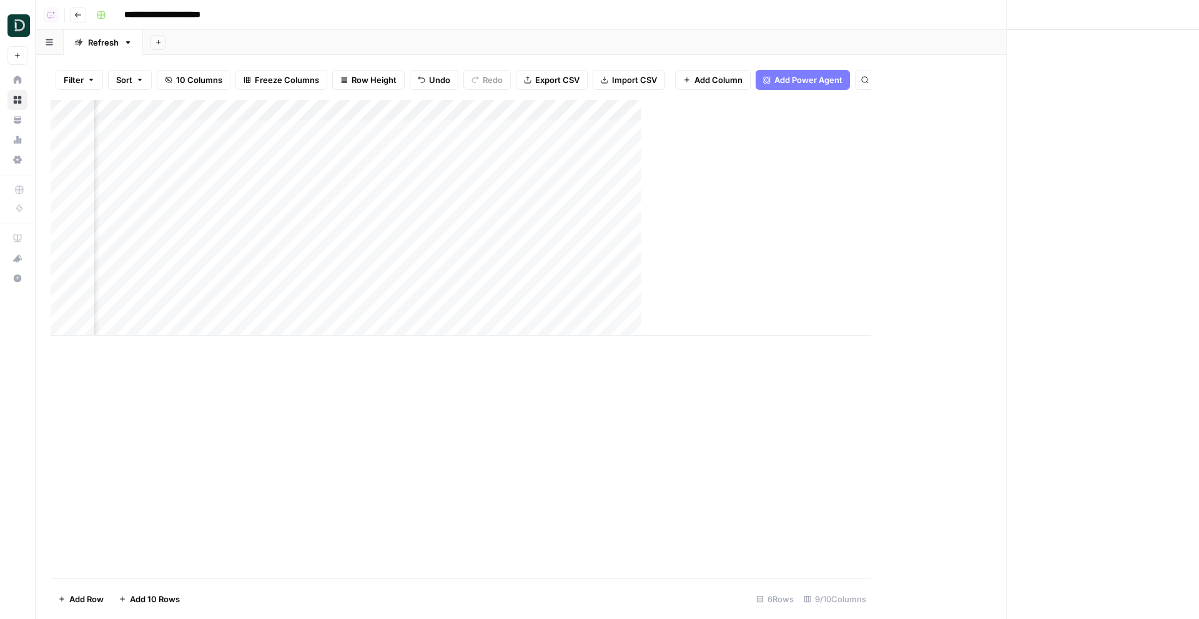
scroll to position [0, 179]
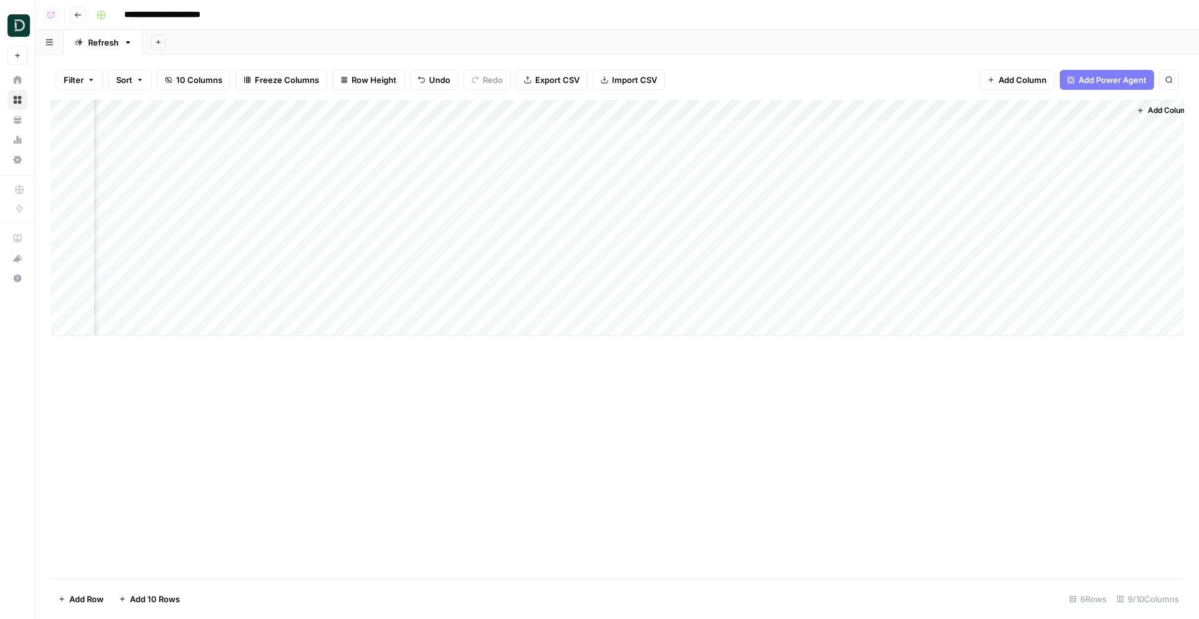
click at [74, 12] on icon "button" at bounding box center [77, 14] width 7 height 7
click at [200, 44] on div "AEO Scorecard" at bounding box center [196, 42] width 59 height 12
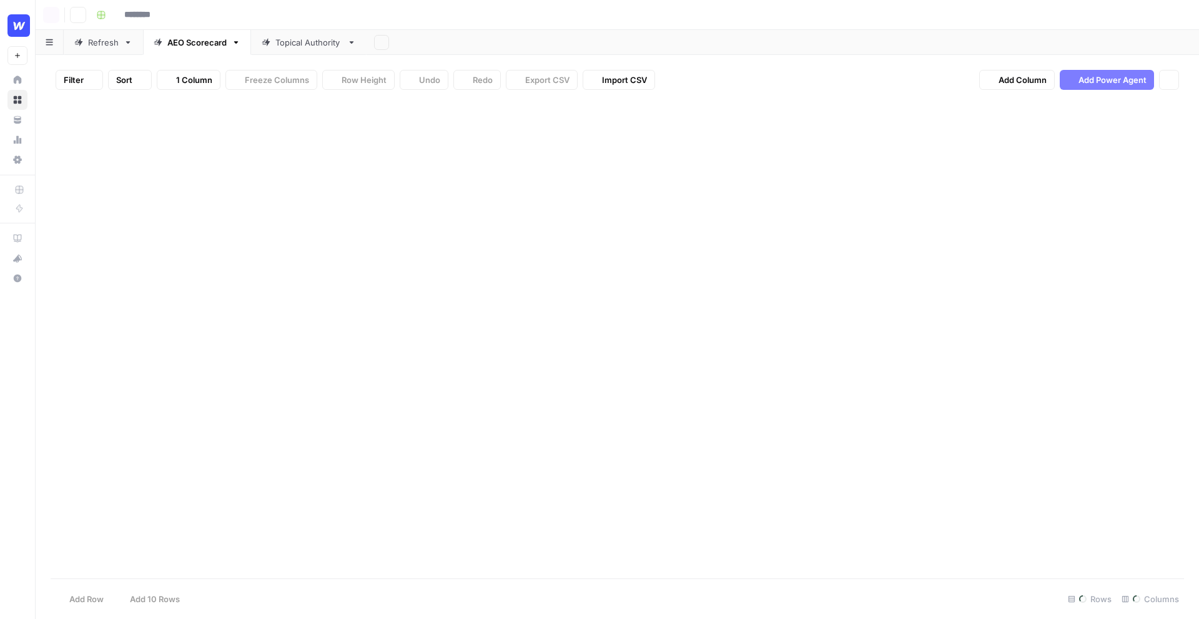
type input "**********"
click at [290, 53] on link "Topical Authority" at bounding box center [308, 42] width 115 height 25
click at [709, 129] on div "Add Column" at bounding box center [617, 163] width 1133 height 126
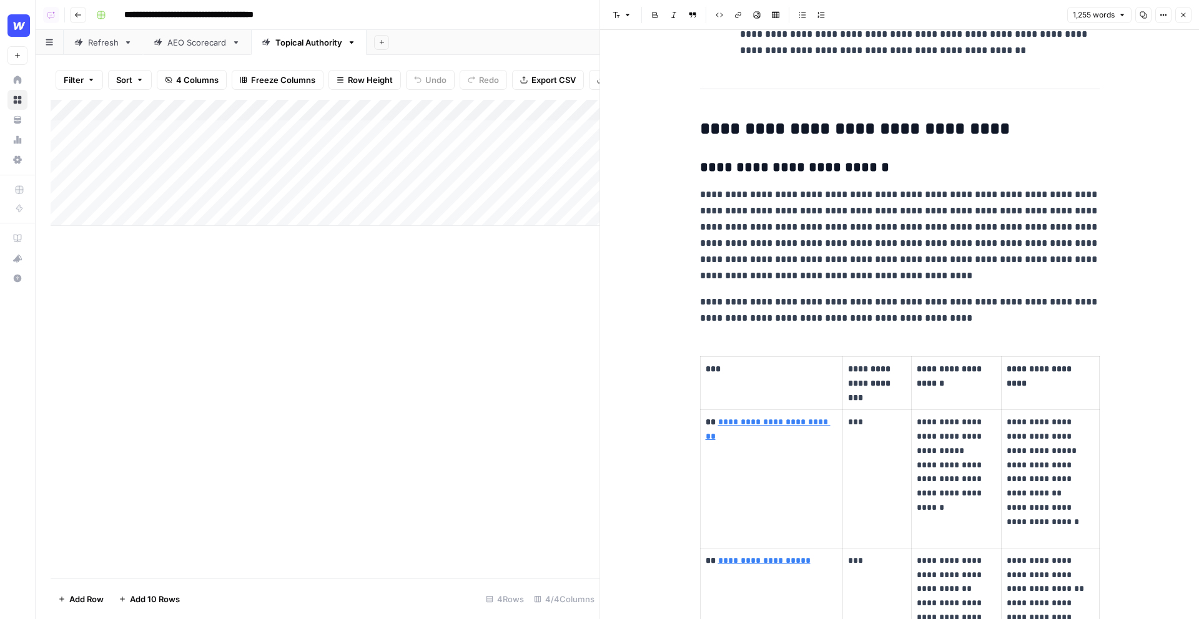
scroll to position [2608, 0]
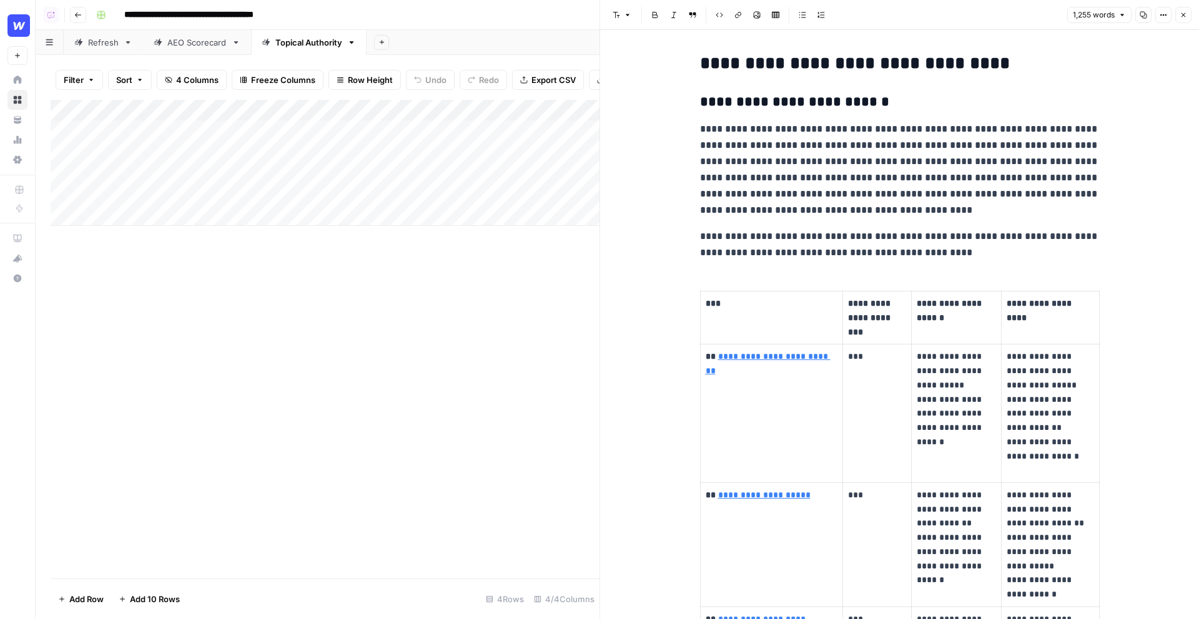
drag, startPoint x: 749, startPoint y: 194, endPoint x: 931, endPoint y: 196, distance: 182.9
click at [931, 196] on p "**********" at bounding box center [900, 169] width 400 height 97
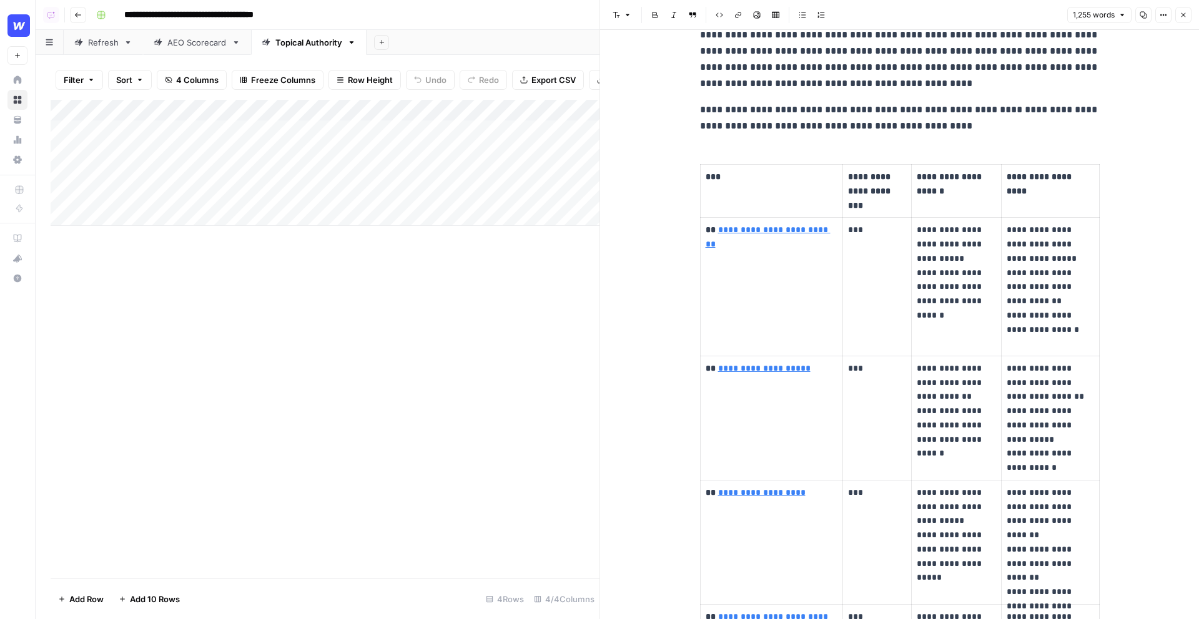
scroll to position [2736, 0]
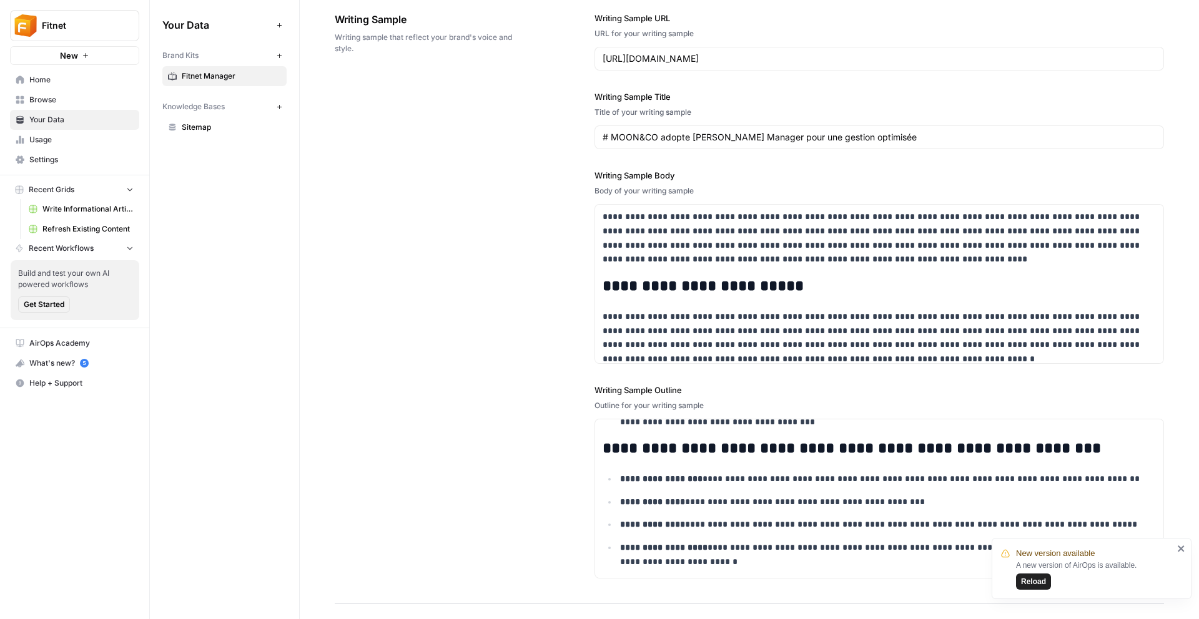
scroll to position [1336, 0]
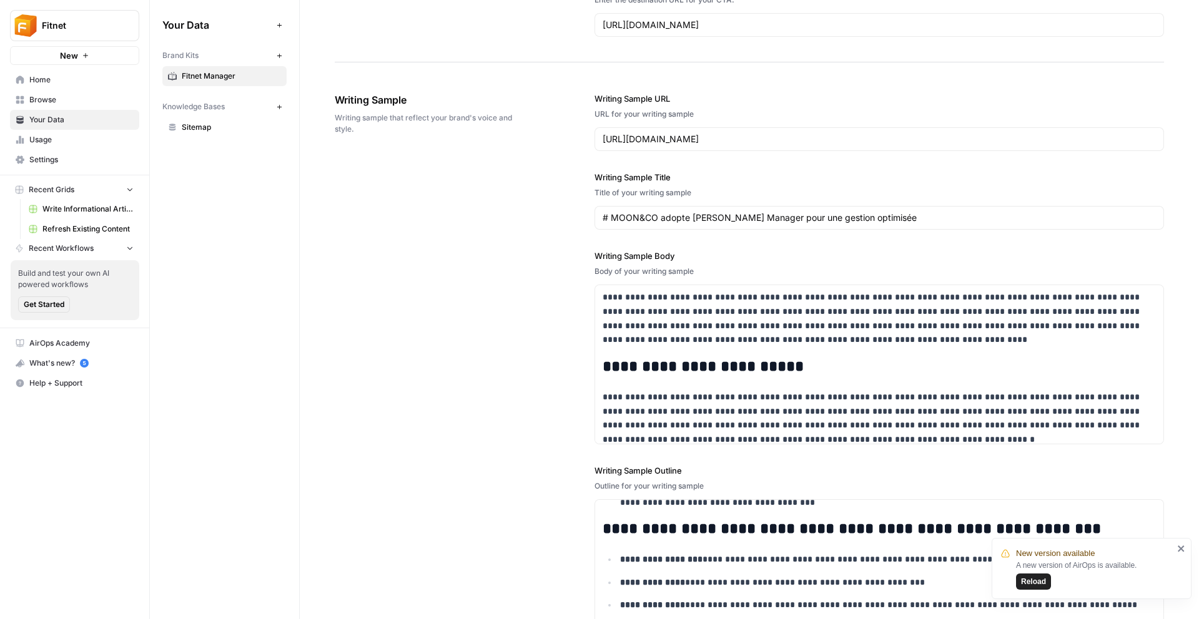
click at [51, 96] on span "Browse" at bounding box center [81, 99] width 104 height 11
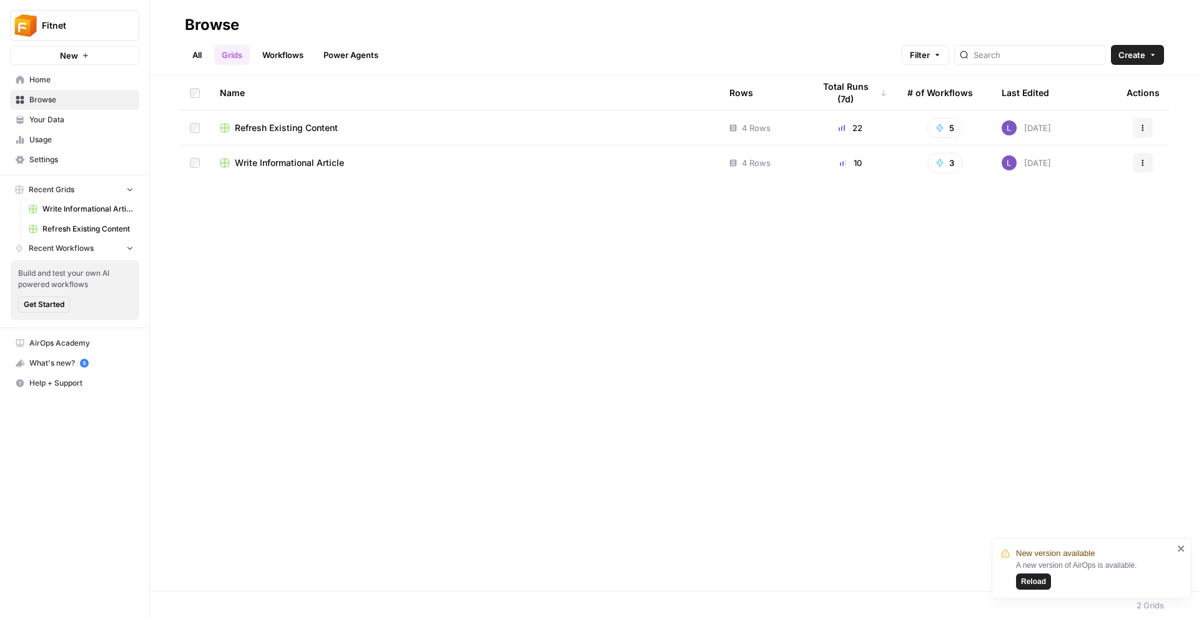
click at [283, 155] on td "Write Informational Article" at bounding box center [464, 162] width 509 height 35
click at [295, 162] on span "Write Informational Article" at bounding box center [289, 163] width 109 height 12
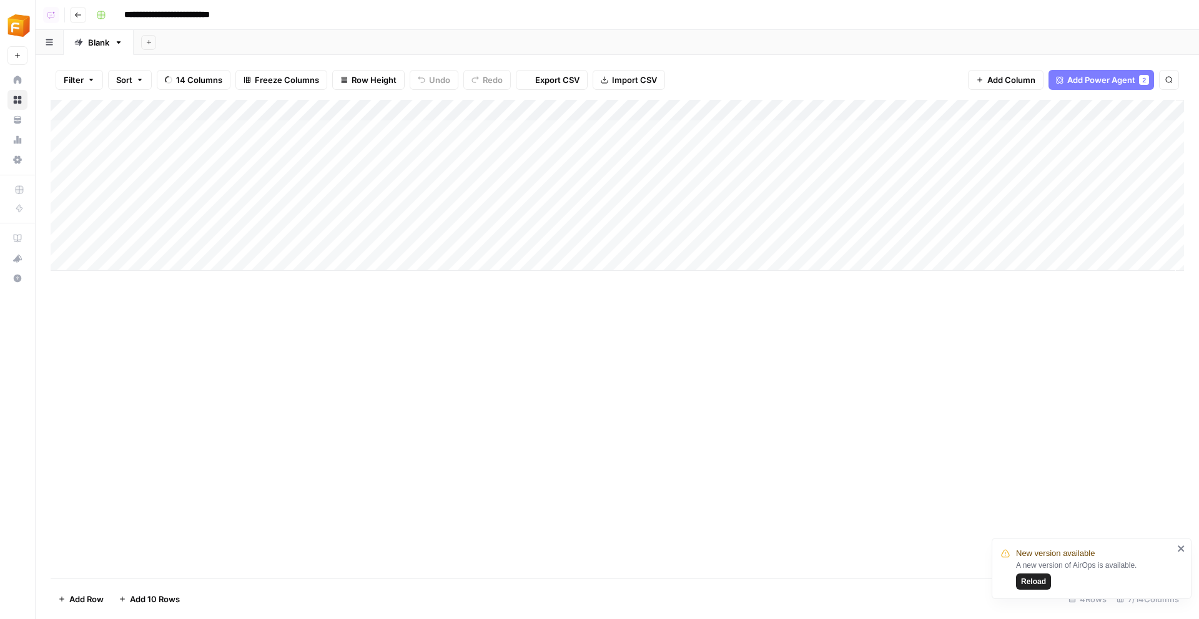
scroll to position [0, 61]
click at [943, 209] on div "Add Column" at bounding box center [617, 185] width 1133 height 171
click at [1101, 130] on div "Add Column" at bounding box center [617, 185] width 1133 height 171
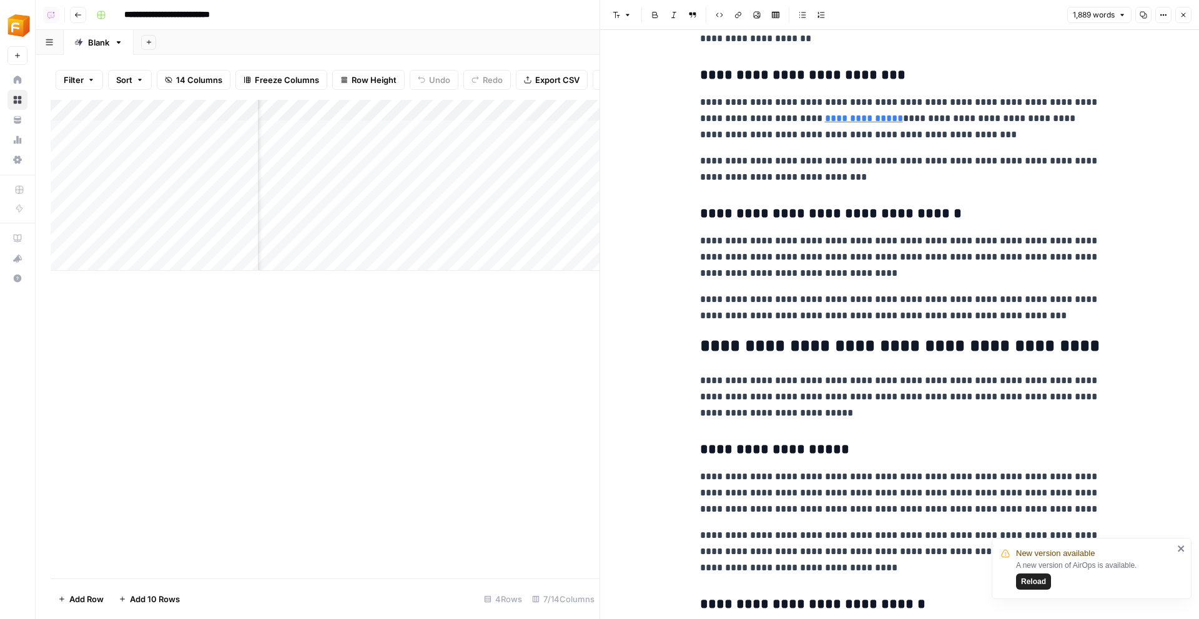
scroll to position [3599, 0]
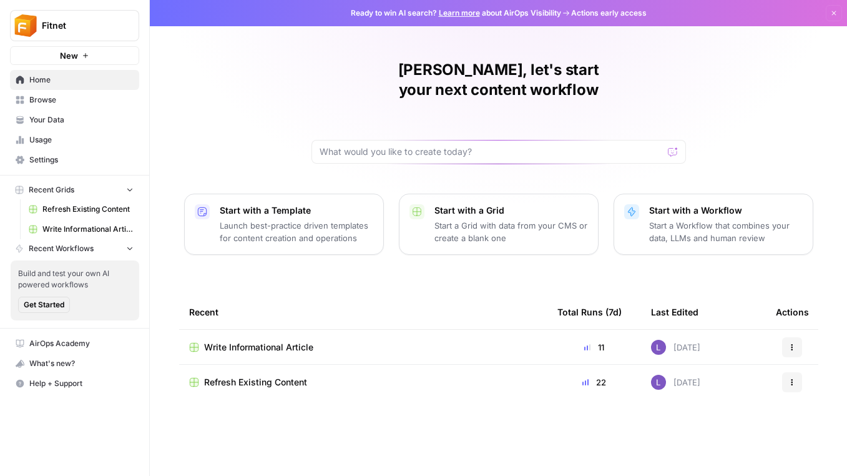
click at [79, 37] on button "Fitnet" at bounding box center [74, 25] width 129 height 31
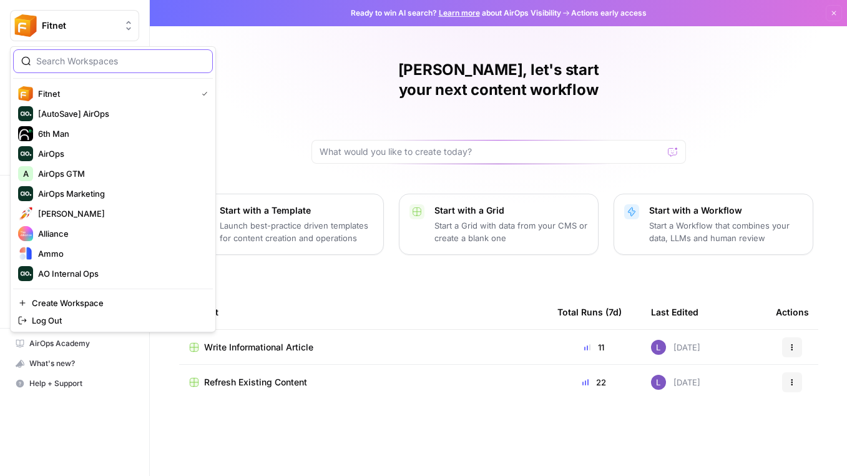
click at [87, 65] on input "search" at bounding box center [120, 61] width 169 height 12
click at [81, 55] on input "search" at bounding box center [120, 61] width 169 height 12
type input "bird"
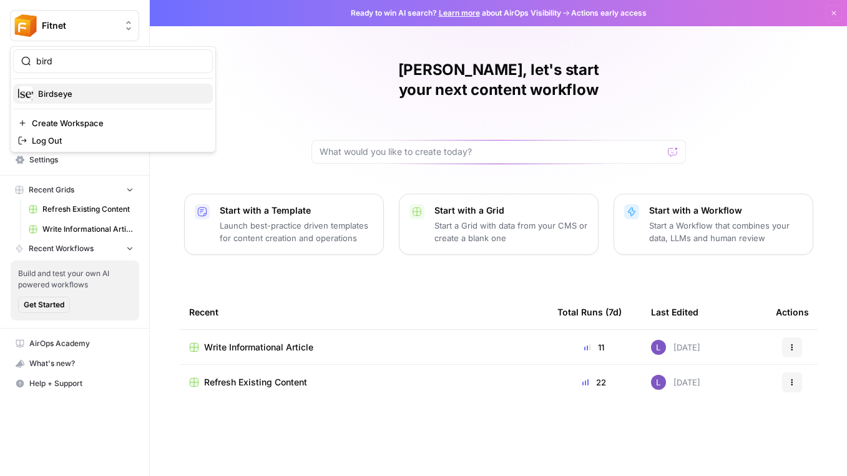
click at [76, 91] on span "Birdseye" at bounding box center [120, 93] width 165 height 12
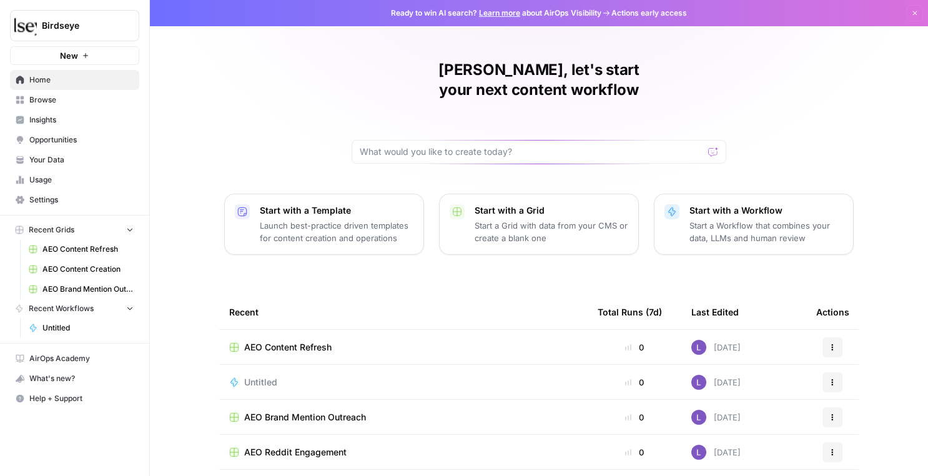
click at [62, 161] on span "Your Data" at bounding box center [81, 159] width 104 height 11
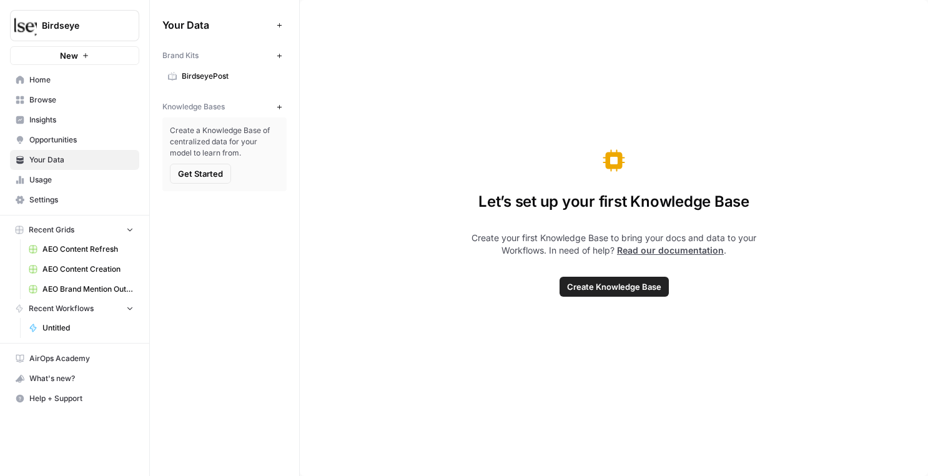
click at [217, 77] on span "BirdseyePost" at bounding box center [231, 76] width 99 height 11
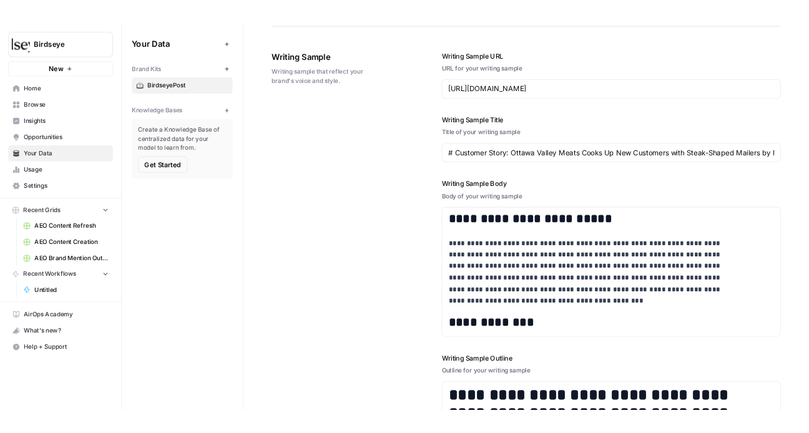
scroll to position [1417, 0]
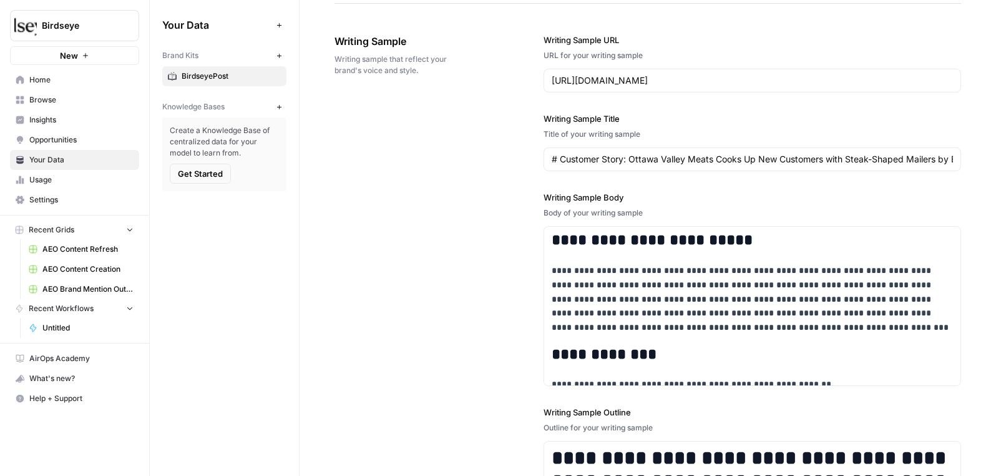
click at [84, 106] on link "Browse" at bounding box center [74, 100] width 129 height 20
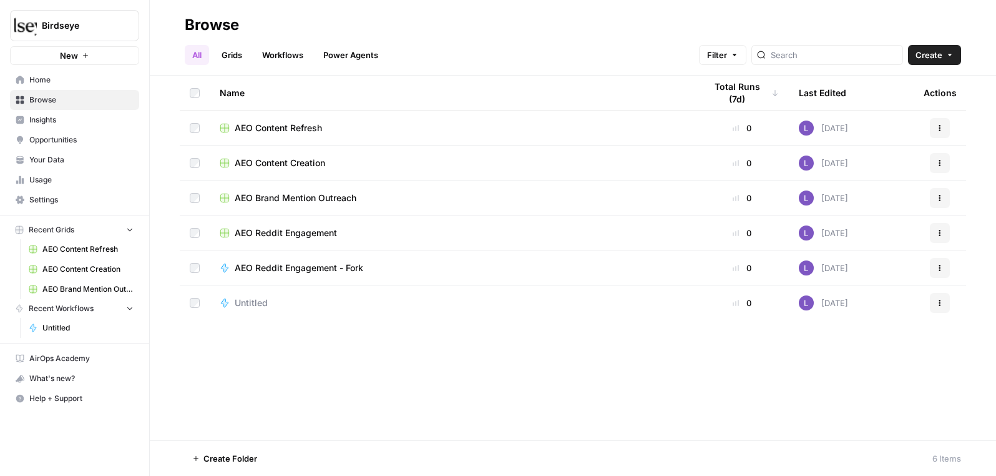
click at [94, 81] on span "Home" at bounding box center [81, 79] width 104 height 11
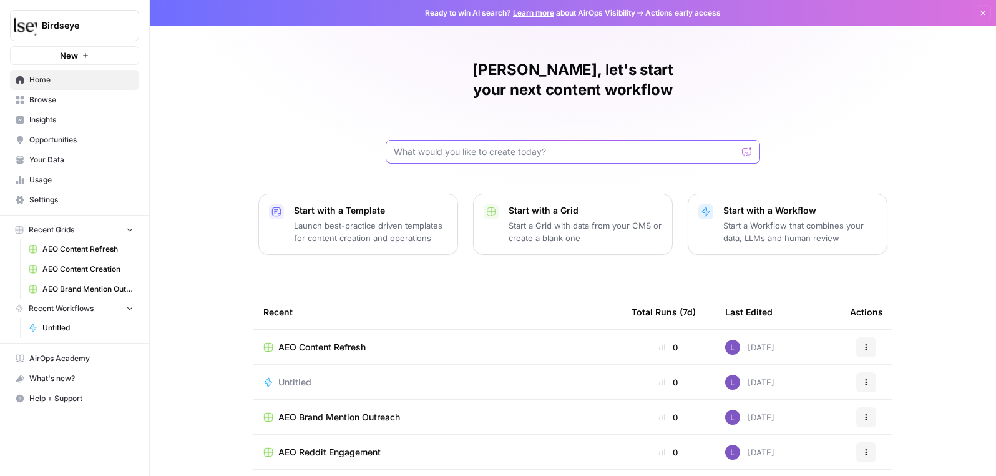
click at [463, 145] on input "text" at bounding box center [565, 151] width 343 height 12
click at [76, 144] on span "Opportunities" at bounding box center [81, 139] width 104 height 11
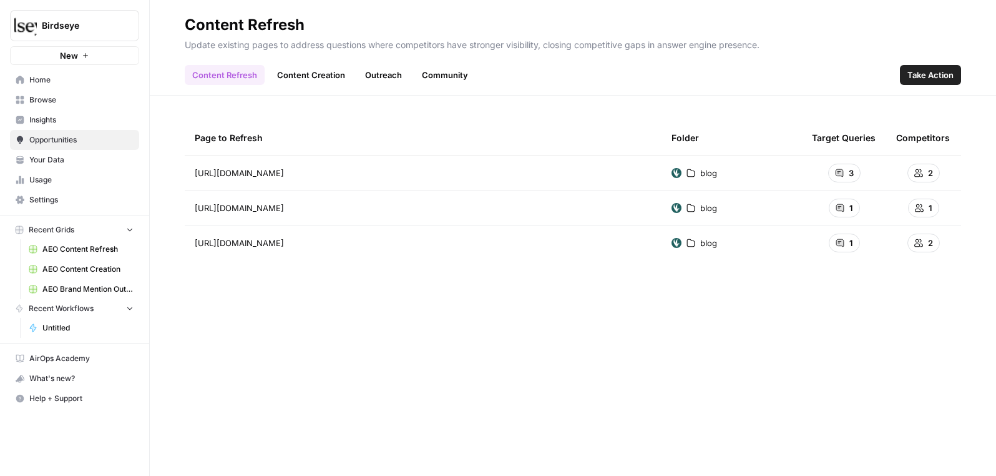
click at [62, 255] on link "AEO Content Refresh" at bounding box center [81, 249] width 116 height 20
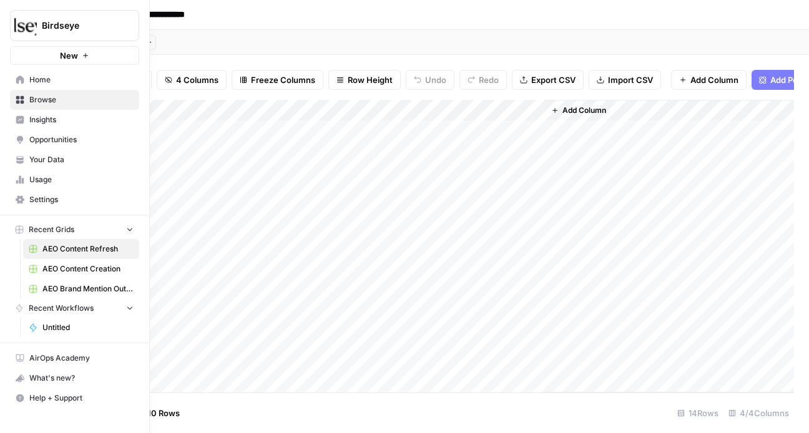
click at [39, 19] on button "Birdseye" at bounding box center [74, 25] width 129 height 31
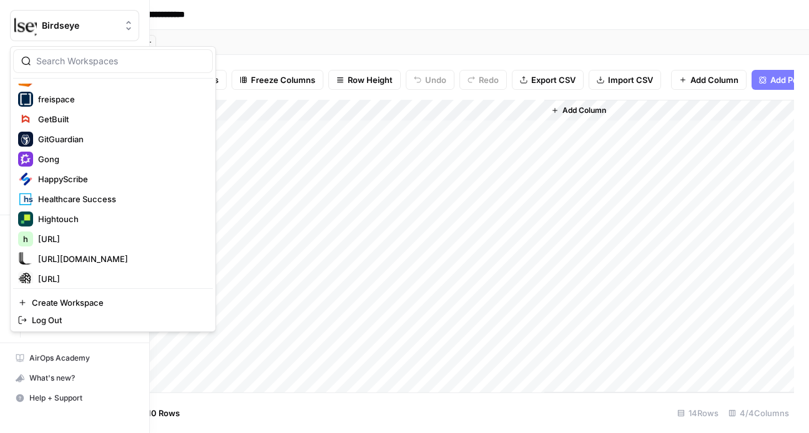
scroll to position [548, 0]
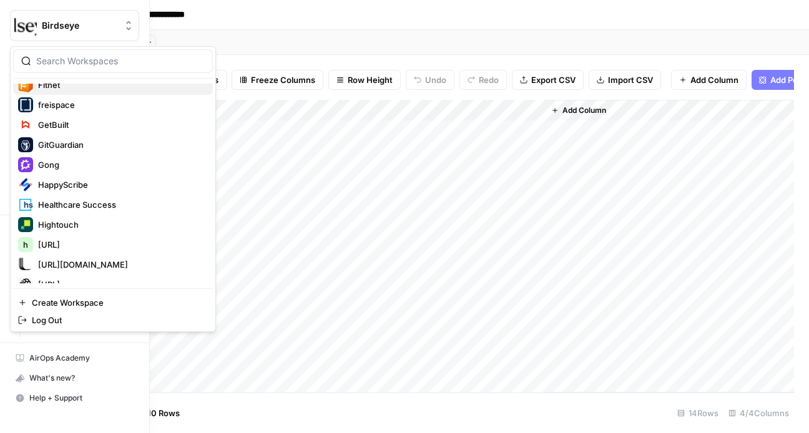
click at [74, 92] on button "Fitnet" at bounding box center [113, 85] width 200 height 20
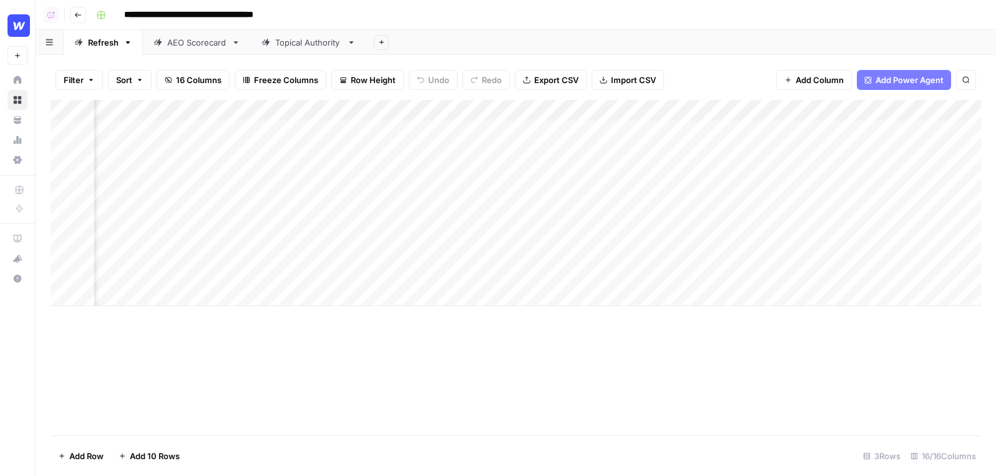
scroll to position [0, 735]
click at [401, 132] on div "Add Column" at bounding box center [516, 203] width 931 height 206
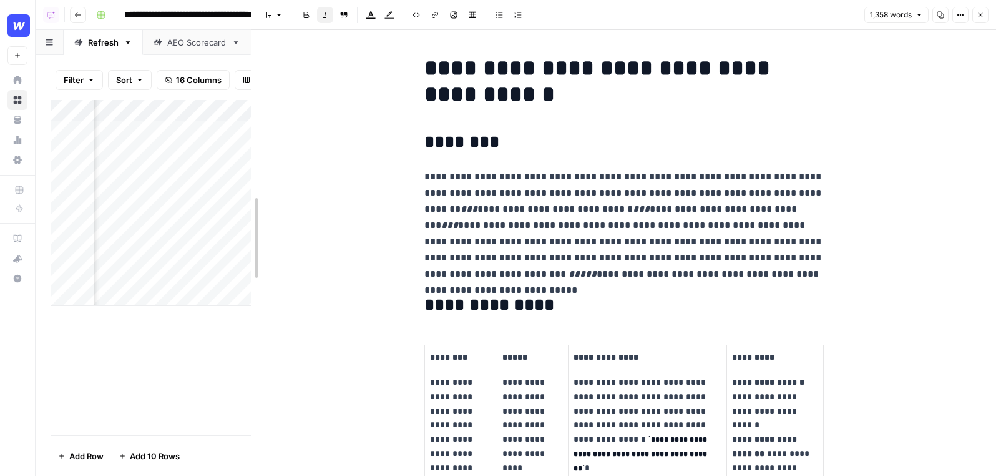
drag, startPoint x: 252, startPoint y: 103, endPoint x: 17, endPoint y: 120, distance: 236.0
click at [17, 120] on body "**********" at bounding box center [498, 238] width 996 height 476
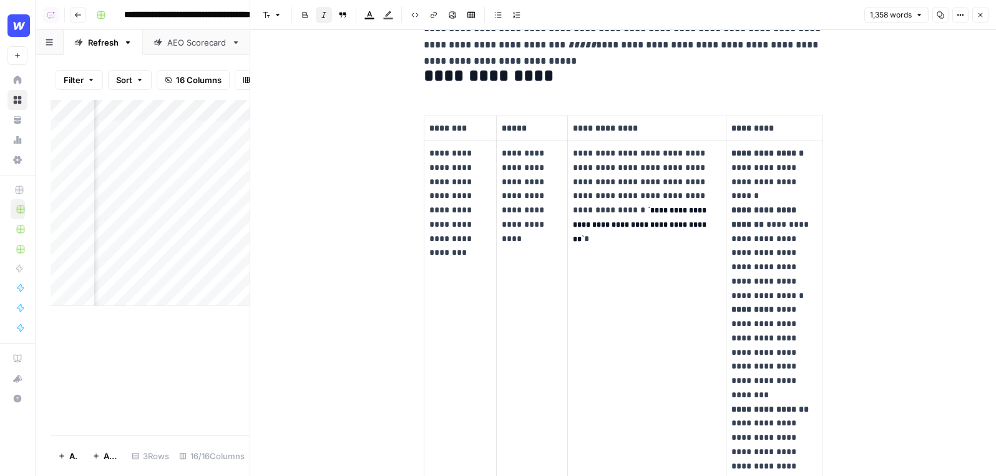
scroll to position [237, 0]
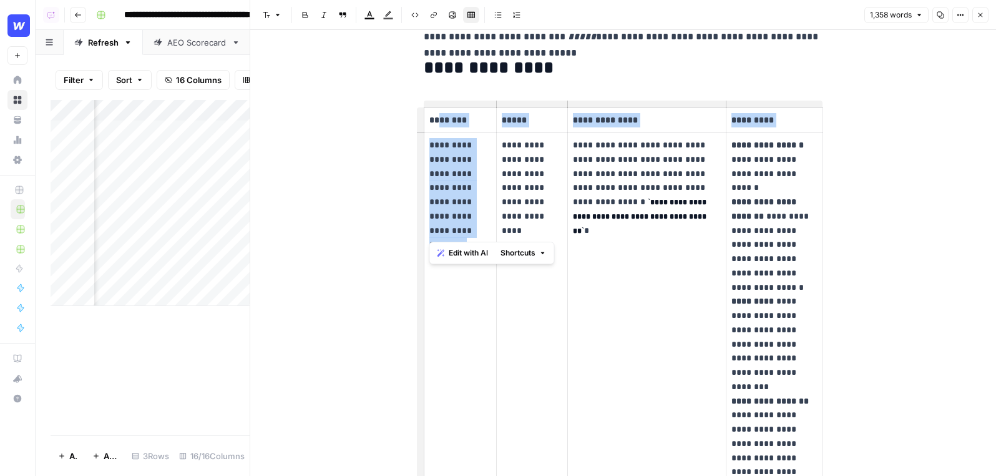
drag, startPoint x: 478, startPoint y: 247, endPoint x: 435, endPoint y: 120, distance: 133.9
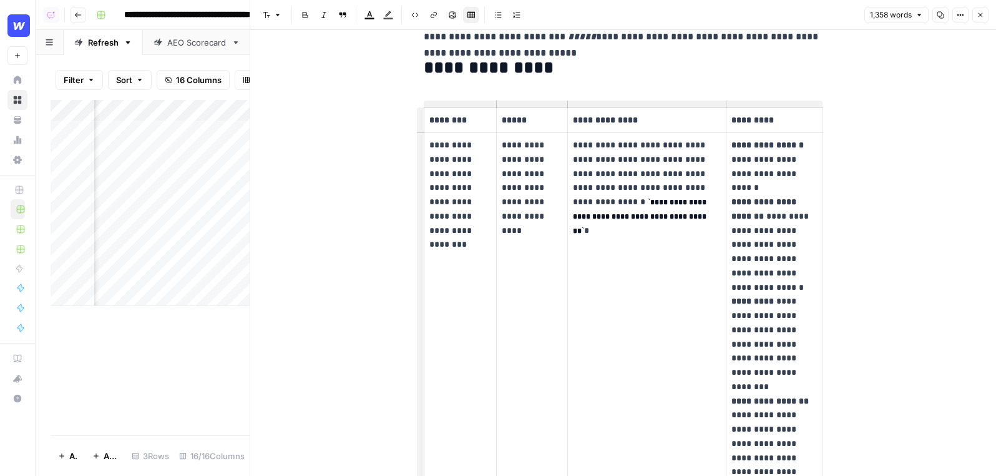
click at [528, 149] on p "**********" at bounding box center [532, 181] width 61 height 86
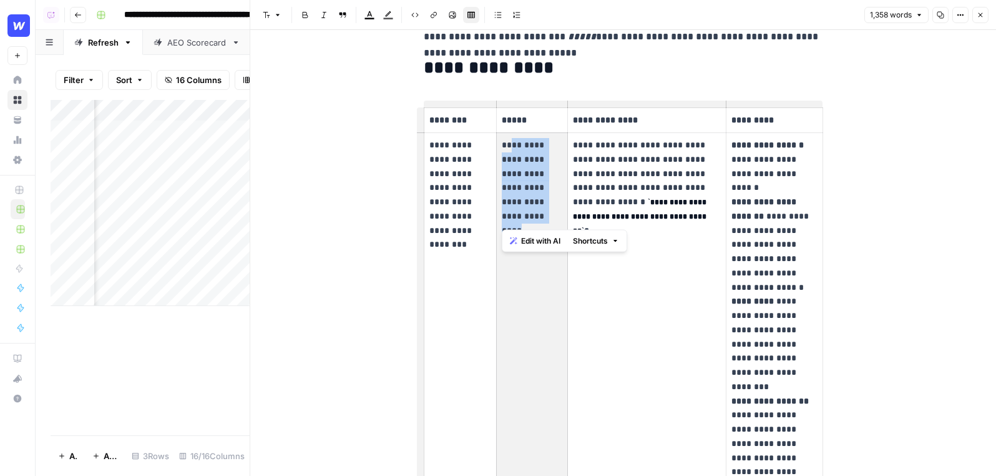
drag, startPoint x: 511, startPoint y: 140, endPoint x: 542, endPoint y: 224, distance: 88.7
click at [542, 224] on td "**********" at bounding box center [532, 380] width 71 height 494
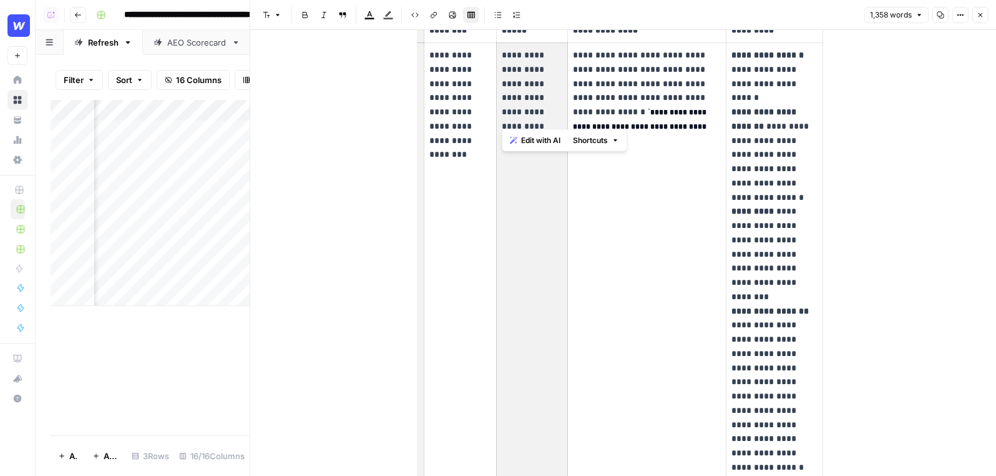
scroll to position [338, 0]
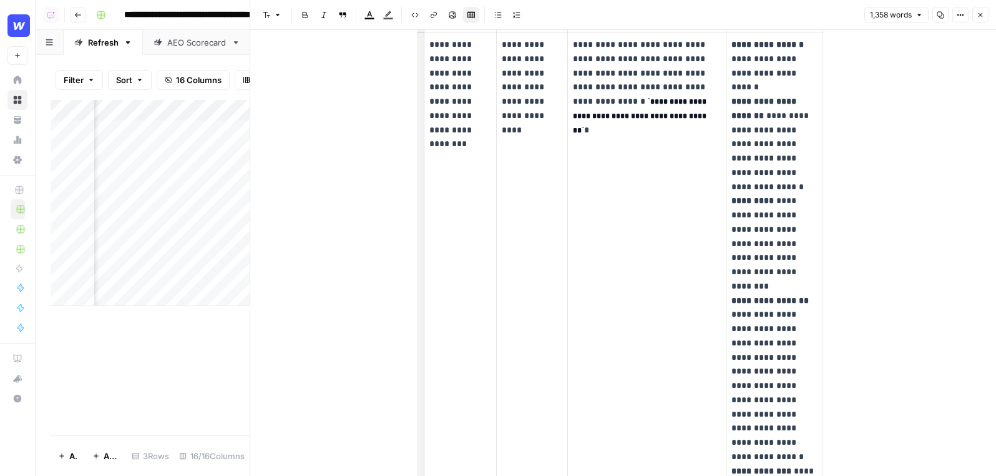
click at [592, 232] on td "**********" at bounding box center [647, 279] width 159 height 494
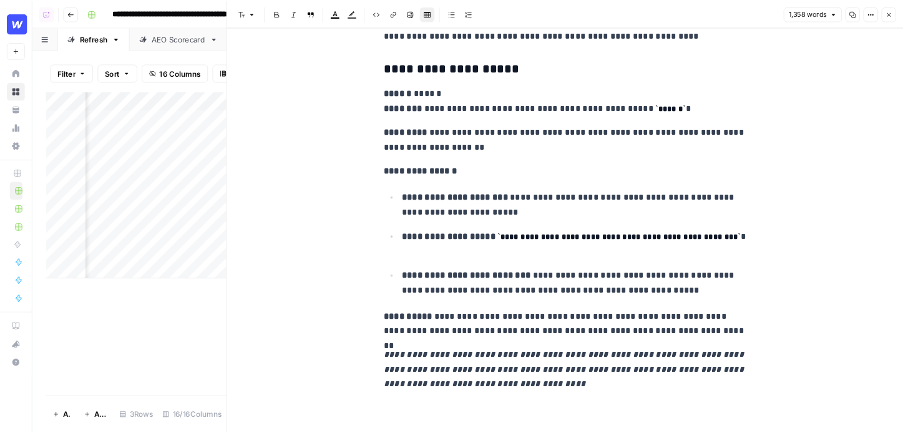
scroll to position [0, 223]
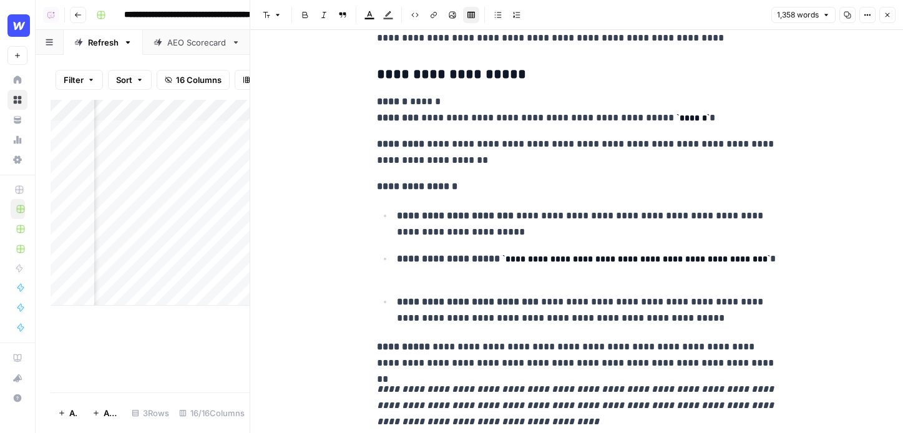
click at [199, 51] on link "AEO Scorecard" at bounding box center [197, 42] width 108 height 25
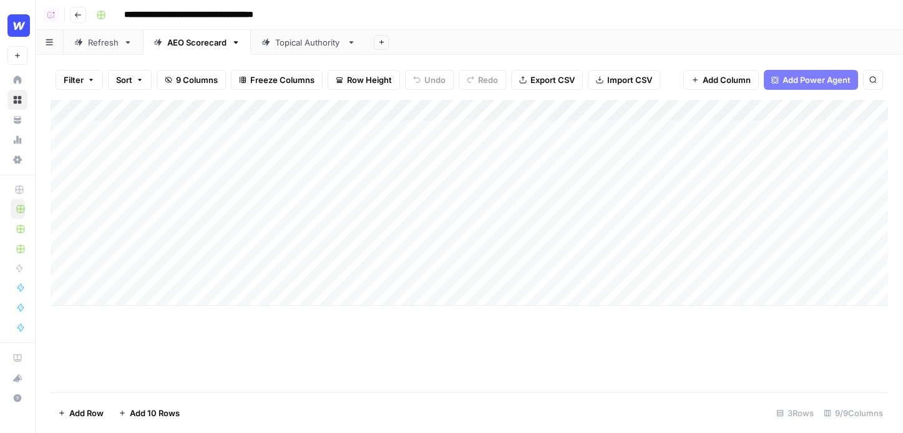
click at [315, 49] on link "Topical Authority" at bounding box center [308, 42] width 115 height 25
click at [709, 130] on div "Add Column" at bounding box center [470, 163] width 838 height 126
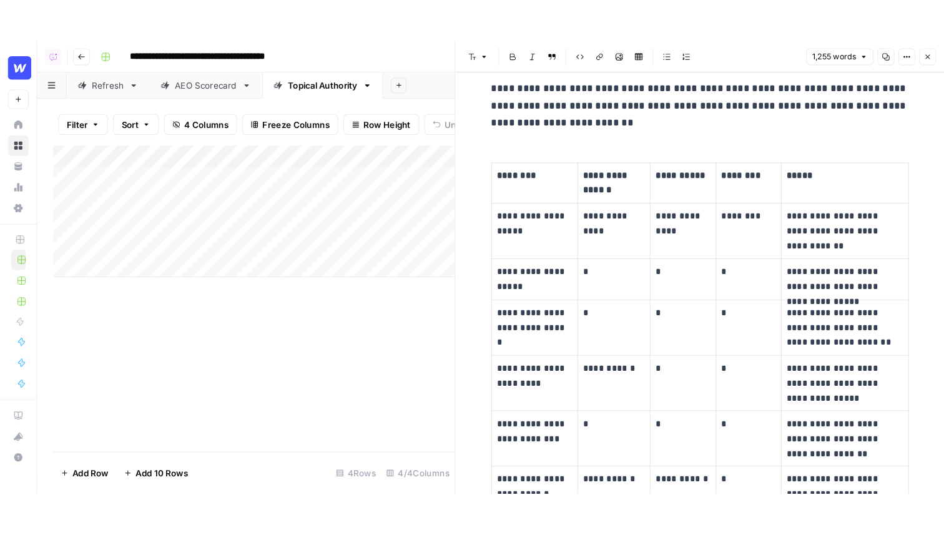
scroll to position [1030, 0]
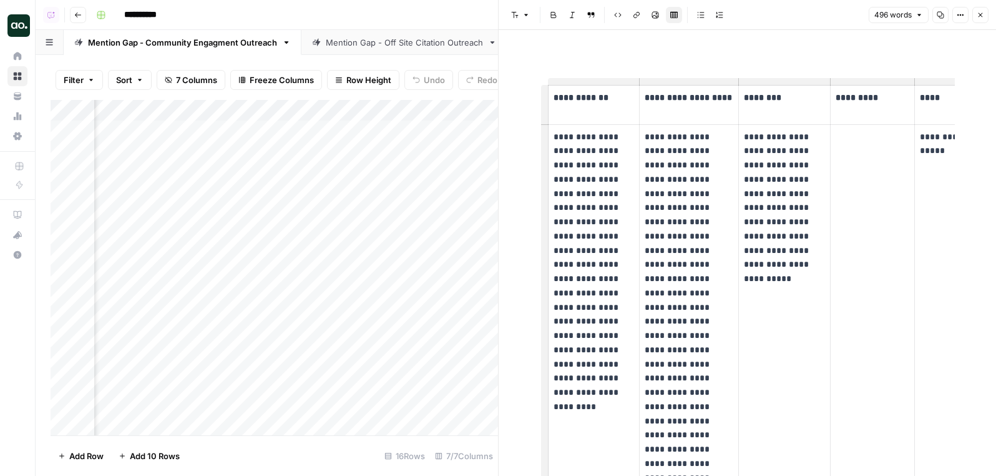
click at [358, 47] on div "Mention Gap - Off Site Citation Outreach" at bounding box center [404, 42] width 157 height 12
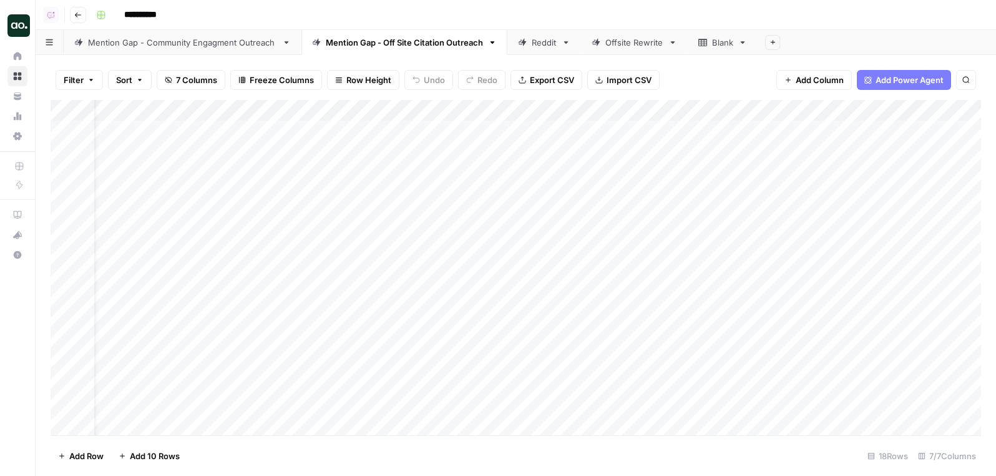
scroll to position [0, 244]
click at [886, 130] on div "Add Column" at bounding box center [516, 267] width 931 height 335
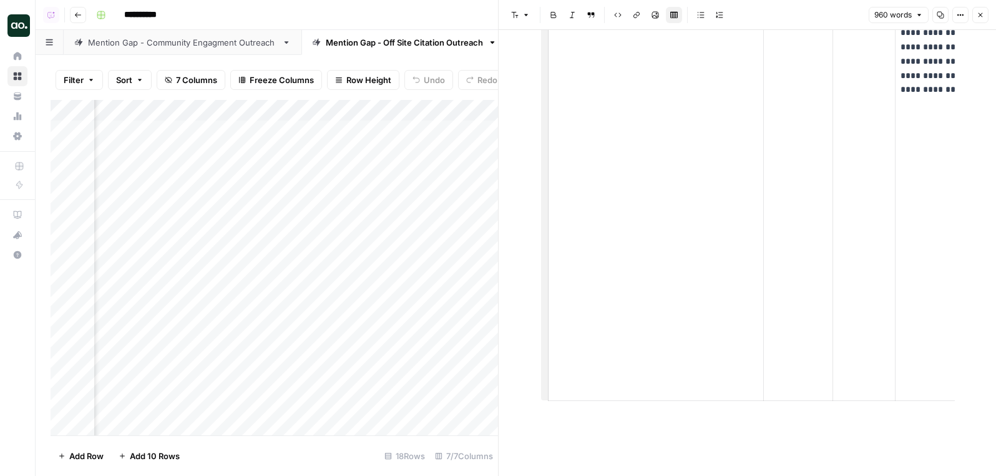
scroll to position [3815, 0]
click at [244, 46] on div "Mention Gap - Community Engagment Outreach" at bounding box center [182, 42] width 189 height 12
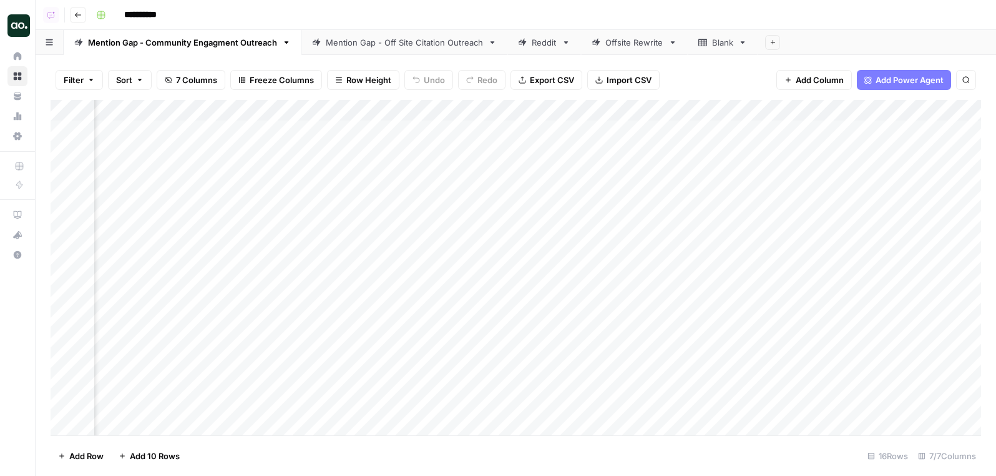
scroll to position [0, 907]
click at [883, 152] on div "Add Column" at bounding box center [516, 267] width 931 height 335
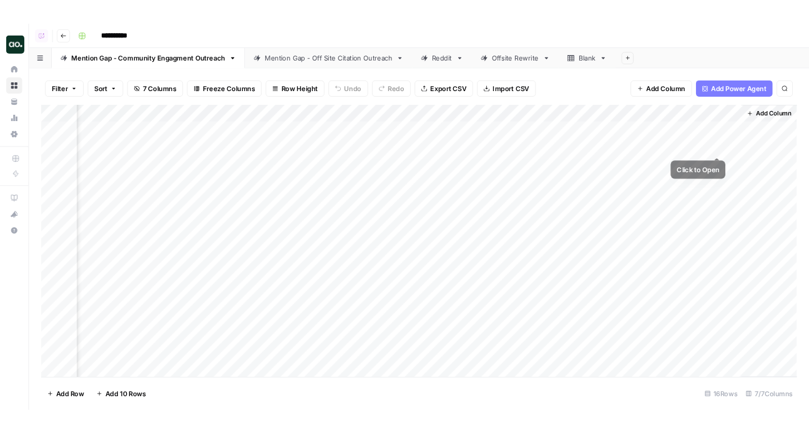
scroll to position [0, 902]
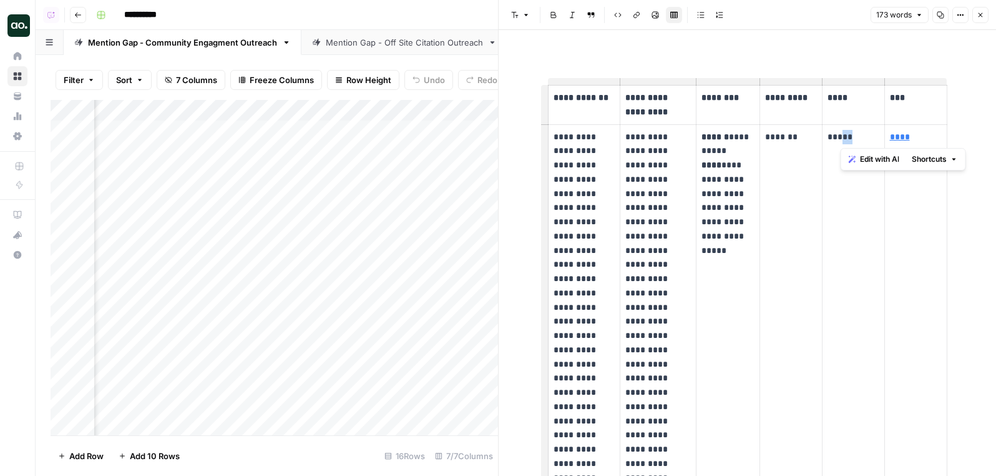
drag, startPoint x: 867, startPoint y: 139, endPoint x: 818, endPoint y: 129, distance: 50.3
click at [821, 129] on tr "**********" at bounding box center [747, 477] width 399 height 707
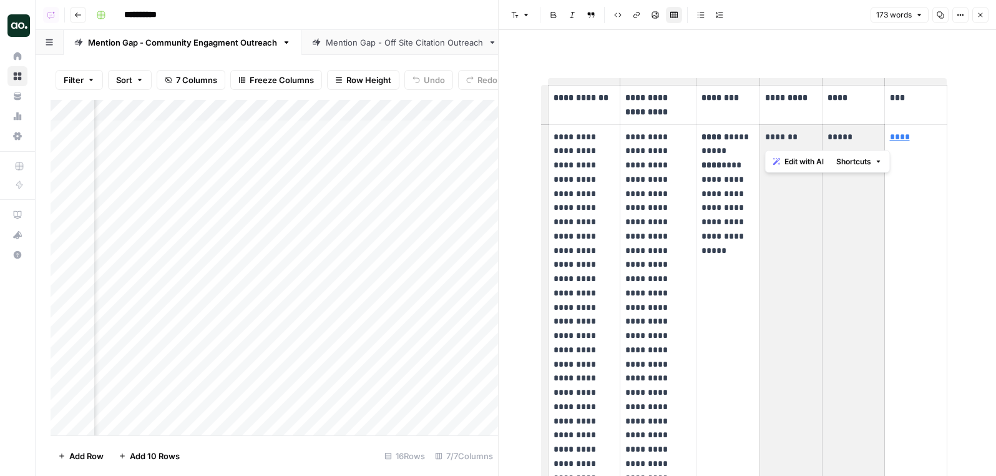
click at [737, 151] on p "**********" at bounding box center [728, 179] width 52 height 99
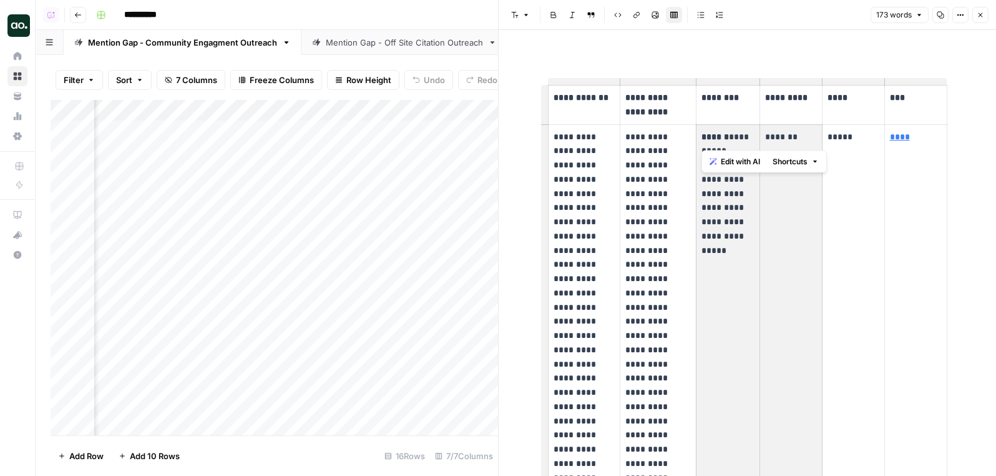
drag, startPoint x: 702, startPoint y: 151, endPoint x: 767, endPoint y: 150, distance: 64.9
click at [767, 150] on body "**********" at bounding box center [498, 238] width 996 height 476
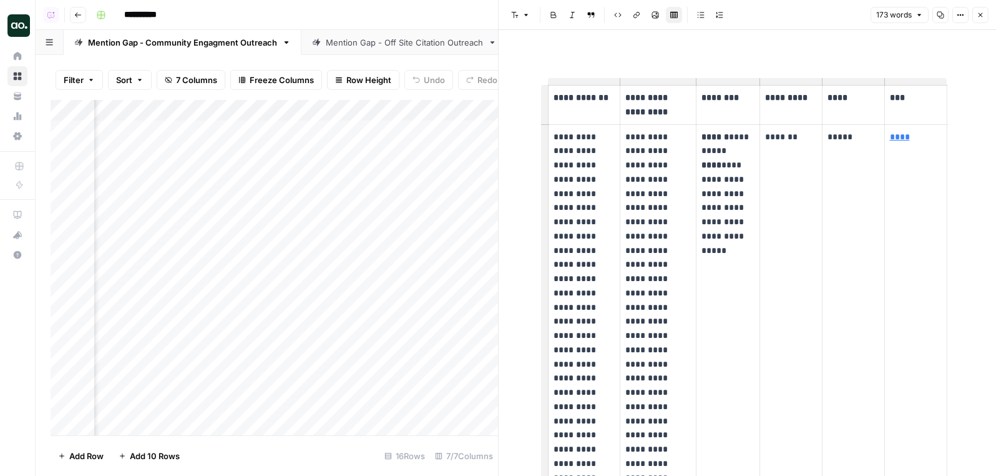
click at [720, 241] on td "**********" at bounding box center [728, 477] width 63 height 707
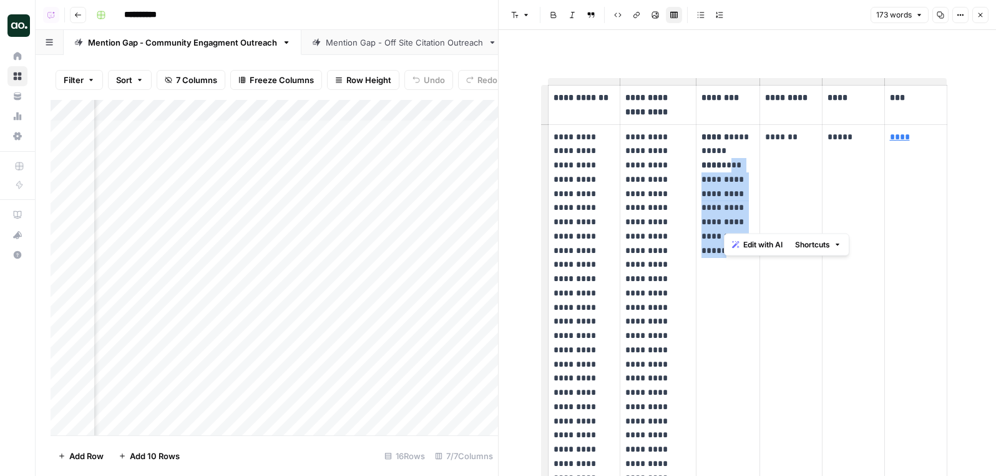
drag, startPoint x: 755, startPoint y: 233, endPoint x: 722, endPoint y: 165, distance: 74.8
click at [722, 165] on td "**********" at bounding box center [728, 477] width 63 height 707
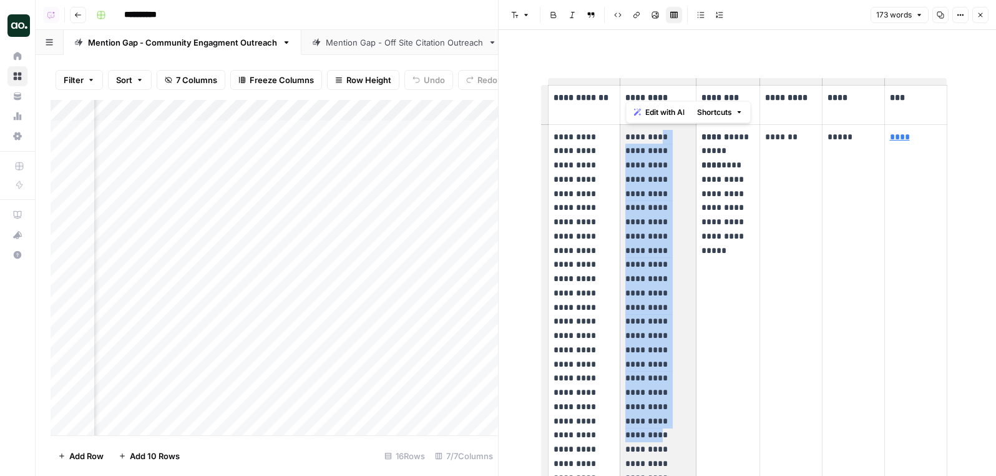
drag, startPoint x: 657, startPoint y: 142, endPoint x: 658, endPoint y: 370, distance: 227.9
click at [658, 370] on p "**********" at bounding box center [659, 478] width 66 height 696
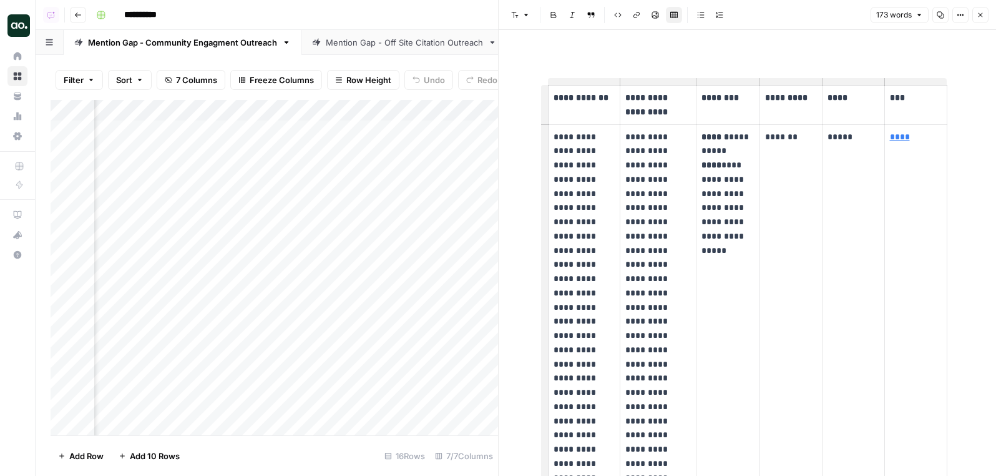
drag, startPoint x: 574, startPoint y: 149, endPoint x: 574, endPoint y: 366, distance: 217.3
click at [574, 366] on p "**********" at bounding box center [585, 350] width 62 height 440
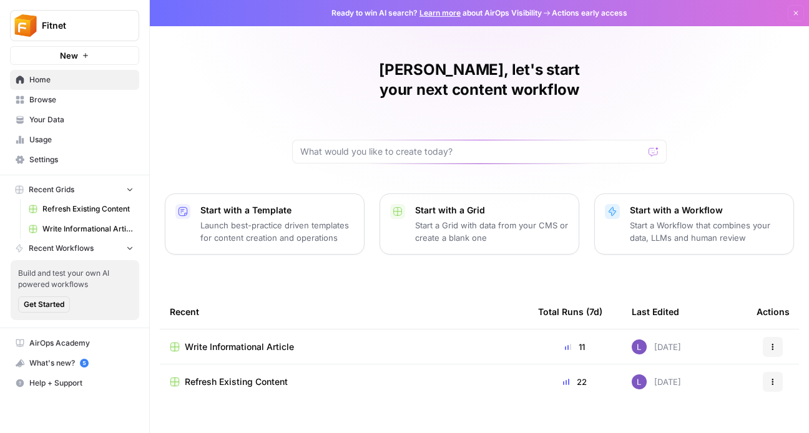
click at [238, 341] on span "Write Informational Article" at bounding box center [239, 347] width 109 height 12
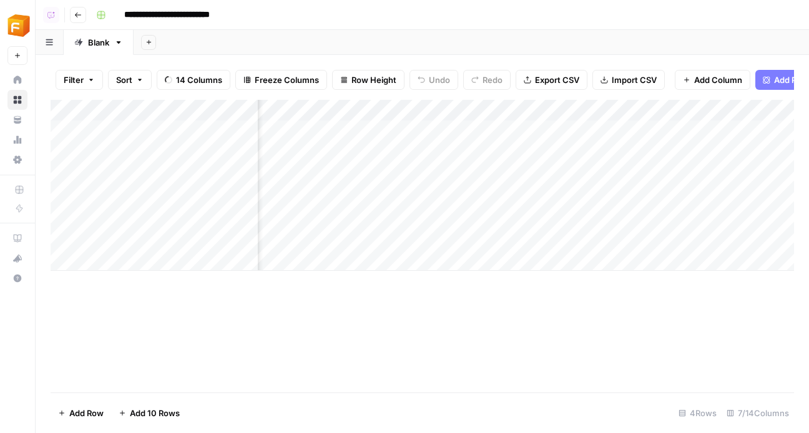
scroll to position [0, 451]
click at [710, 134] on div "Add Column" at bounding box center [423, 185] width 744 height 171
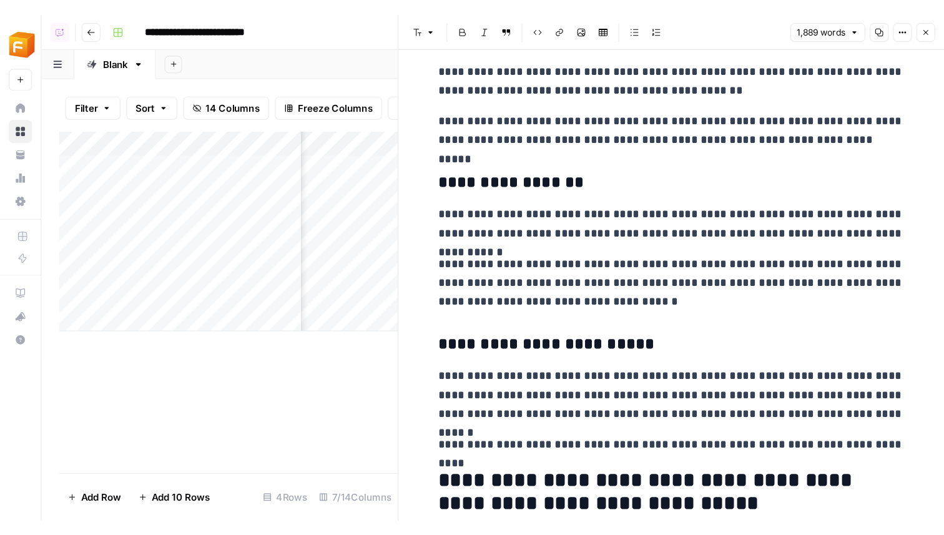
scroll to position [3103, 0]
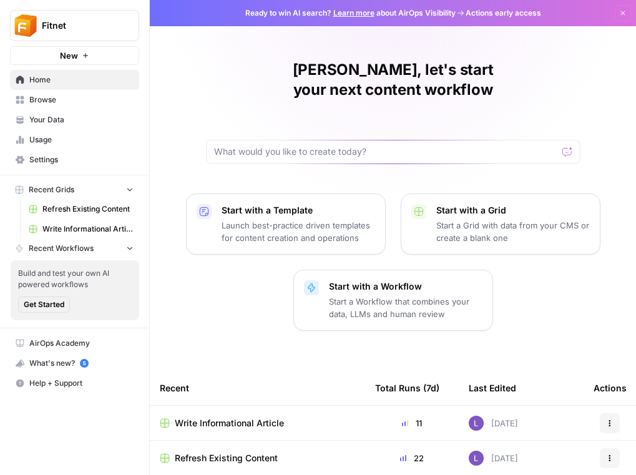
click at [87, 22] on span "Fitnet" at bounding box center [80, 25] width 76 height 12
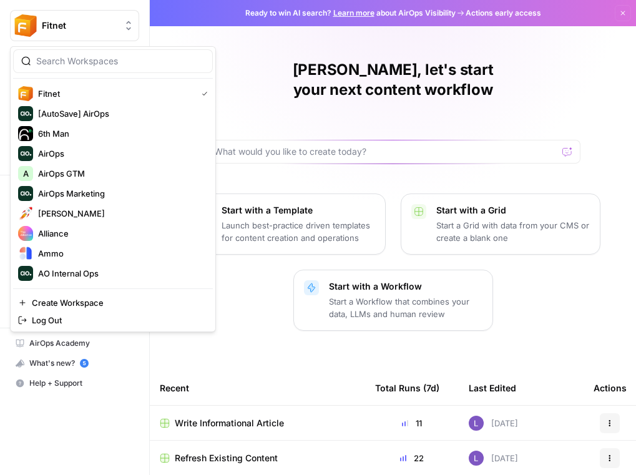
click at [117, 60] on input "search" at bounding box center [120, 61] width 169 height 12
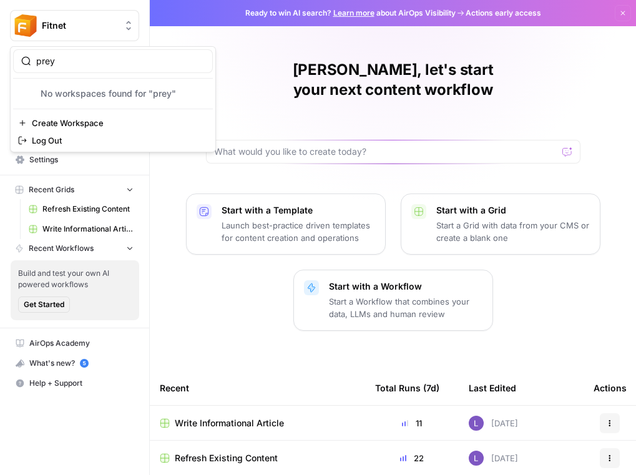
type input "prey"
click at [71, 63] on input "prey" at bounding box center [120, 61] width 169 height 12
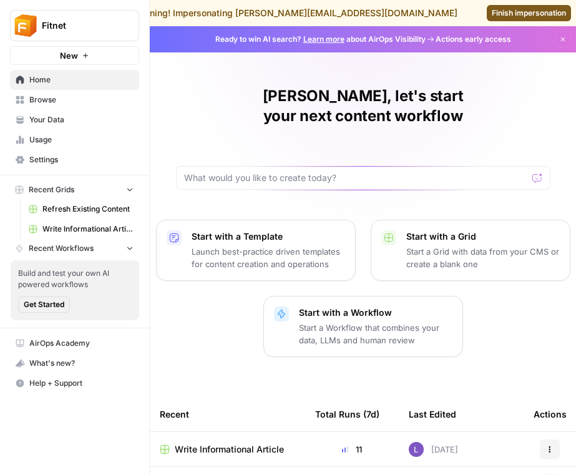
click at [76, 120] on span "Your Data" at bounding box center [81, 119] width 104 height 11
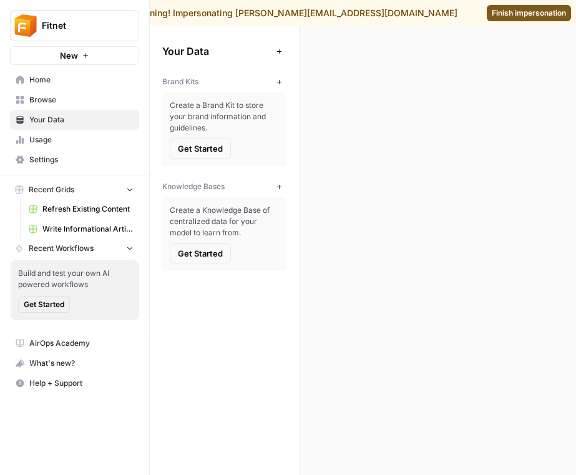
click at [77, 139] on span "Usage" at bounding box center [81, 139] width 104 height 11
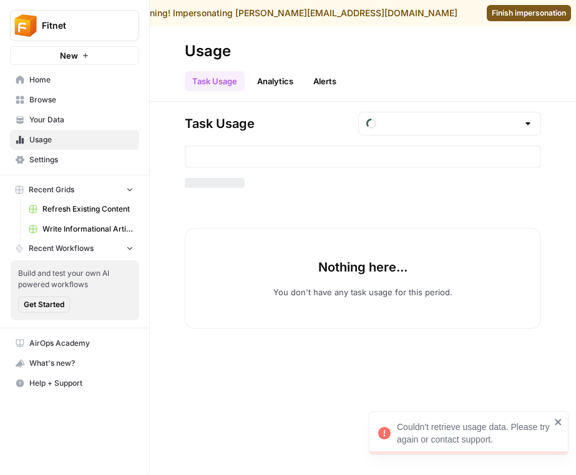
click at [77, 118] on span "Your Data" at bounding box center [81, 119] width 104 height 11
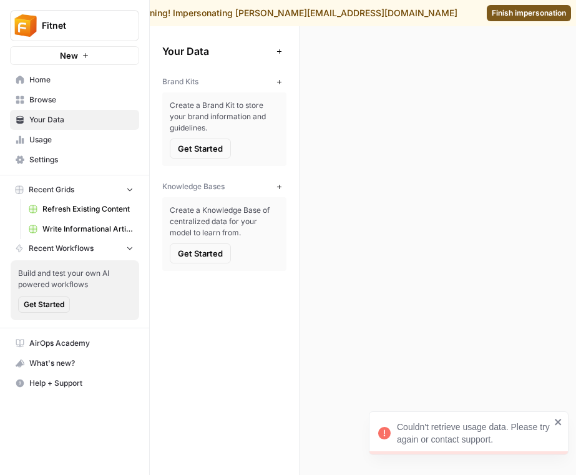
click at [70, 99] on span "Browse" at bounding box center [81, 99] width 104 height 11
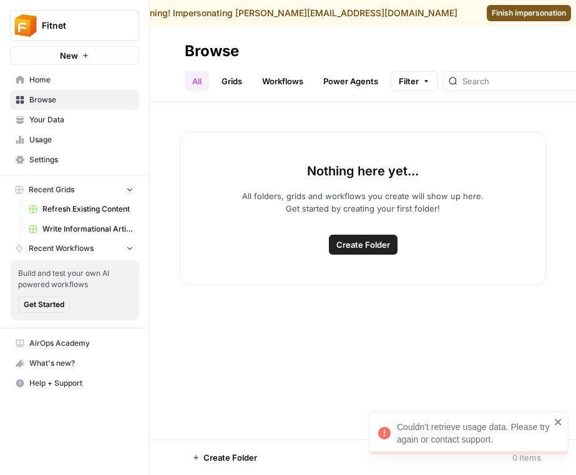
click at [70, 82] on span "Home" at bounding box center [81, 79] width 104 height 11
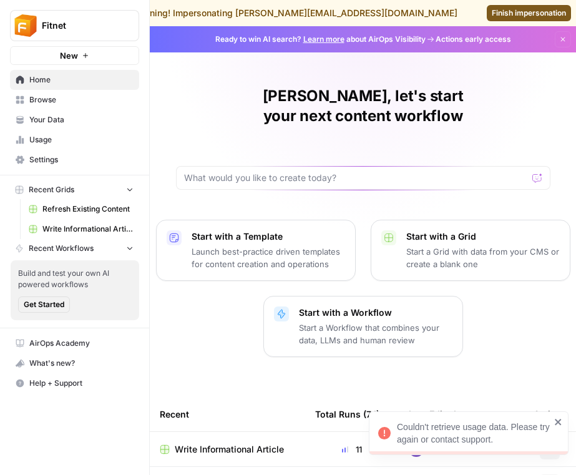
scroll to position [27, 0]
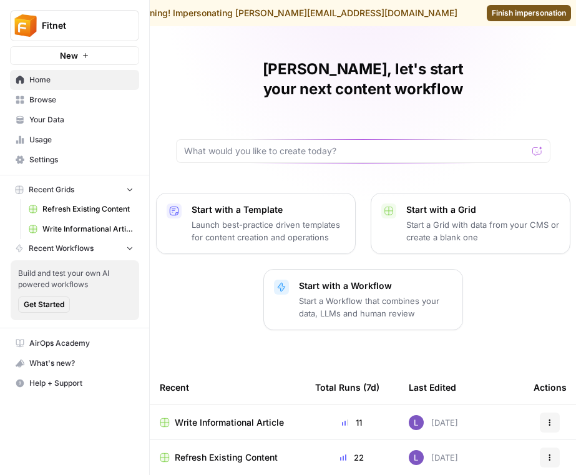
click at [514, 16] on span "Finish impersonation" at bounding box center [529, 12] width 74 height 11
